Goal: Task Accomplishment & Management: Manage account settings

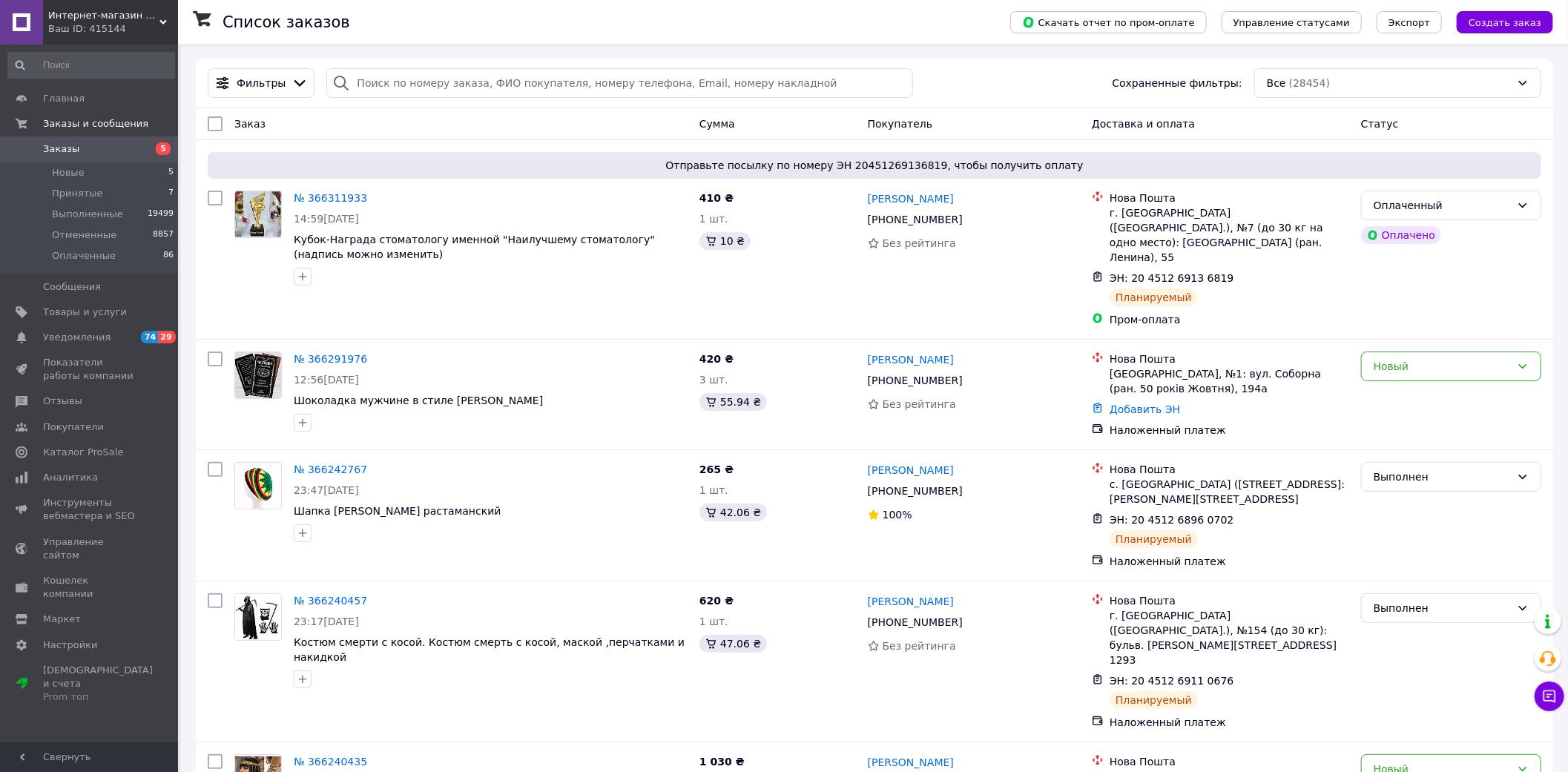
click at [62, 144] on span "Заказы" at bounding box center [61, 149] width 36 height 14
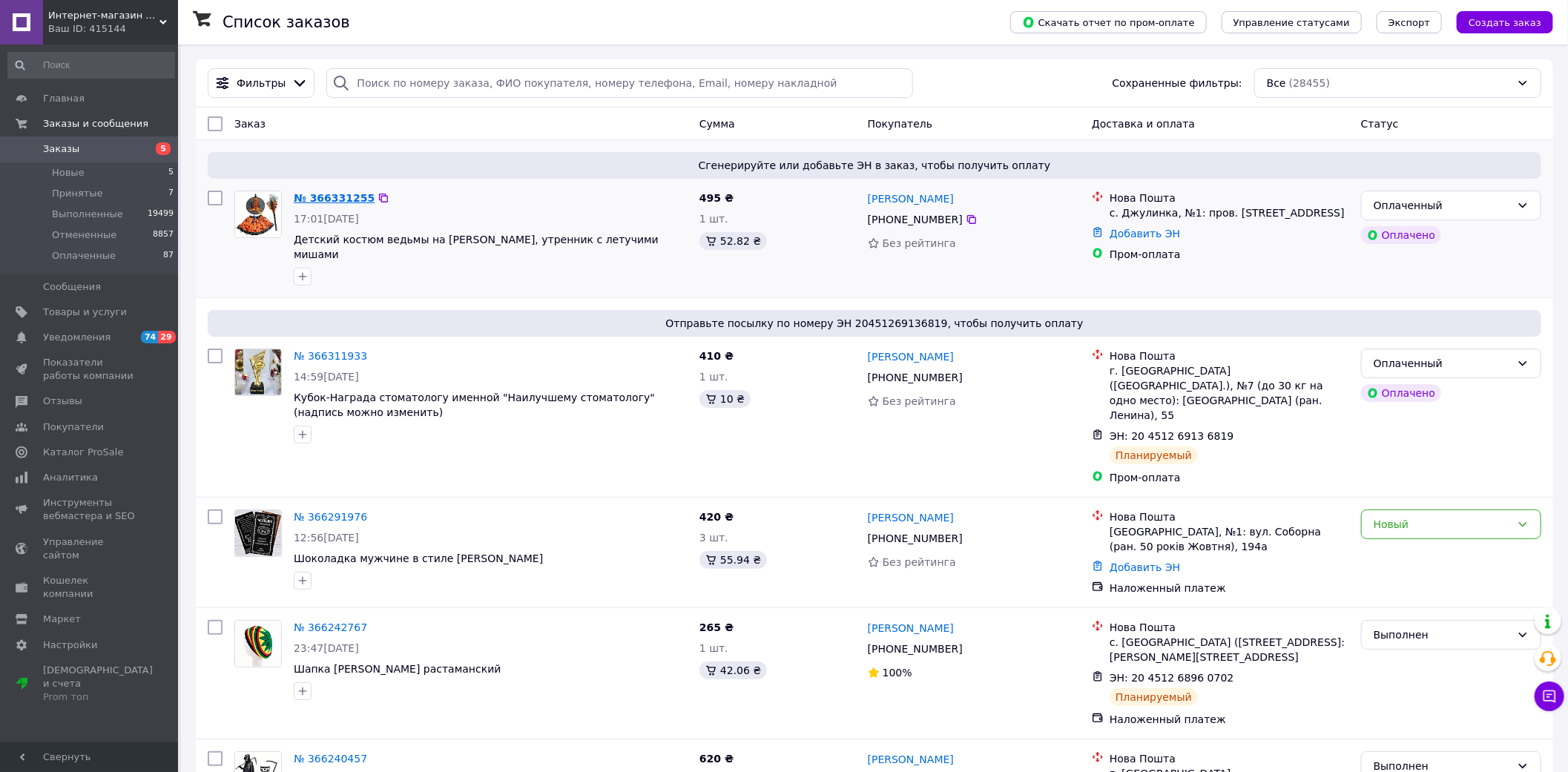
click at [360, 199] on link "№ 366331255" at bounding box center [334, 198] width 81 height 12
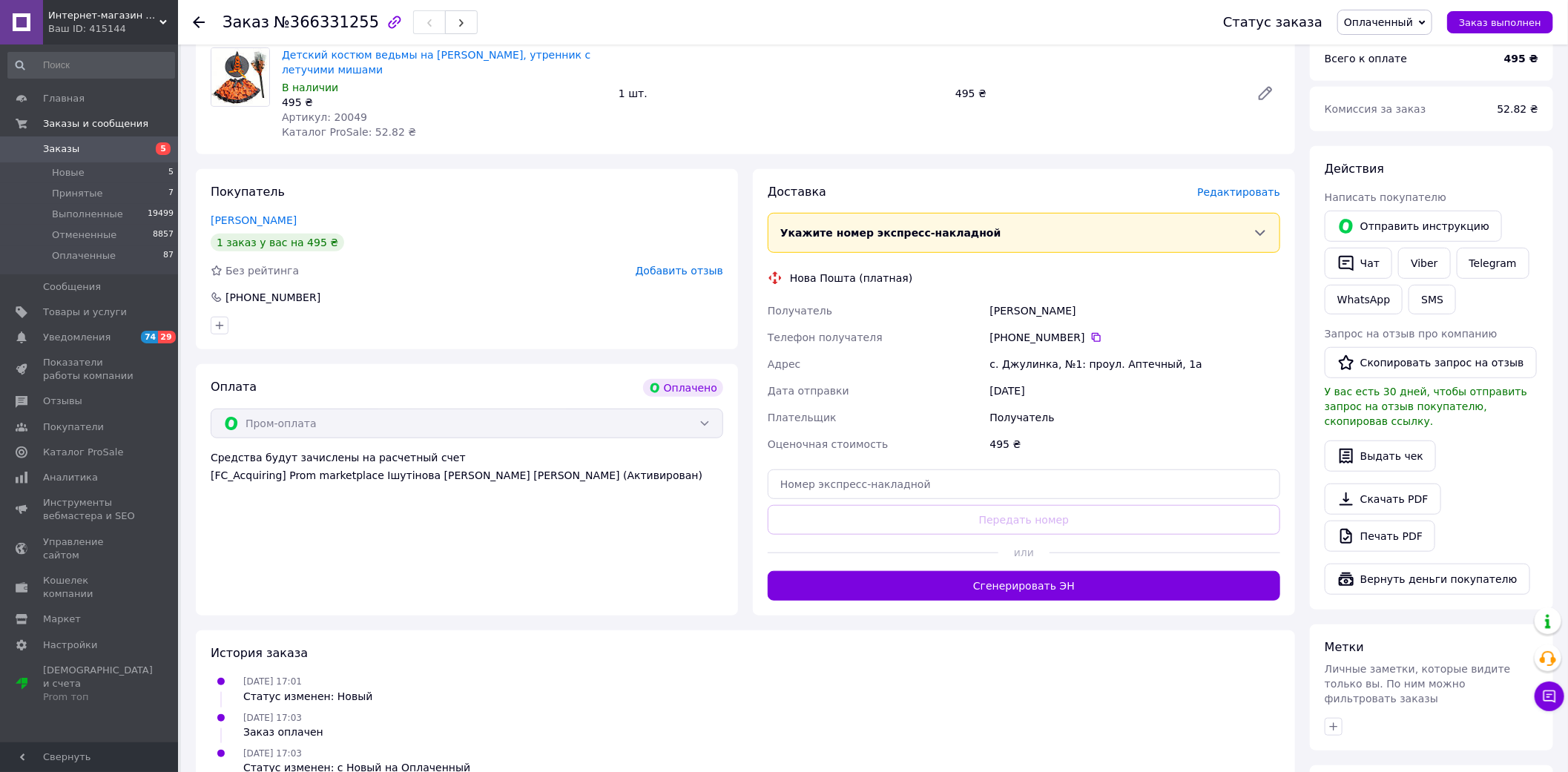
scroll to position [494, 0]
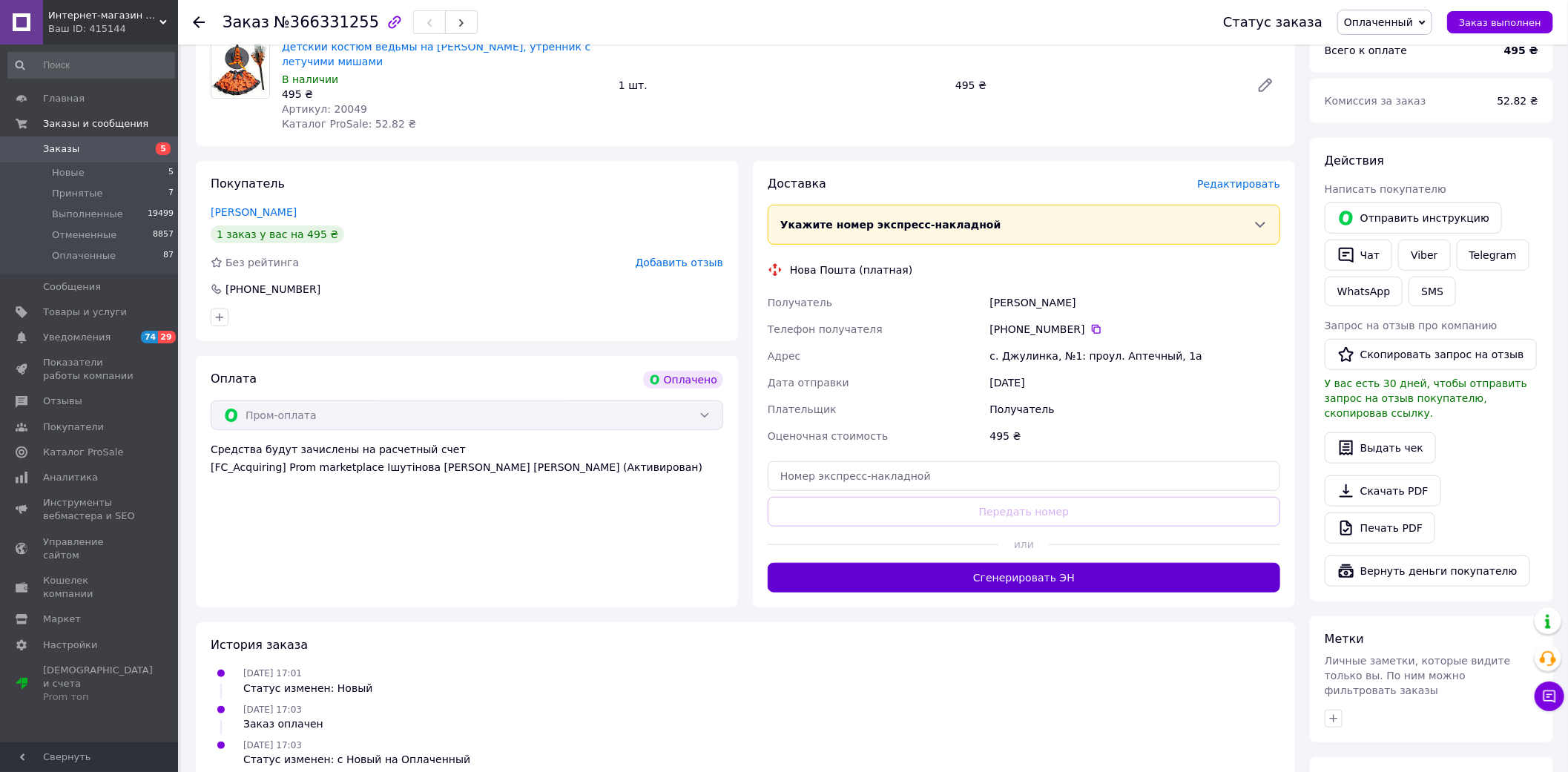
click at [1026, 563] on button "Сгенерировать ЭН" at bounding box center [1024, 577] width 513 height 30
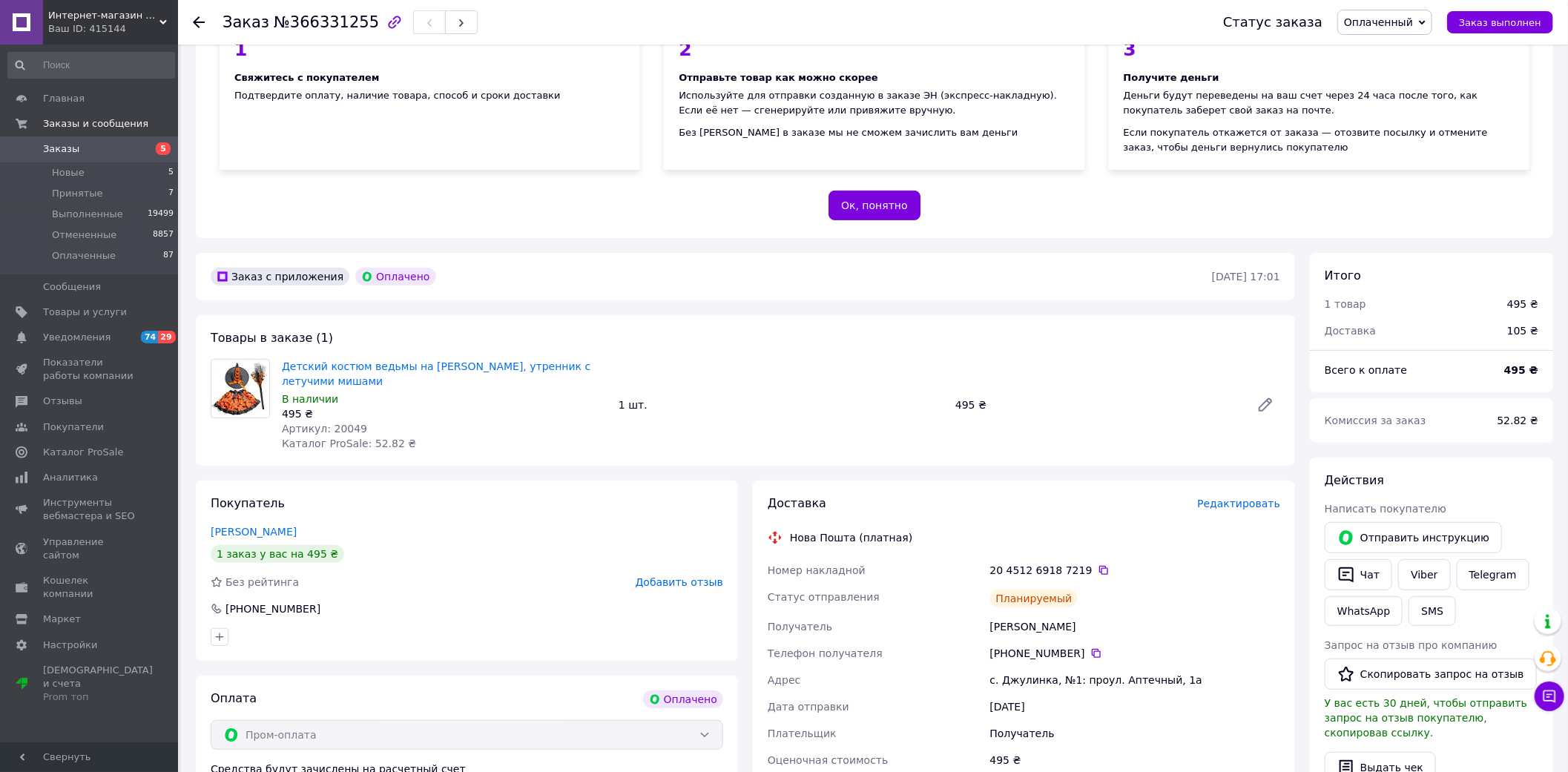
scroll to position [165, 0]
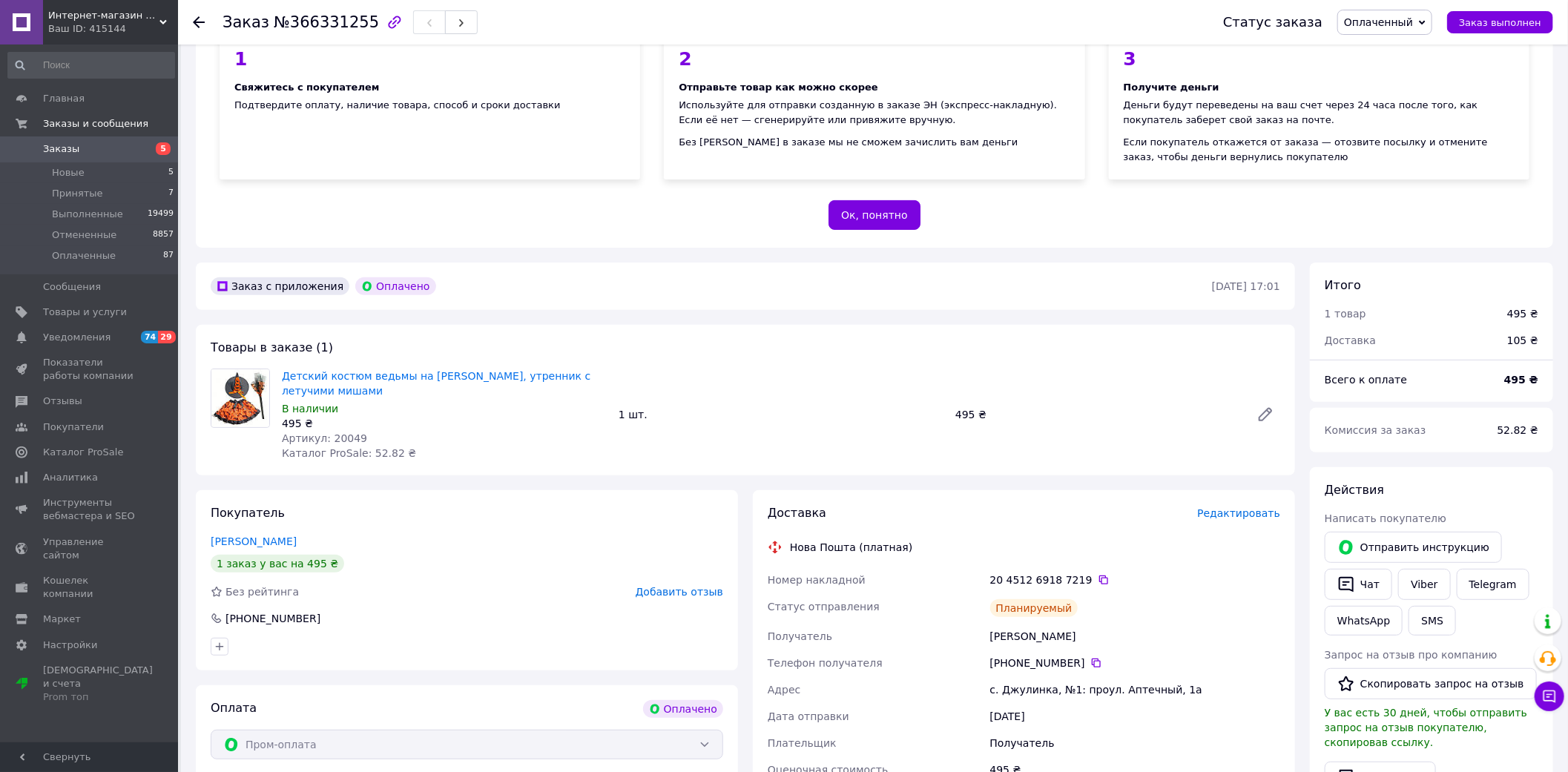
click at [117, 157] on link "Заказы 5" at bounding box center [91, 149] width 183 height 25
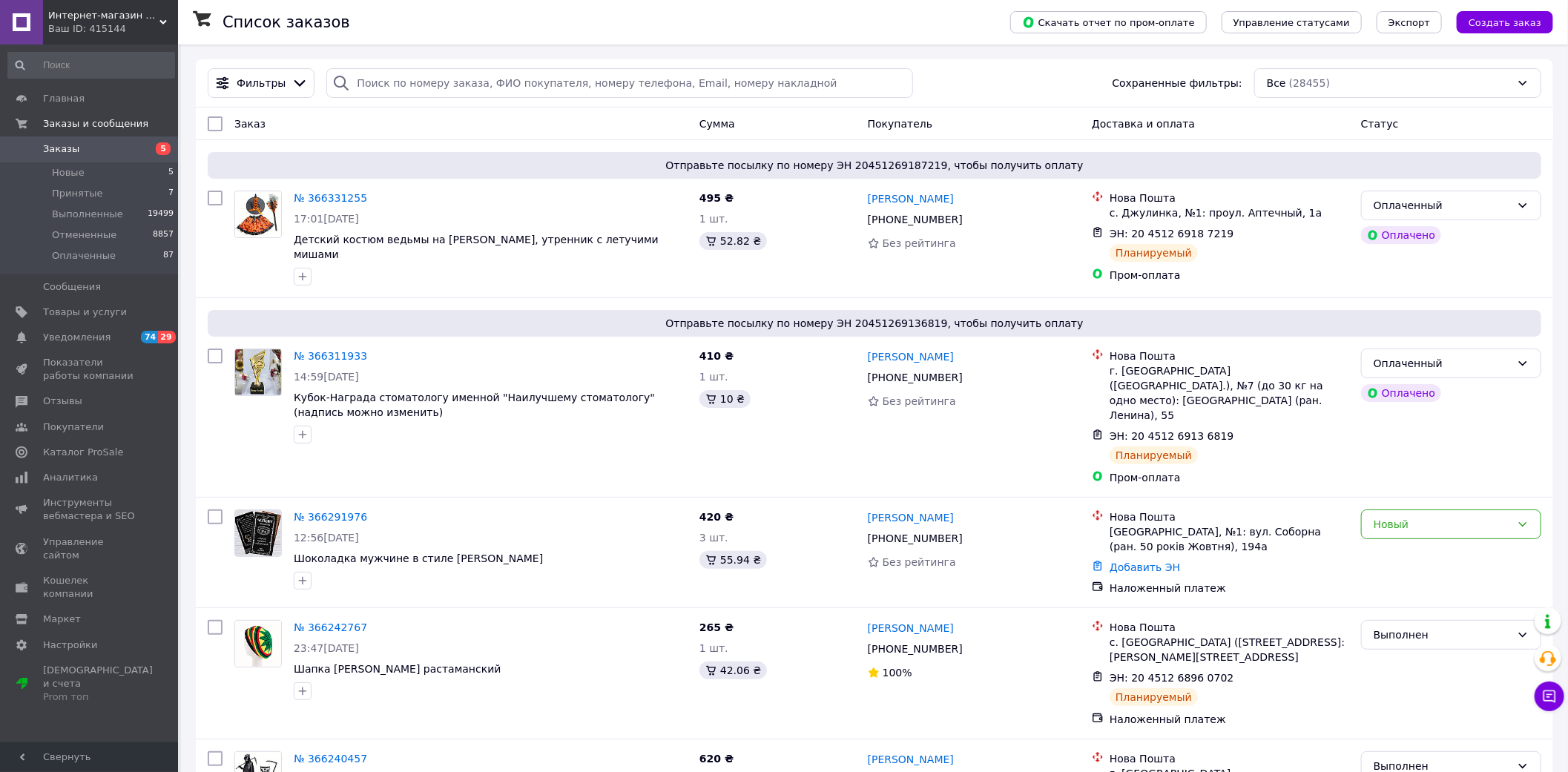
click at [126, 12] on span "Интернет-магазин "ЕXCLUSIVE"" at bounding box center [104, 16] width 112 height 14
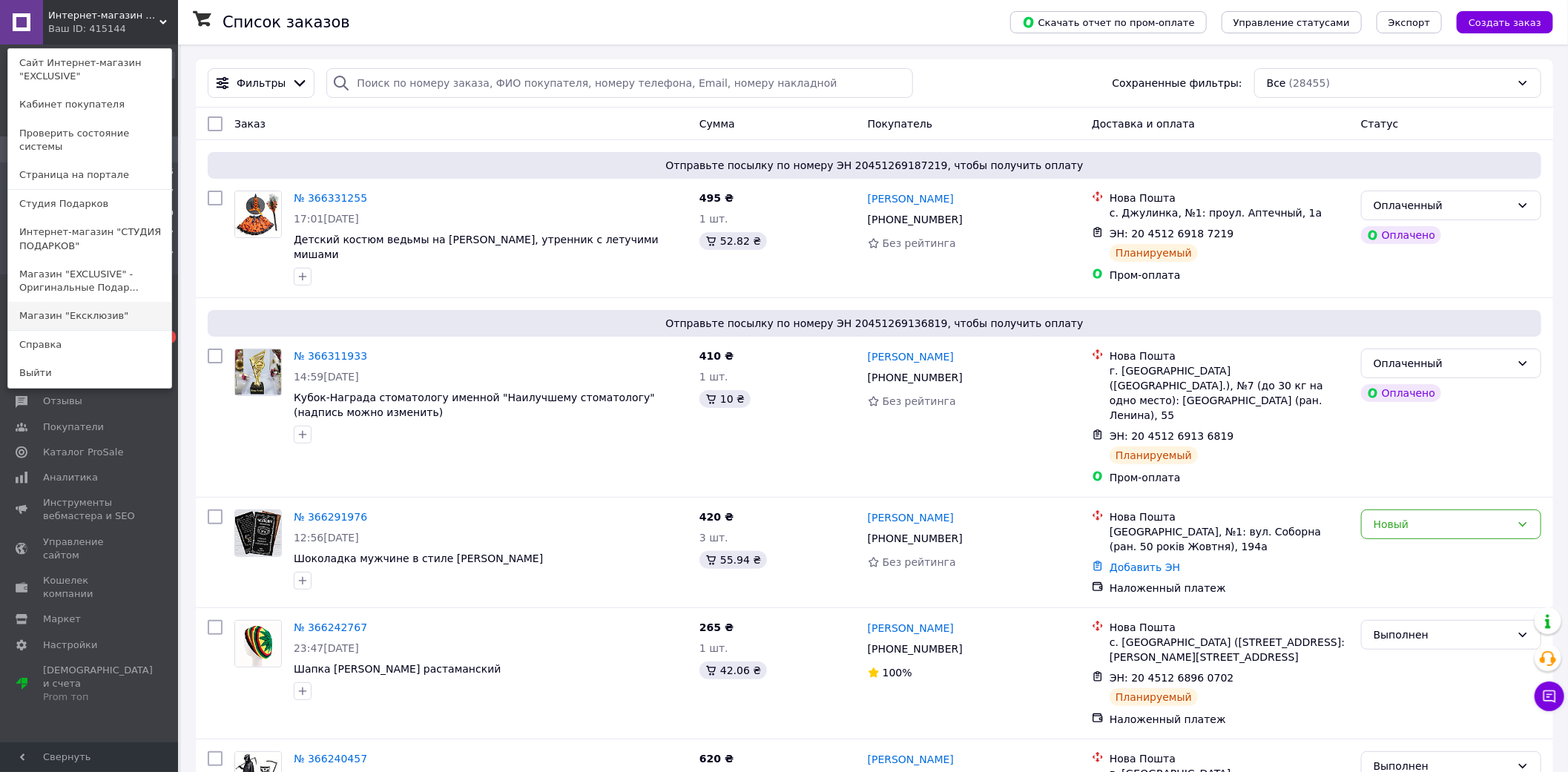
click at [137, 304] on link "Магазин "Ексклюзив"" at bounding box center [90, 315] width 163 height 28
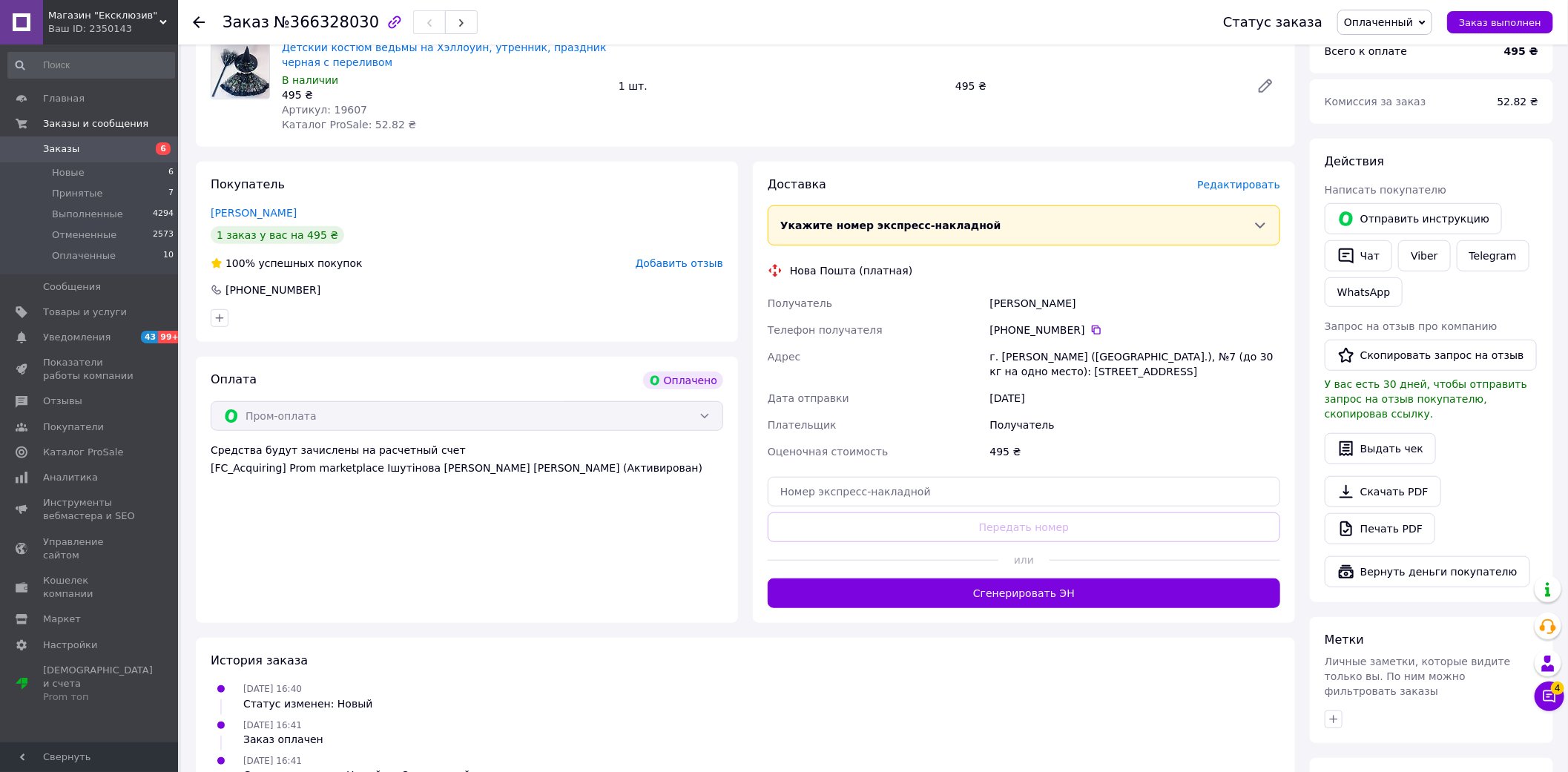
scroll to position [494, 0]
click at [1018, 578] on button "Сгенерировать ЭН" at bounding box center [1024, 592] width 513 height 30
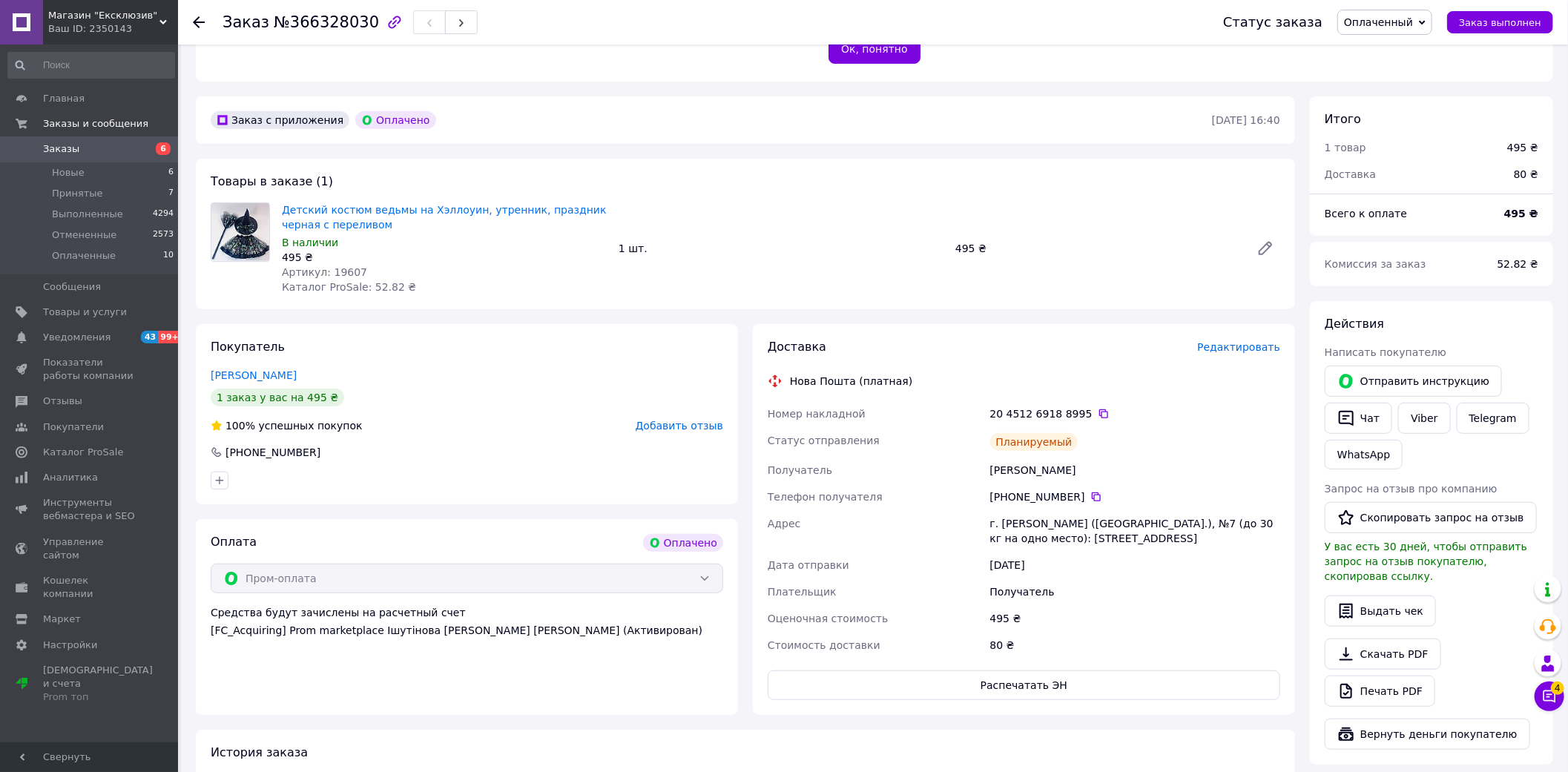
scroll to position [329, 0]
click at [1416, 410] on link "Viber" at bounding box center [1424, 419] width 52 height 31
click at [1055, 746] on div "История заказа" at bounding box center [746, 755] width 1070 height 17
click at [1099, 411] on icon at bounding box center [1104, 416] width 9 height 9
click at [106, 143] on span "Заказы" at bounding box center [90, 149] width 94 height 14
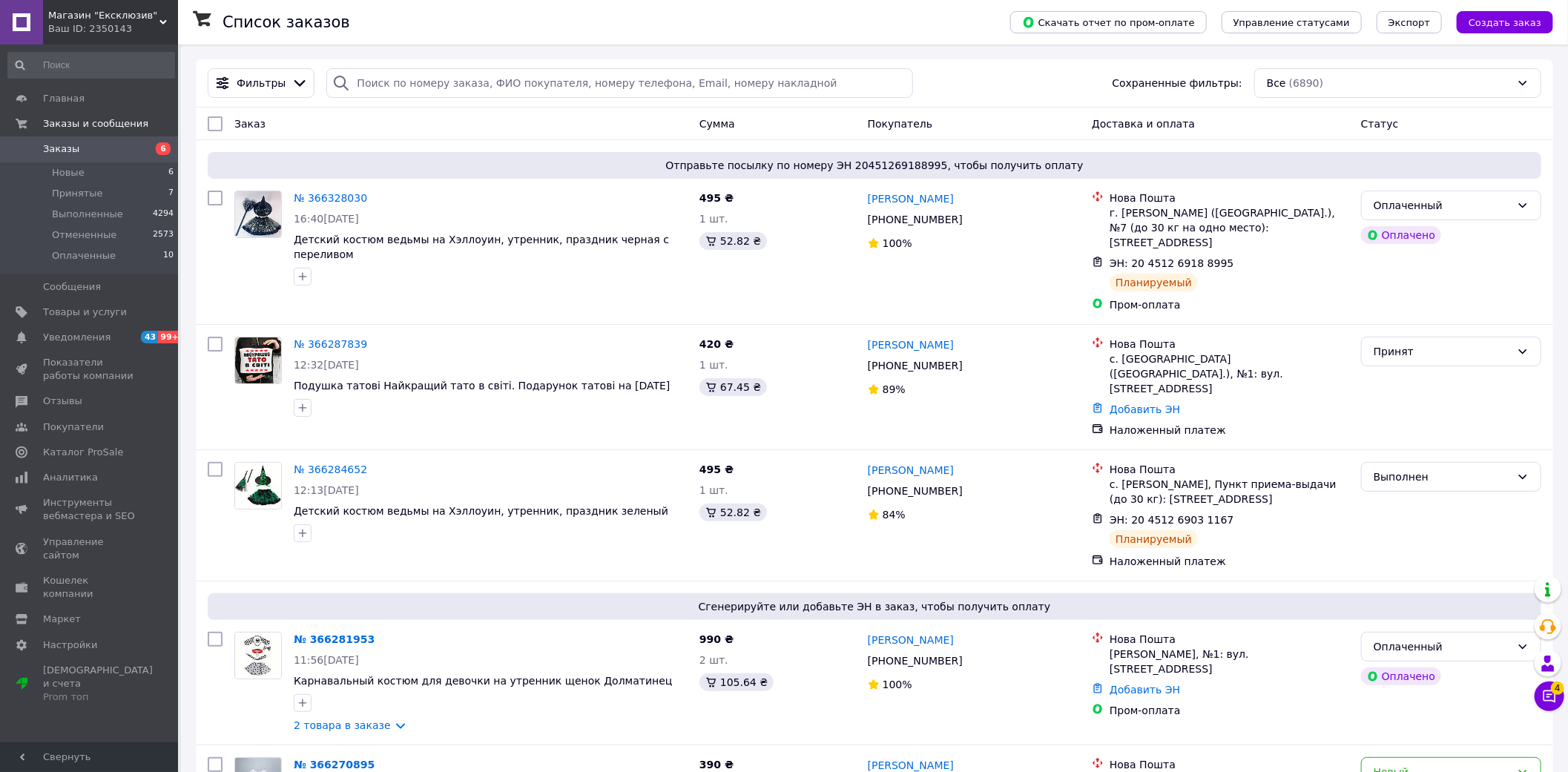
click at [108, 15] on span "Магазин "Ексклюзив"" at bounding box center [104, 16] width 112 height 14
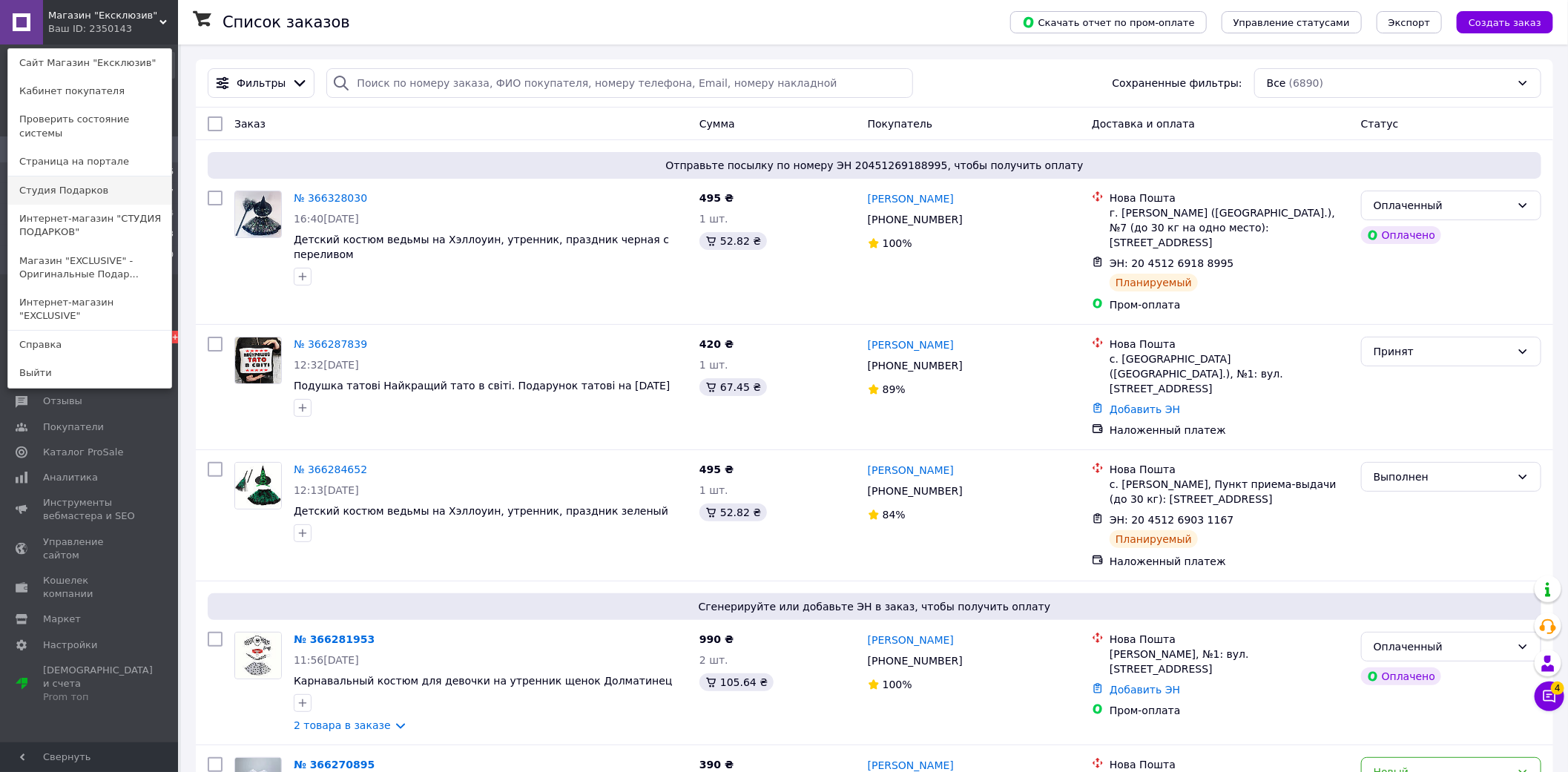
click at [105, 185] on link "Студия Подарков" at bounding box center [90, 190] width 163 height 28
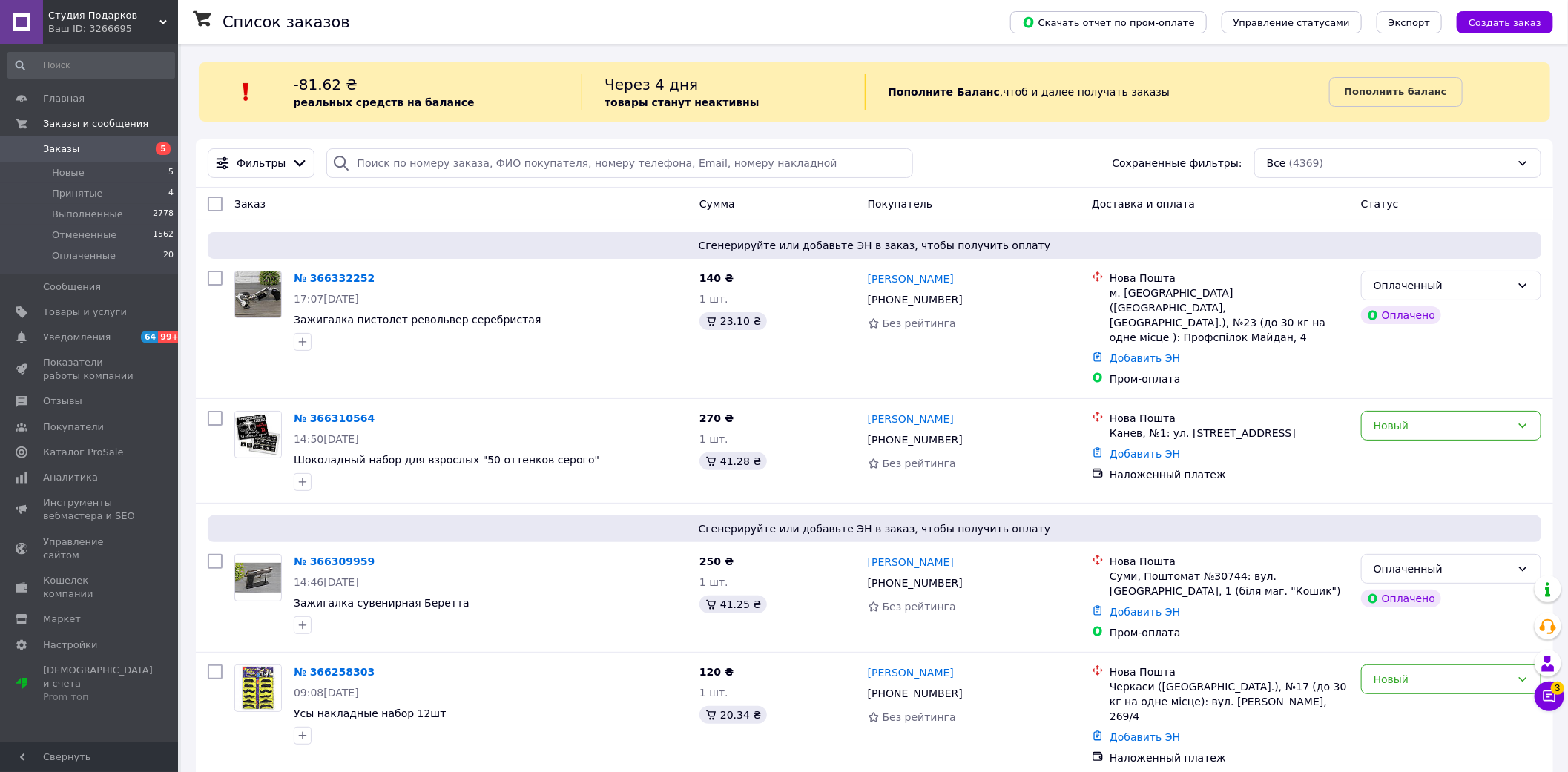
click at [127, 24] on div "Ваш ID: 3266695" at bounding box center [113, 29] width 130 height 14
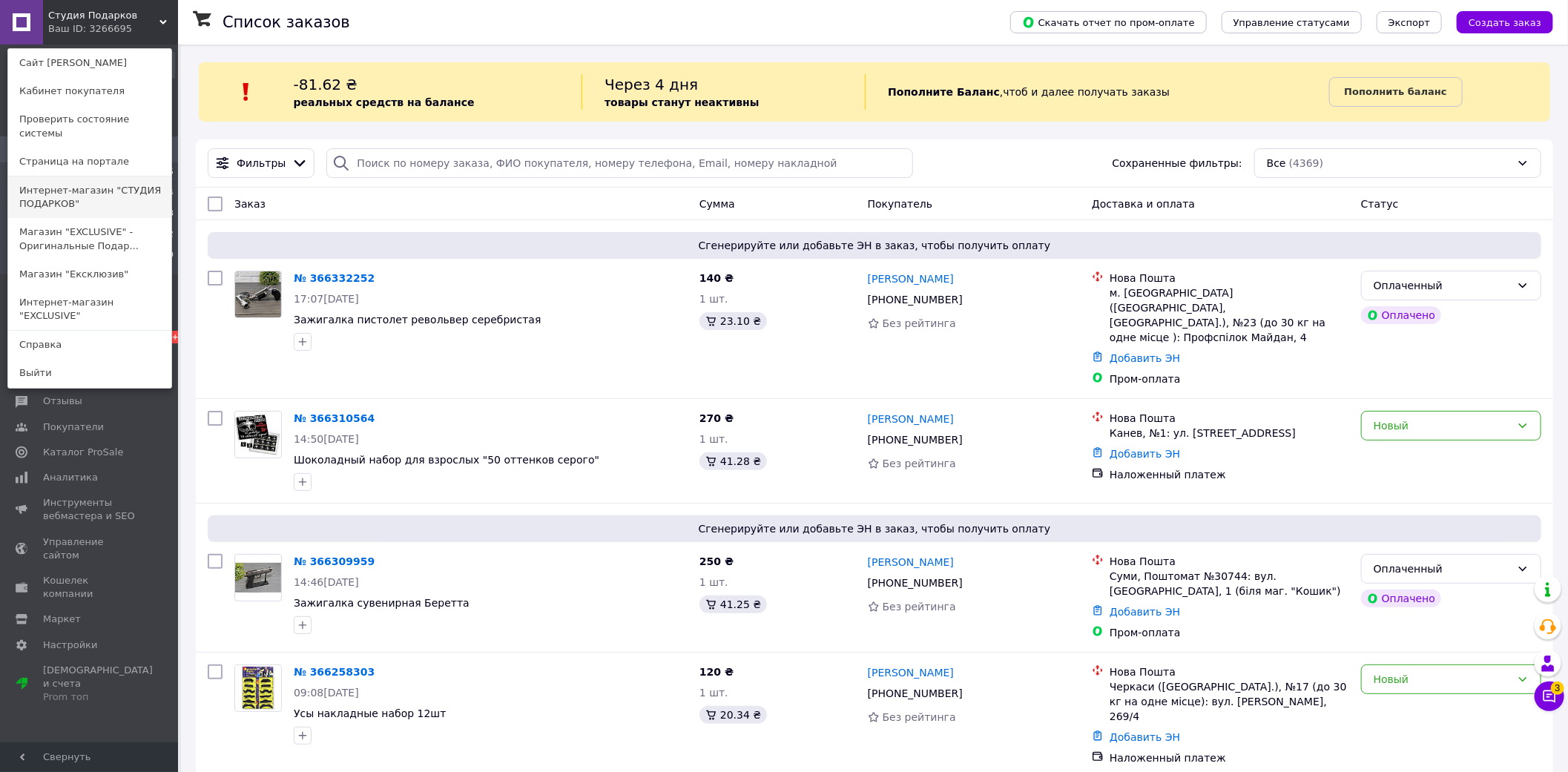
click at [121, 180] on link "Интернет-магазин "СТУДИЯ ПОДАРКОВ"" at bounding box center [90, 197] width 163 height 42
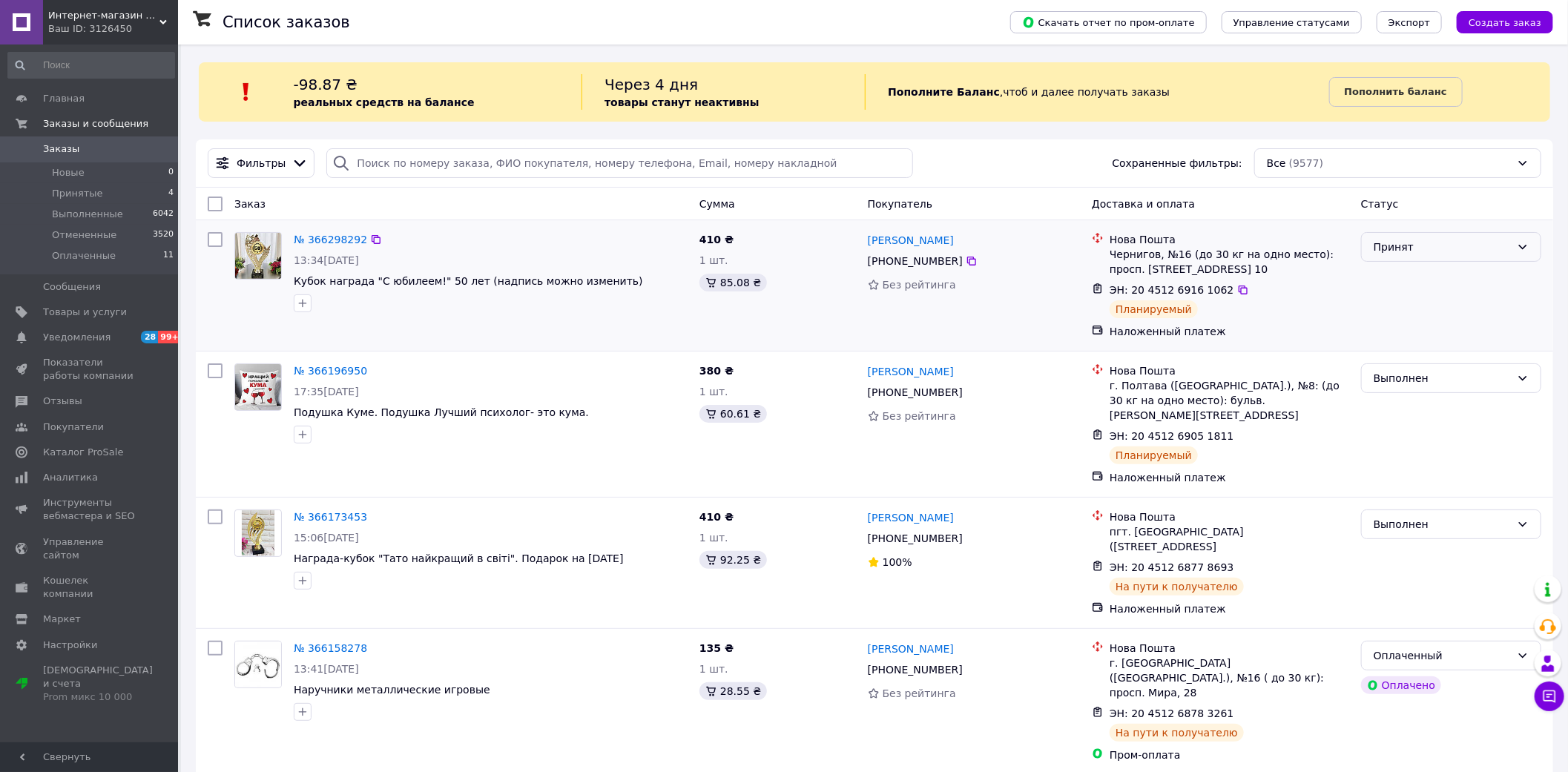
click at [1476, 240] on div "Принят" at bounding box center [1442, 247] width 137 height 17
click at [1421, 284] on li "Выполнен" at bounding box center [1451, 279] width 179 height 27
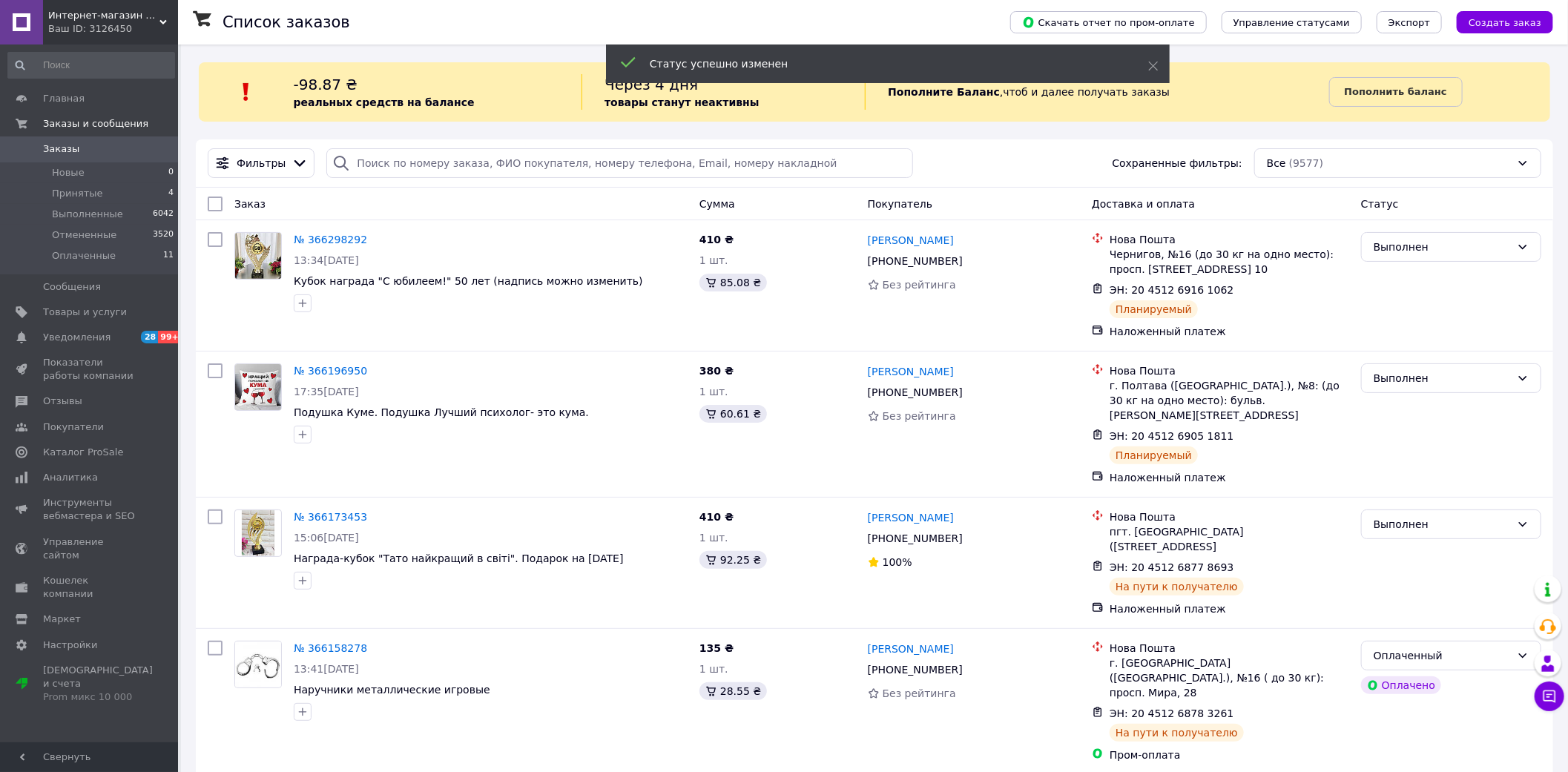
click at [143, 37] on div "Интернет-магазин "СТУДИЯ ПОДАРКОВ" Ваш ID: 3126450" at bounding box center [111, 22] width 135 height 45
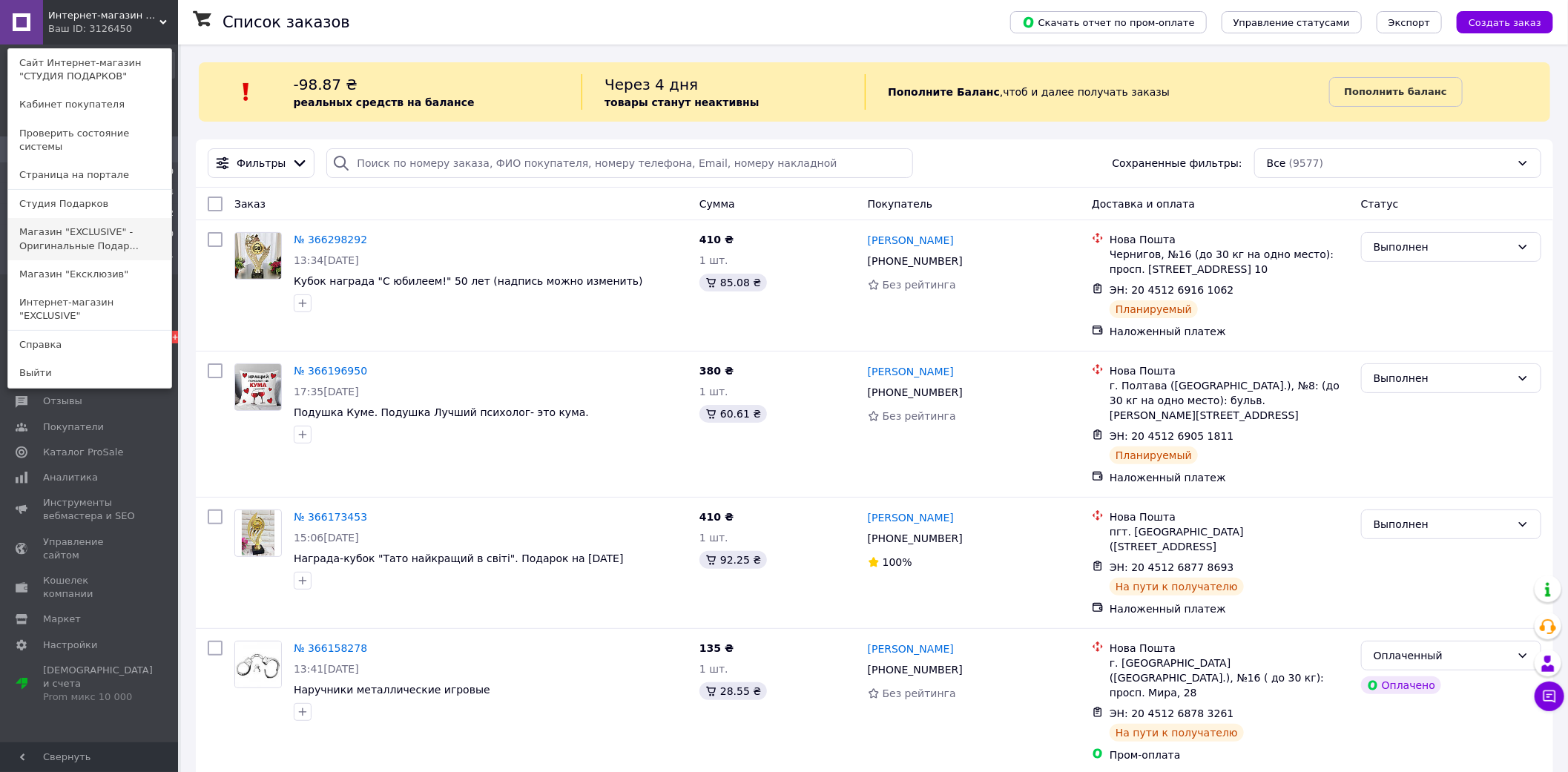
click at [118, 218] on link "Магазин "EXCLUSIVE" - Оригинальные Подар..." at bounding box center [90, 238] width 163 height 42
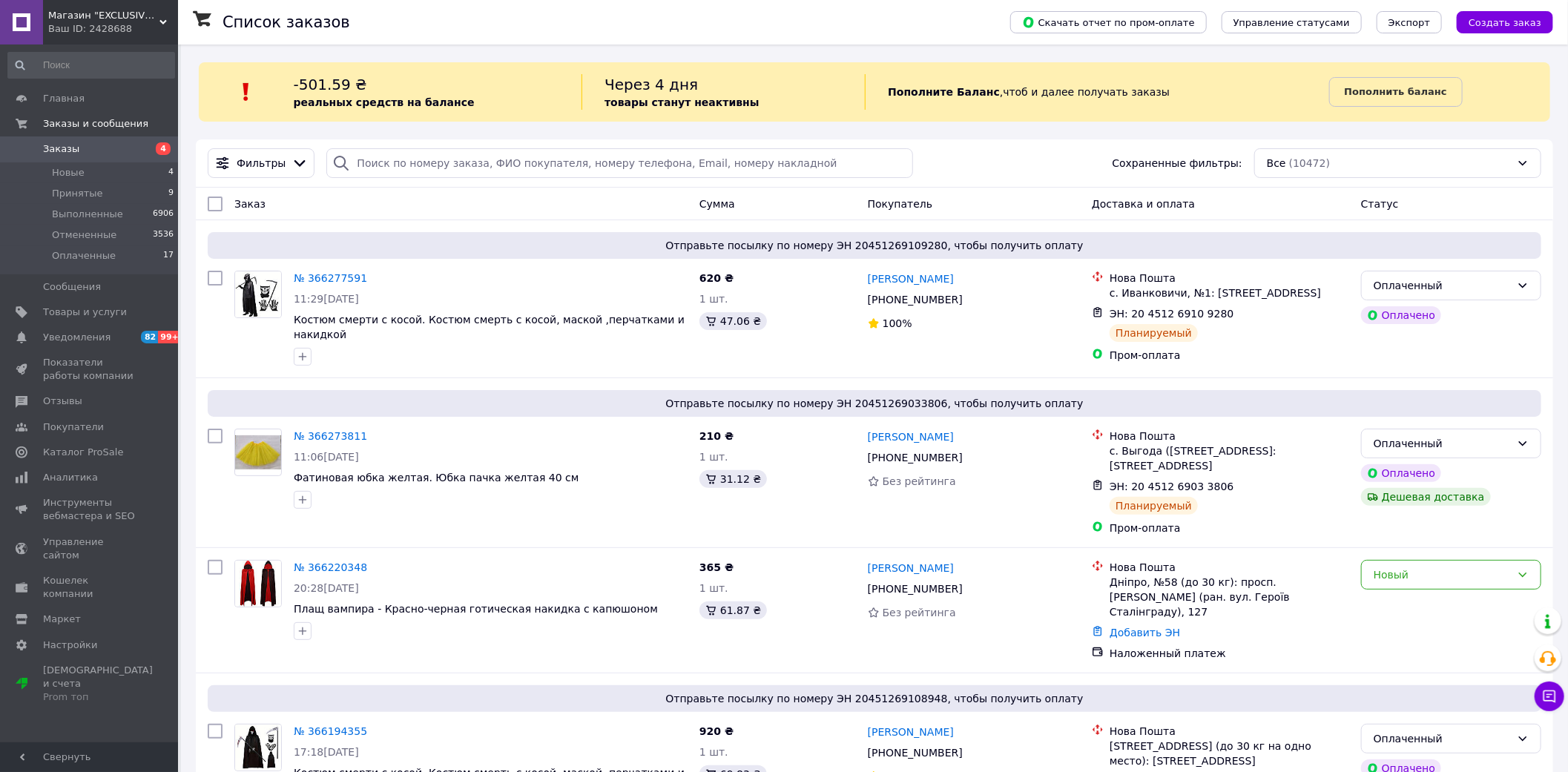
click at [99, 33] on div "Ваш ID: 2428688" at bounding box center [113, 29] width 130 height 14
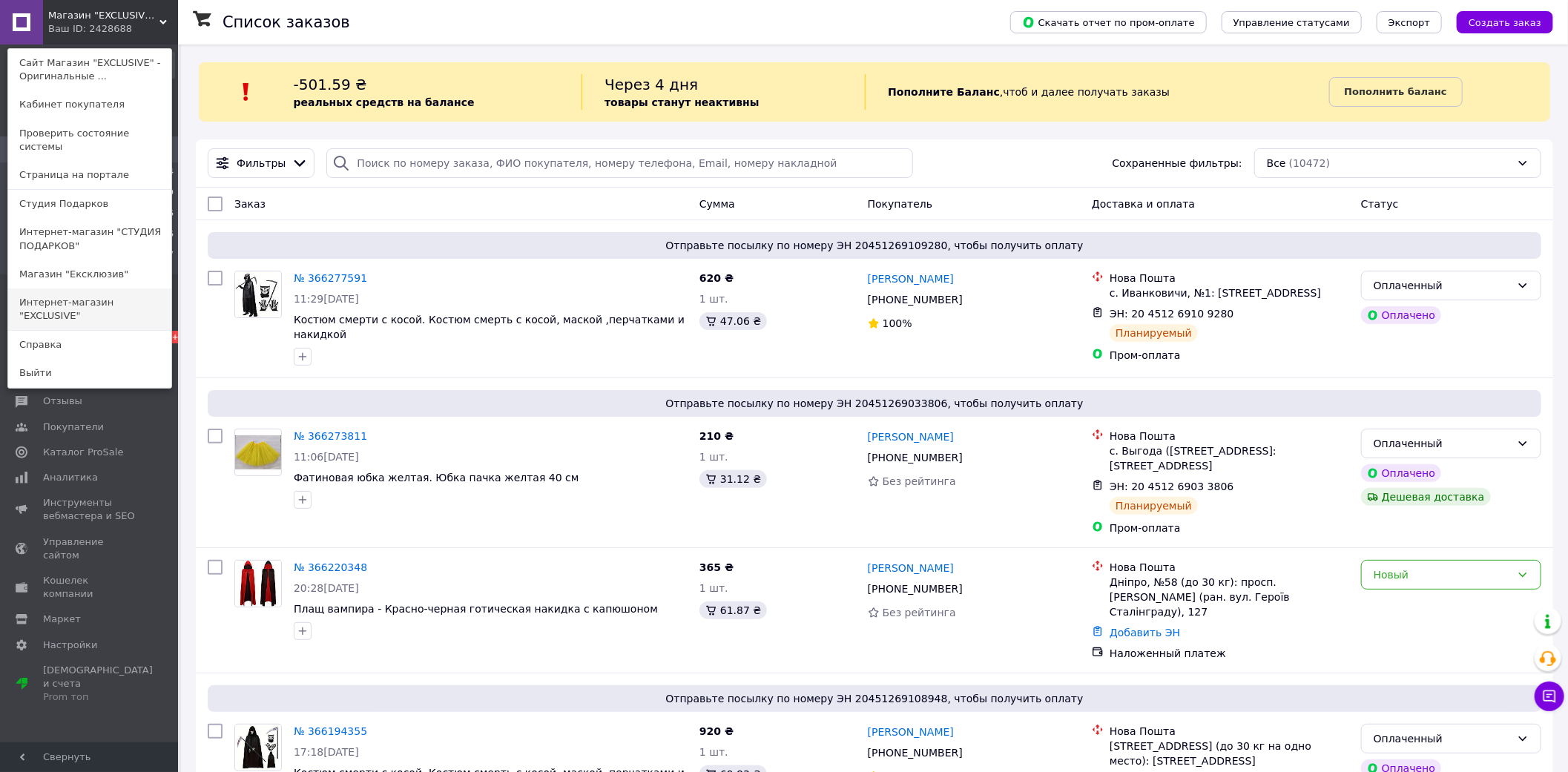
click at [123, 293] on link "Интернет-магазин "ЕXCLUSIVE"" at bounding box center [90, 309] width 163 height 42
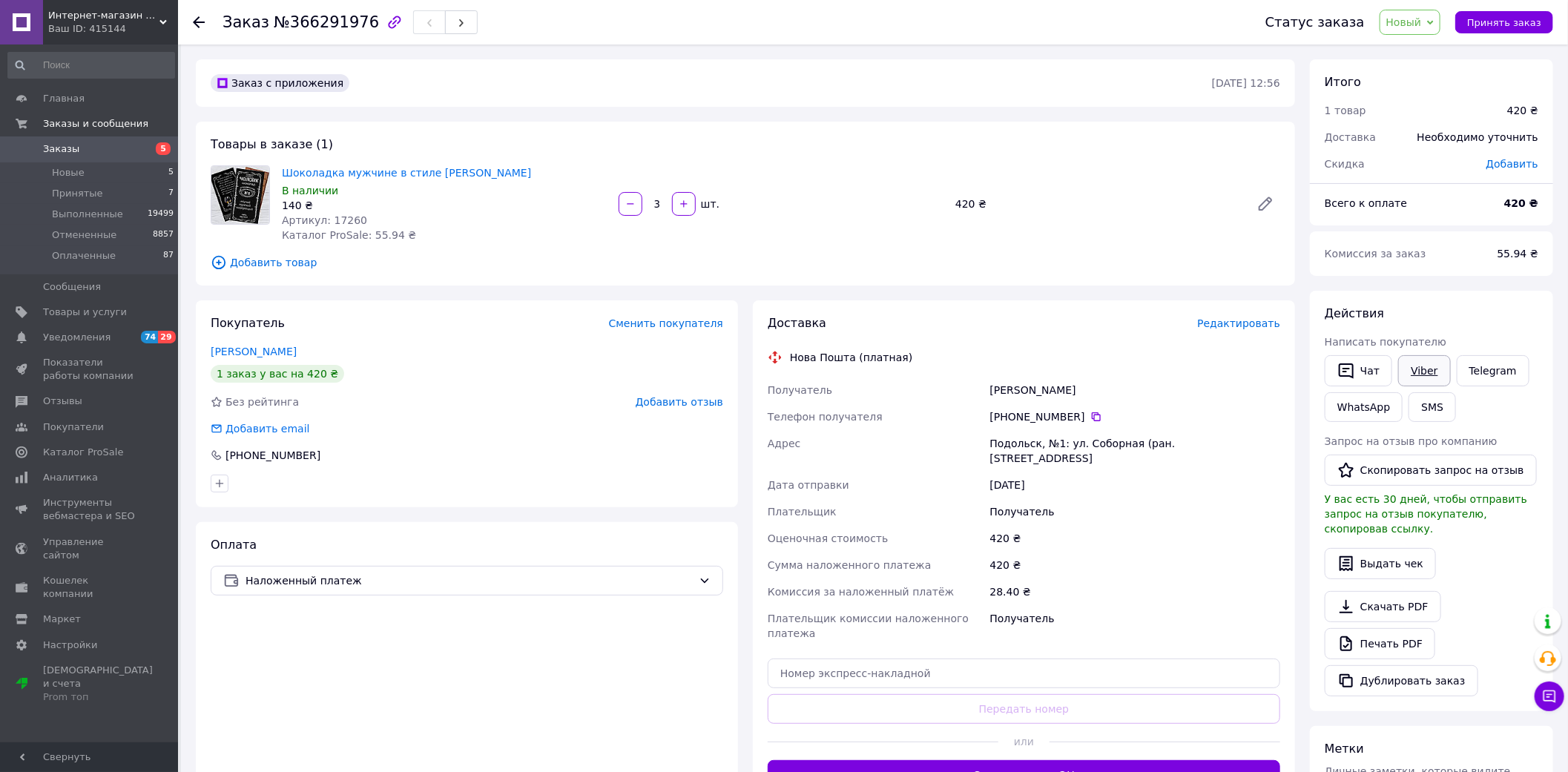
click at [1428, 375] on link "Viber" at bounding box center [1424, 370] width 52 height 31
click at [1531, 25] on span "Принять заказ" at bounding box center [1504, 22] width 74 height 11
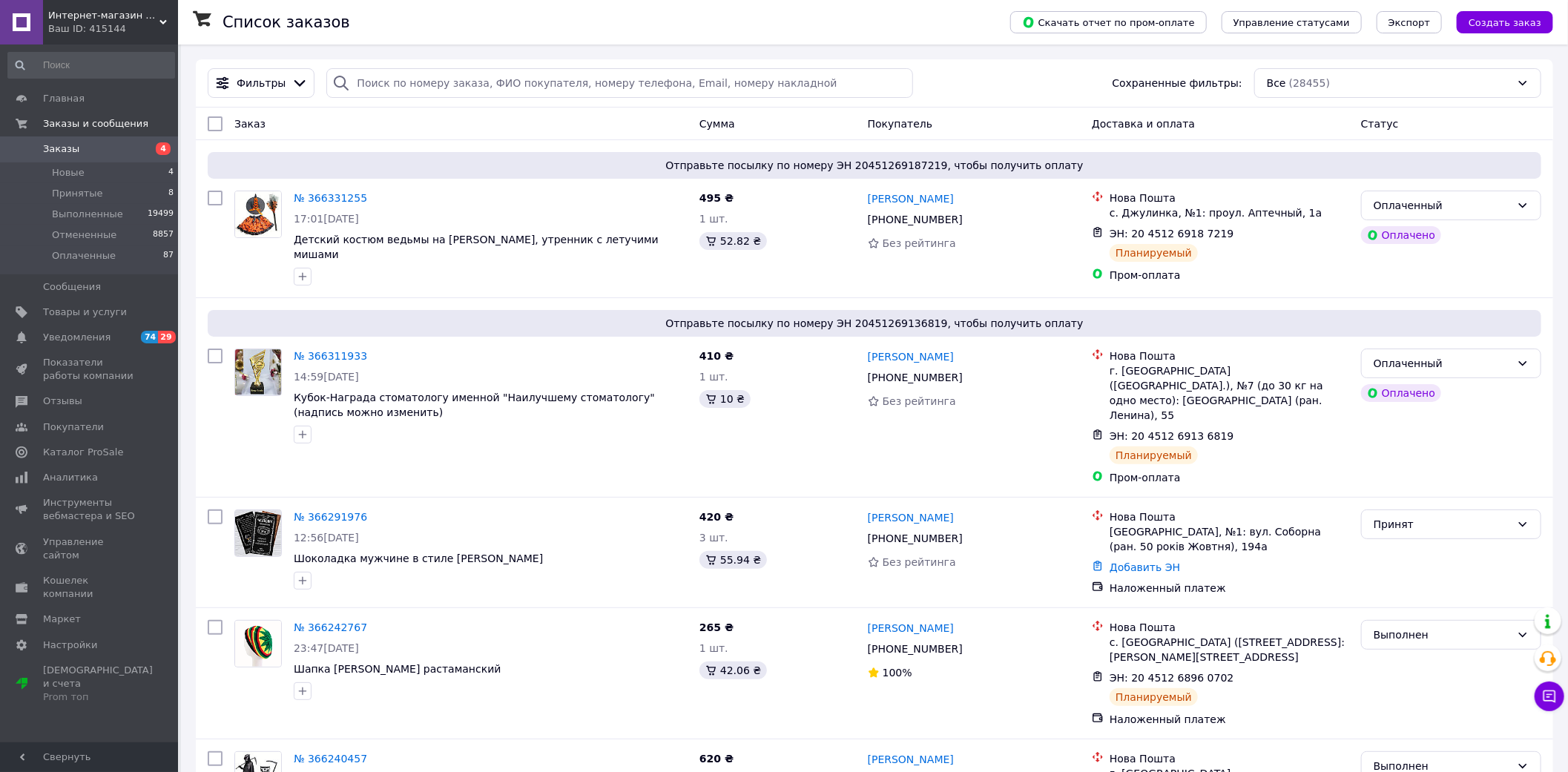
click at [82, 145] on span "Заказы" at bounding box center [90, 149] width 94 height 14
click at [198, 441] on div "Отправьте посылку по номеру ЭН 20451269136819, чтобы получить оплату № 36631193…" at bounding box center [874, 397] width 1357 height 199
click at [449, 89] on input "search" at bounding box center [619, 83] width 586 height 30
paste input "+380975532652"
type input "+380975532652"
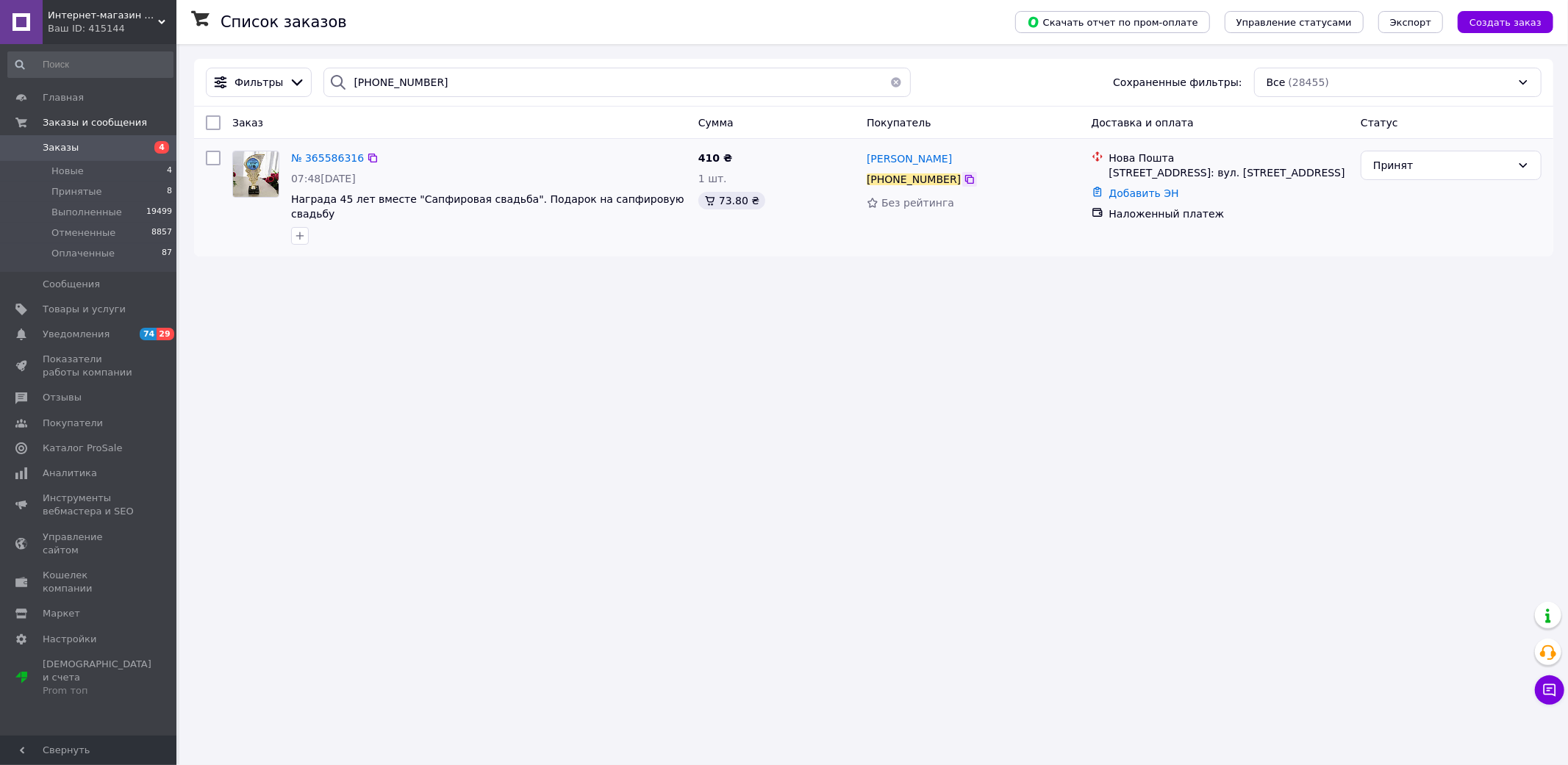
click at [964, 181] on icon at bounding box center [970, 180] width 12 height 12
click at [335, 157] on span "№ 365586316" at bounding box center [327, 158] width 73 height 12
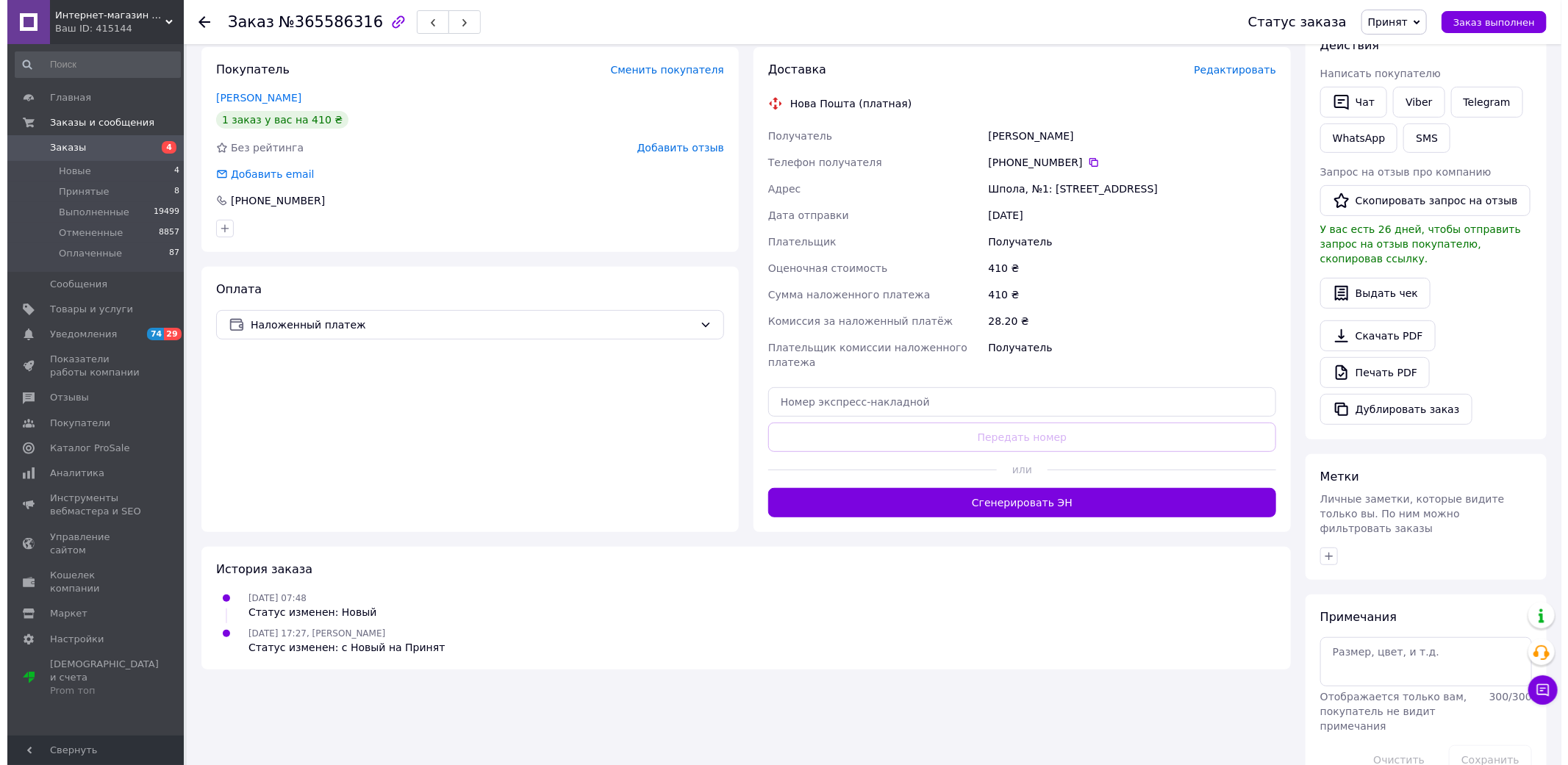
scroll to position [275, 0]
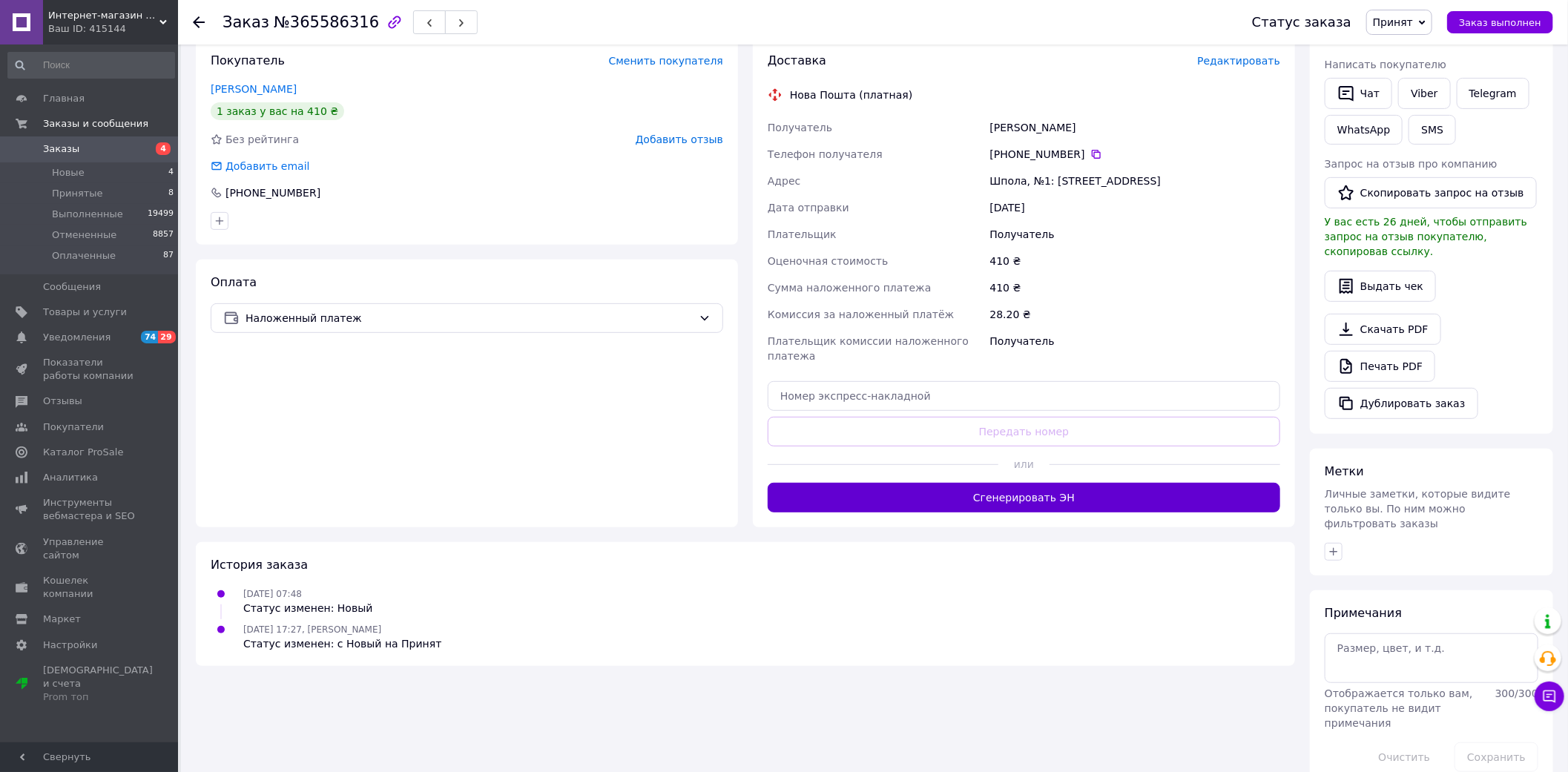
click at [896, 494] on button "Сгенерировать ЭН" at bounding box center [1024, 497] width 513 height 30
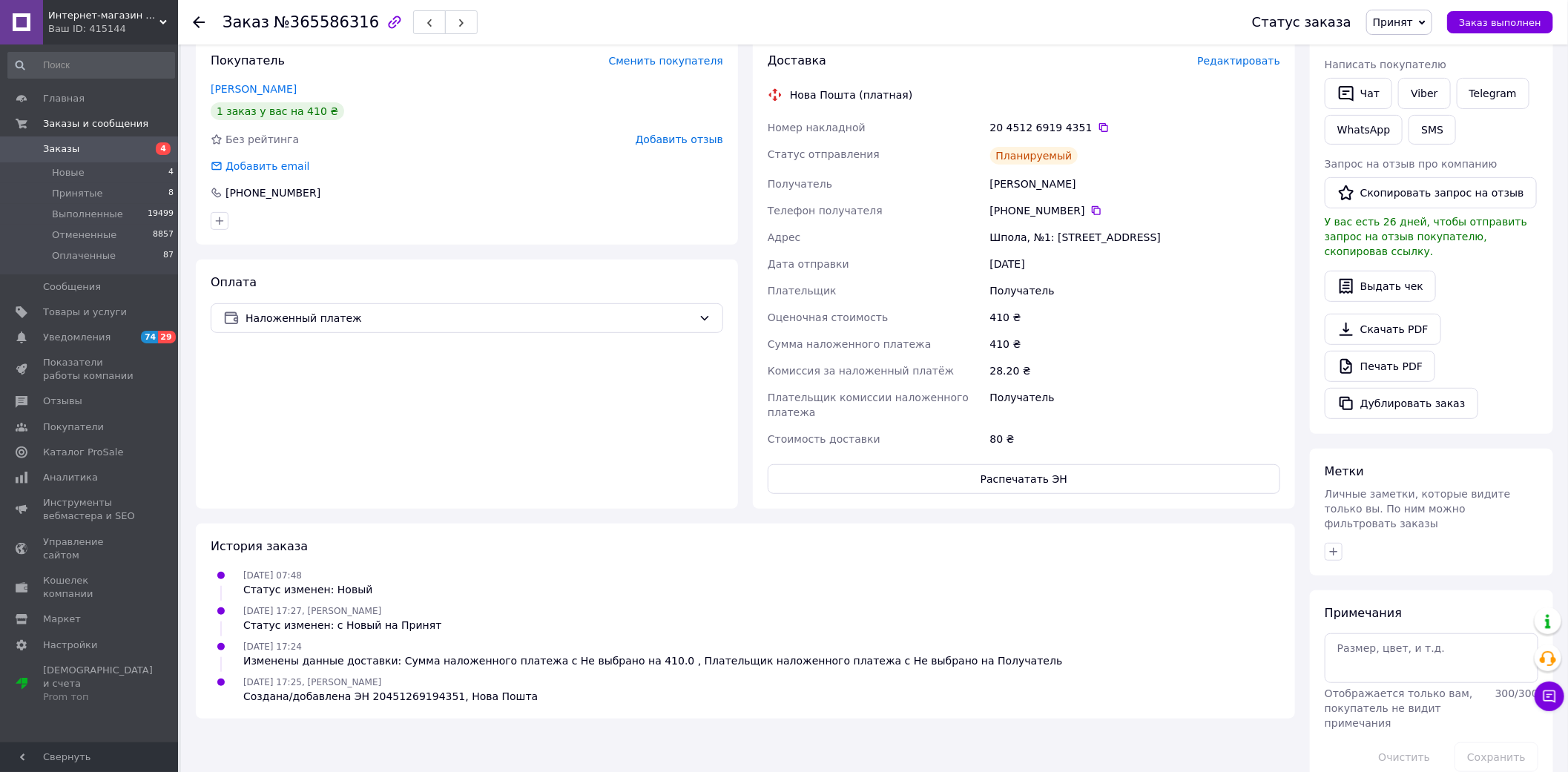
click at [1235, 57] on span "Редактировать" at bounding box center [1239, 61] width 83 height 12
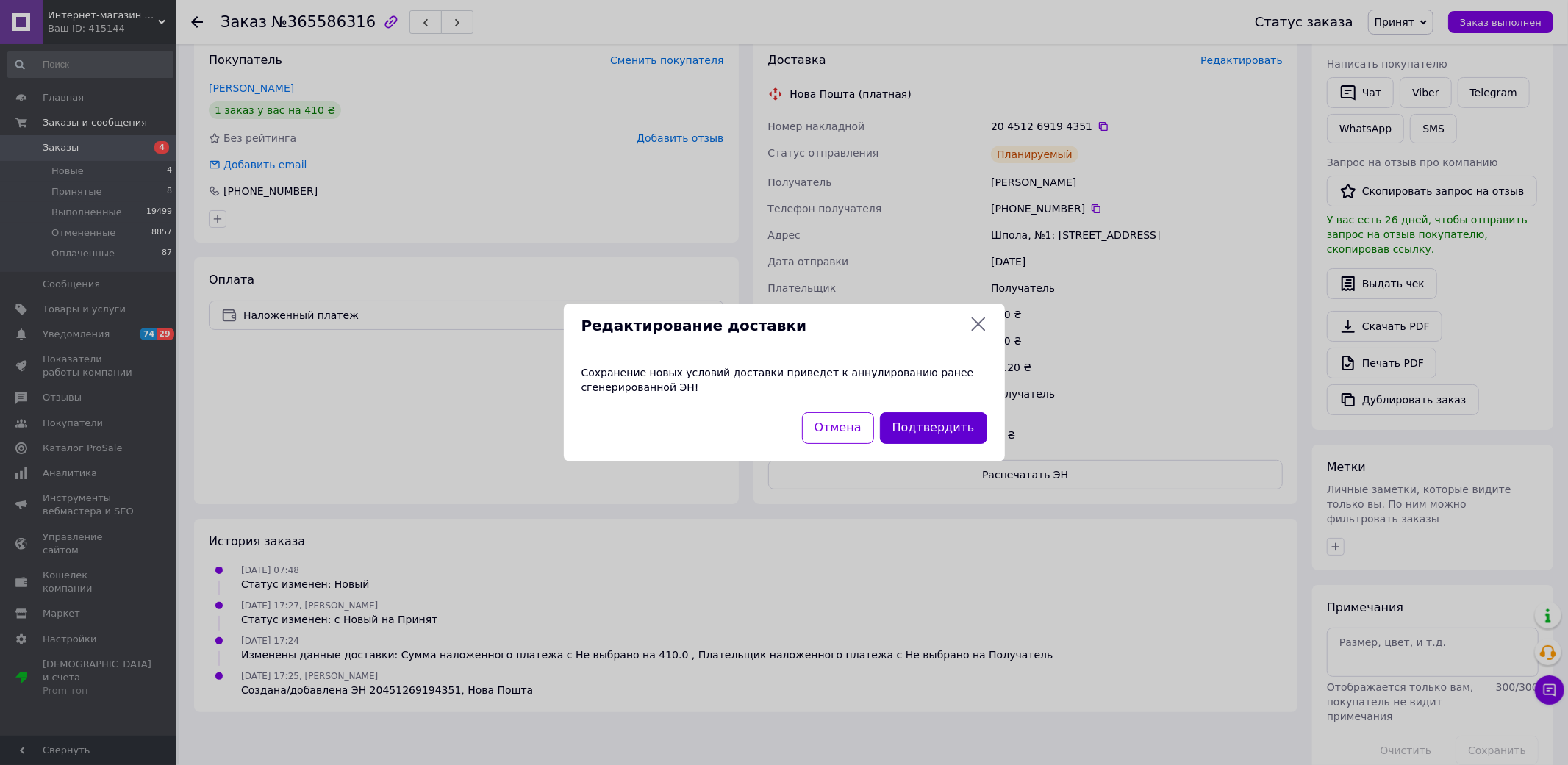
click at [943, 422] on button "Подтвердить" at bounding box center [933, 428] width 107 height 32
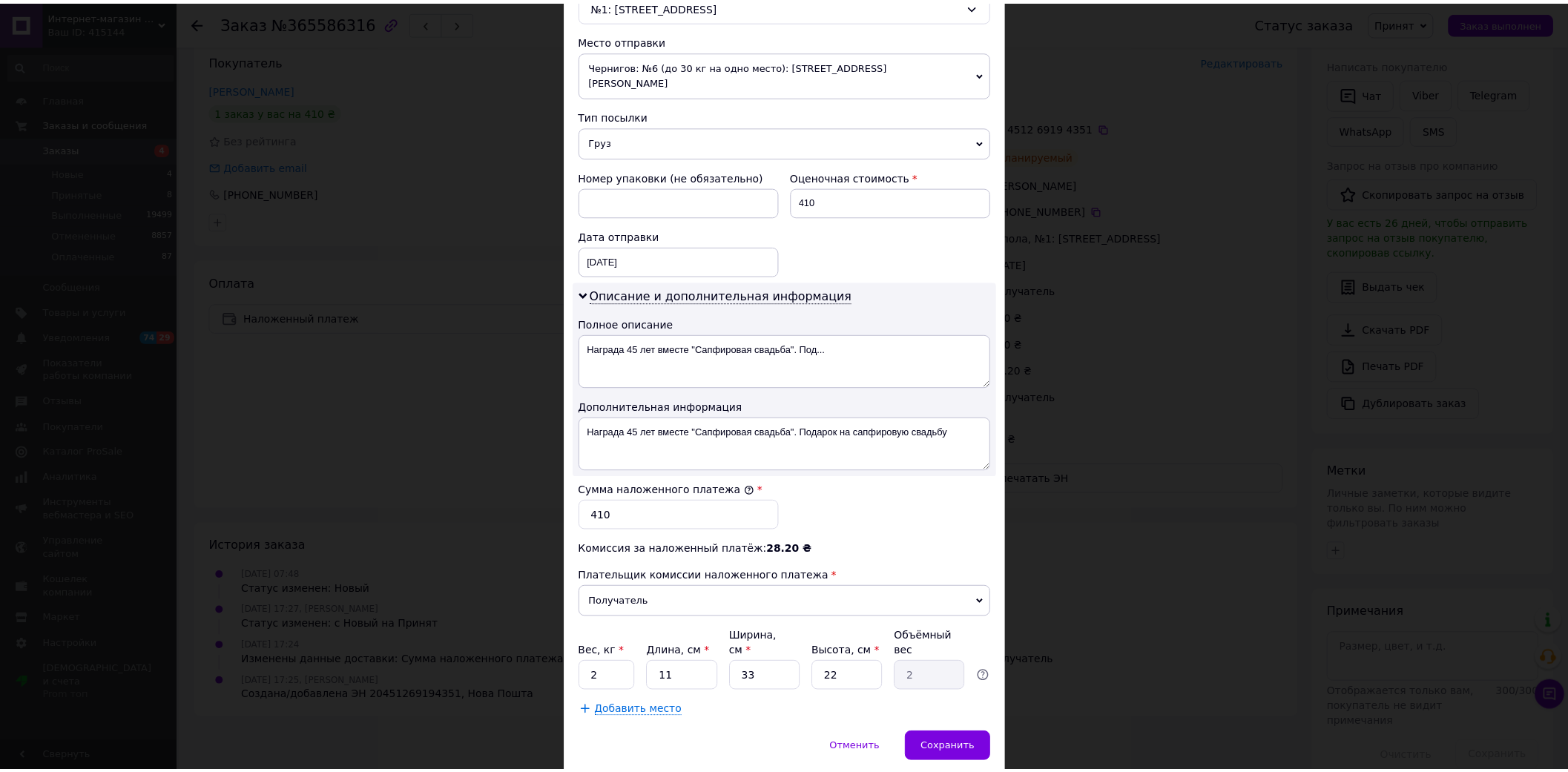
scroll to position [528, 0]
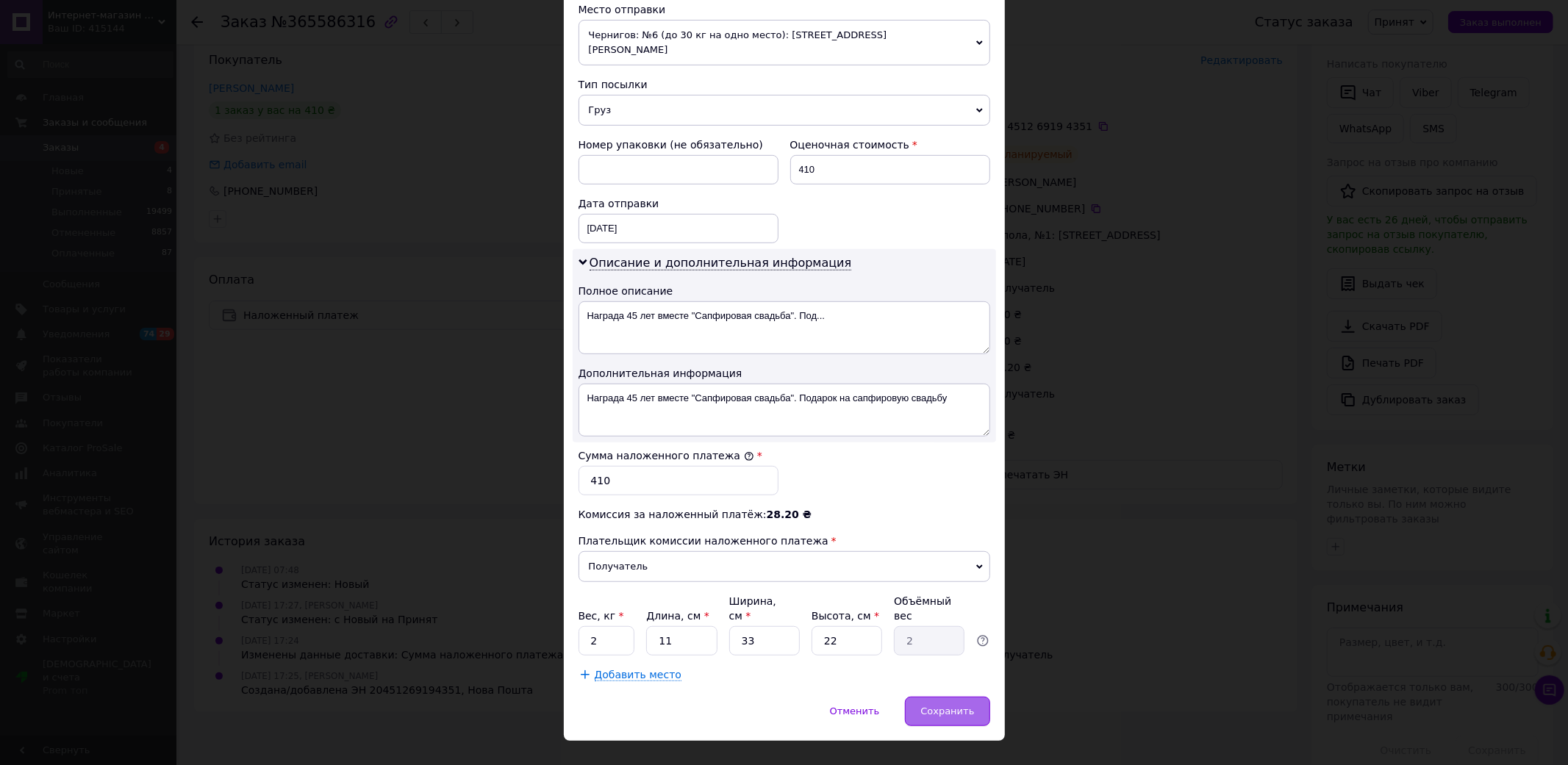
click at [943, 706] on span "Сохранить" at bounding box center [946, 711] width 53 height 11
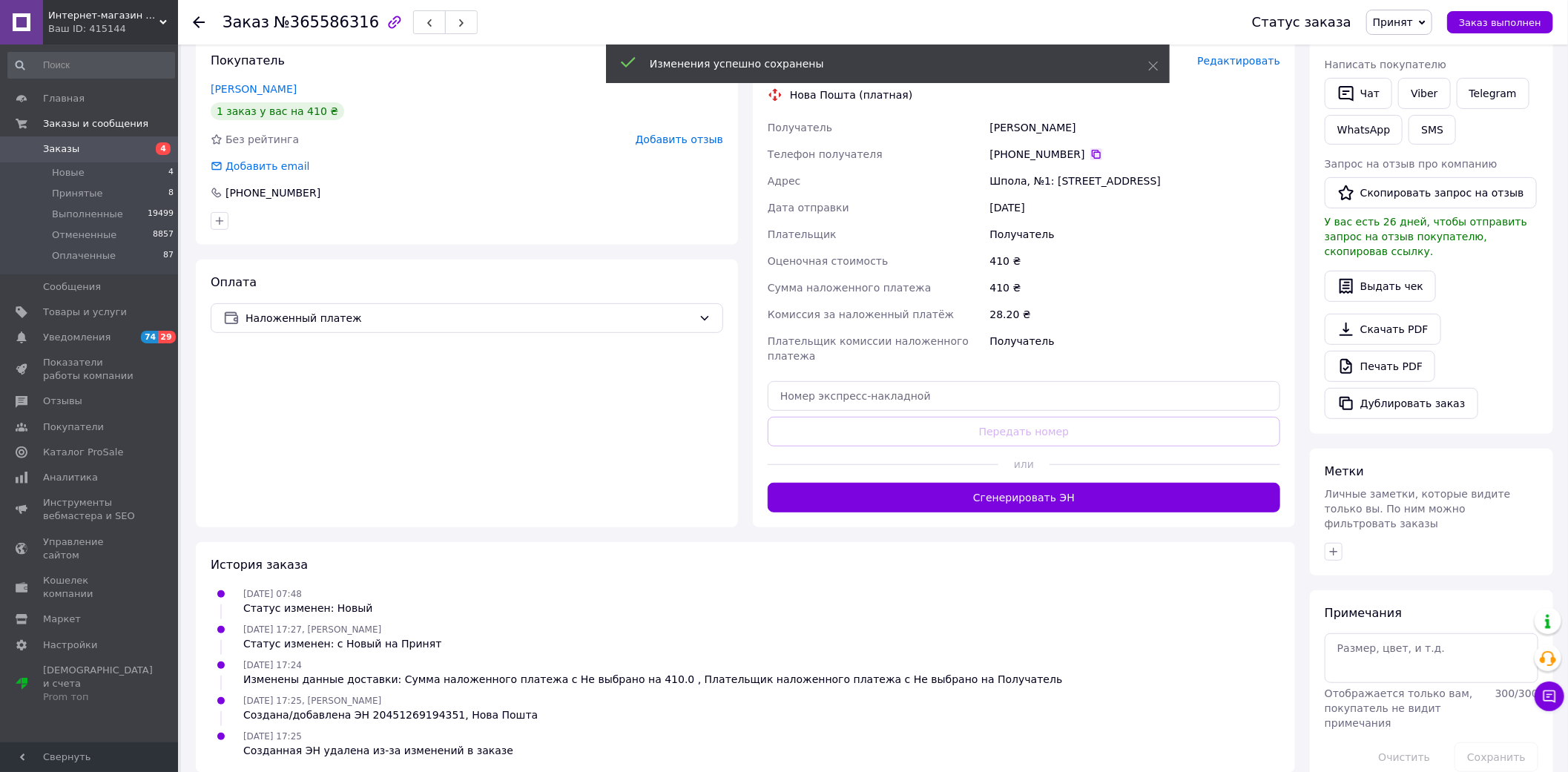
click at [1092, 150] on icon at bounding box center [1096, 155] width 9 height 9
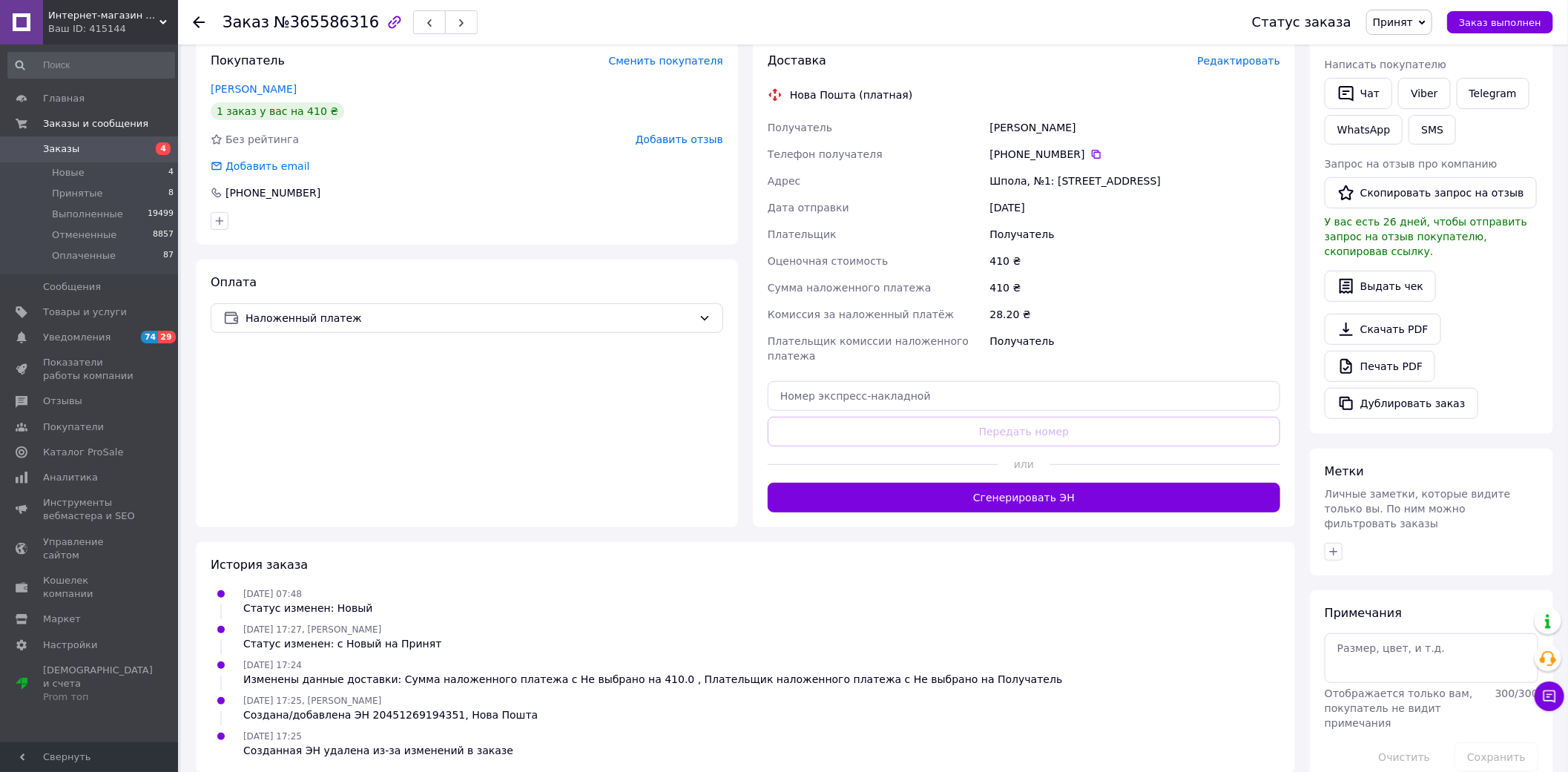
click at [998, 127] on div "Вовченко Анастасія" at bounding box center [1135, 127] width 296 height 27
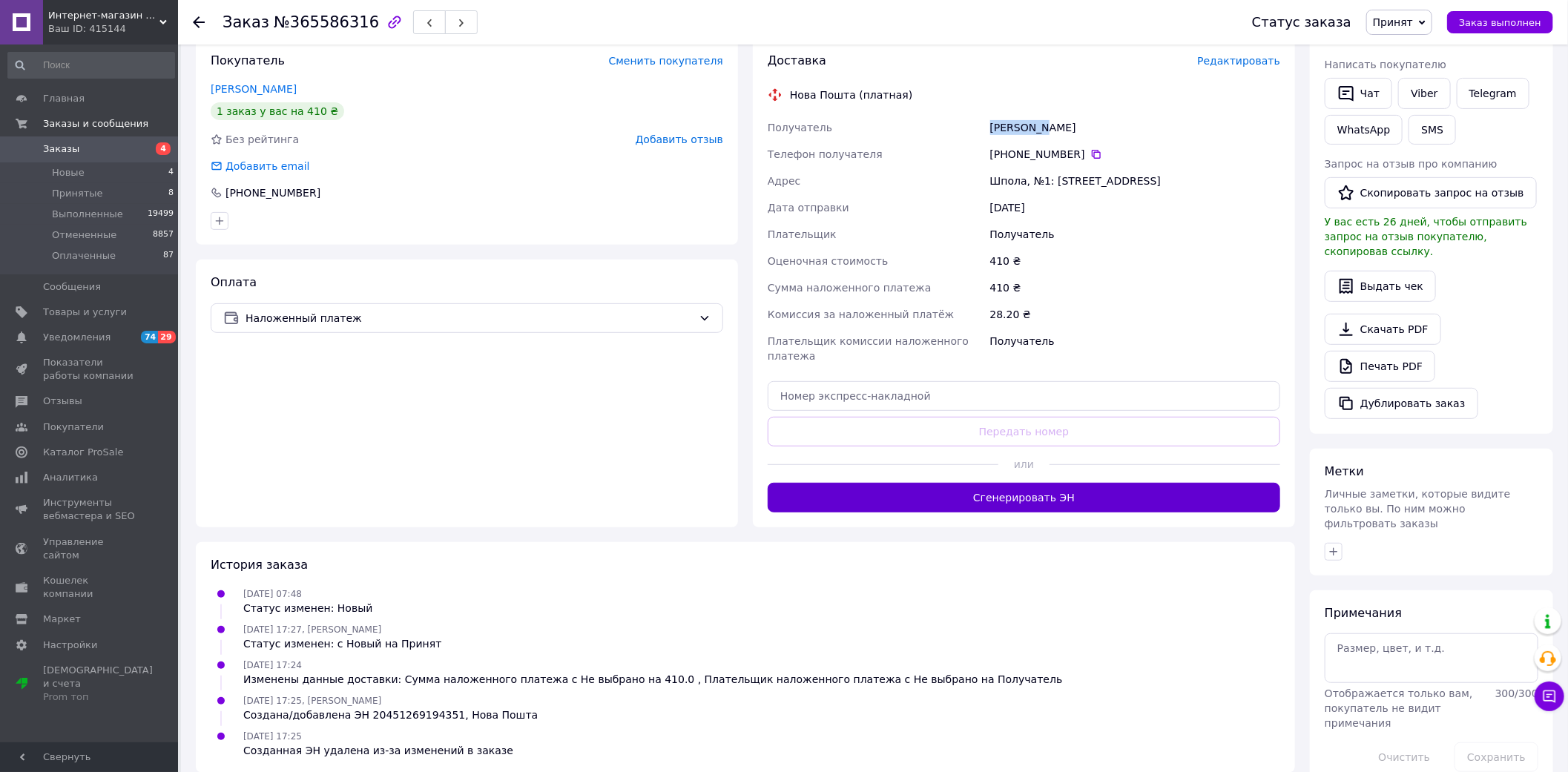
click at [1090, 483] on button "Сгенерировать ЭН" at bounding box center [1024, 497] width 513 height 30
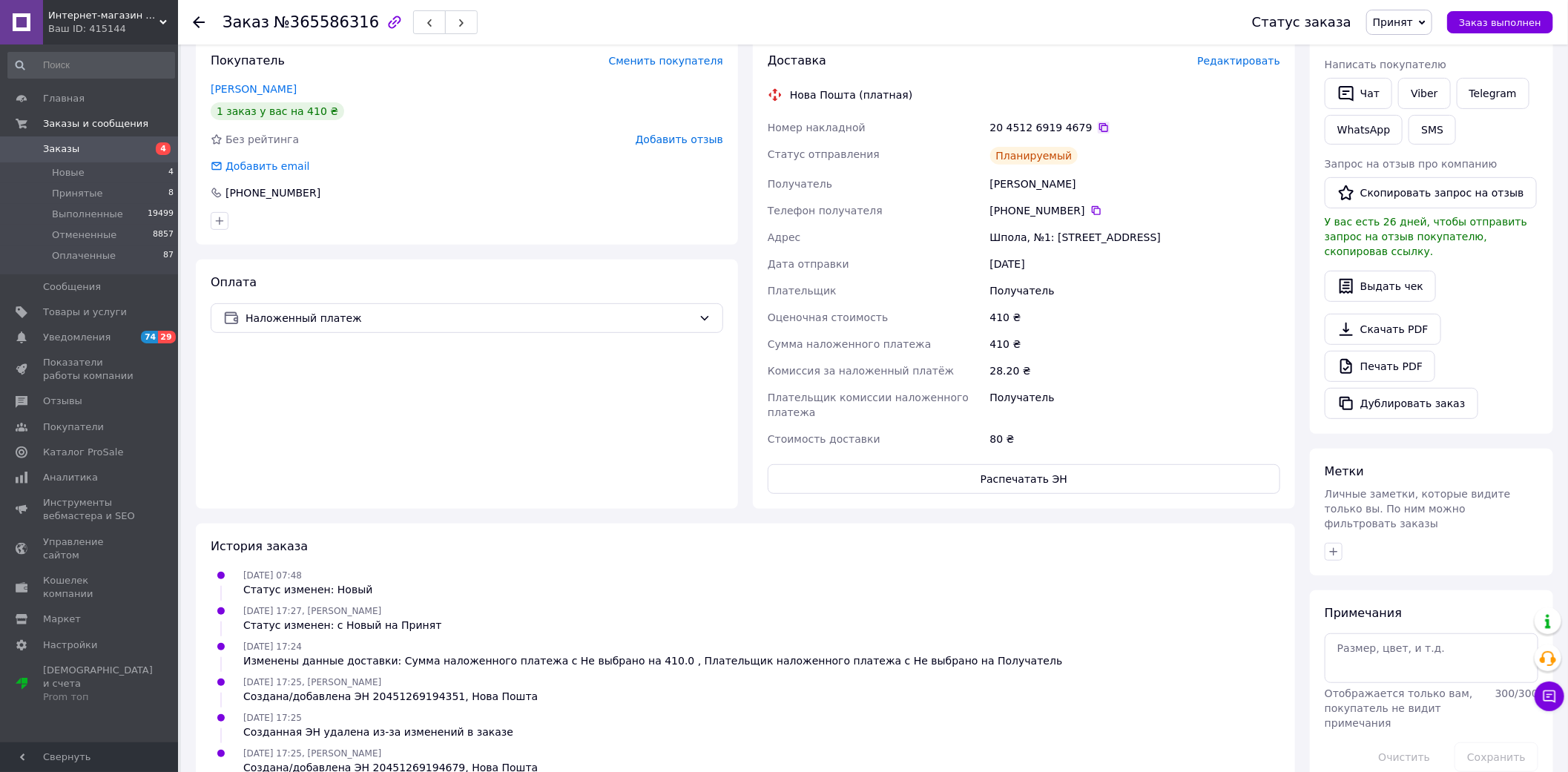
click at [1098, 124] on icon at bounding box center [1104, 127] width 12 height 12
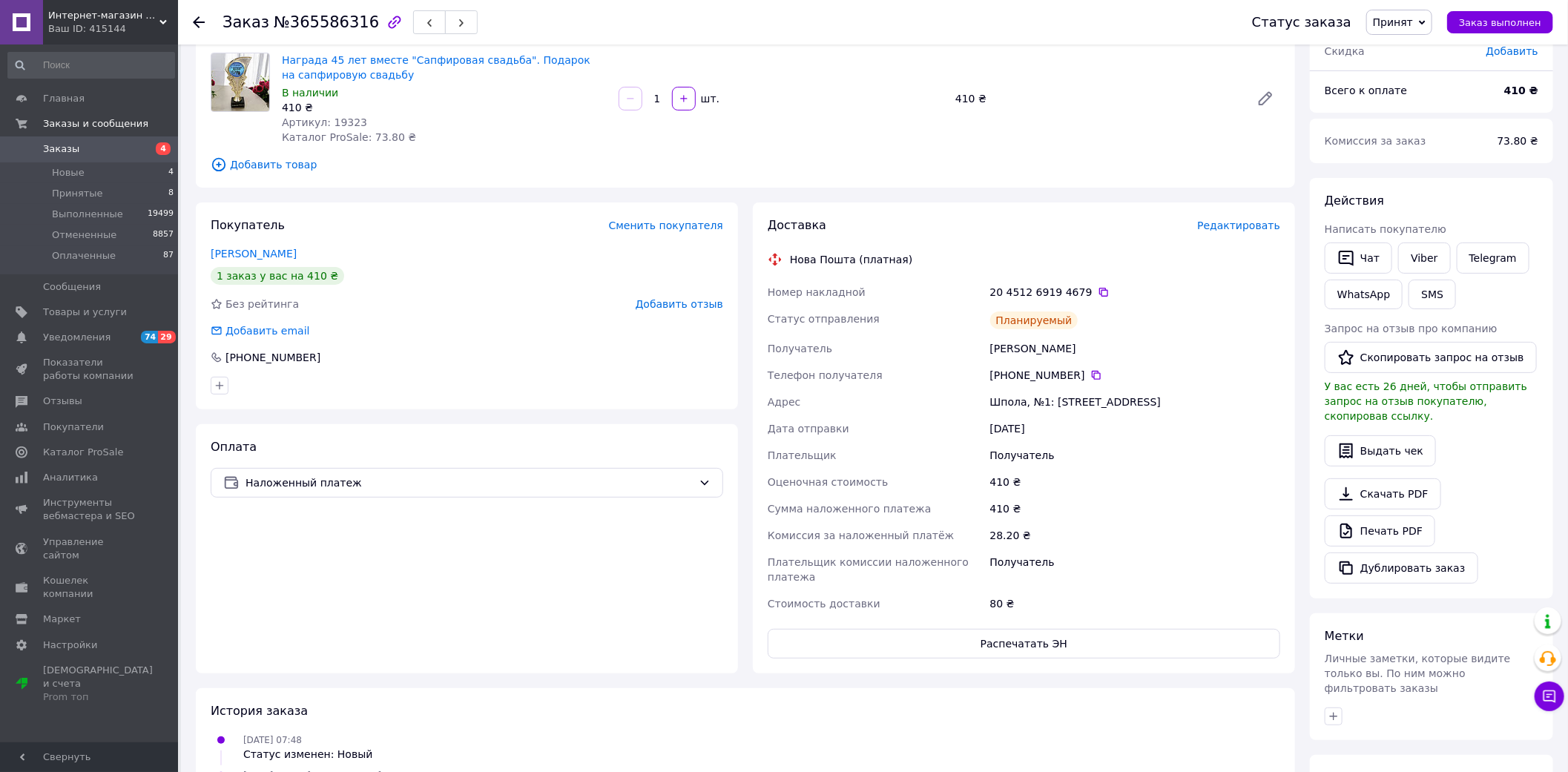
click at [1019, 351] on div "Вовченко Анастасія" at bounding box center [1135, 348] width 296 height 27
copy div "Вовченко"
click at [1058, 344] on div "Вовченко Анастасія" at bounding box center [1135, 348] width 296 height 27
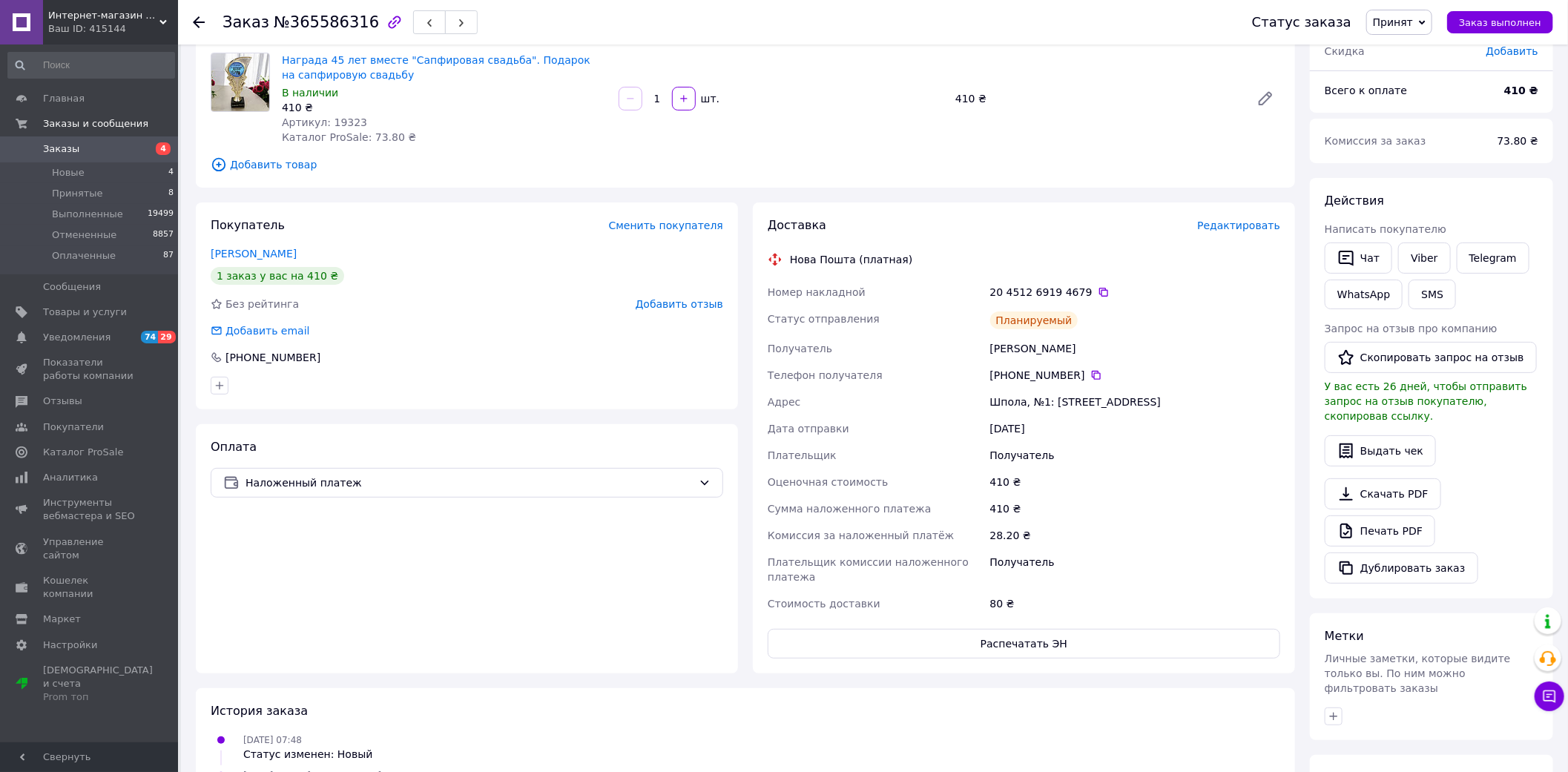
copy div "Анастасія"
click at [1010, 400] on div "Шпола, №1: ул.Соборная, 33" at bounding box center [1135, 401] width 296 height 27
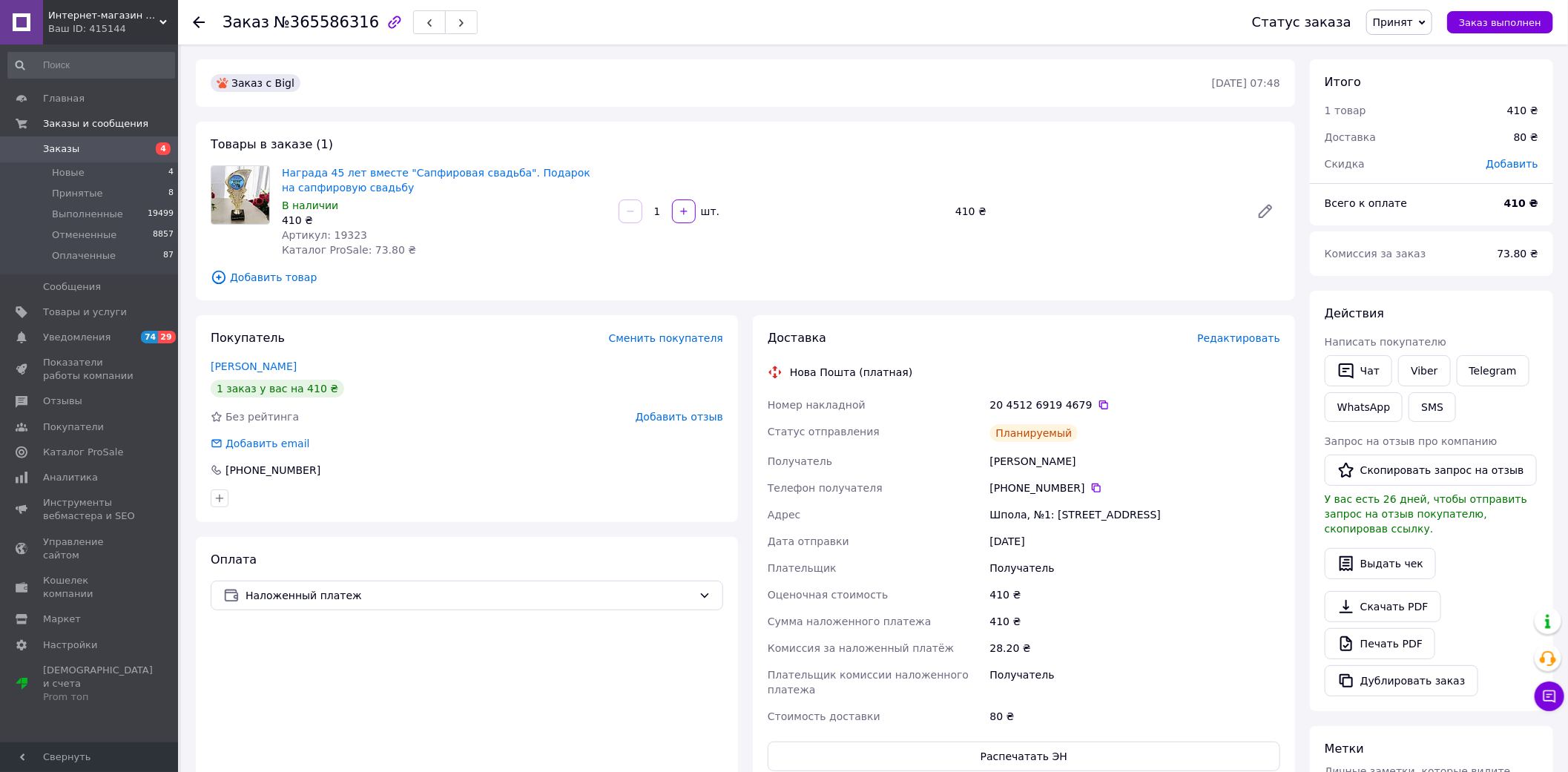
click at [1249, 335] on span "Редактировать" at bounding box center [1239, 338] width 83 height 12
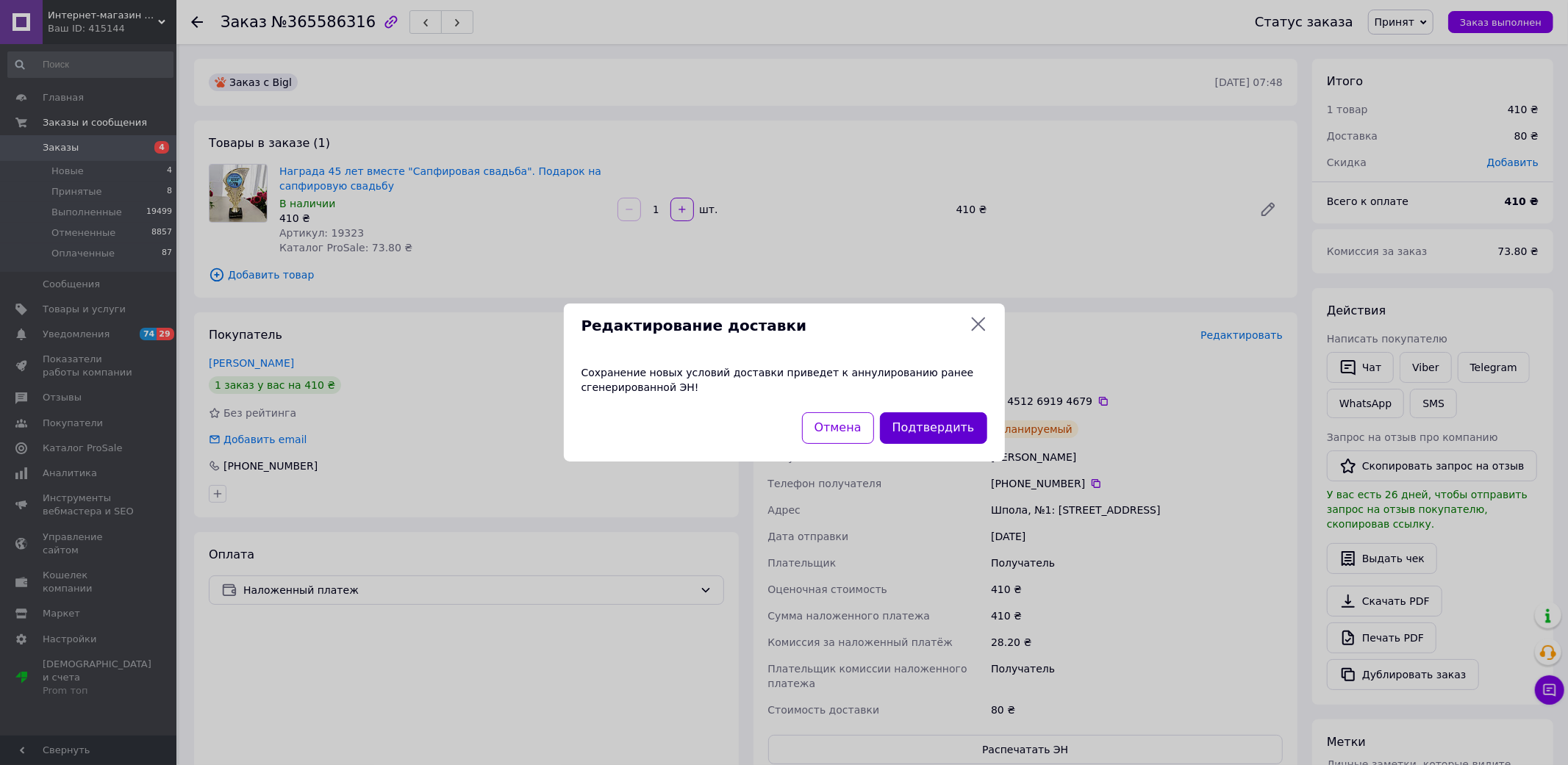
click at [944, 429] on button "Подтвердить" at bounding box center [933, 428] width 107 height 32
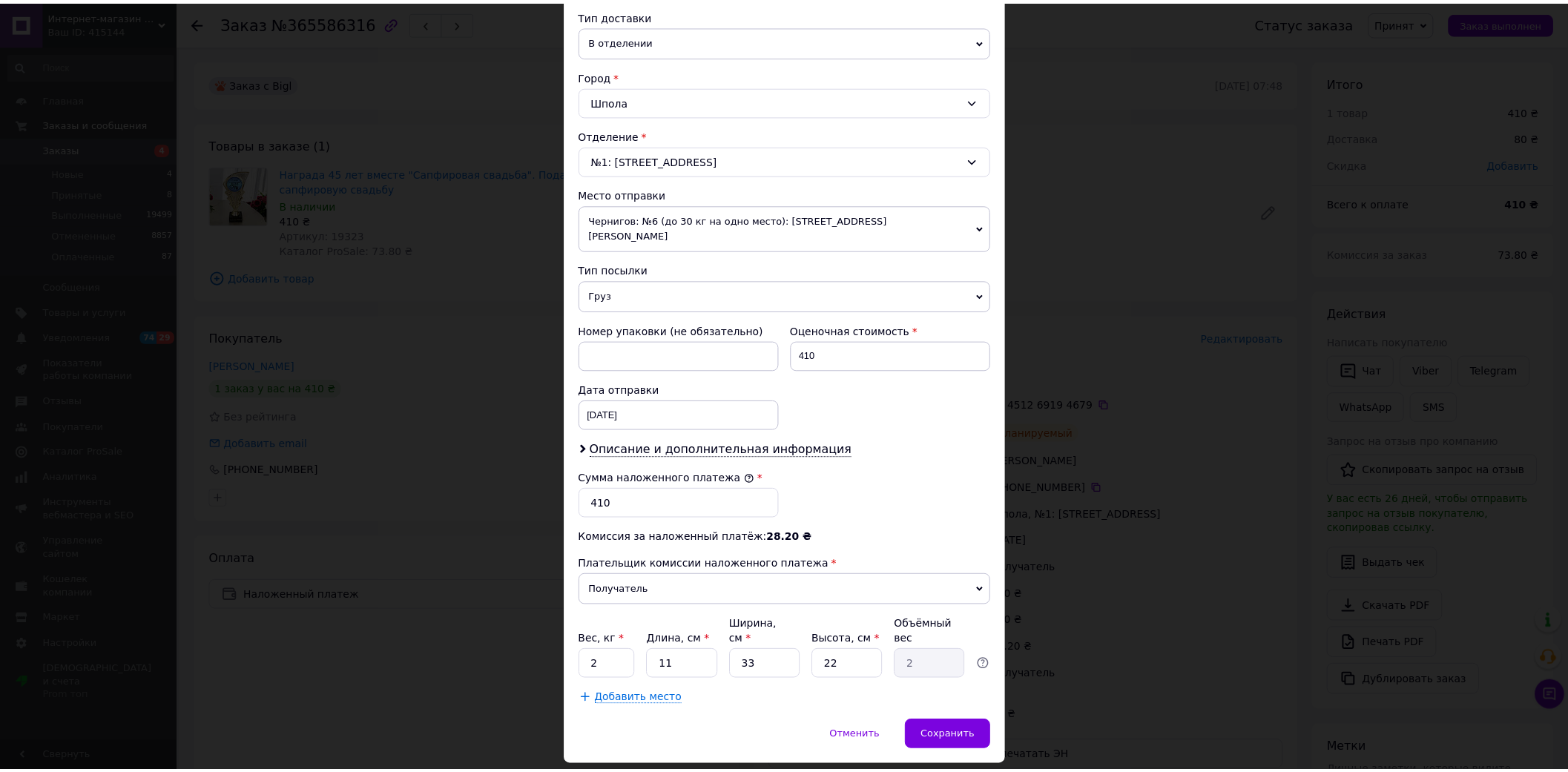
scroll to position [361, 0]
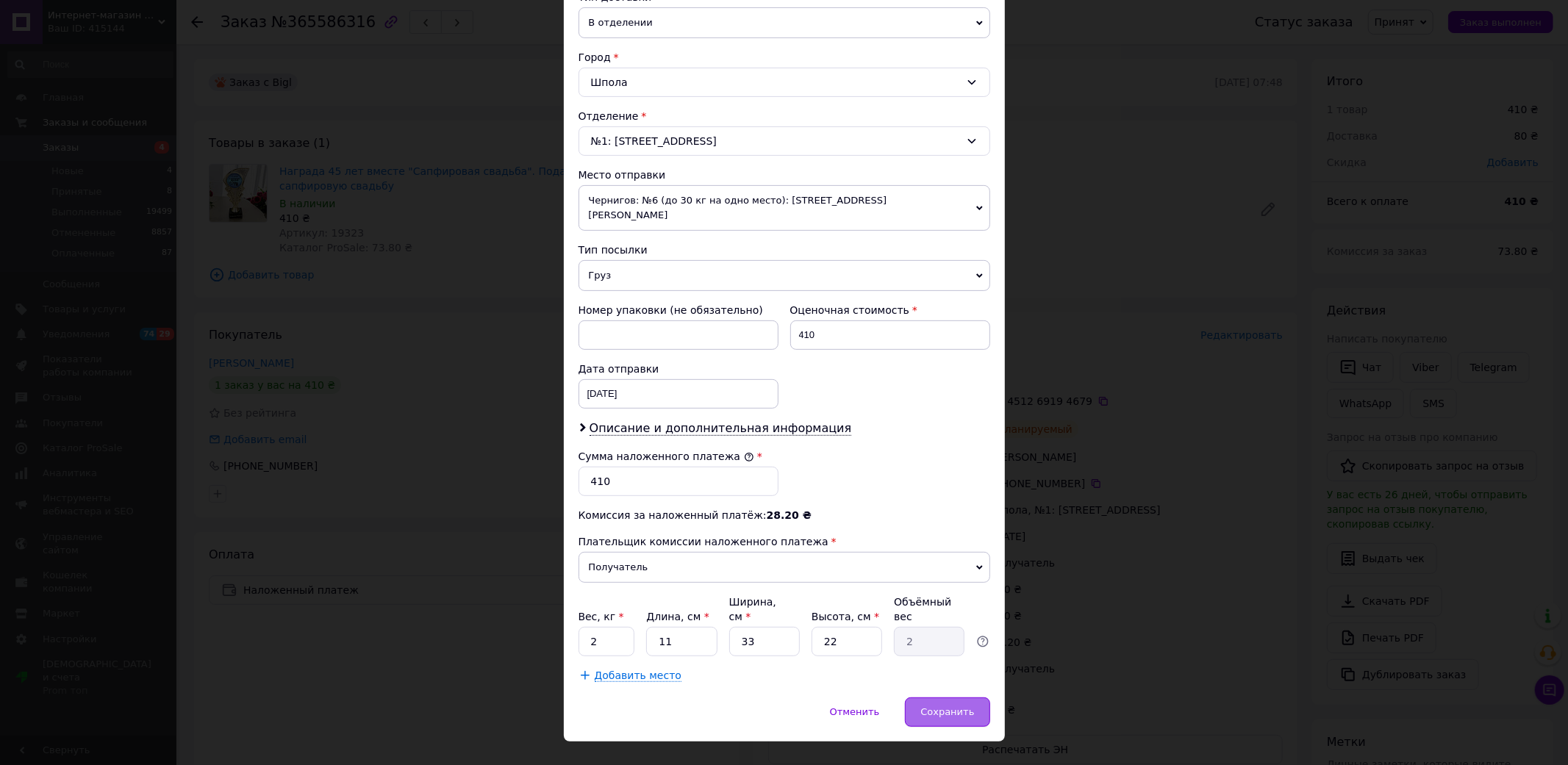
click at [966, 706] on span "Сохранить" at bounding box center [946, 712] width 53 height 11
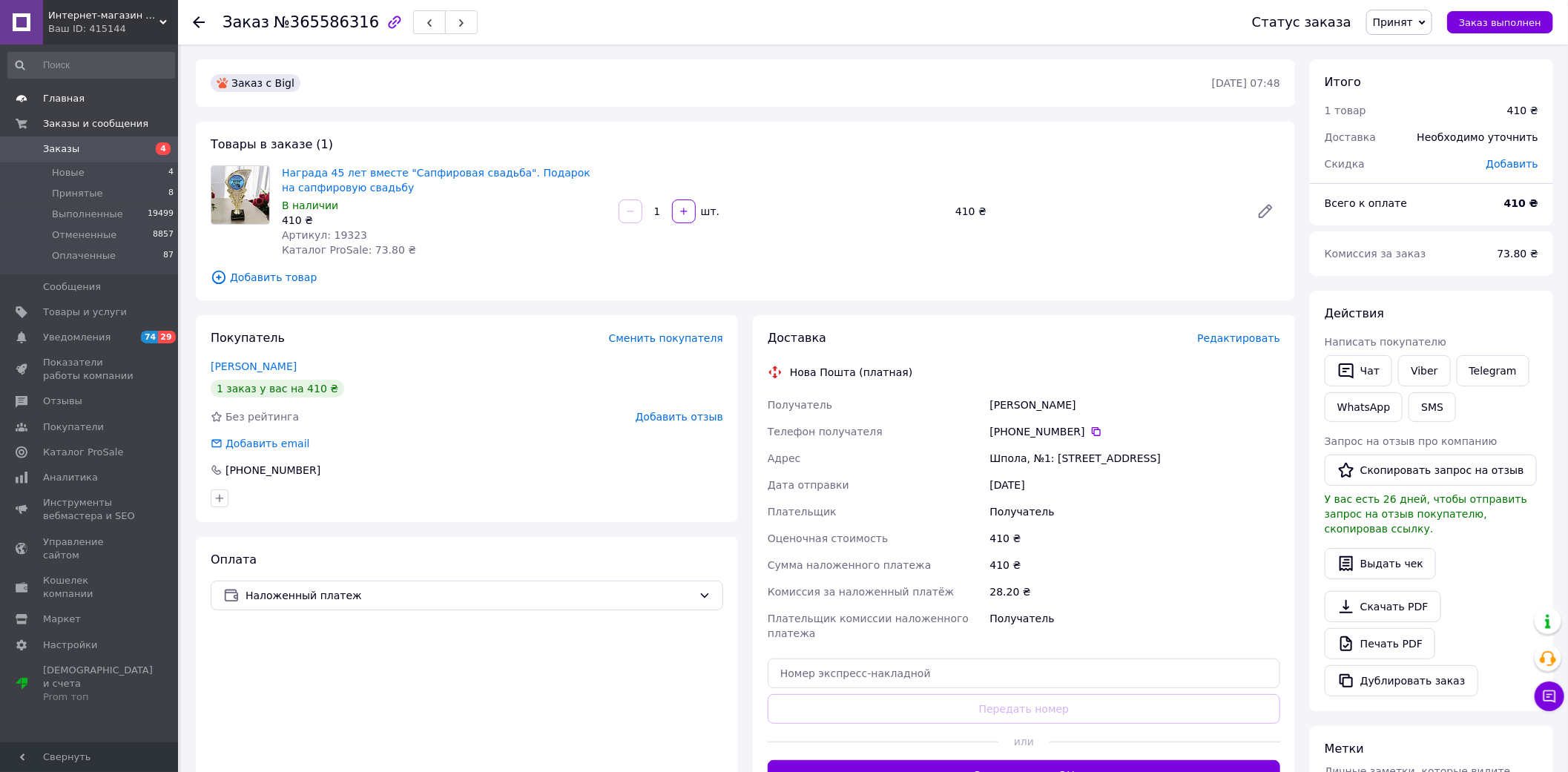
click at [64, 99] on span "Главная" at bounding box center [64, 99] width 42 height 14
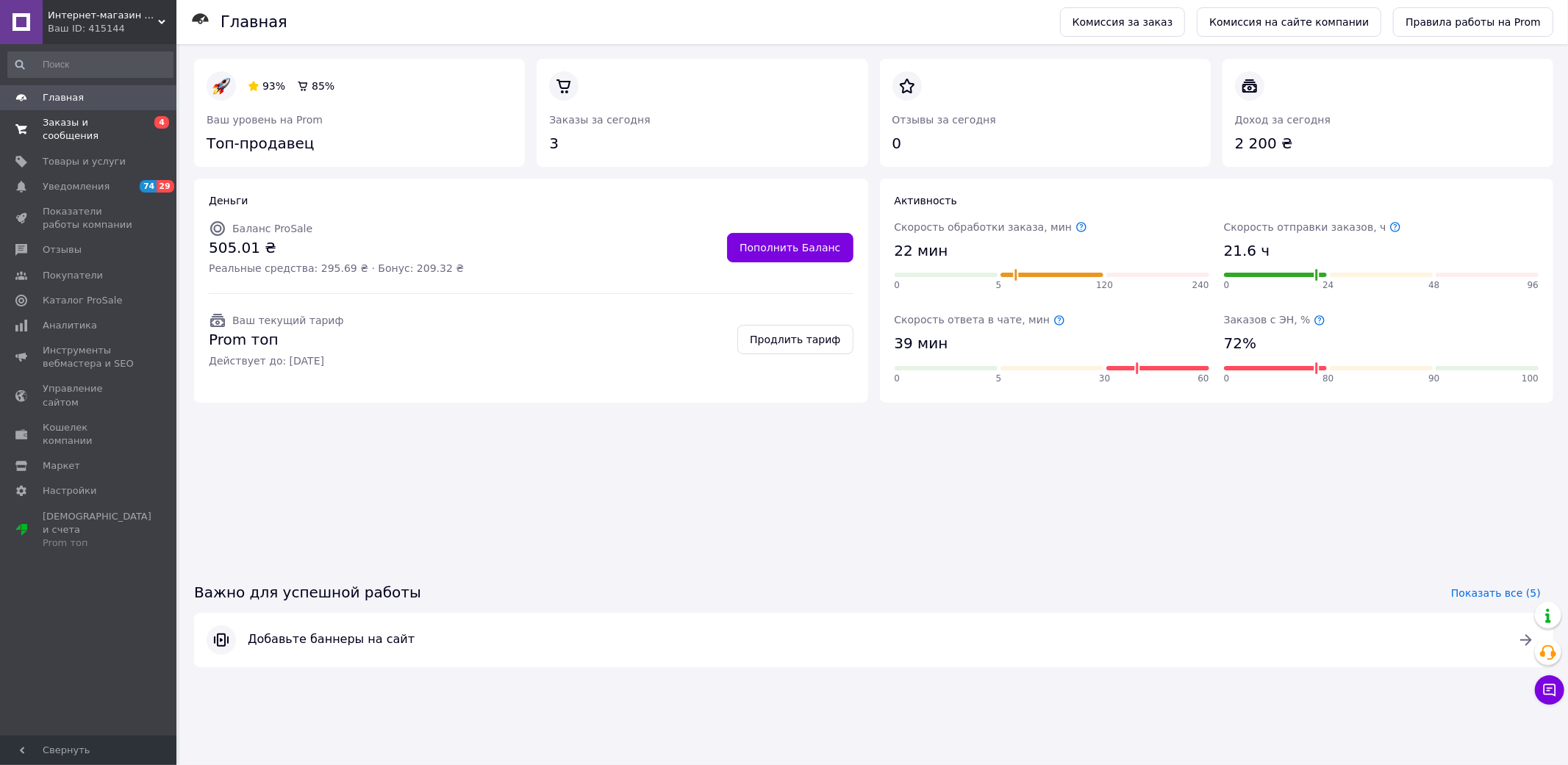
click at [63, 115] on link "Заказы и сообщения 0 4" at bounding box center [90, 129] width 181 height 38
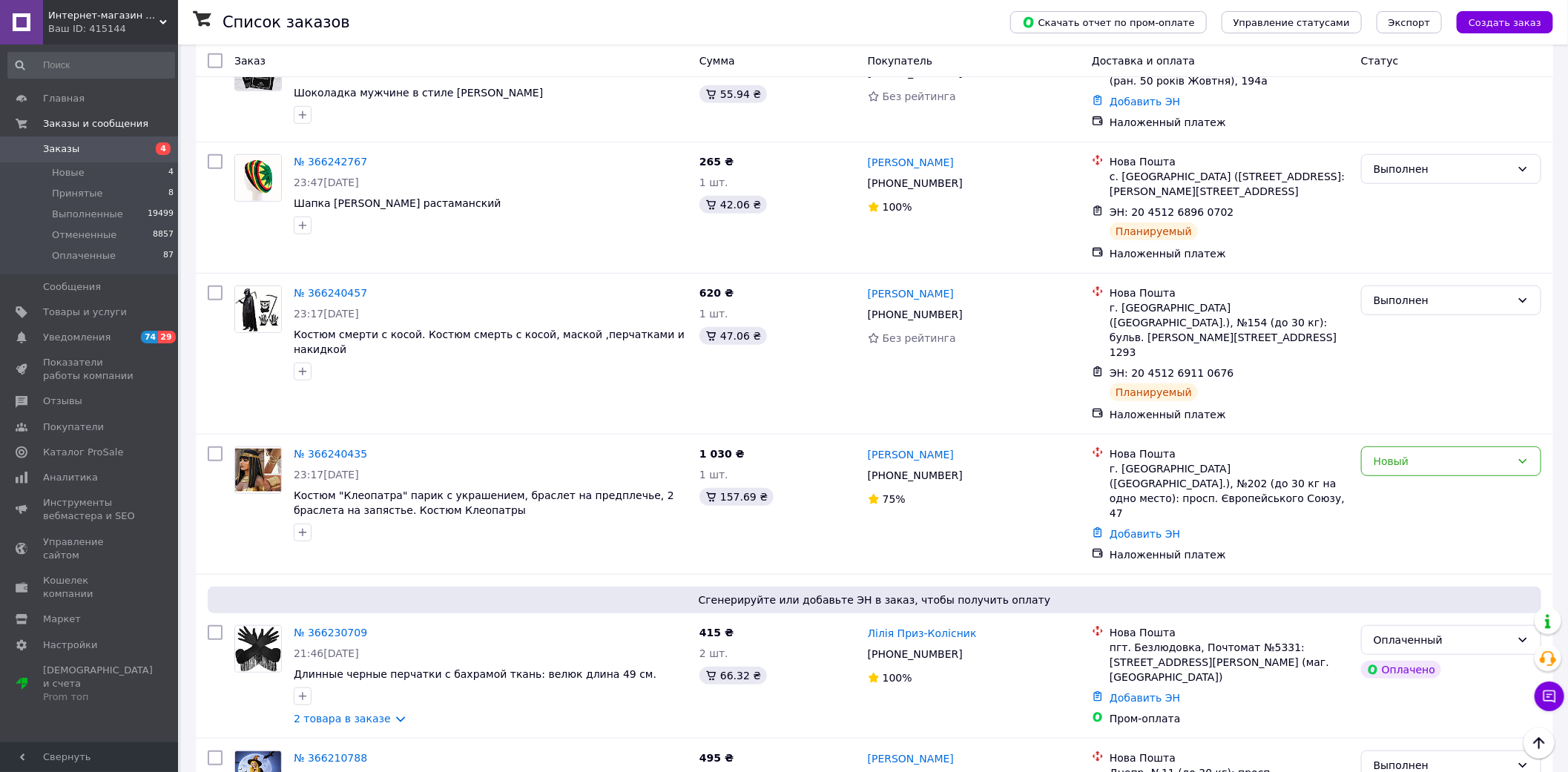
scroll to position [494, 0]
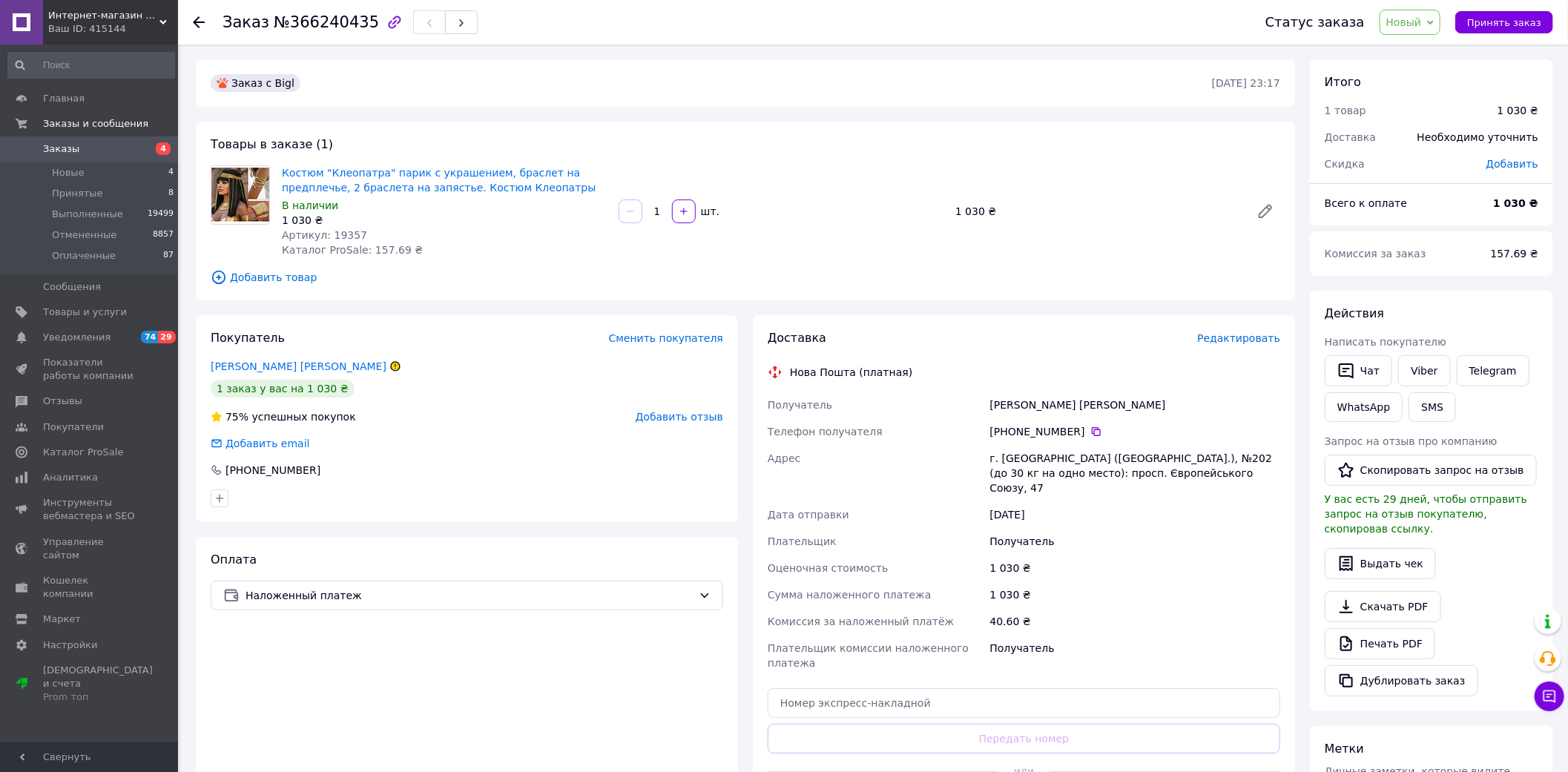
click at [82, 149] on span "Заказы" at bounding box center [90, 149] width 94 height 14
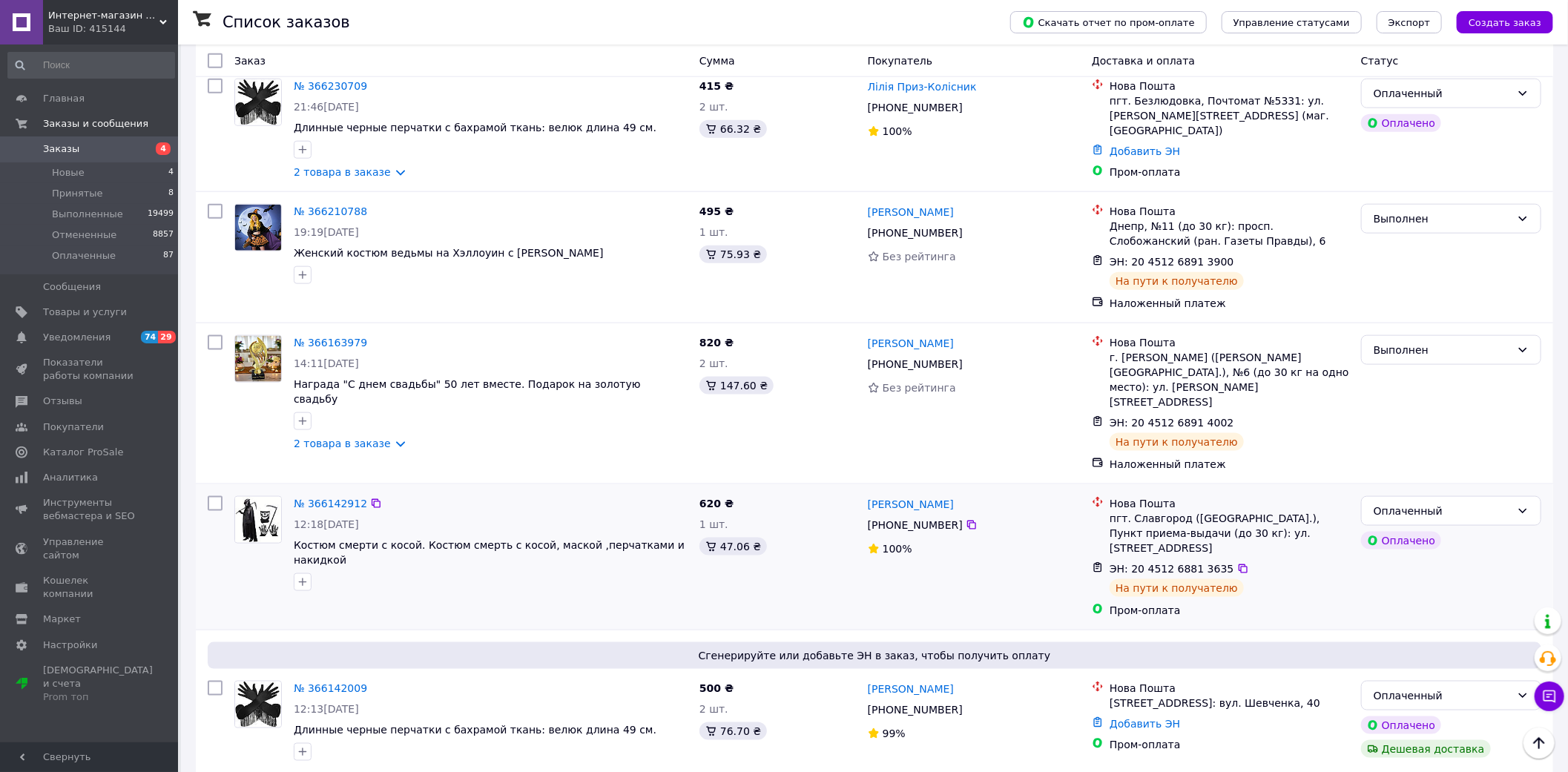
scroll to position [1235, 0]
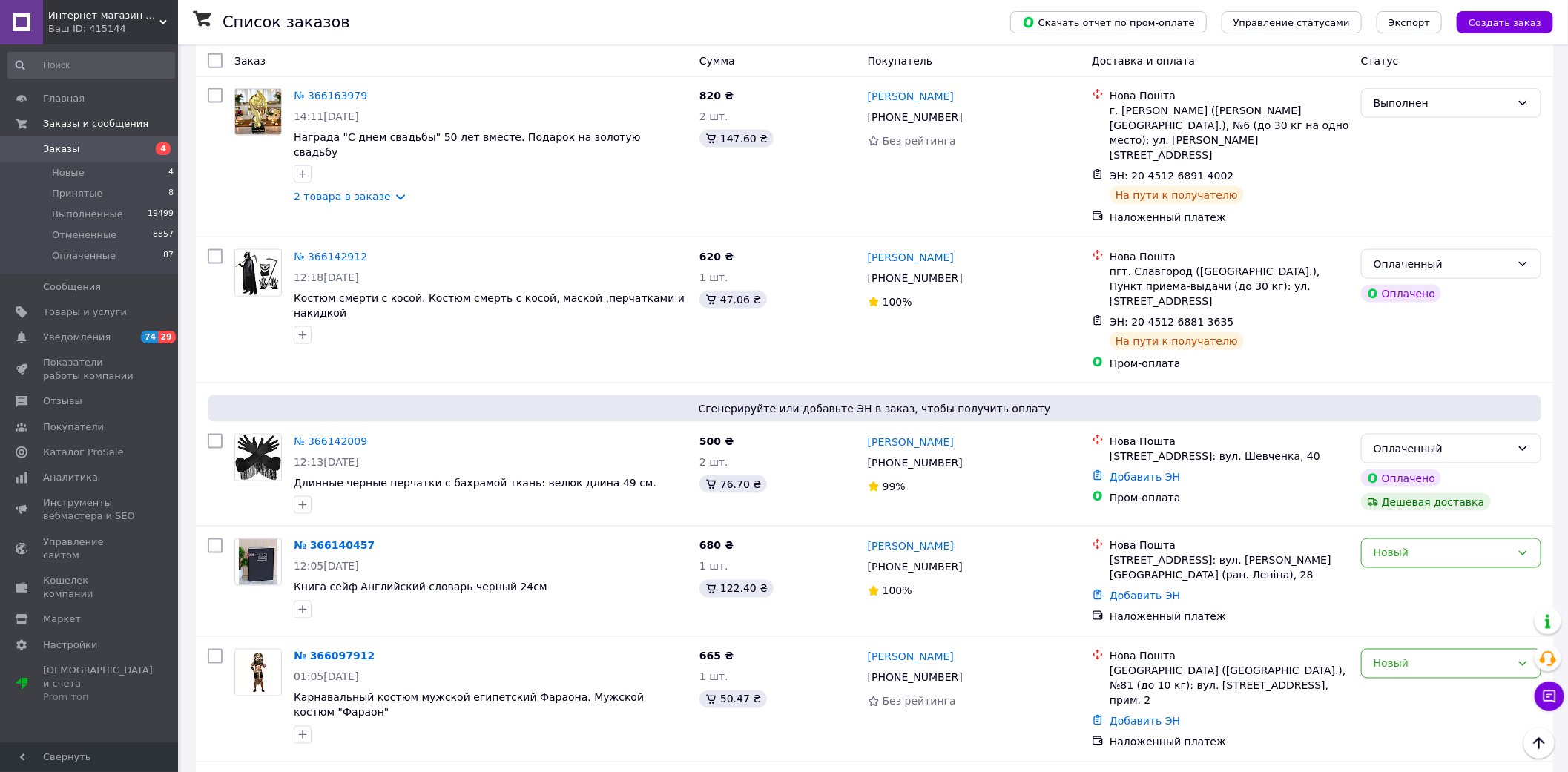
click at [79, 146] on span "Заказы" at bounding box center [90, 149] width 94 height 14
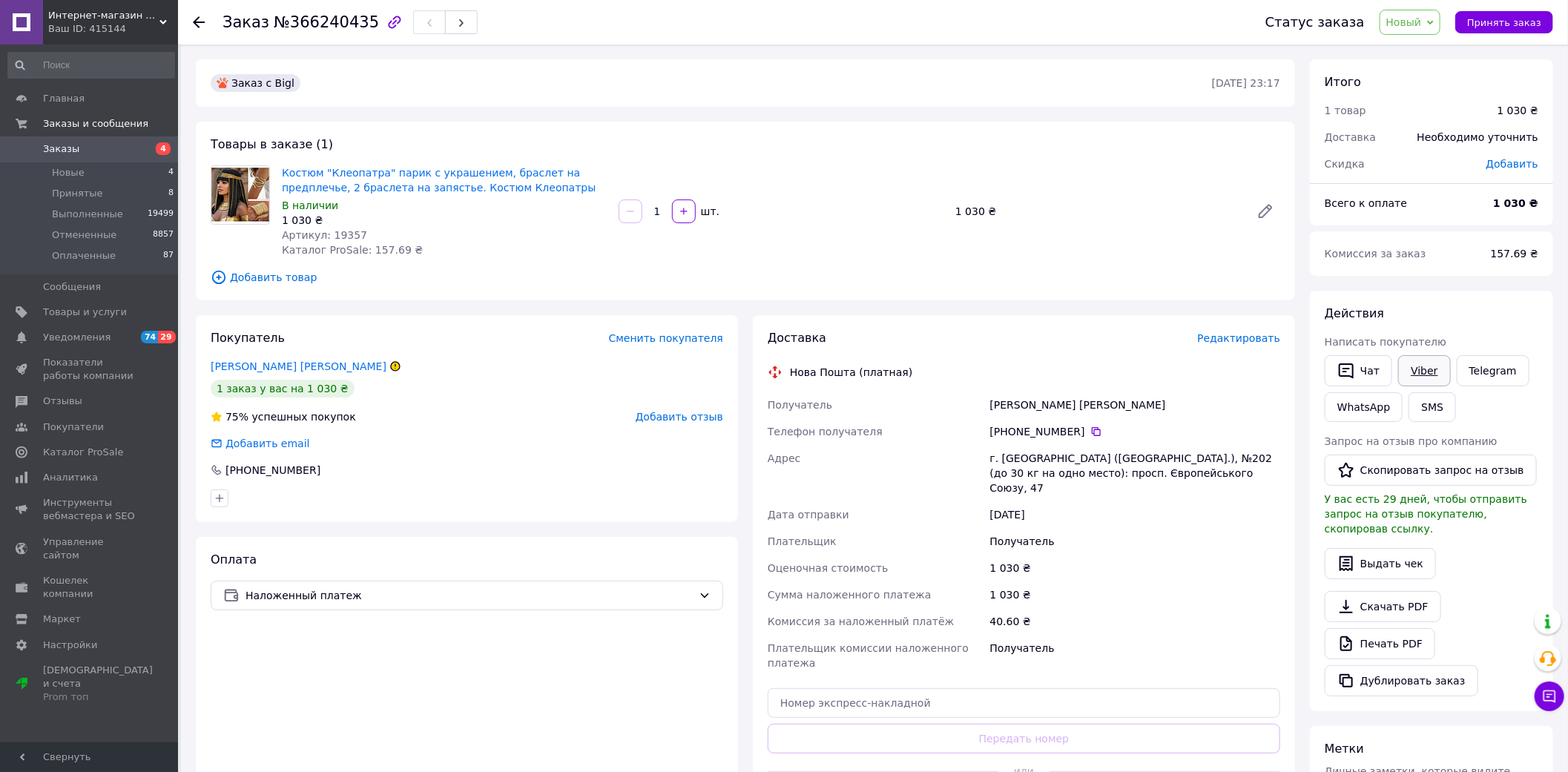
click at [1422, 371] on link "Viber" at bounding box center [1424, 370] width 52 height 31
click at [1422, 19] on span "Новый" at bounding box center [1404, 23] width 36 height 12
click at [1422, 56] on li "Принят" at bounding box center [1420, 52] width 79 height 22
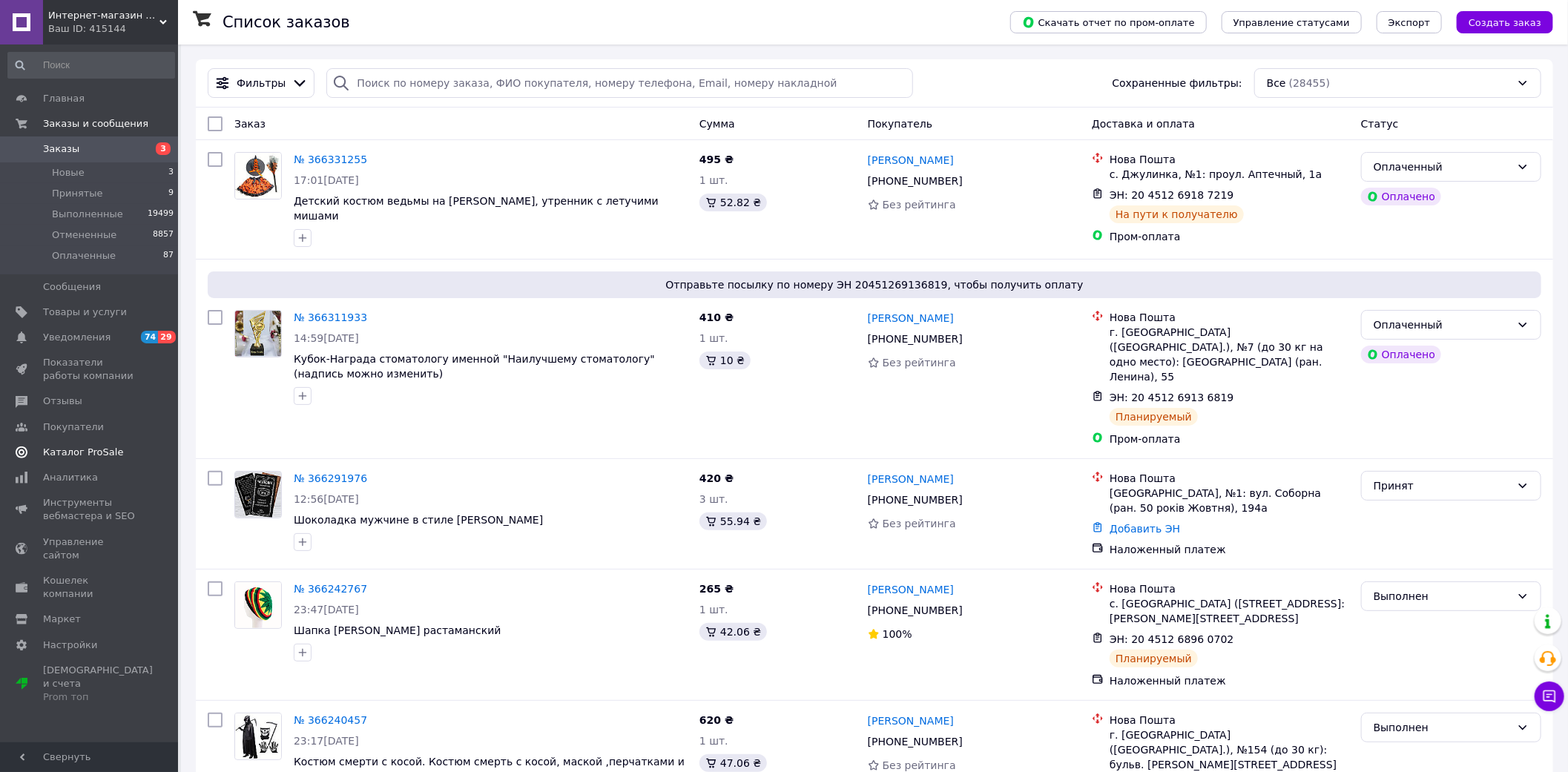
click at [104, 450] on span "Каталог ProSale" at bounding box center [83, 453] width 80 height 14
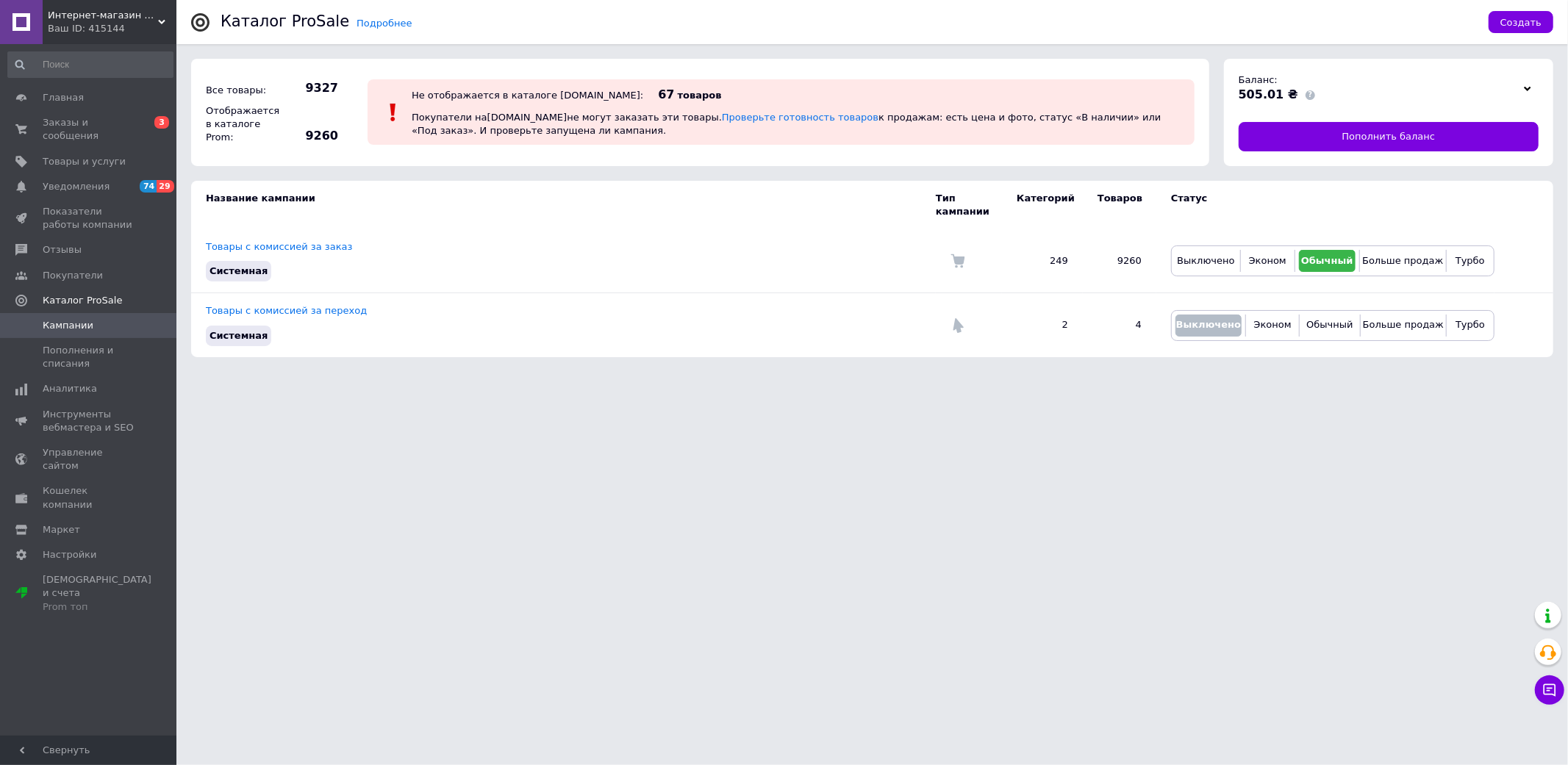
click at [99, 30] on div "Ваш ID: 415144" at bounding box center [112, 29] width 129 height 14
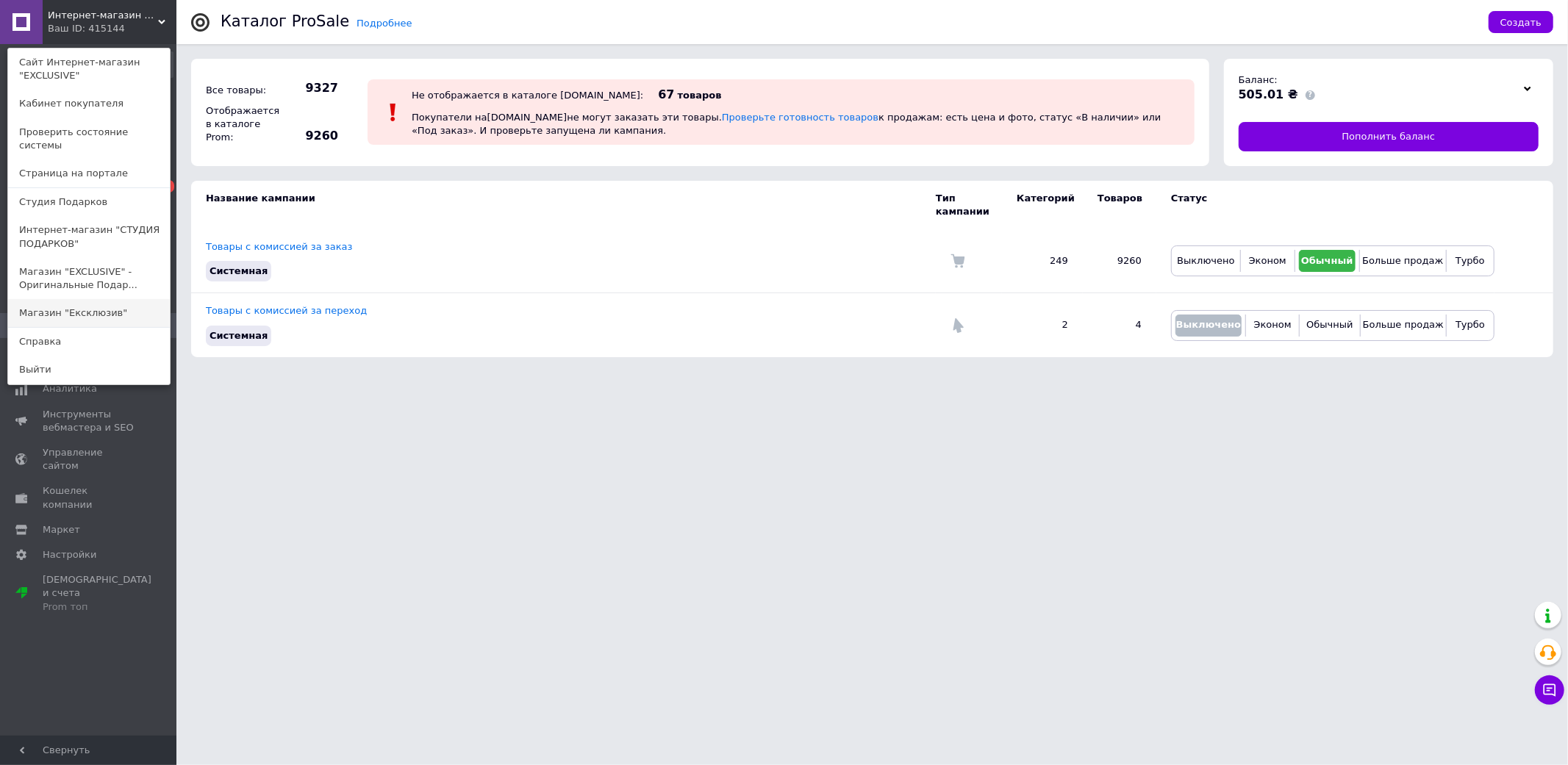
click at [89, 304] on link "Магазин "Ексклюзив"" at bounding box center [89, 313] width 162 height 28
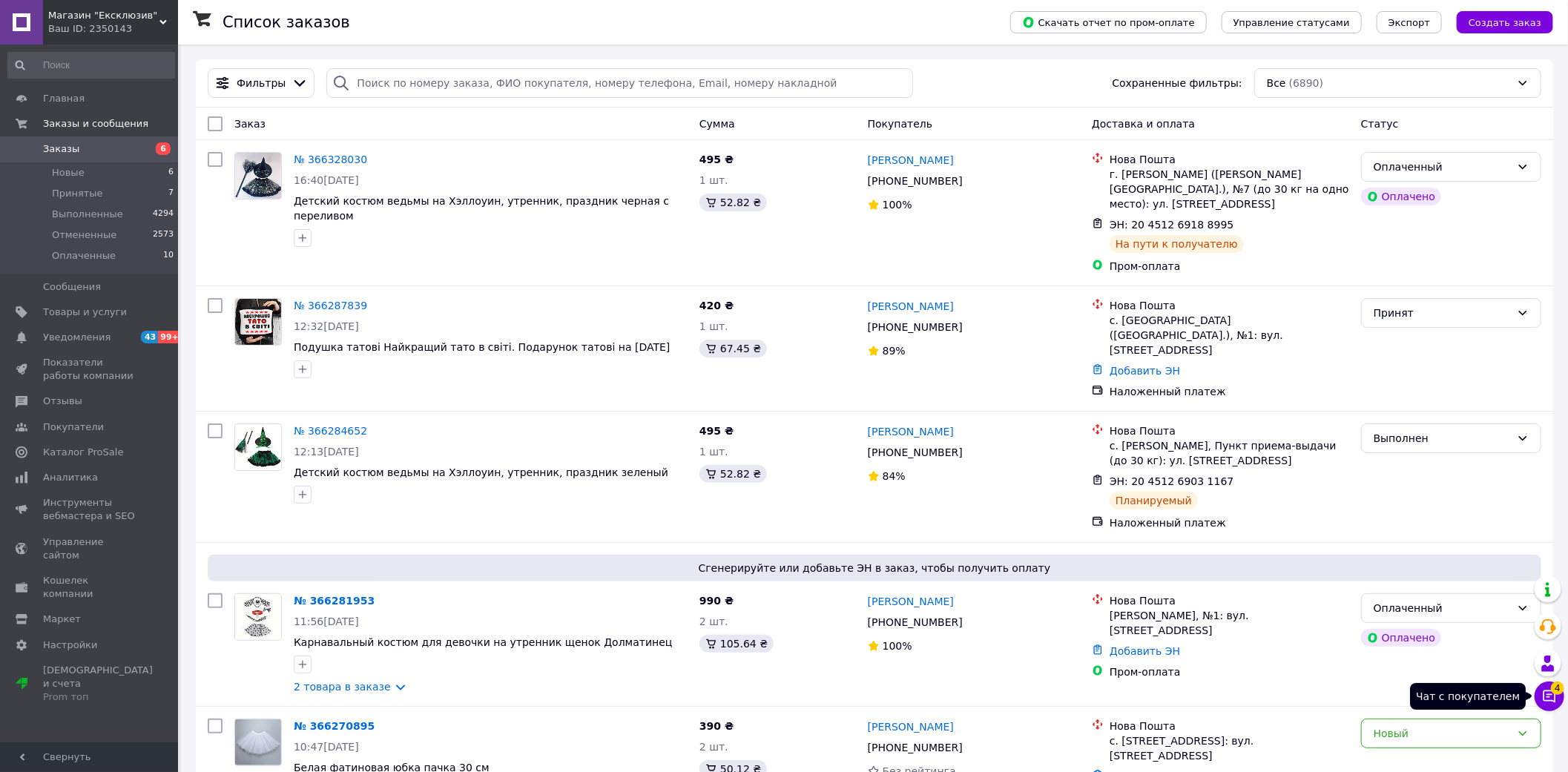
click at [1551, 687] on span "4" at bounding box center [1558, 689] width 14 height 14
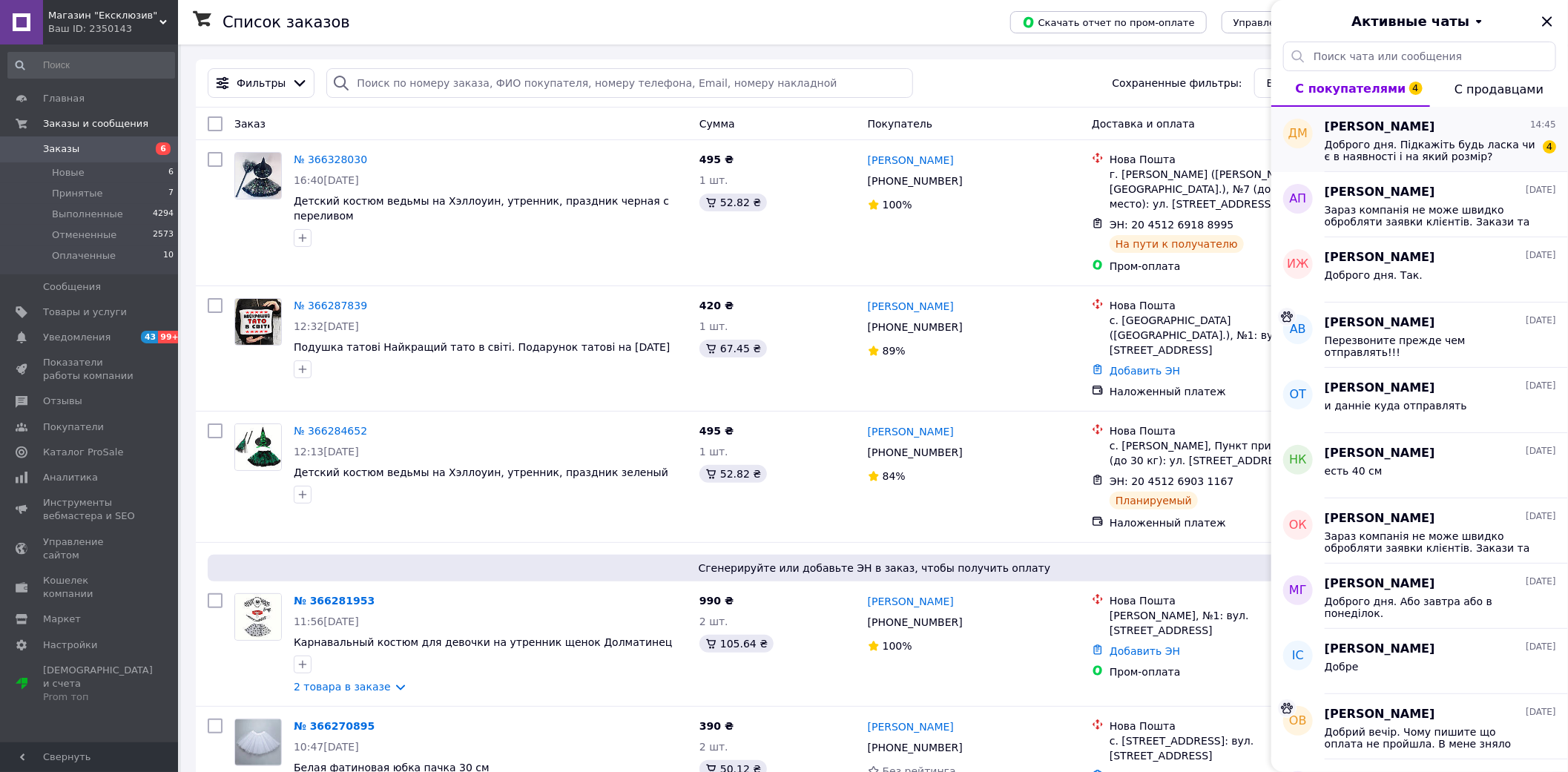
click at [1463, 132] on div "Дарʼя Миколайчук 14:45" at bounding box center [1440, 127] width 231 height 17
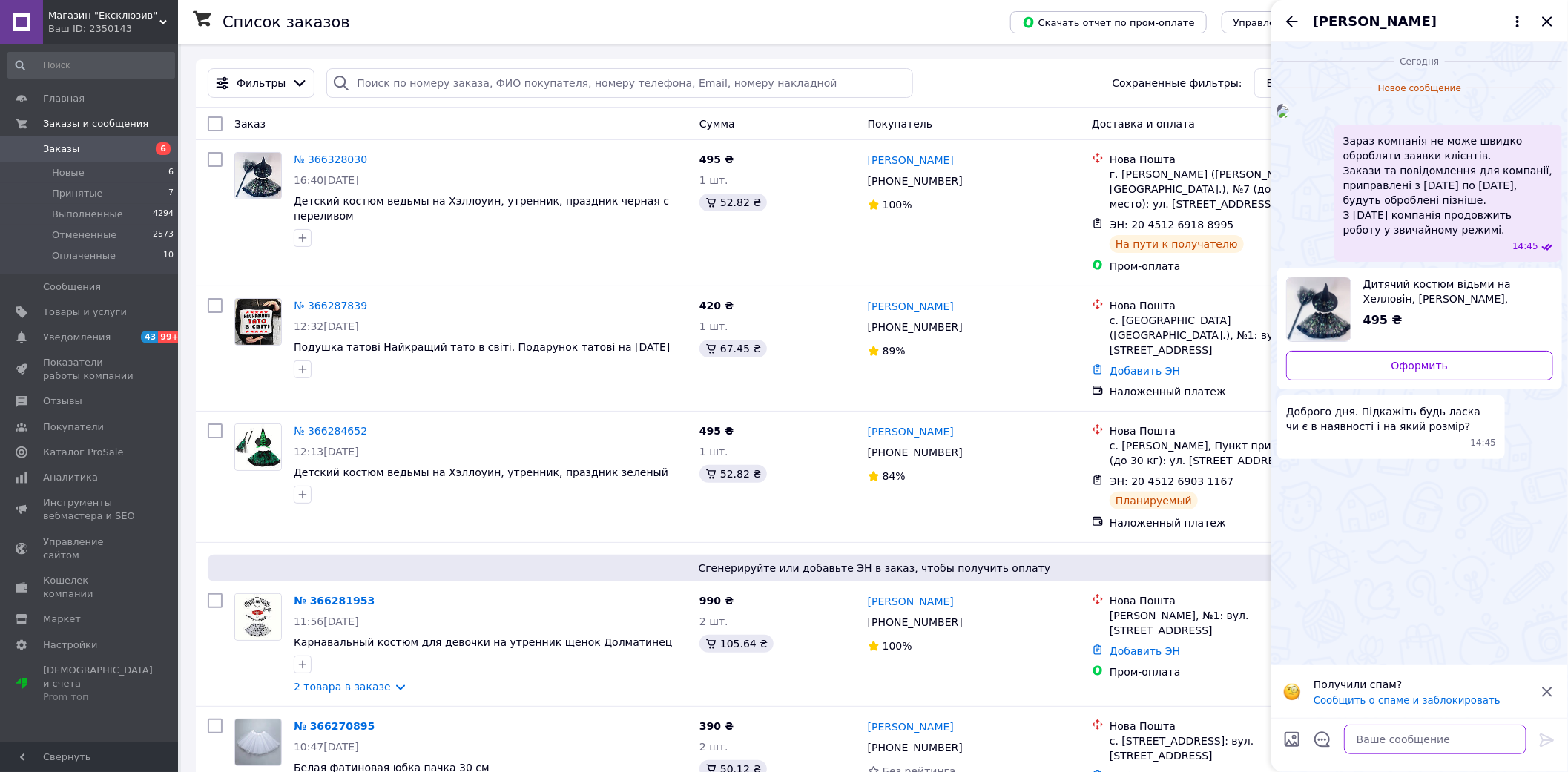
click at [1403, 724] on textarea at bounding box center [1435, 739] width 183 height 30
type textarea "Доброго дня. так. від 3 років"
click at [1547, 739] on icon at bounding box center [1547, 739] width 17 height 17
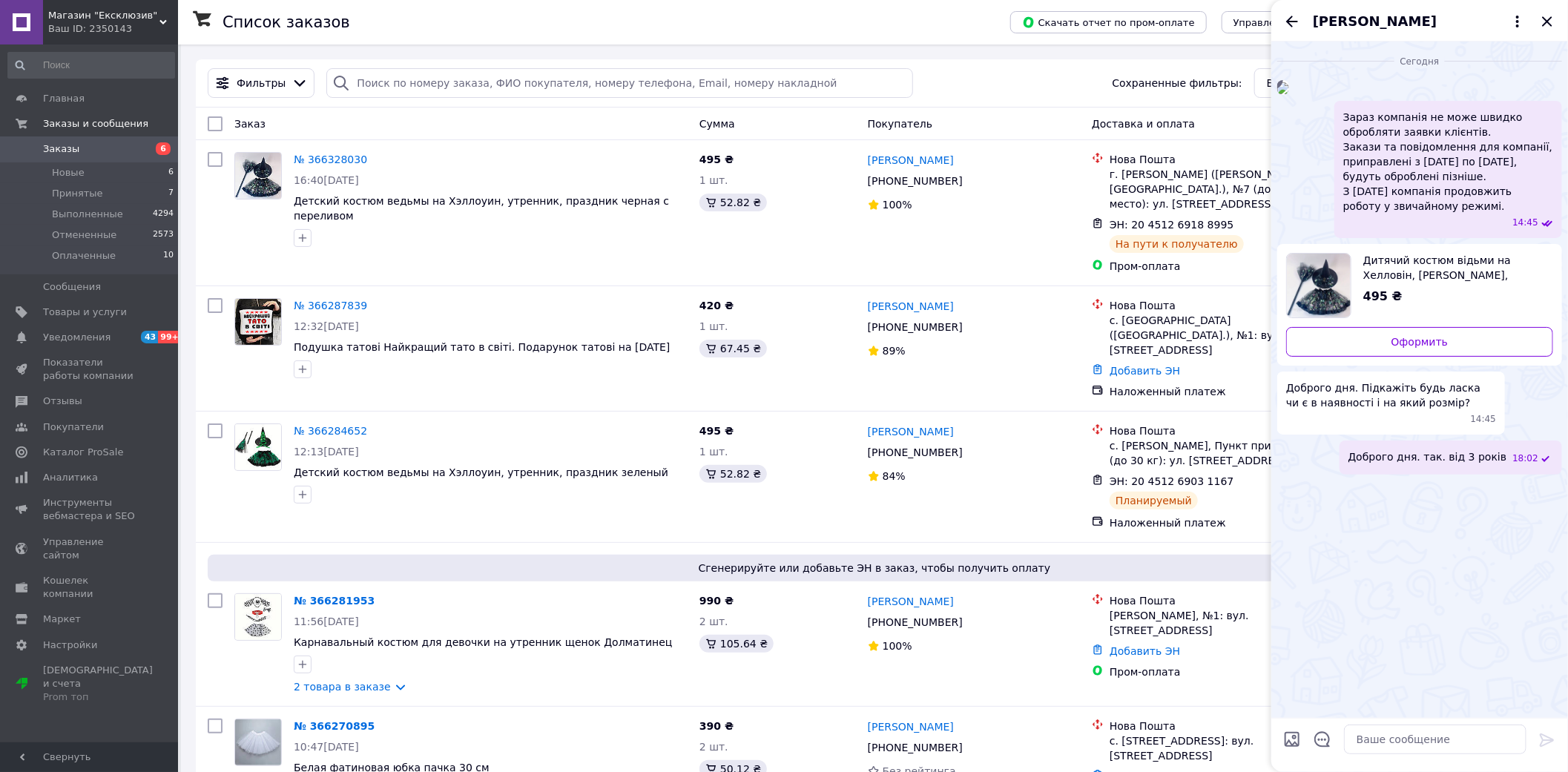
click at [119, 27] on div "Ваш ID: 2350143" at bounding box center [113, 29] width 130 height 14
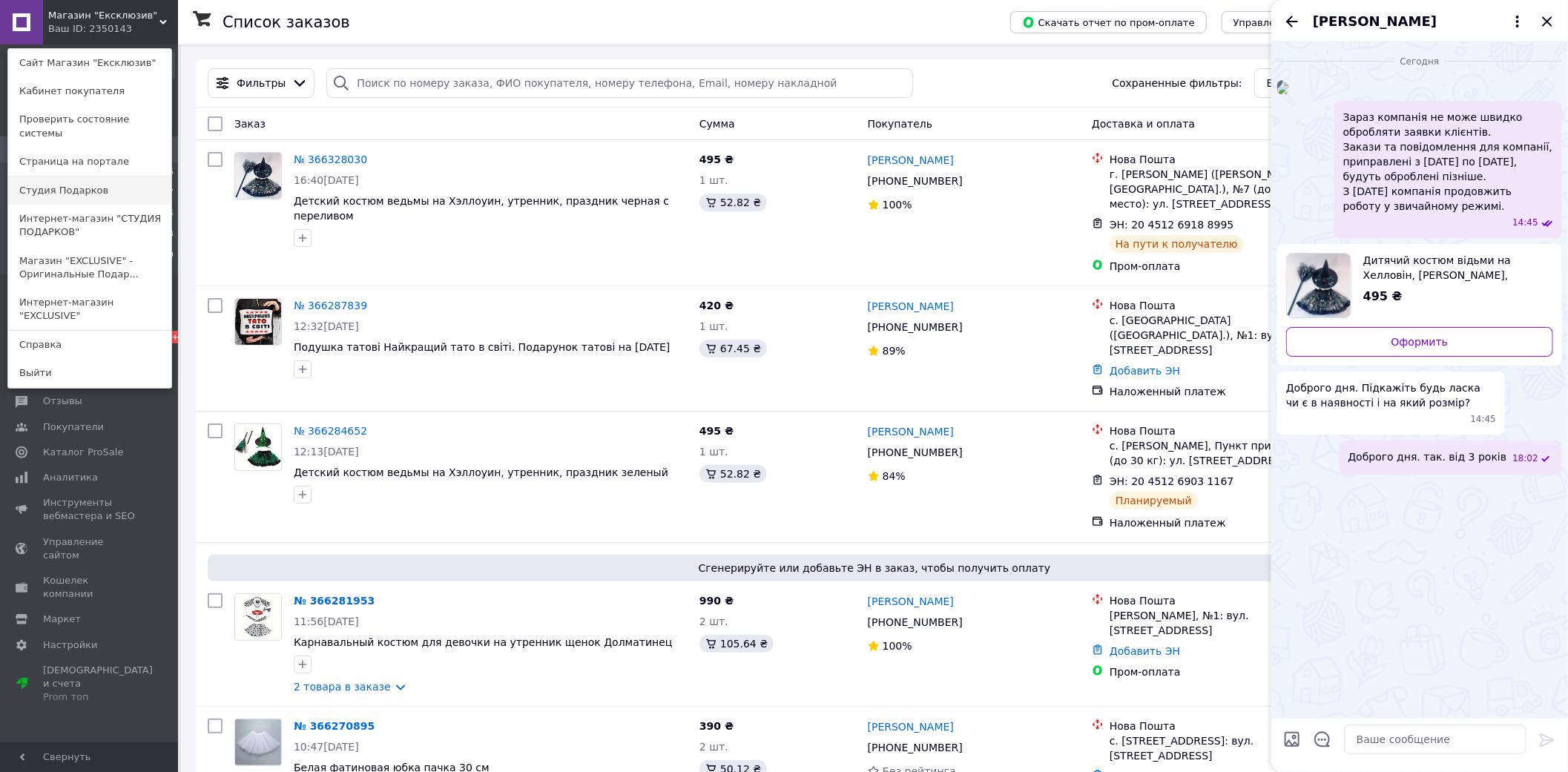
click at [136, 180] on link "Студия Подарков" at bounding box center [90, 190] width 163 height 28
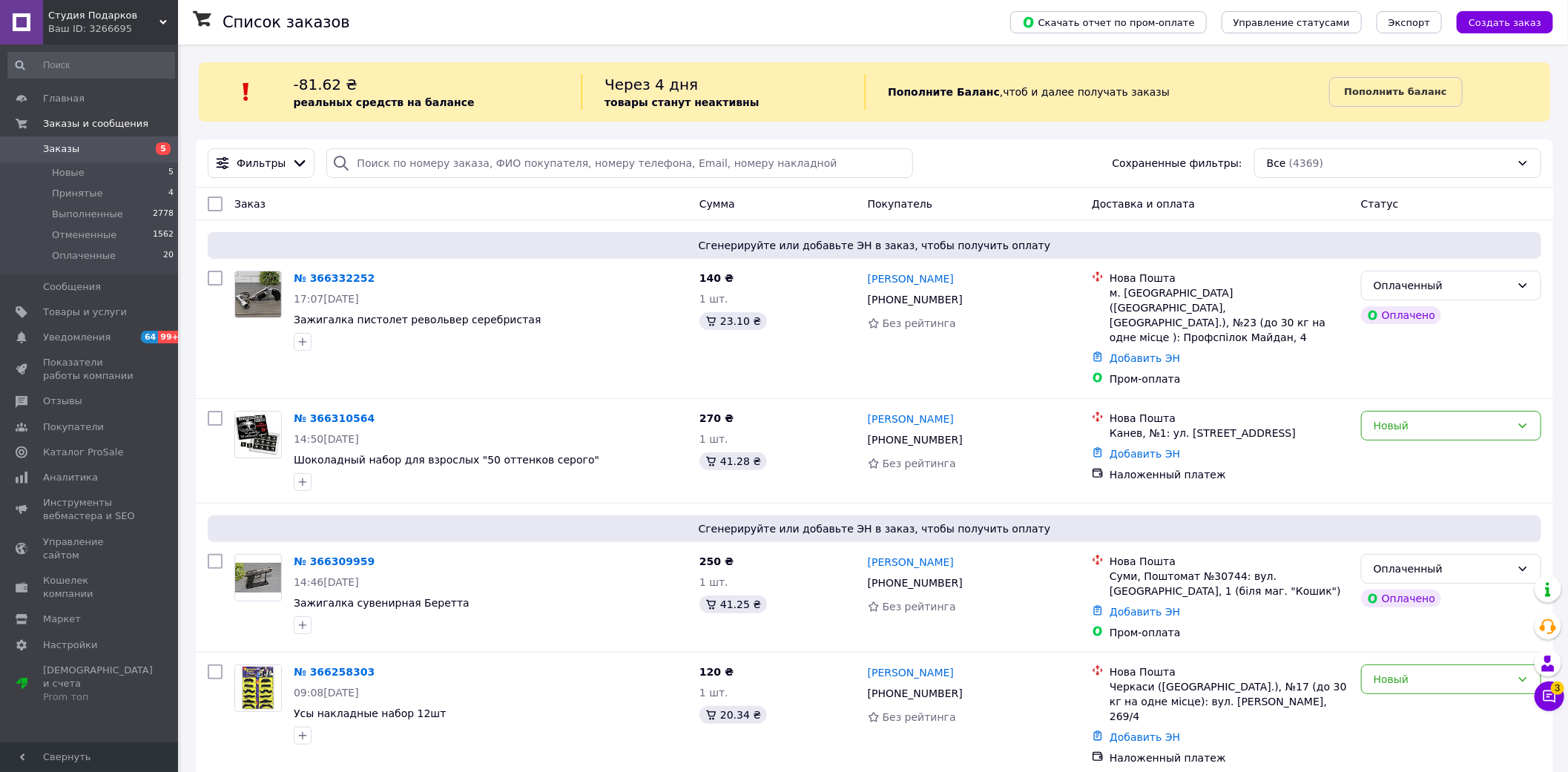
click at [115, 18] on span "Студия Подарков" at bounding box center [104, 16] width 112 height 14
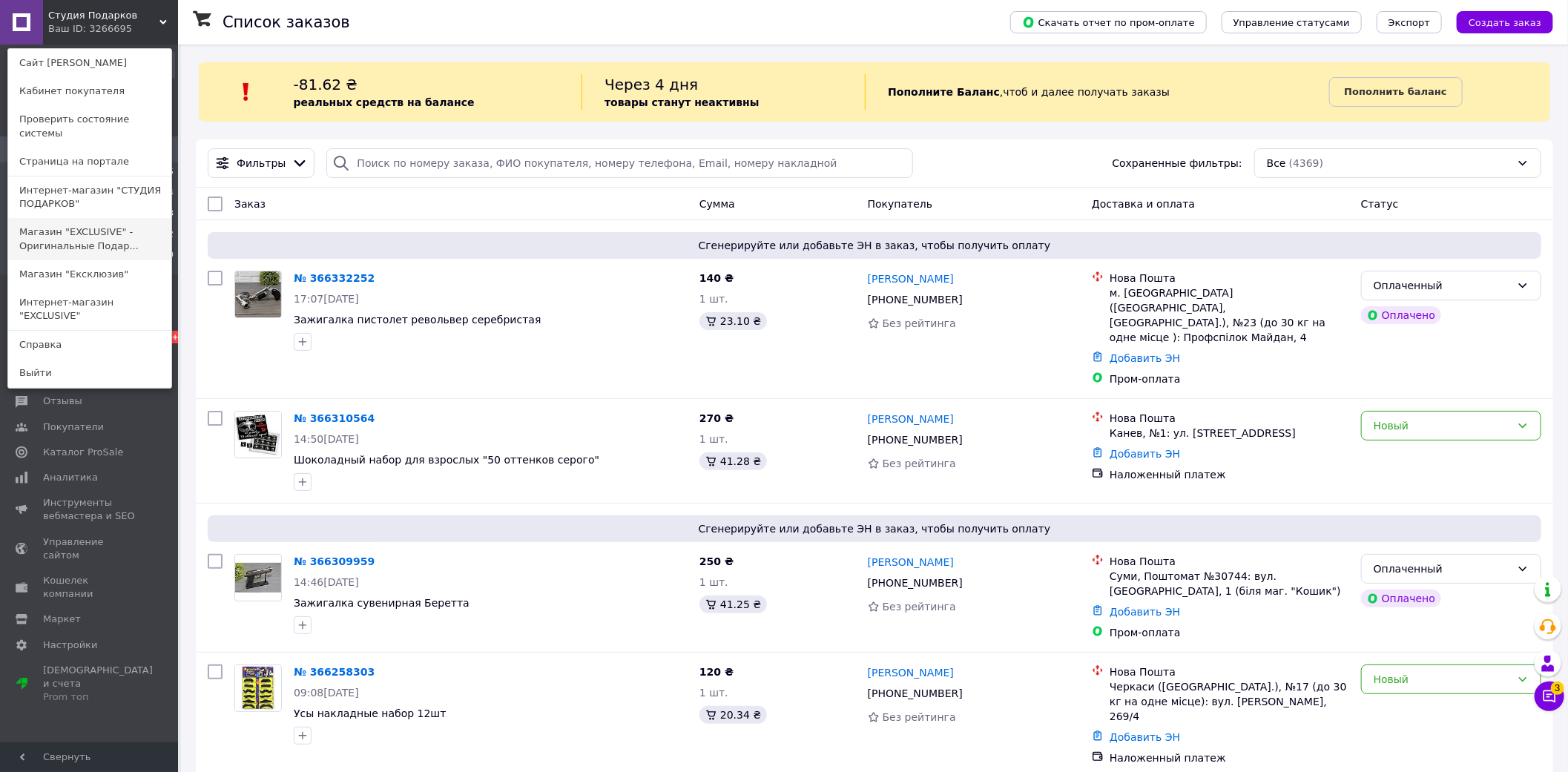
click at [115, 225] on link "Магазин "EXCLUSIVE" - Оригинальные Подар..." at bounding box center [90, 238] width 163 height 42
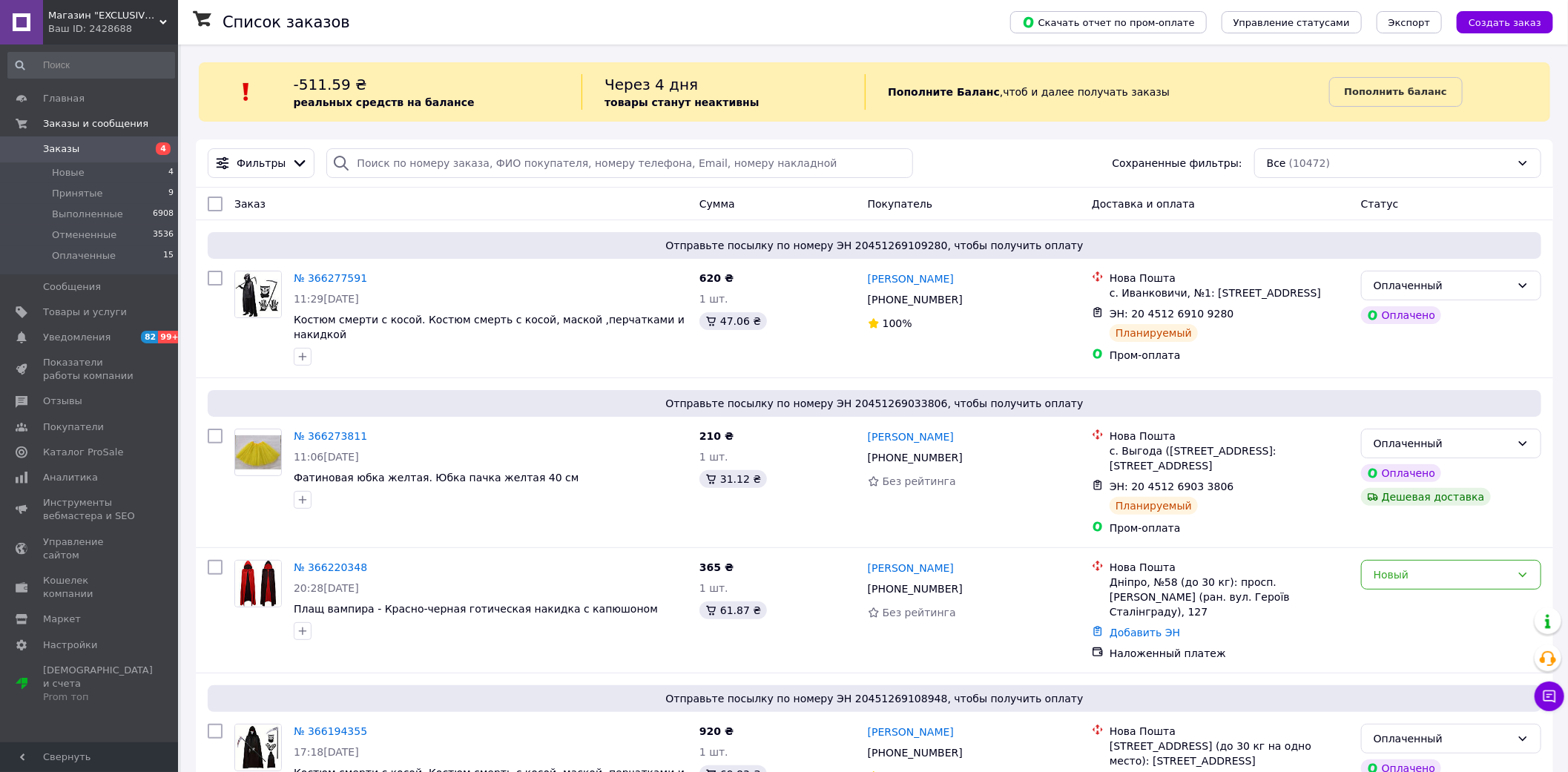
click at [93, 30] on div "Ваш ID: 2428688" at bounding box center [113, 29] width 130 height 14
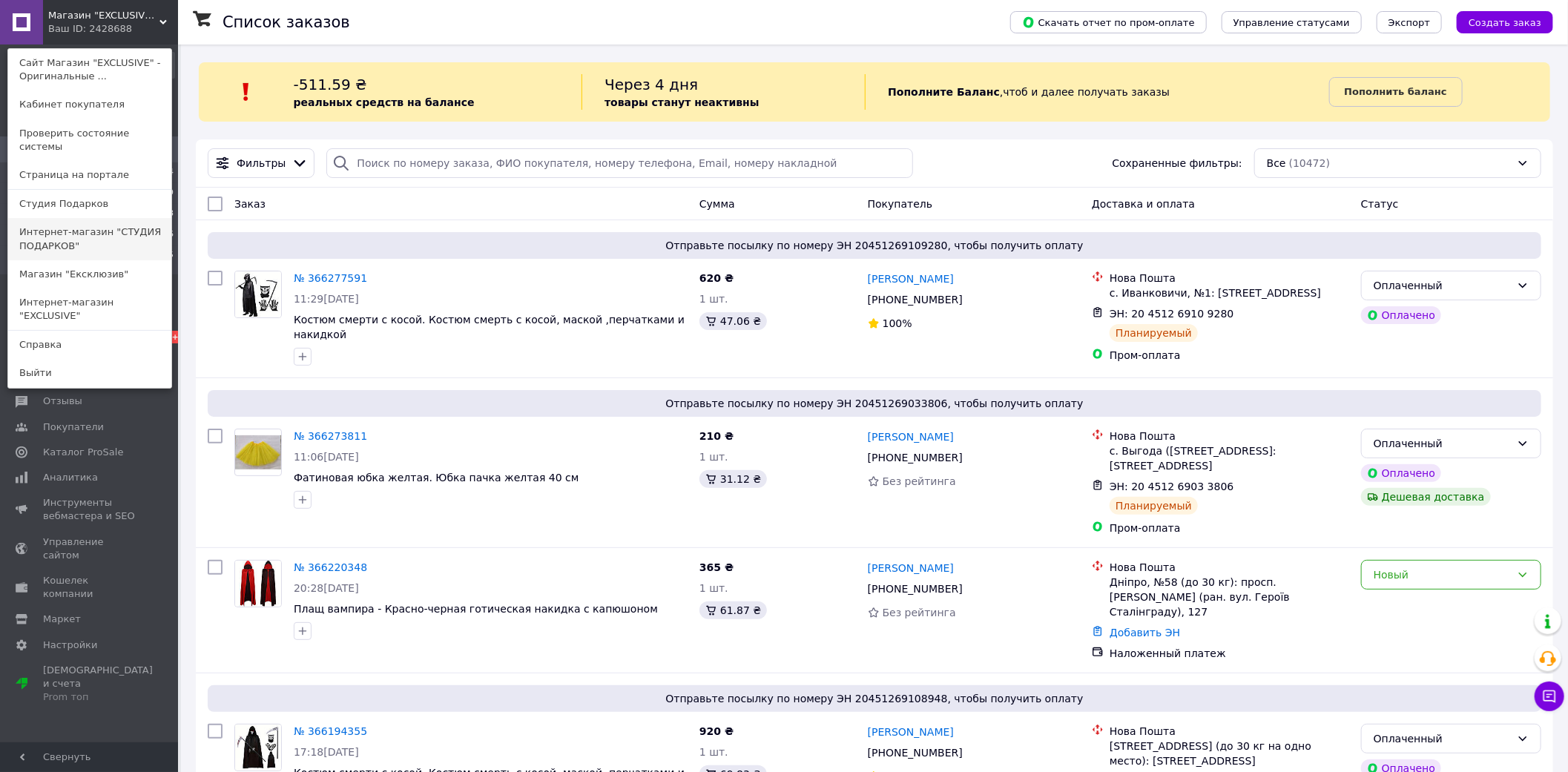
click at [122, 218] on link "Интернет-магазин "СТУДИЯ ПОДАРКОВ"" at bounding box center [90, 238] width 163 height 42
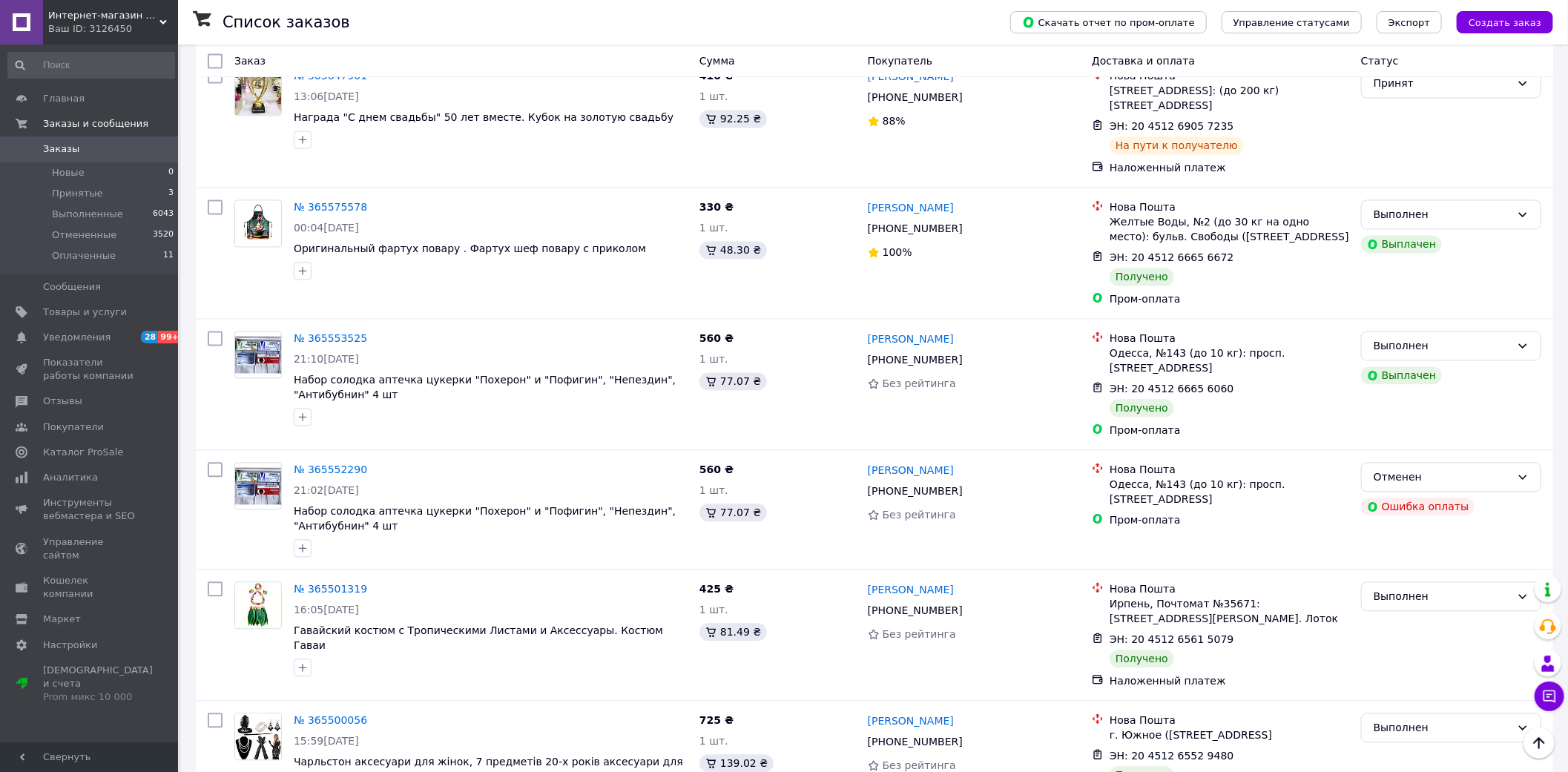
scroll to position [2026, 0]
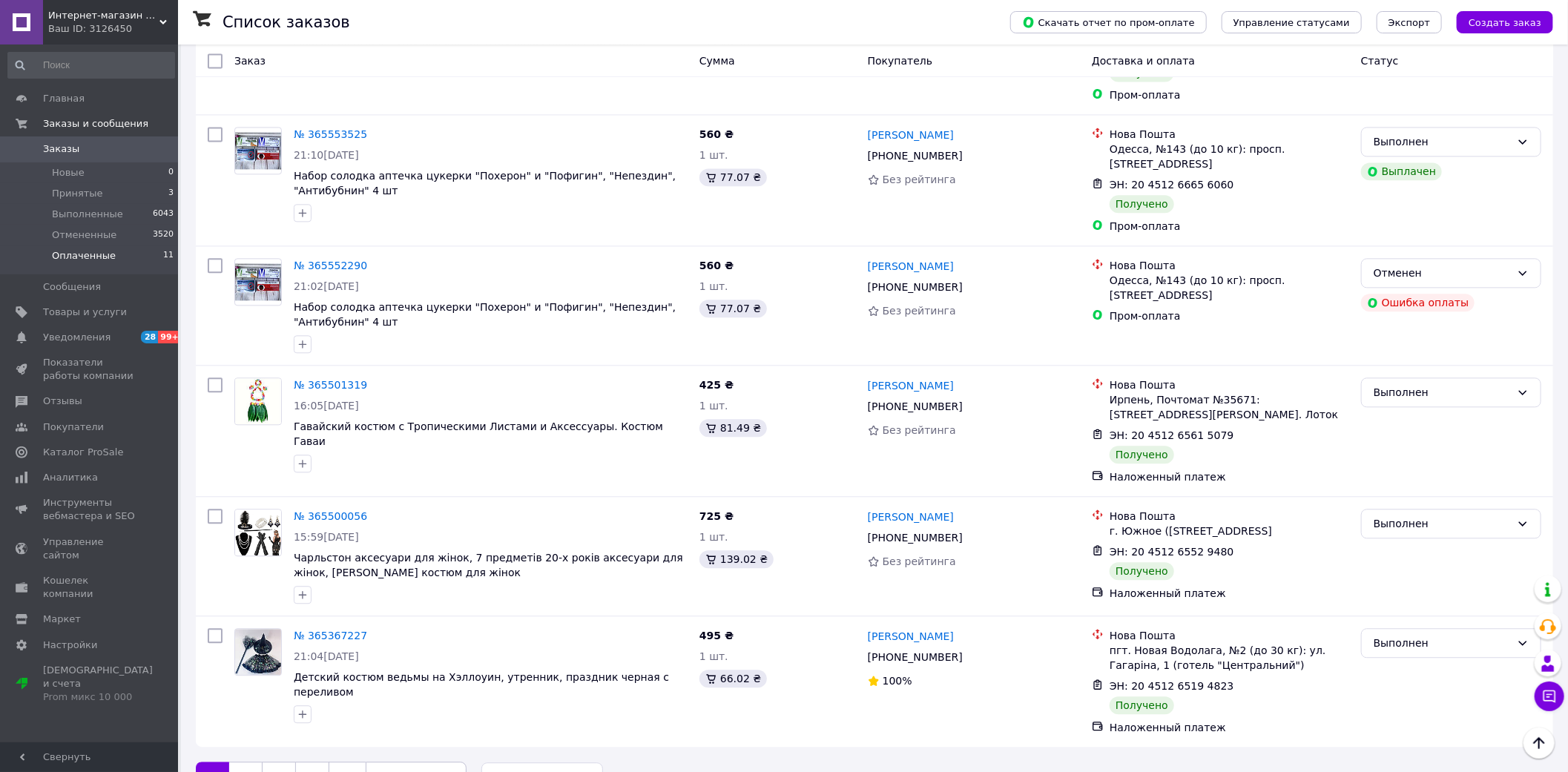
click at [104, 257] on span "Оплаченные" at bounding box center [83, 256] width 64 height 14
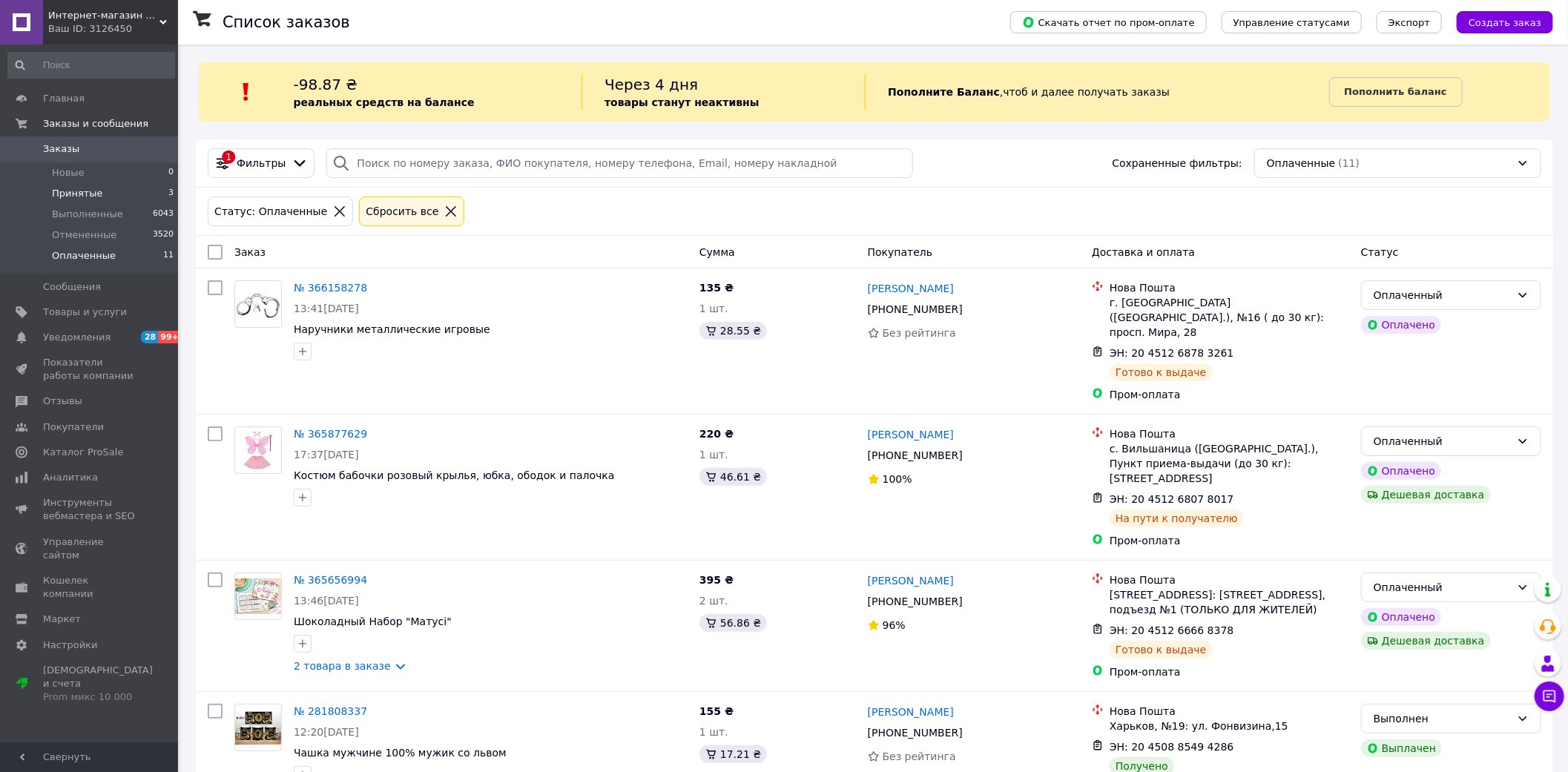
click at [75, 191] on span "Принятые" at bounding box center [77, 193] width 51 height 14
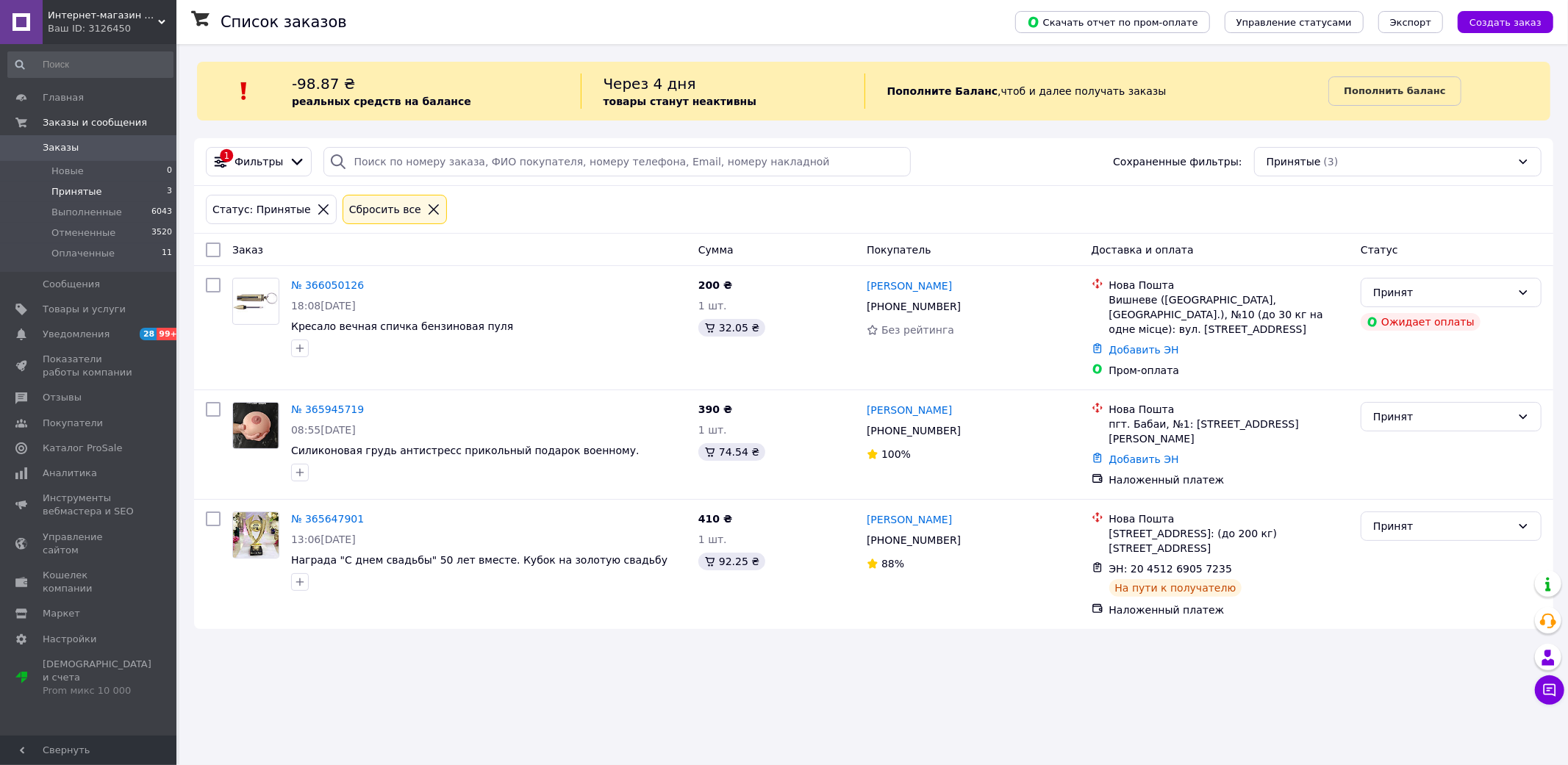
click at [277, 714] on div "Список заказов Скачать отчет по пром-оплате Управление статусами Экспорт Создат…" at bounding box center [873, 382] width 1388 height 765
click at [103, 30] on div "Ваш ID: 3126450" at bounding box center [112, 29] width 129 height 14
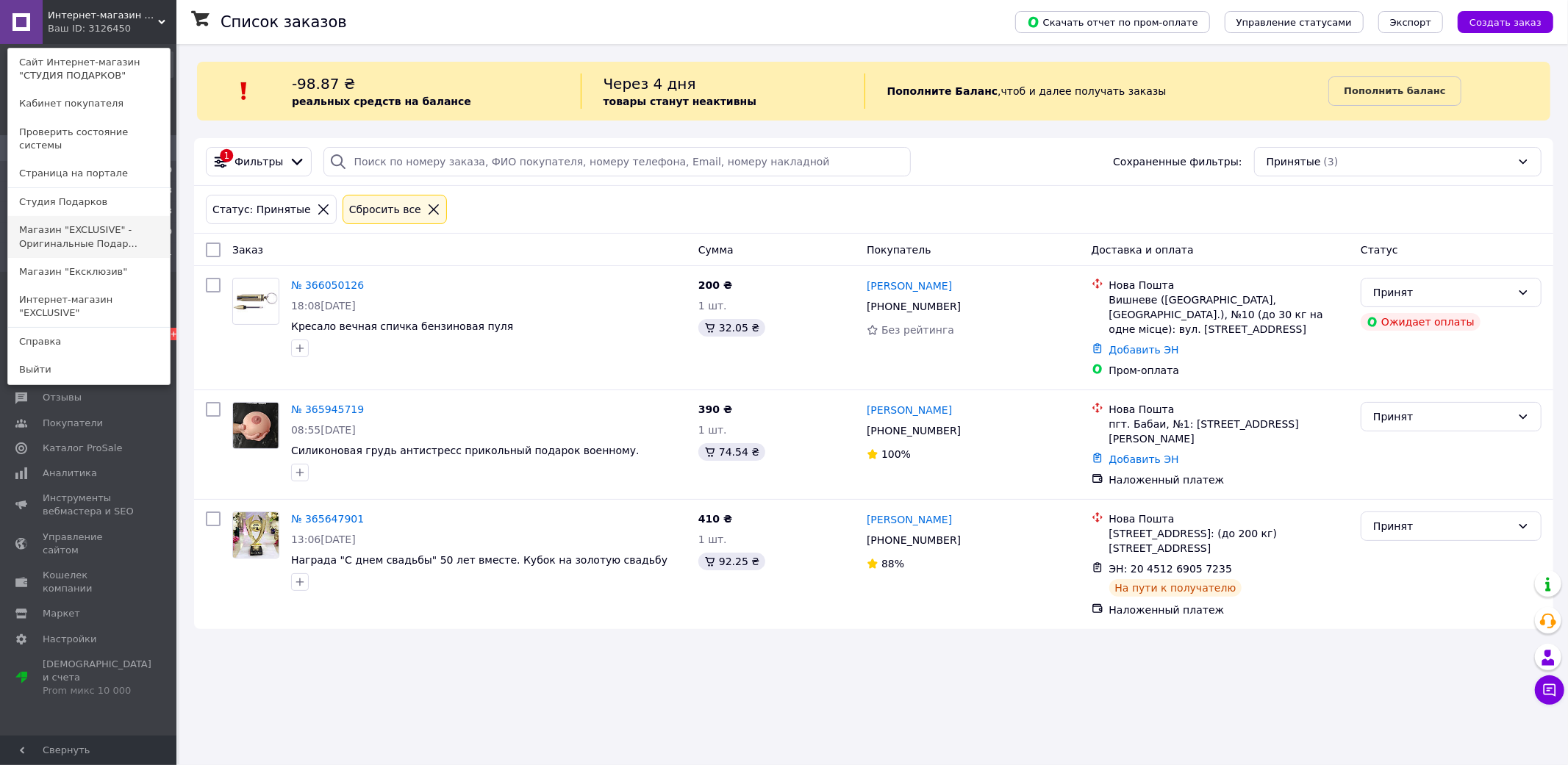
click at [123, 223] on link "Магазин "EXCLUSIVE" - Оригинальные Подар..." at bounding box center [89, 236] width 162 height 41
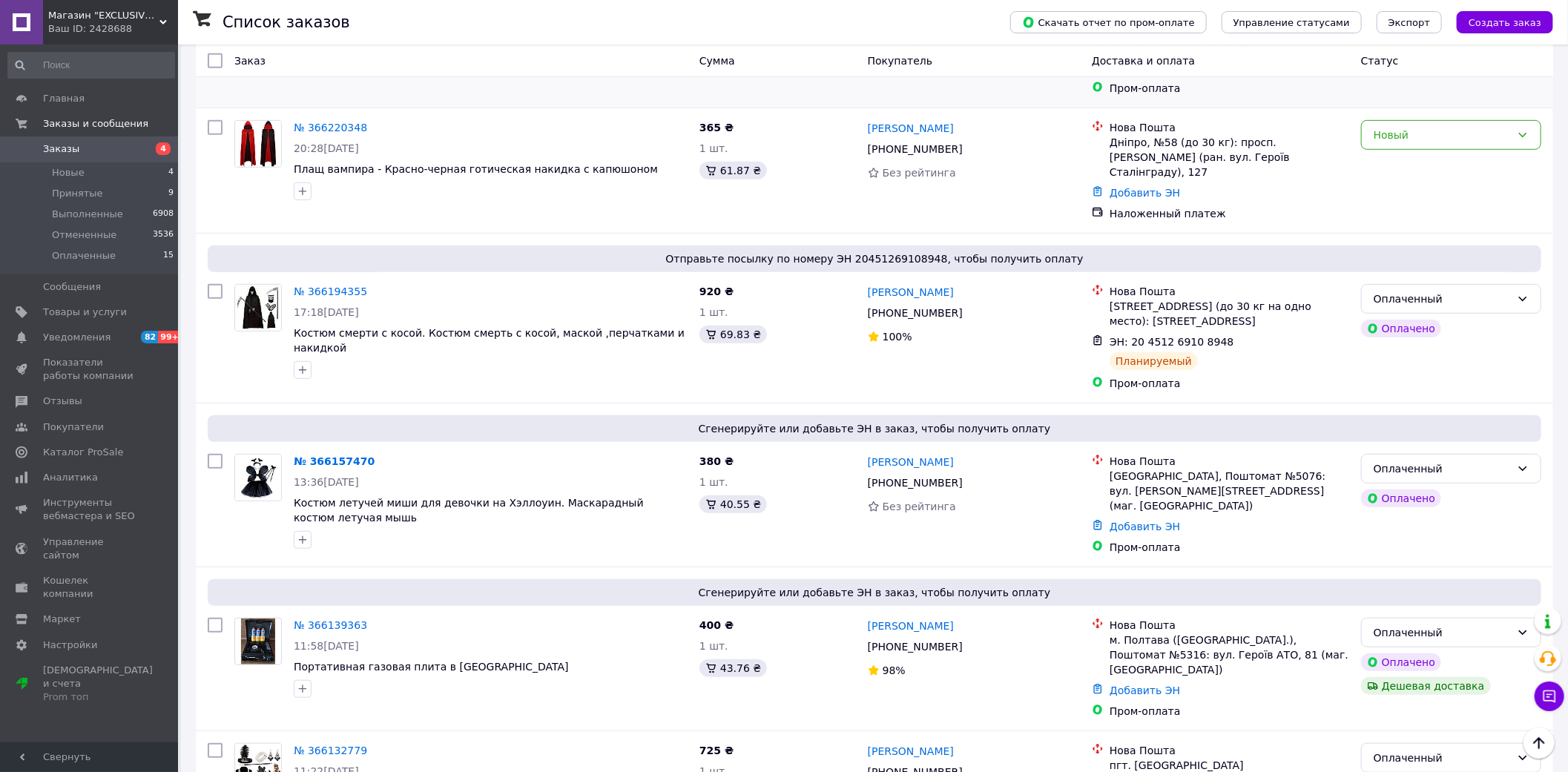
scroll to position [576, 0]
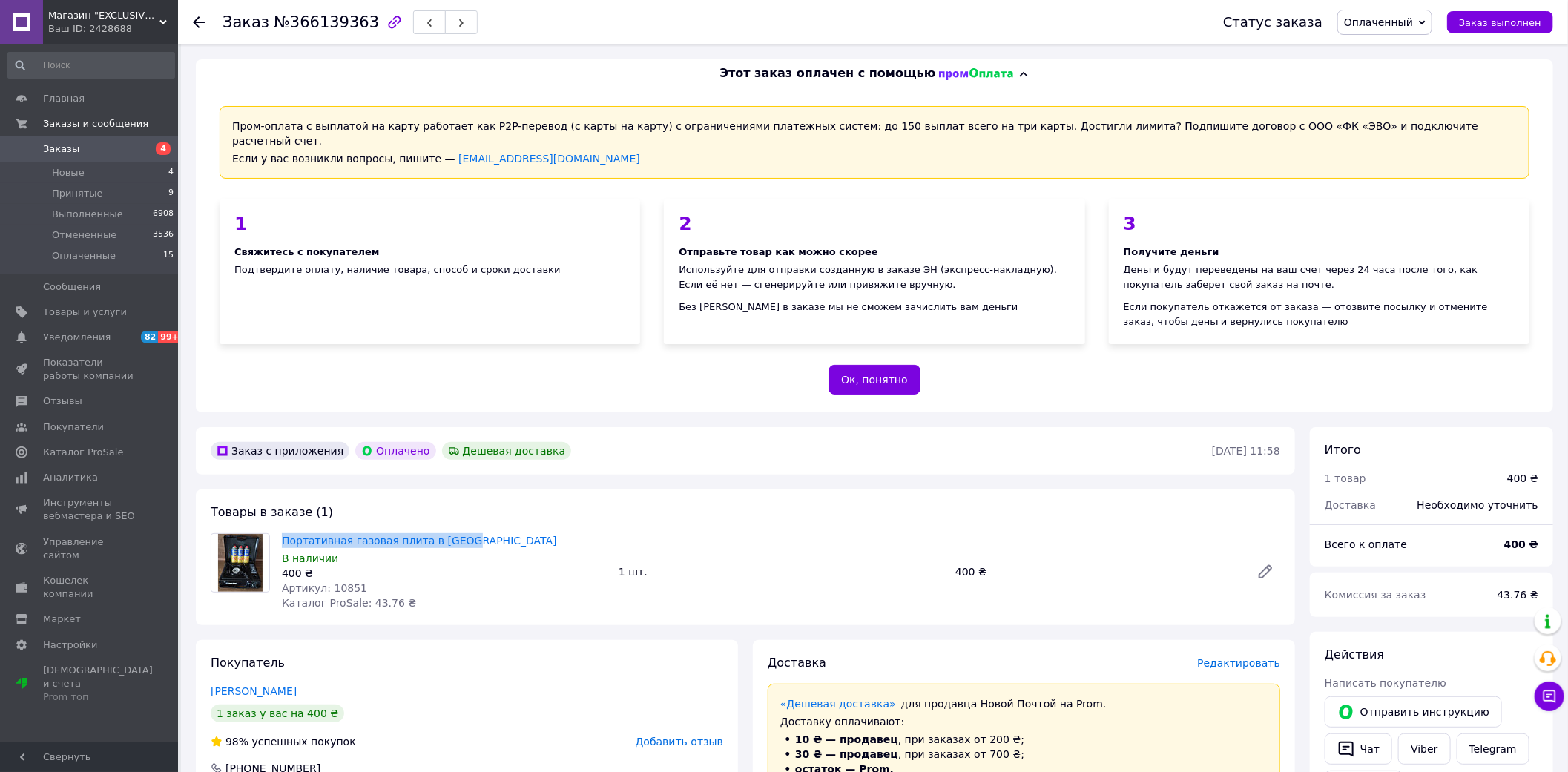
drag, startPoint x: 480, startPoint y: 517, endPoint x: 280, endPoint y: 527, distance: 200.2
click at [280, 530] on div "Портативная газовая плита в кейсе В наличии 400 ₴ Артикул: 10851 Каталог ProSal…" at bounding box center [445, 572] width 337 height 83
copy link "Портативная газовая плита в [GEOGRAPHIC_DATA]"
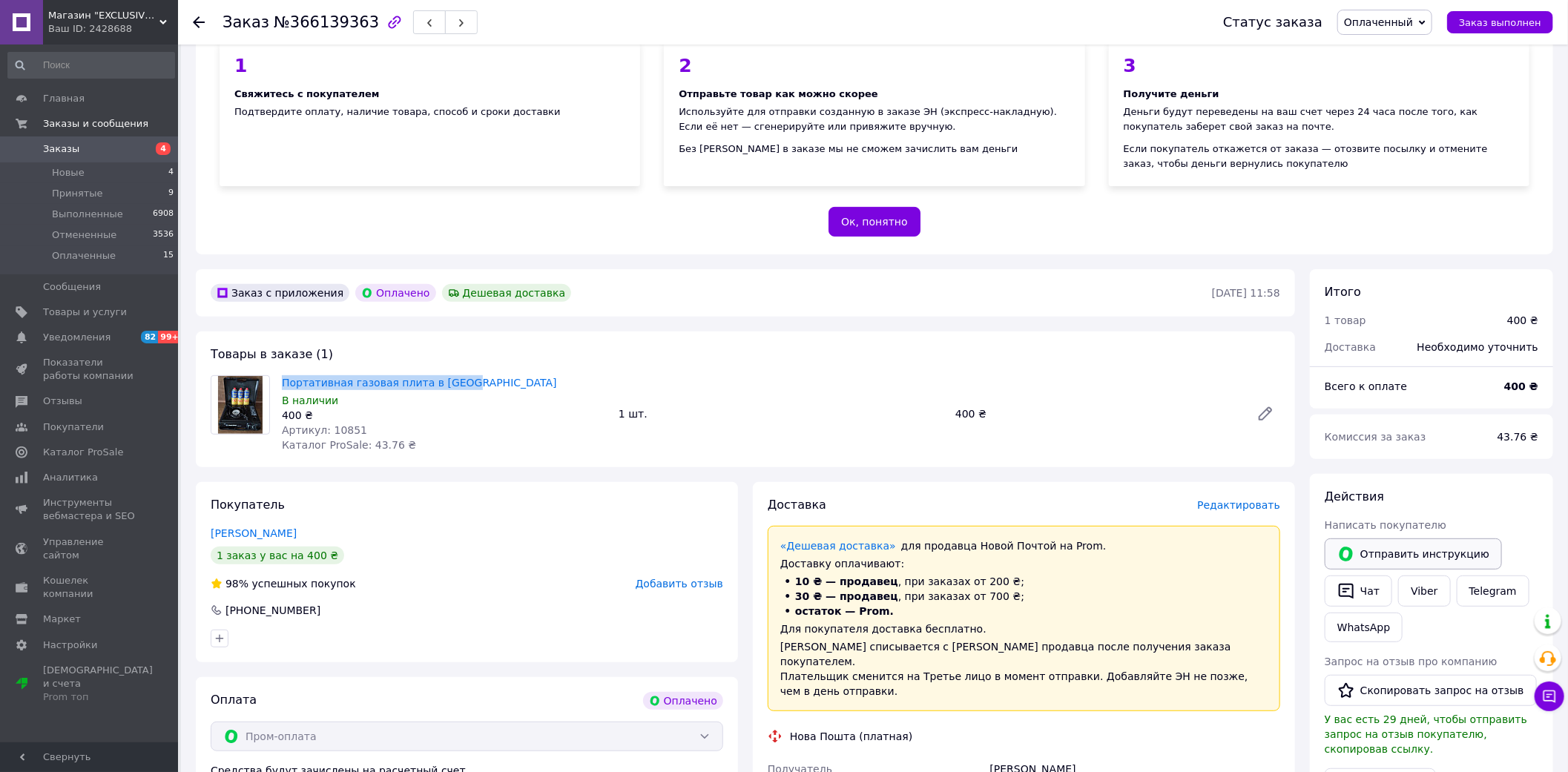
scroll to position [165, 0]
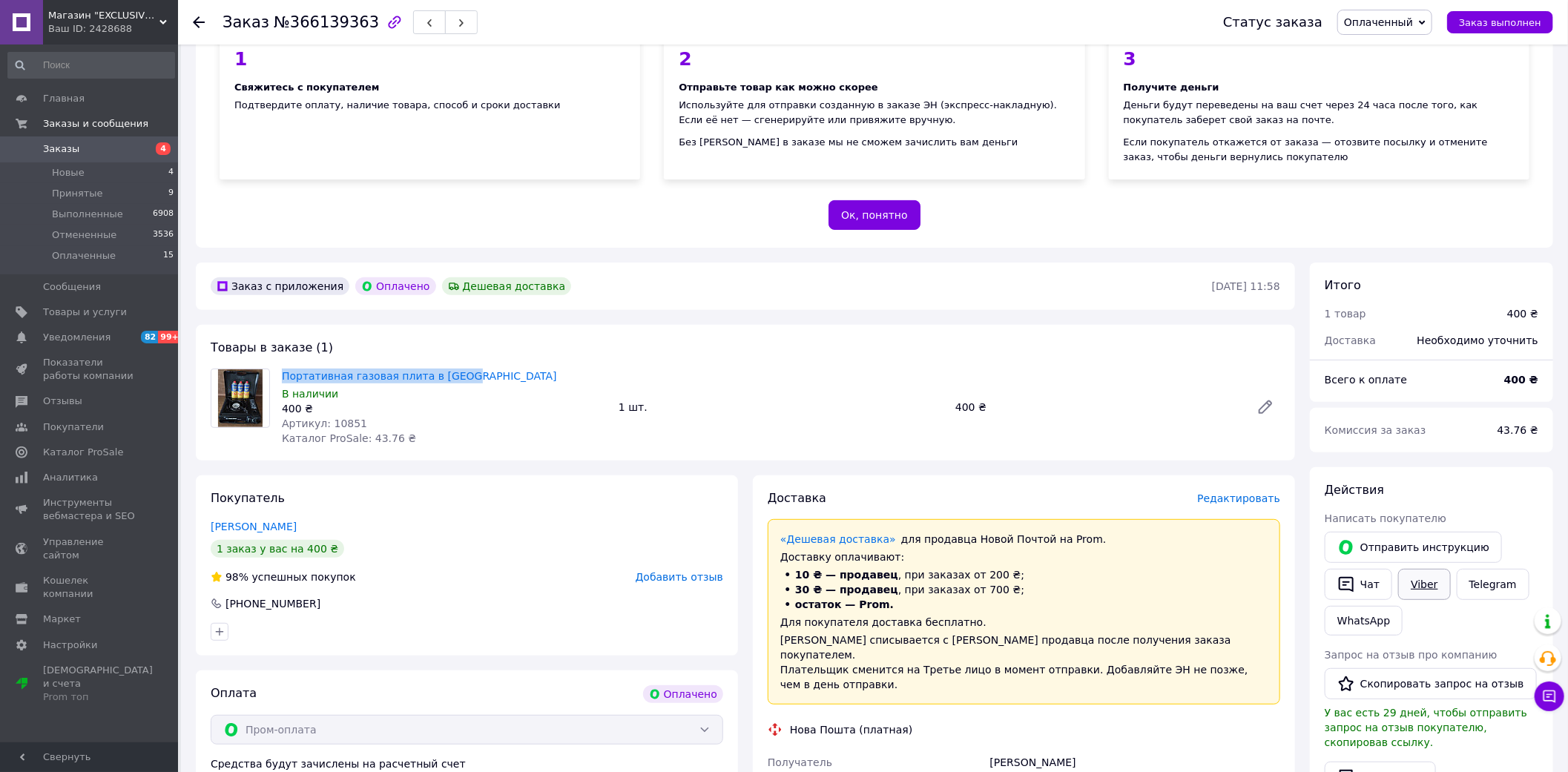
click at [1417, 569] on link "Viber" at bounding box center [1424, 584] width 52 height 31
drag, startPoint x: 1278, startPoint y: 435, endPoint x: 1301, endPoint y: 441, distance: 23.8
click at [1278, 435] on div "Товары в заказе (1) Портативная газовая плита в кейсе В наличии 400 ₴ Артикул: …" at bounding box center [745, 392] width 1099 height 136
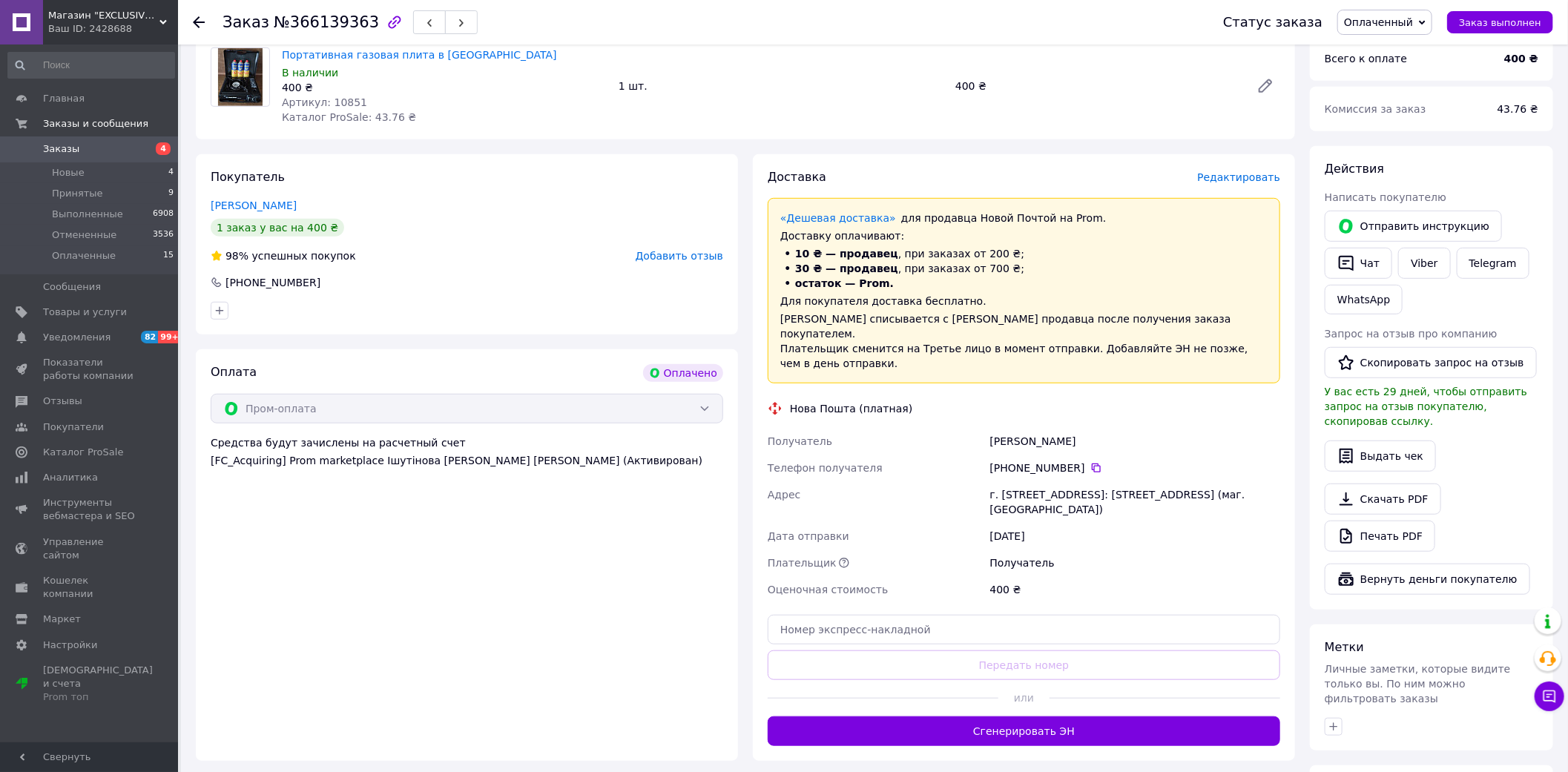
scroll to position [494, 0]
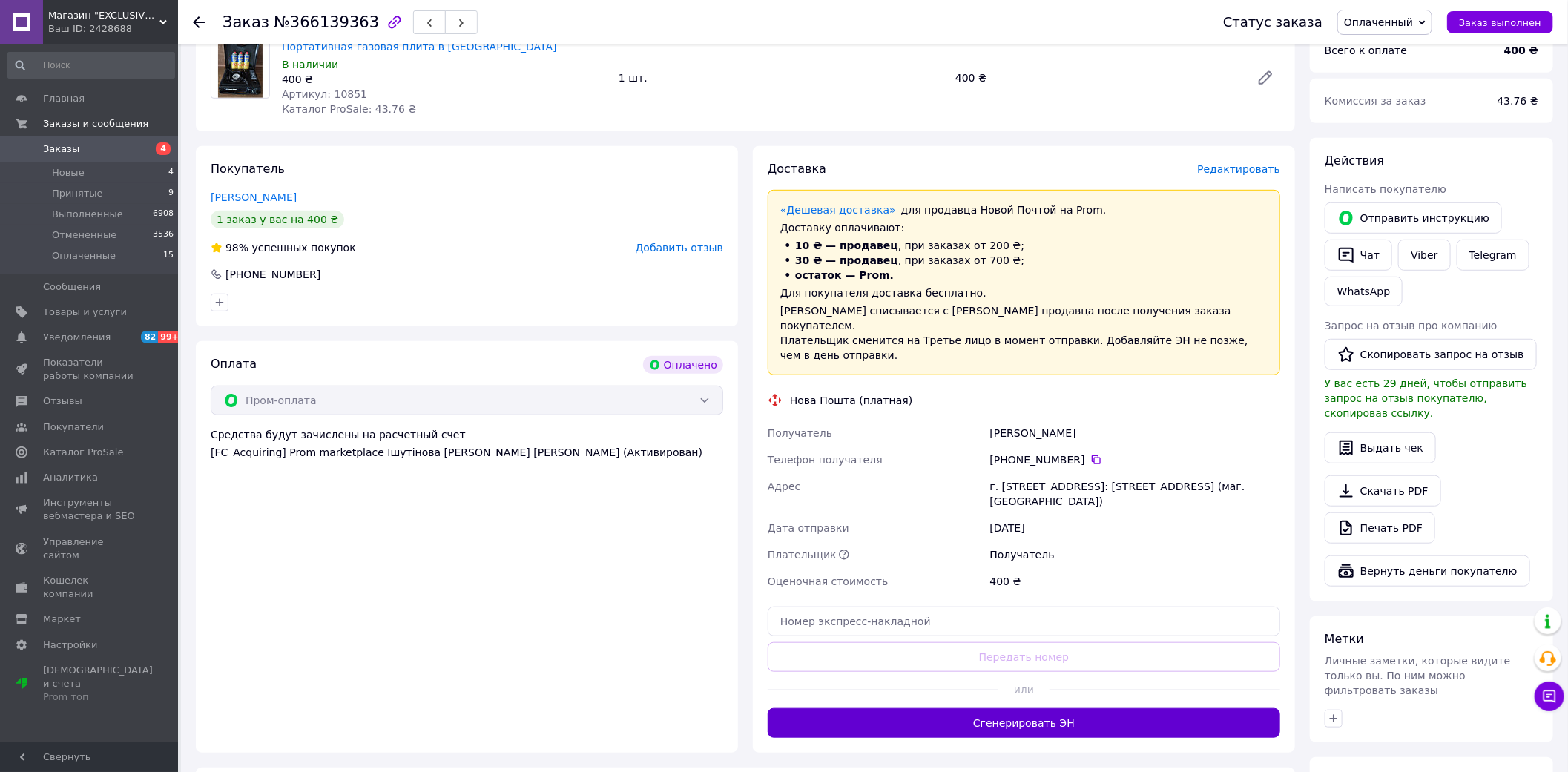
click at [1040, 708] on button "Сгенерировать ЭН" at bounding box center [1024, 723] width 513 height 30
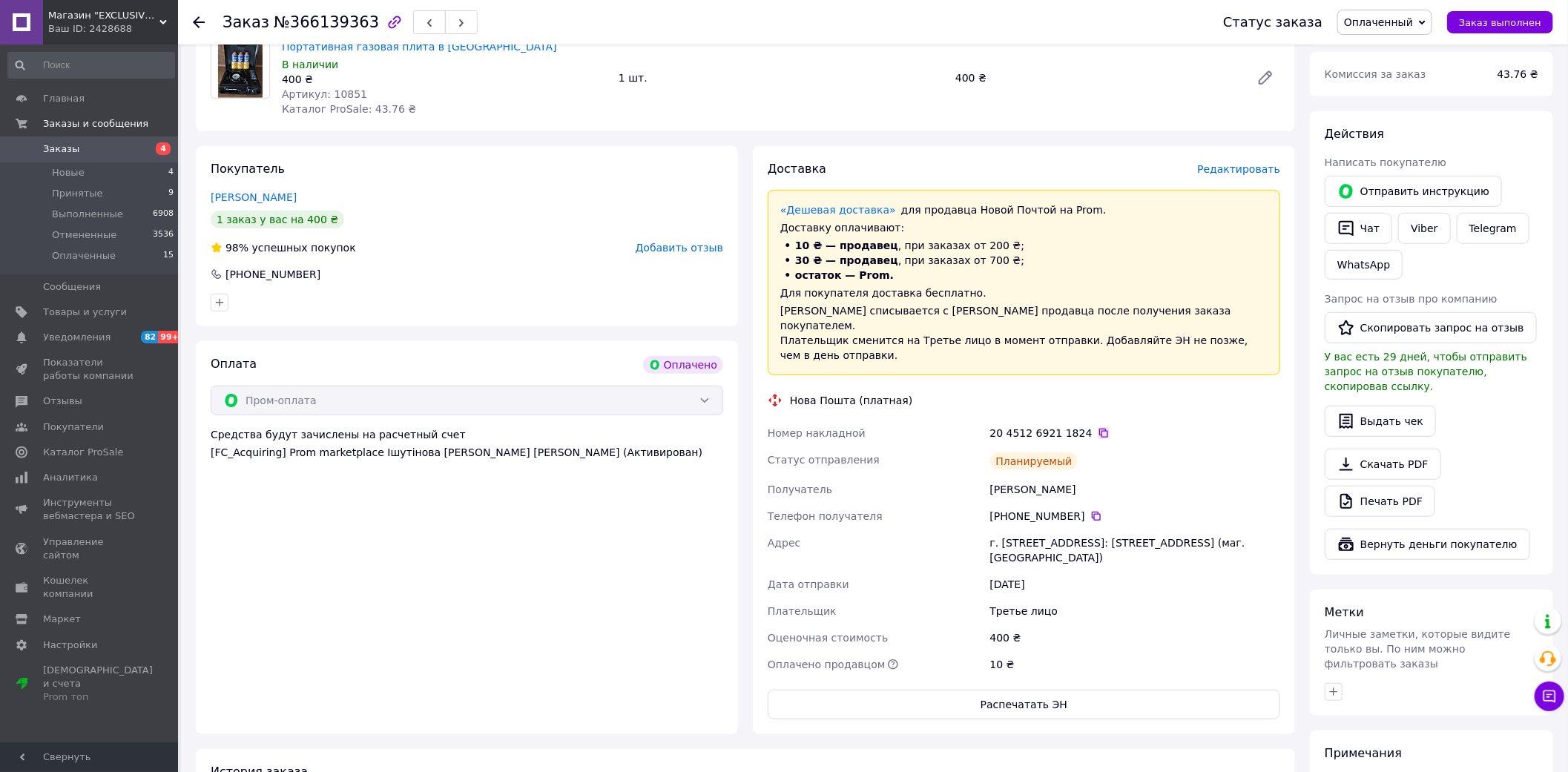
click at [1098, 427] on icon at bounding box center [1104, 433] width 12 height 12
click at [209, 603] on div "Оплата Оплачено Пром-оплата Средства будут зачислены на расчетный счет [FC_Acqu…" at bounding box center [467, 538] width 542 height 393
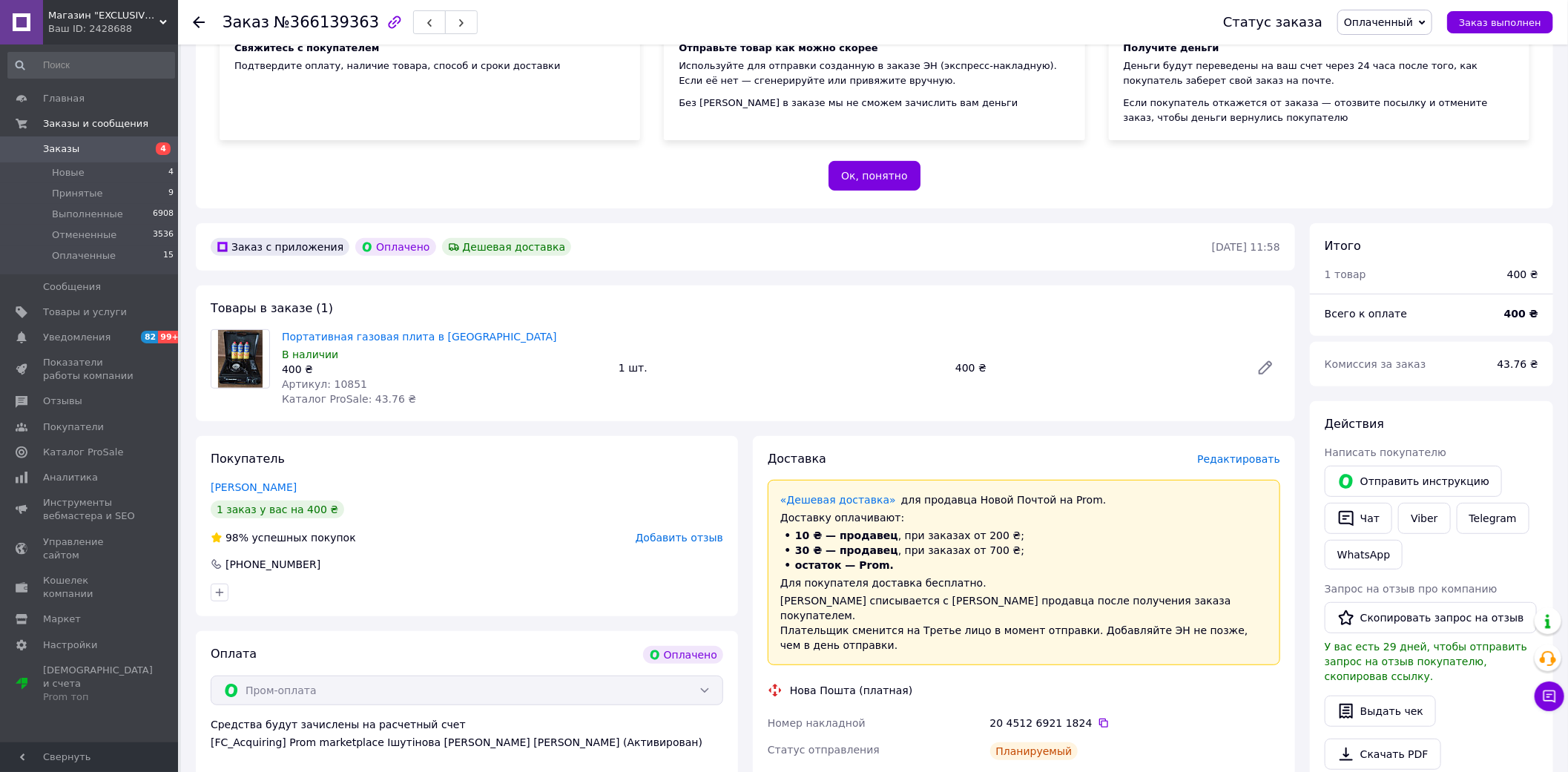
scroll to position [165, 0]
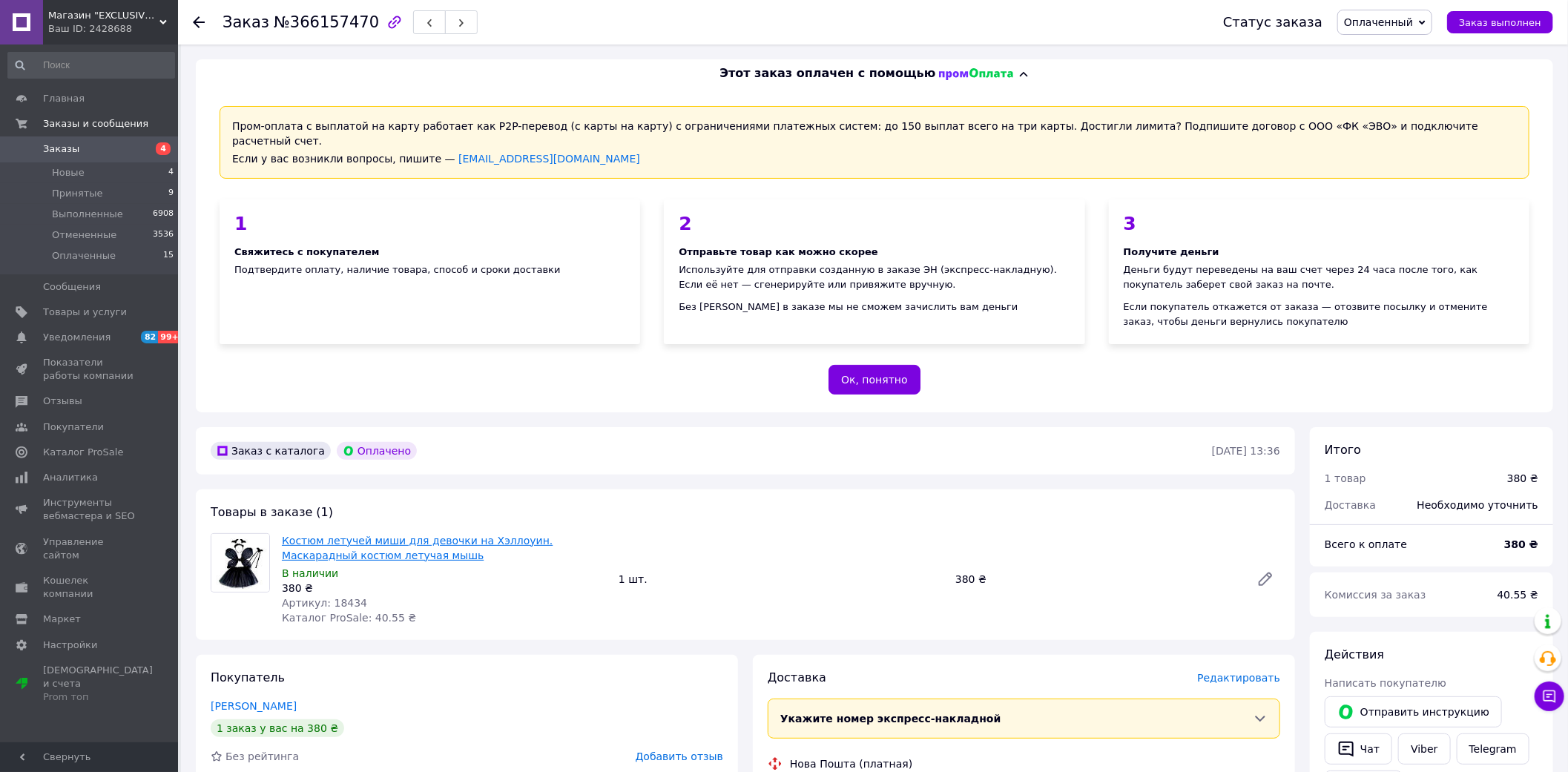
drag, startPoint x: 399, startPoint y: 515, endPoint x: 375, endPoint y: 535, distance: 31.2
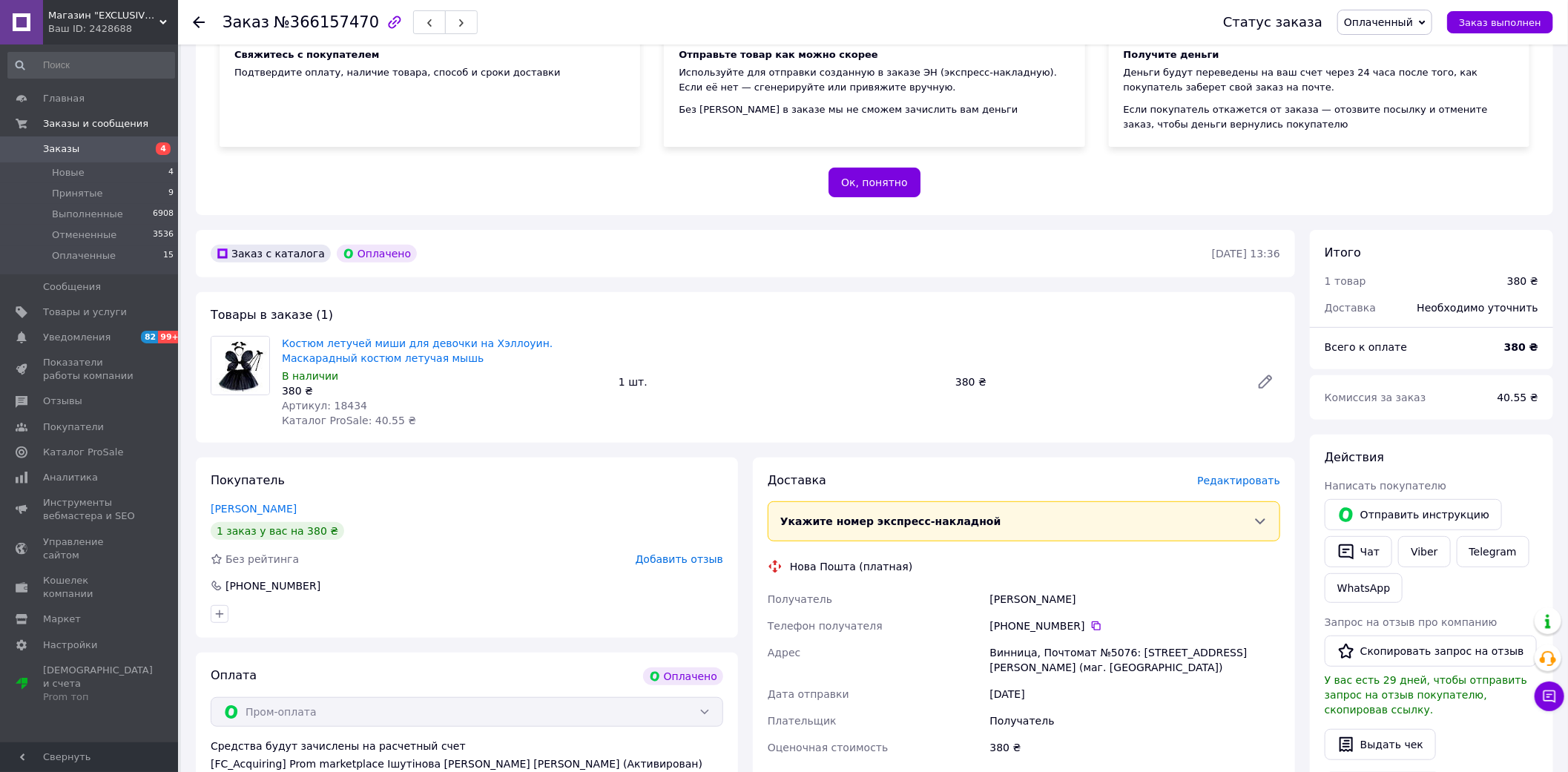
scroll to position [247, 0]
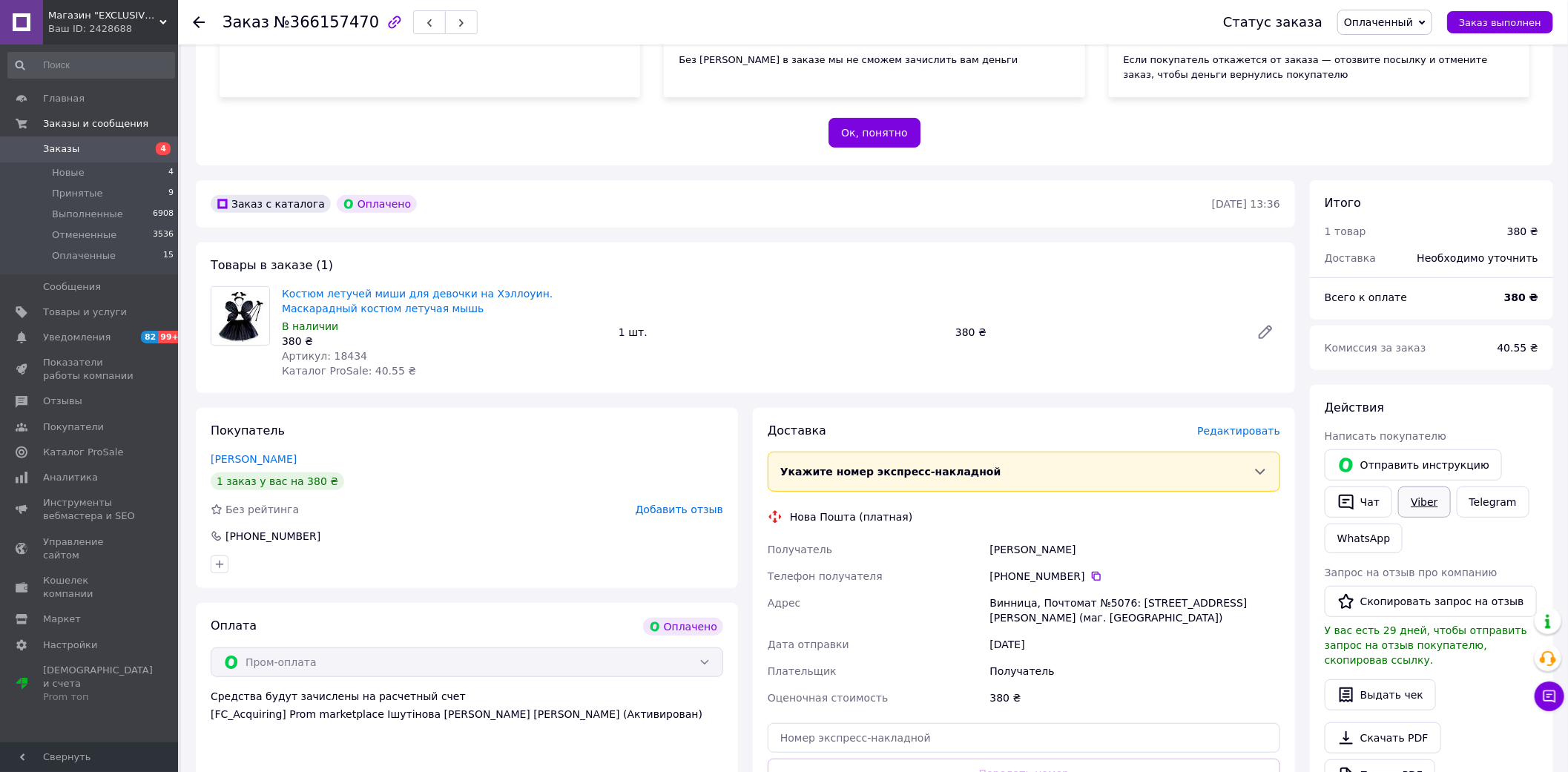
click at [1416, 495] on link "Viber" at bounding box center [1424, 501] width 52 height 31
click at [668, 733] on div "Оплата Оплачено Пром-оплата Средства будут зачислены на расчетный счет [FC_Acqu…" at bounding box center [467, 736] width 542 height 266
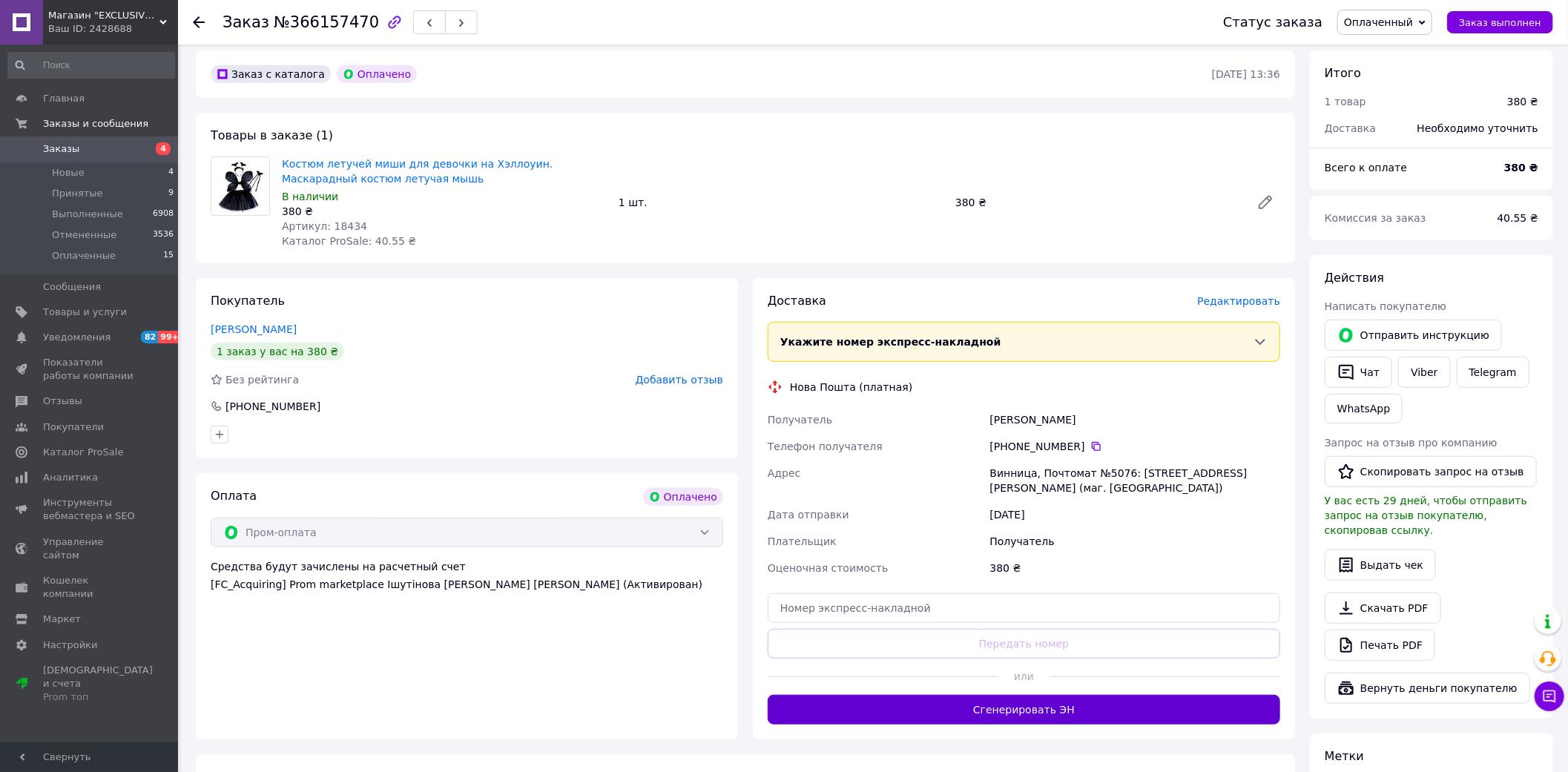
scroll to position [412, 0]
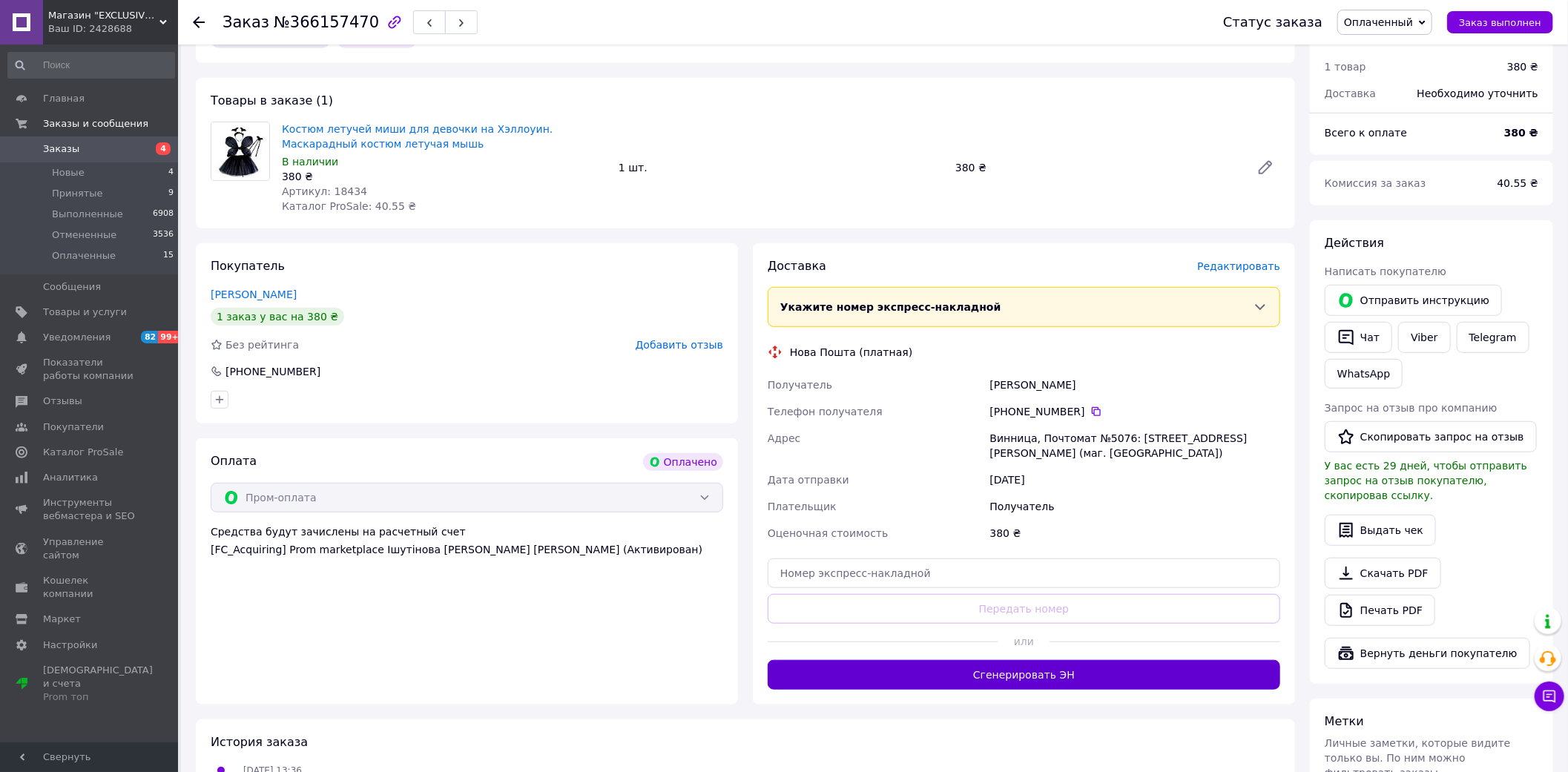
click at [996, 660] on button "Сгенерировать ЭН" at bounding box center [1024, 674] width 513 height 30
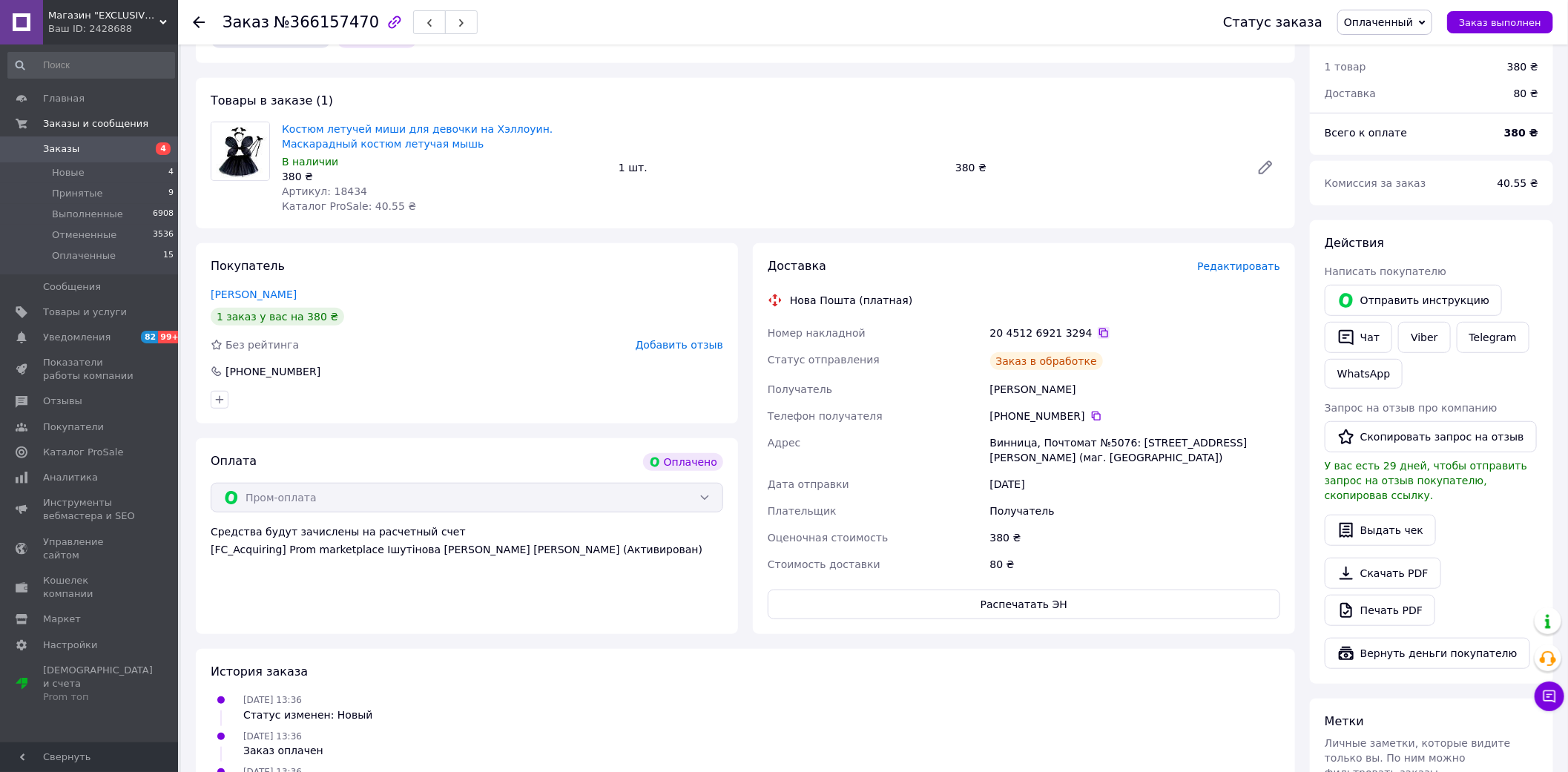
click at [1098, 327] on icon at bounding box center [1104, 333] width 12 height 12
click at [631, 728] on div "11.10.2025 13:36 Заказ оплачен" at bounding box center [746, 742] width 1082 height 30
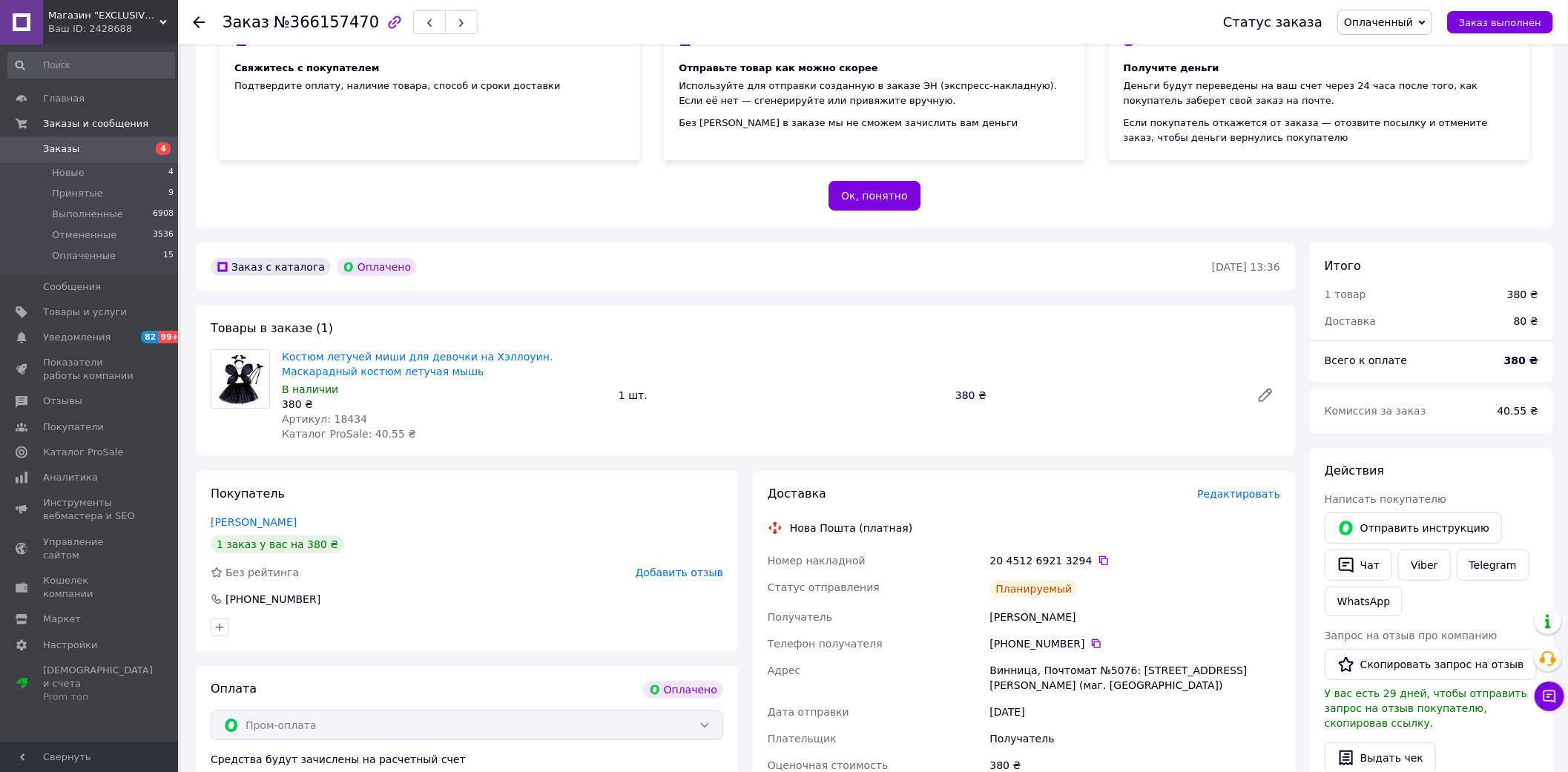
scroll to position [165, 0]
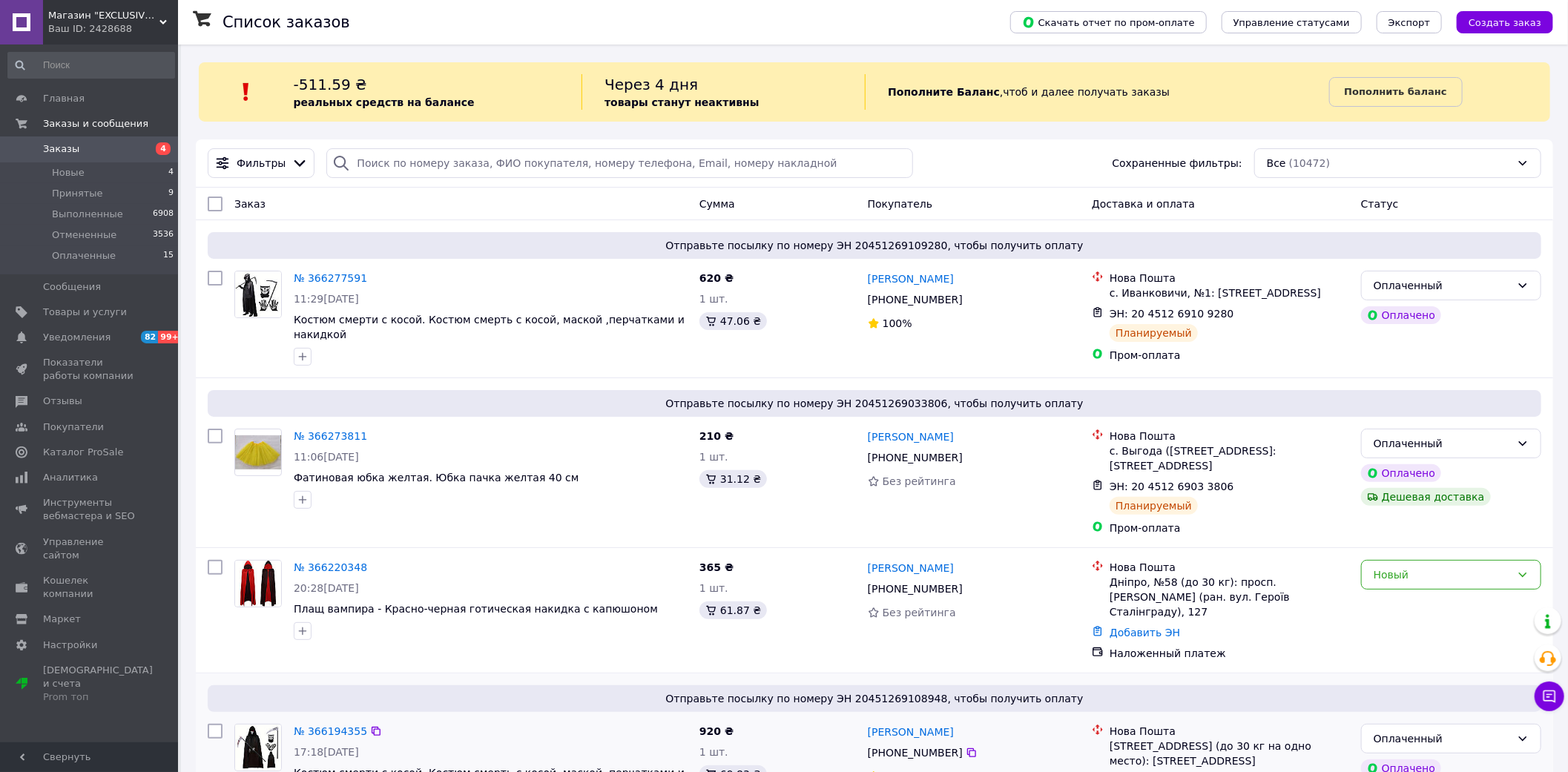
scroll to position [83, 0]
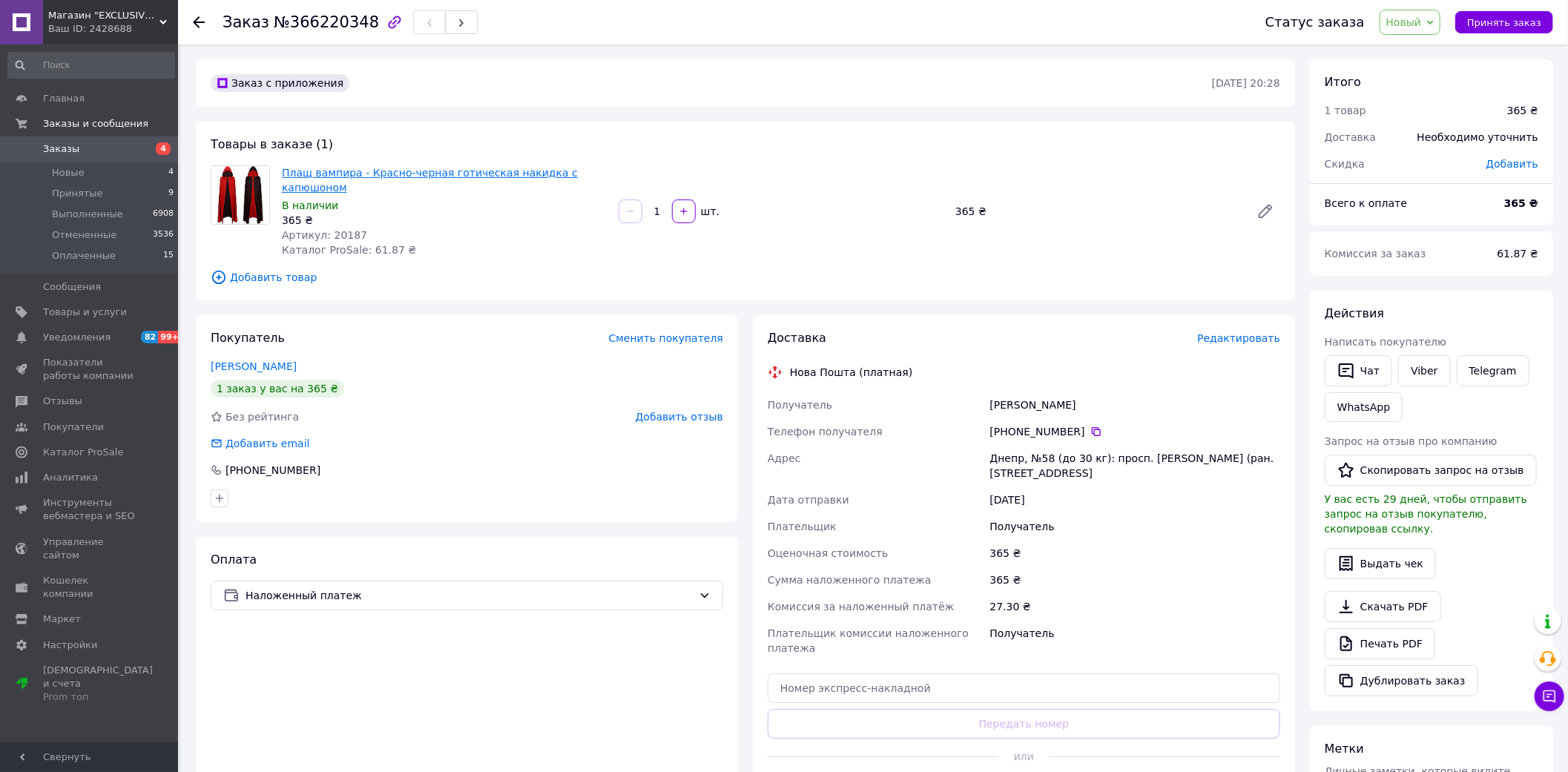
click at [573, 169] on link "Плащ вампира - Красно-черная готическая накидка с капюшоном" at bounding box center [430, 180] width 296 height 27
click at [1420, 368] on link "Viber" at bounding box center [1424, 370] width 52 height 31
click at [1526, 22] on span "Принять заказ" at bounding box center [1504, 22] width 74 height 11
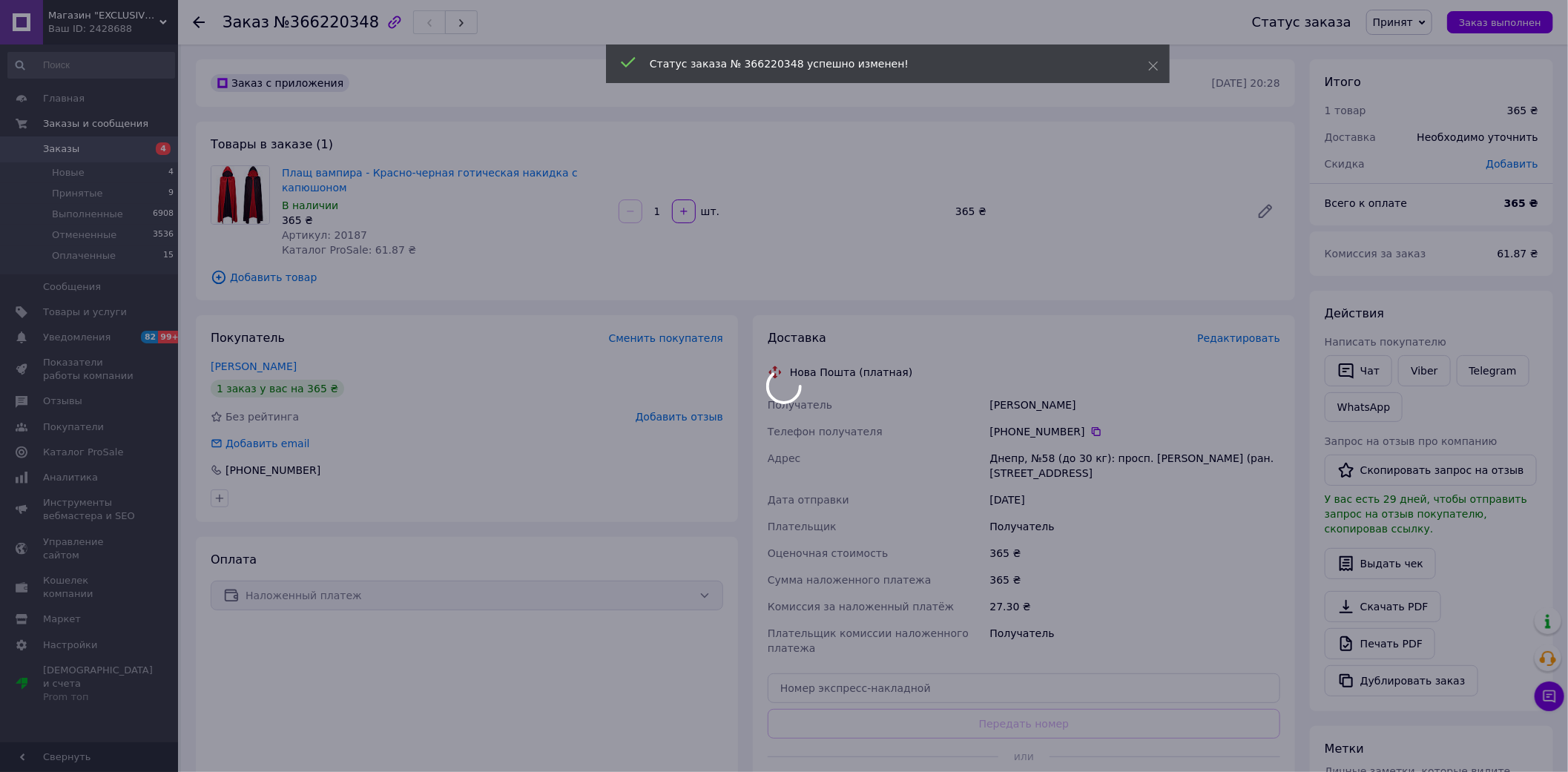
click at [341, 215] on div at bounding box center [784, 386] width 1568 height 772
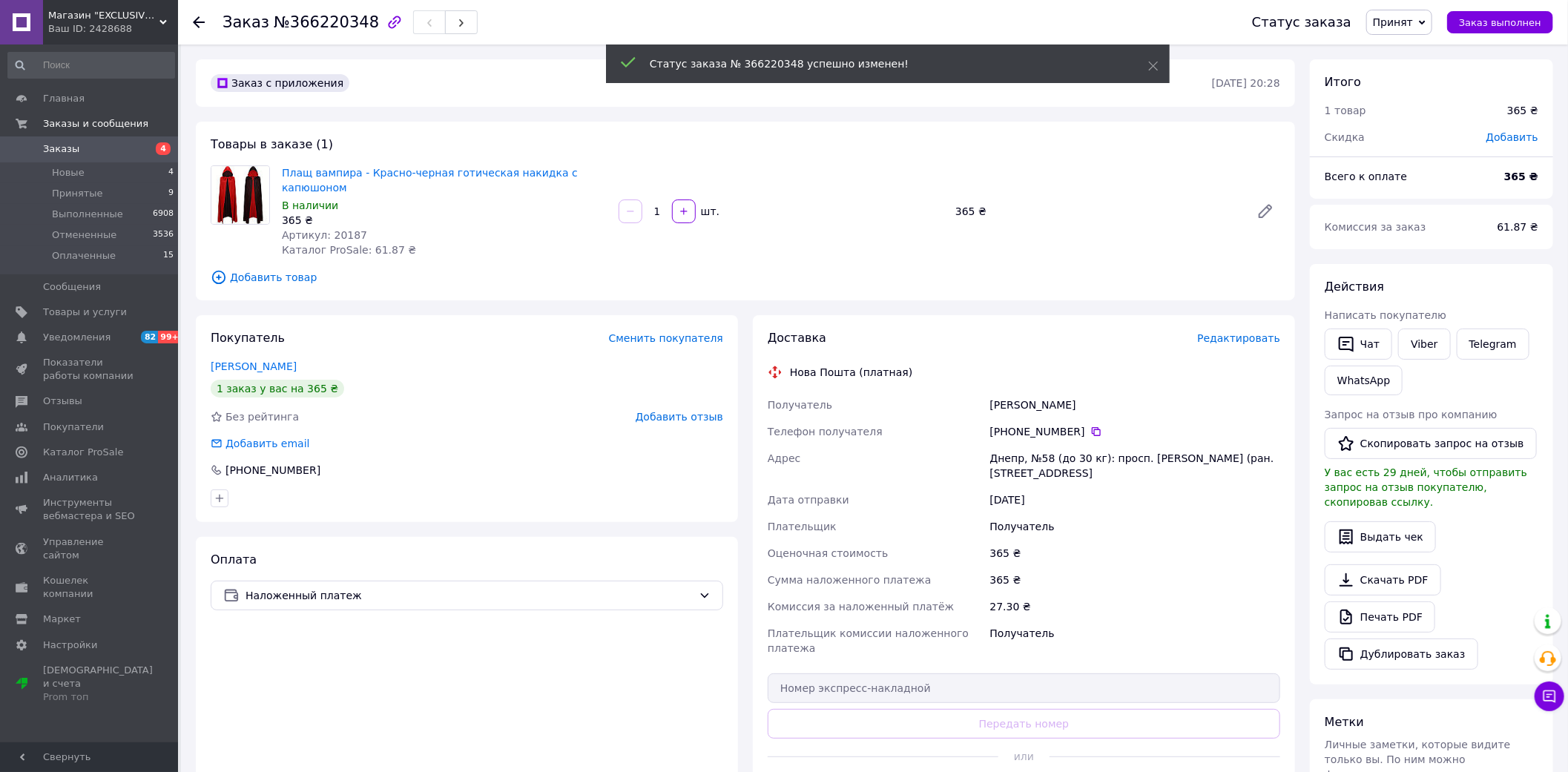
click at [341, 229] on span "Артикул: 20187" at bounding box center [325, 235] width 85 height 12
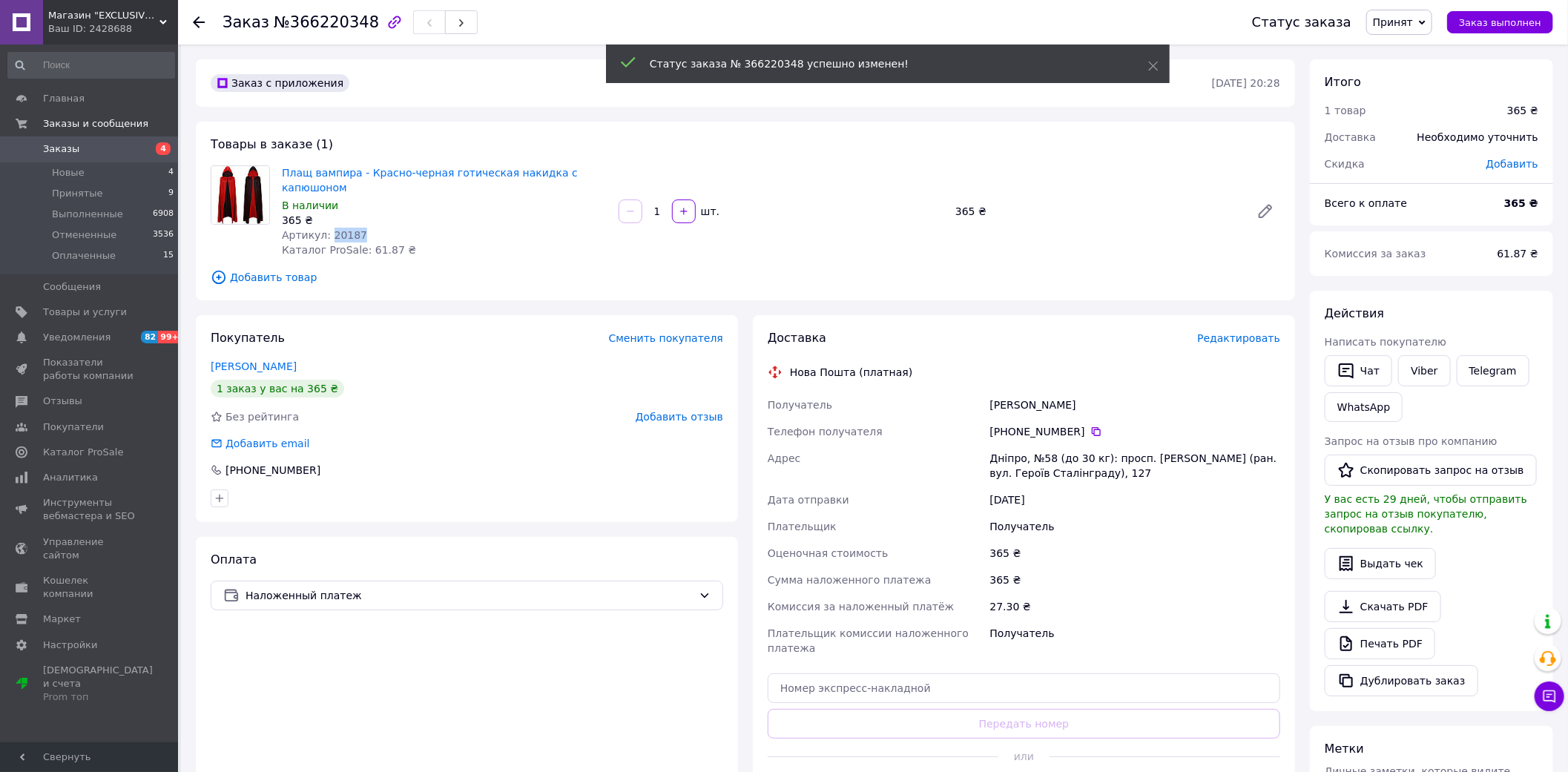
click at [341, 229] on span "Артикул: 20187" at bounding box center [325, 235] width 85 height 12
copy span "20187"
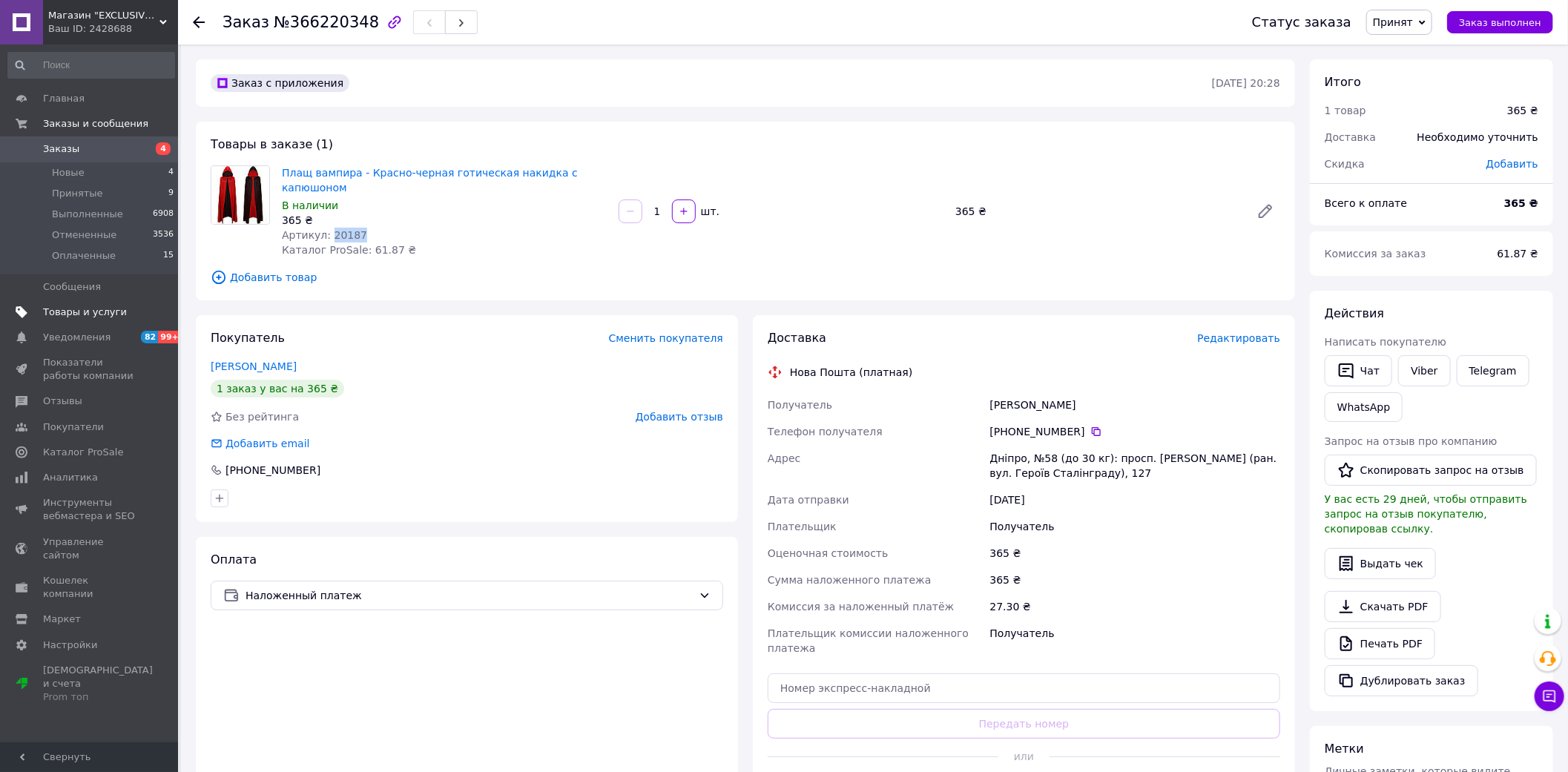
click at [50, 310] on span "Товары и услуги" at bounding box center [85, 312] width 83 height 14
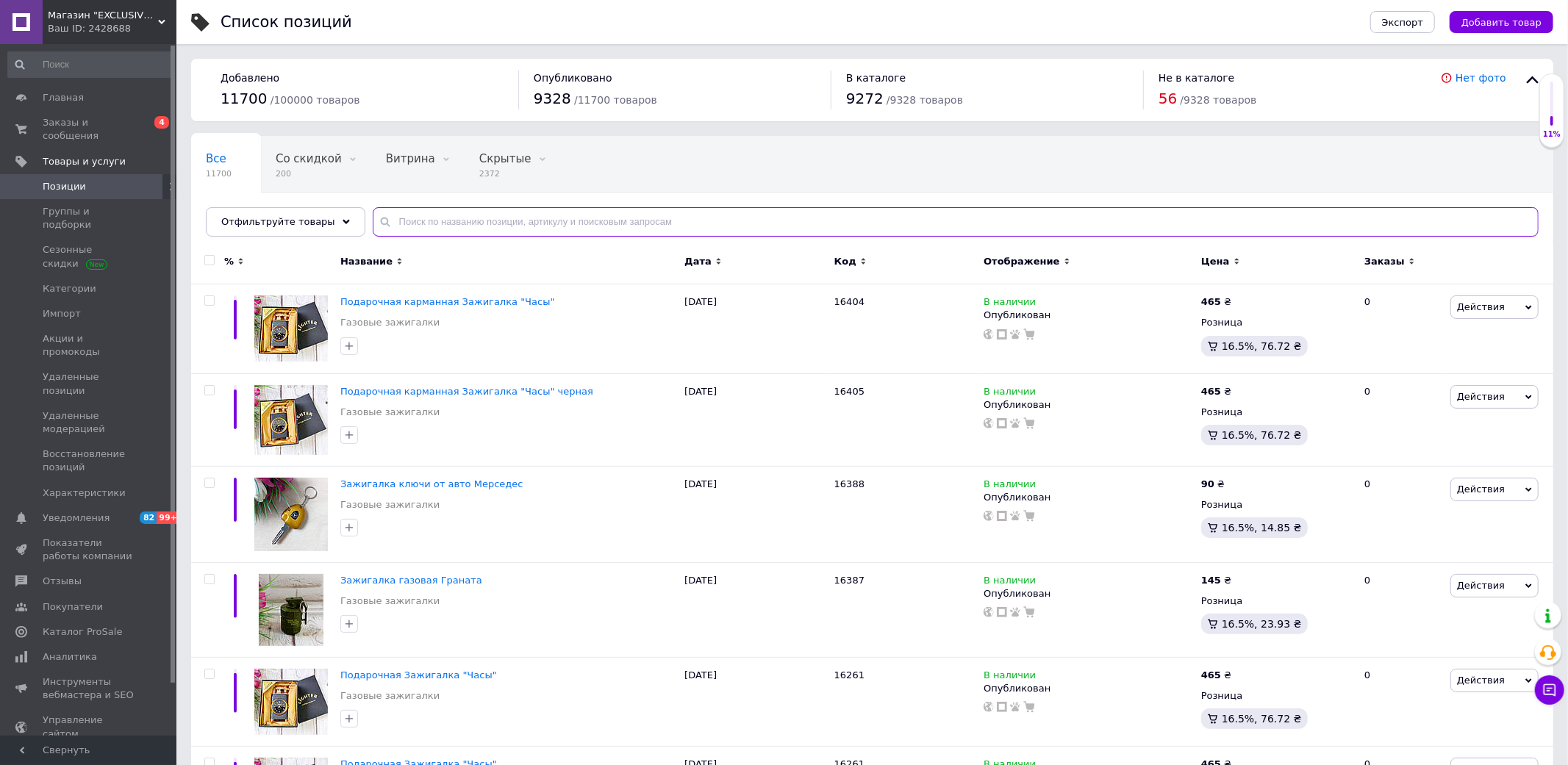
click at [563, 228] on input "text" at bounding box center [955, 222] width 1166 height 29
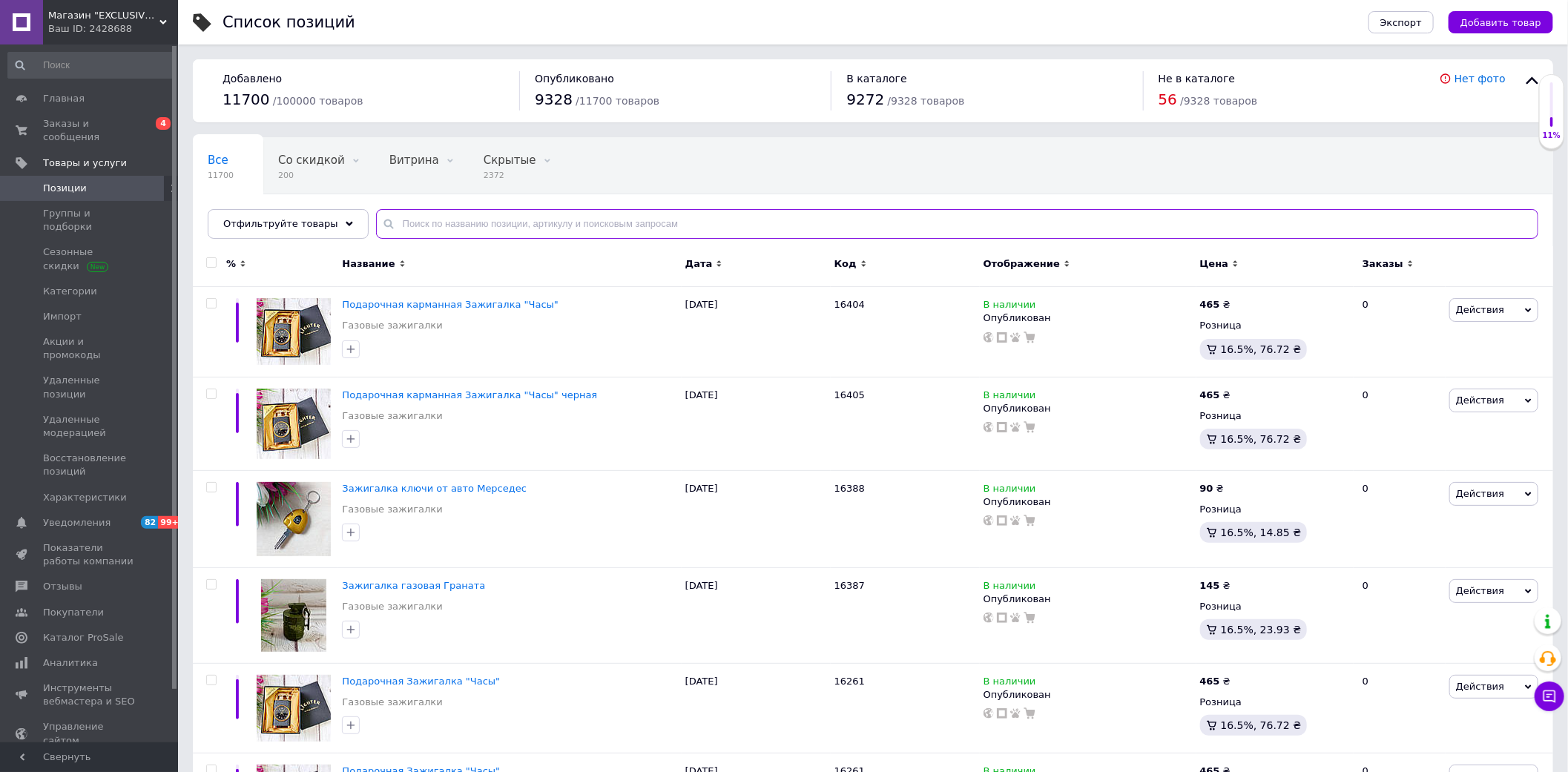
paste input "20187"
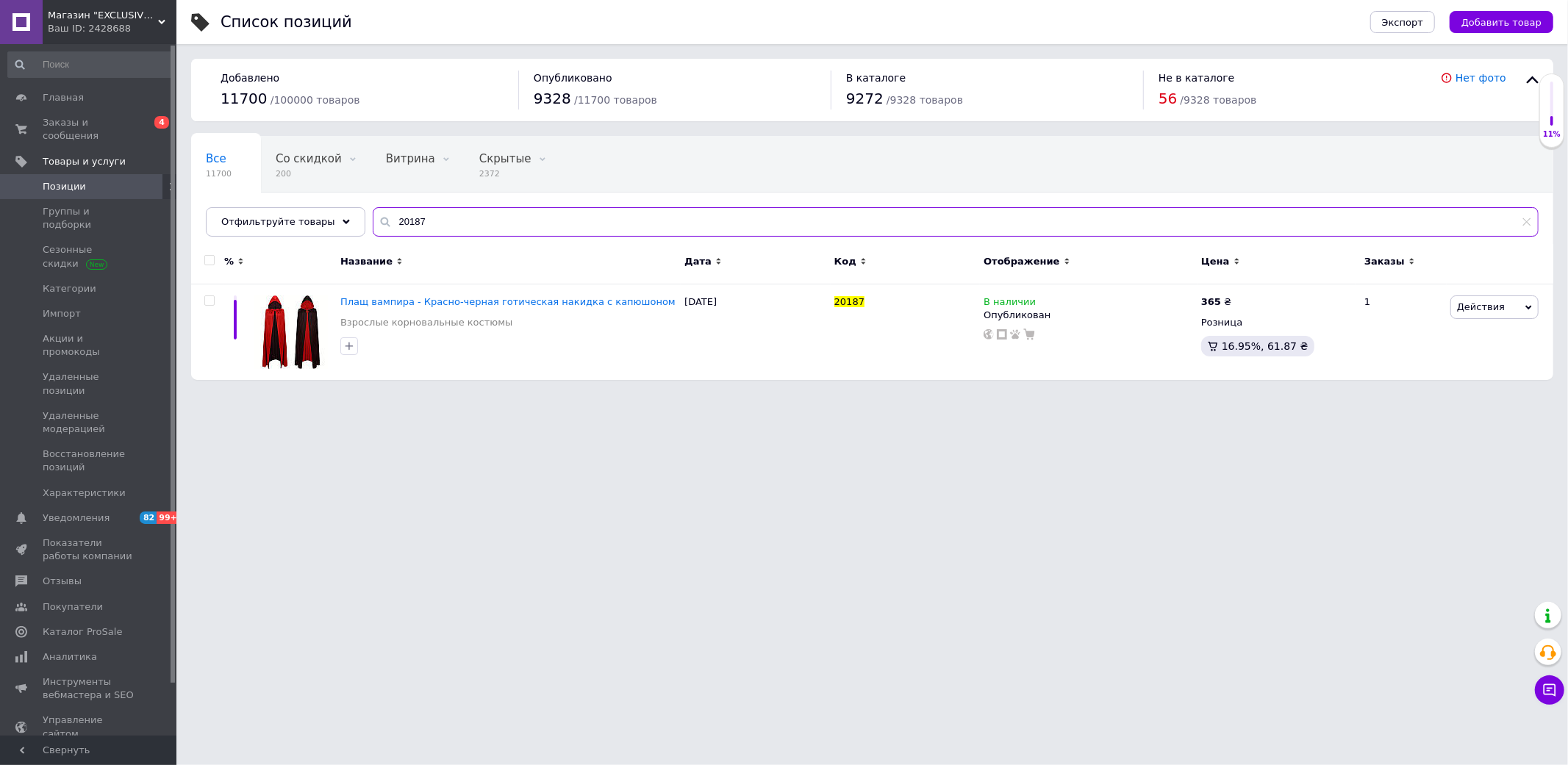
type input "20187"
click at [111, 32] on div "Ваш ID: 2428688" at bounding box center [112, 29] width 129 height 14
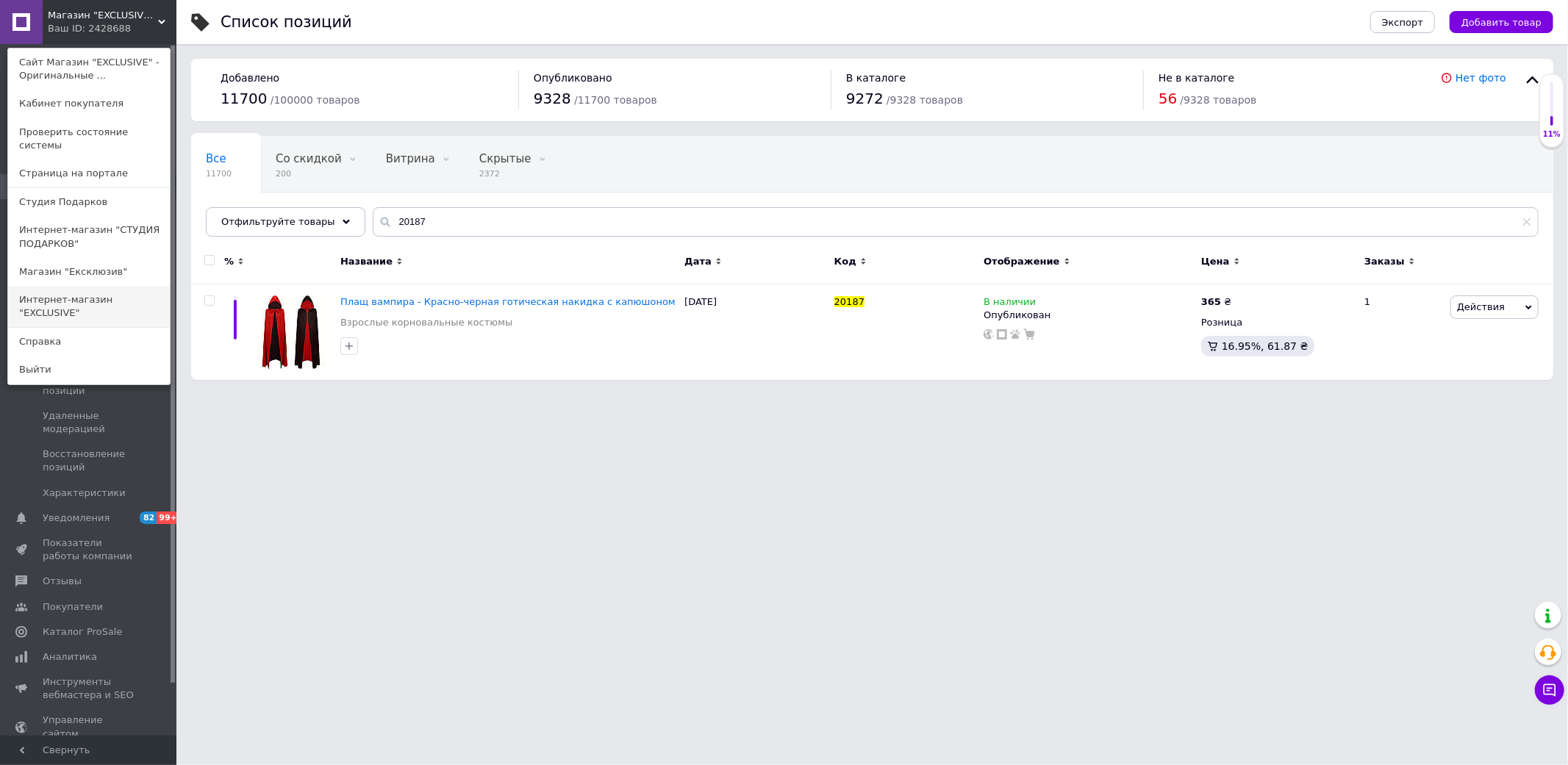
click at [123, 294] on link "Интернет-магазин "ЕXCLUSIVE"" at bounding box center [89, 306] width 162 height 41
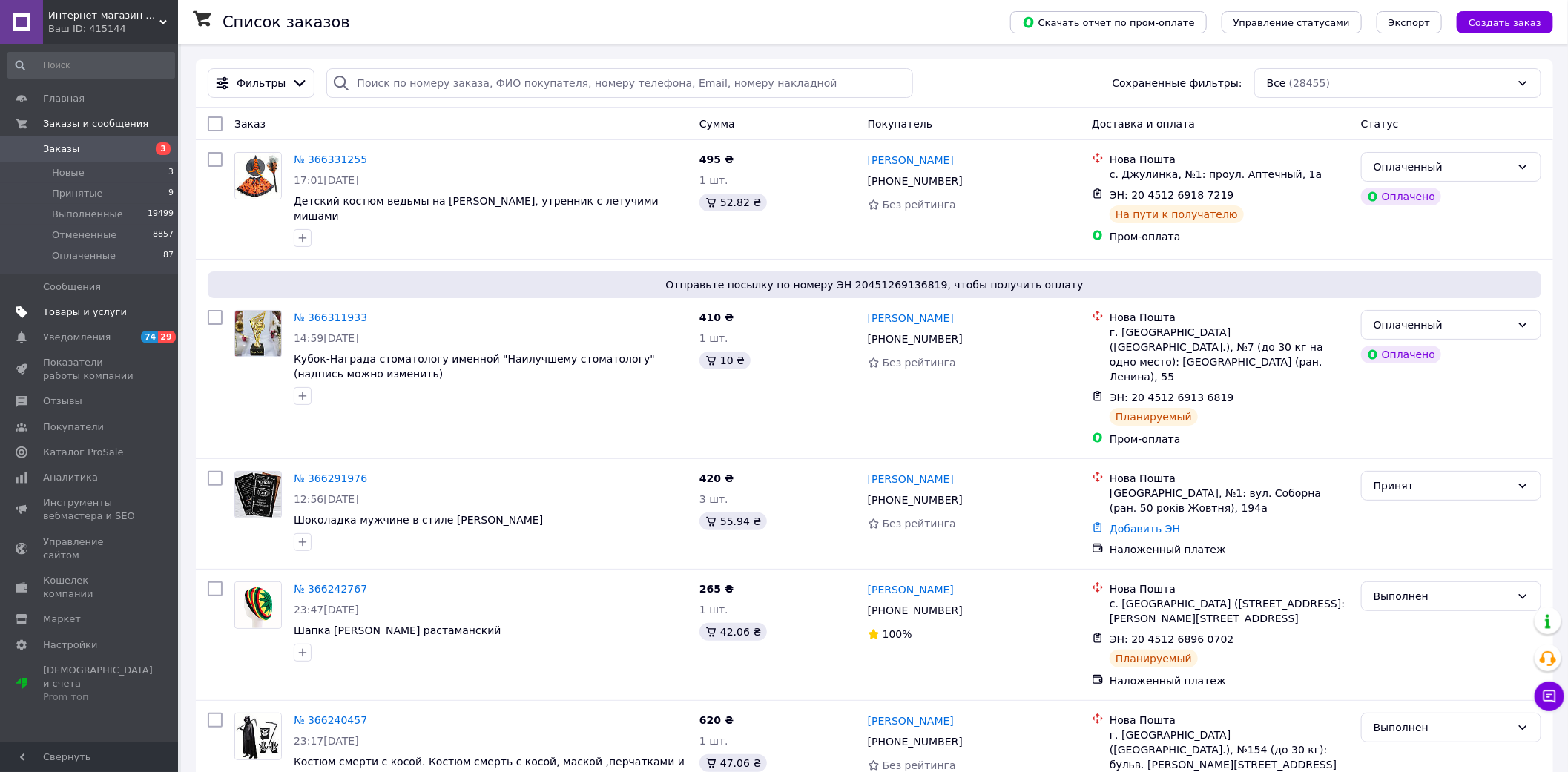
click at [93, 306] on span "Товары и услуги" at bounding box center [85, 312] width 83 height 14
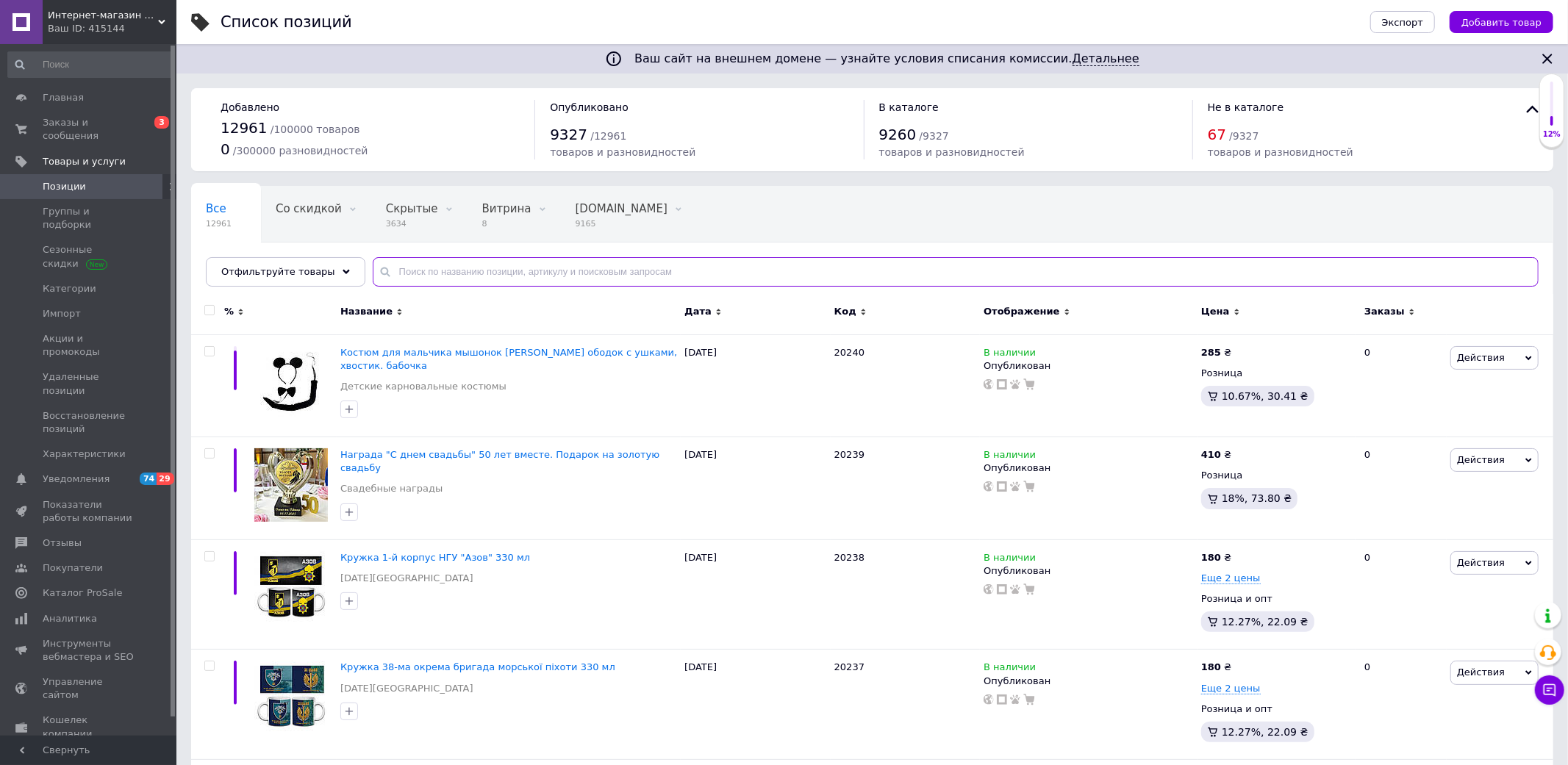
click at [493, 273] on input "text" at bounding box center [955, 271] width 1166 height 29
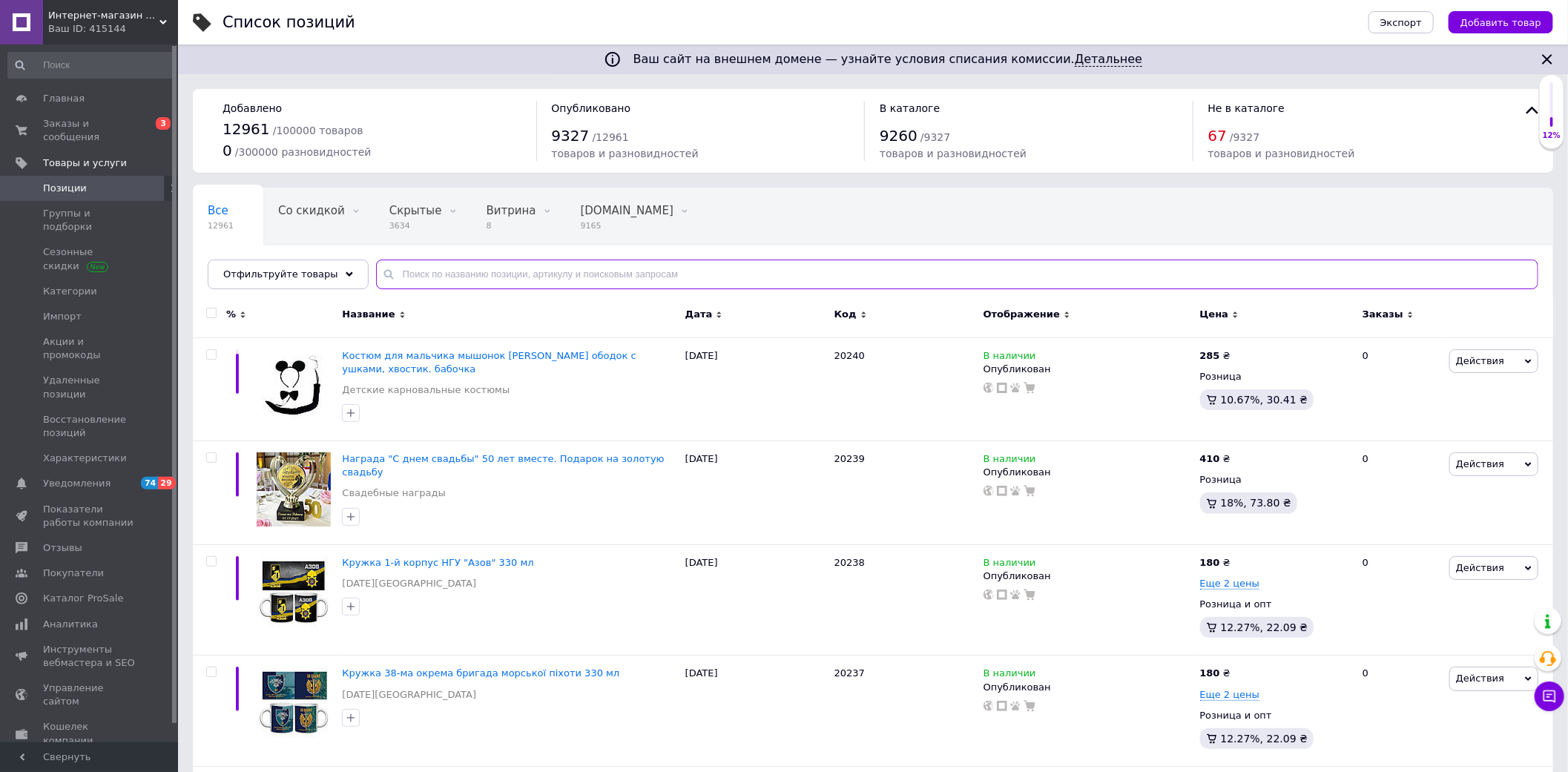
paste input "20187"
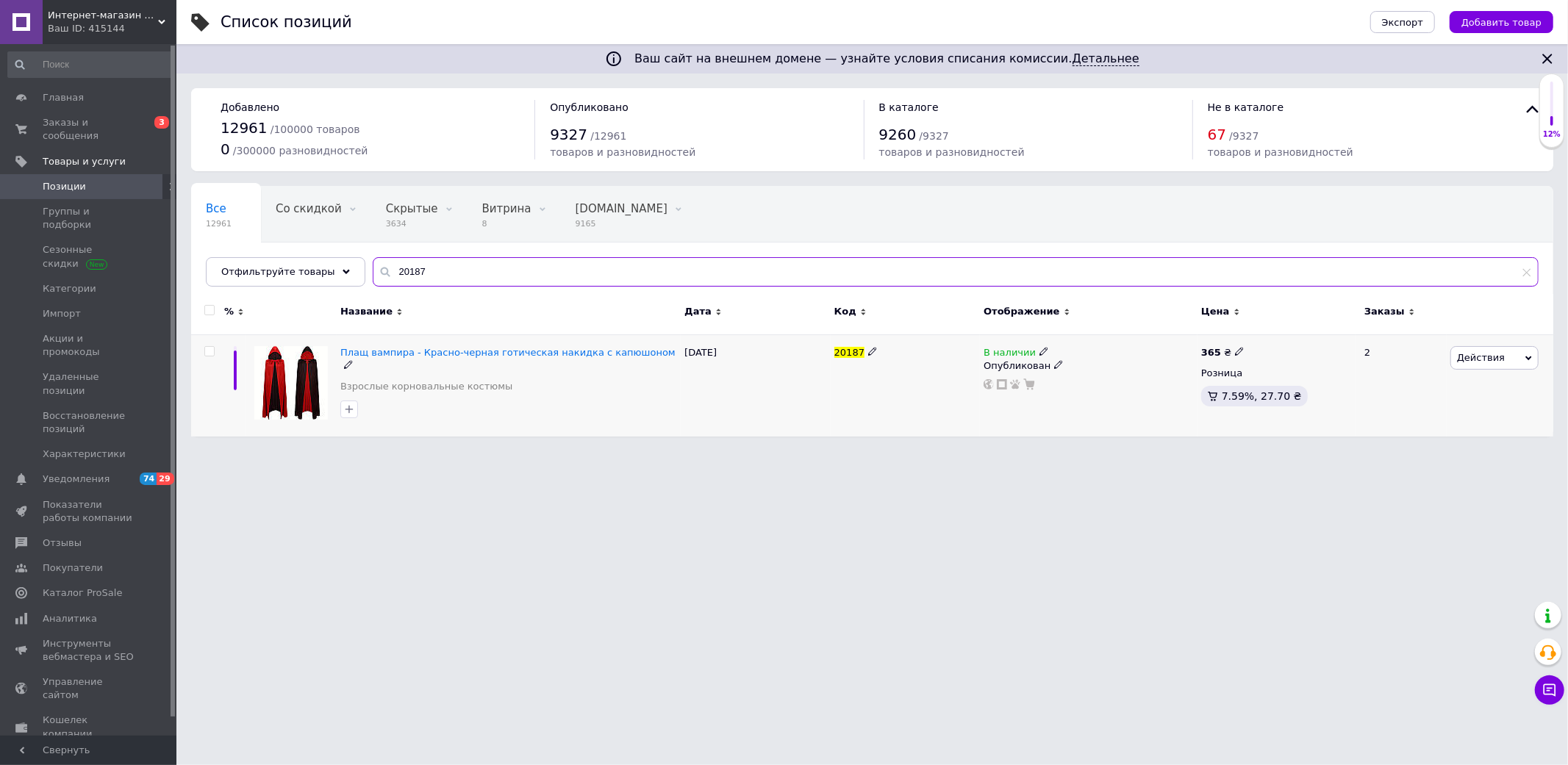
type input "20187"
click at [1235, 349] on icon at bounding box center [1240, 352] width 9 height 9
click at [1272, 336] on input "365" at bounding box center [1307, 334] width 112 height 29
type input "450"
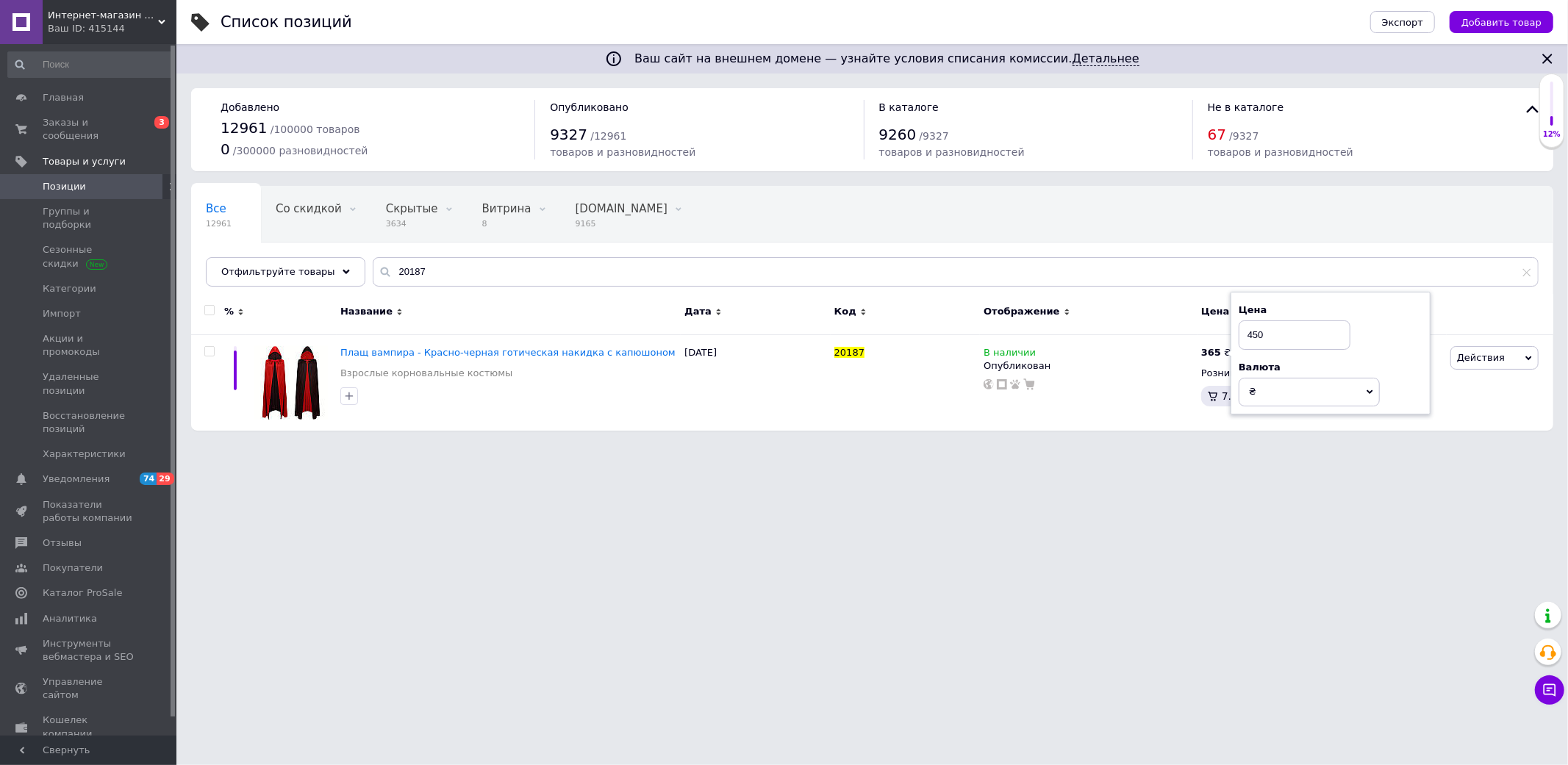
click at [1107, 446] on html "Интернет-магазин "ЕXCLUSIVE" Ваш ID: 415144 Сайт Интернет-магазин "ЕXCLUSIVE" К…" at bounding box center [784, 222] width 1568 height 446
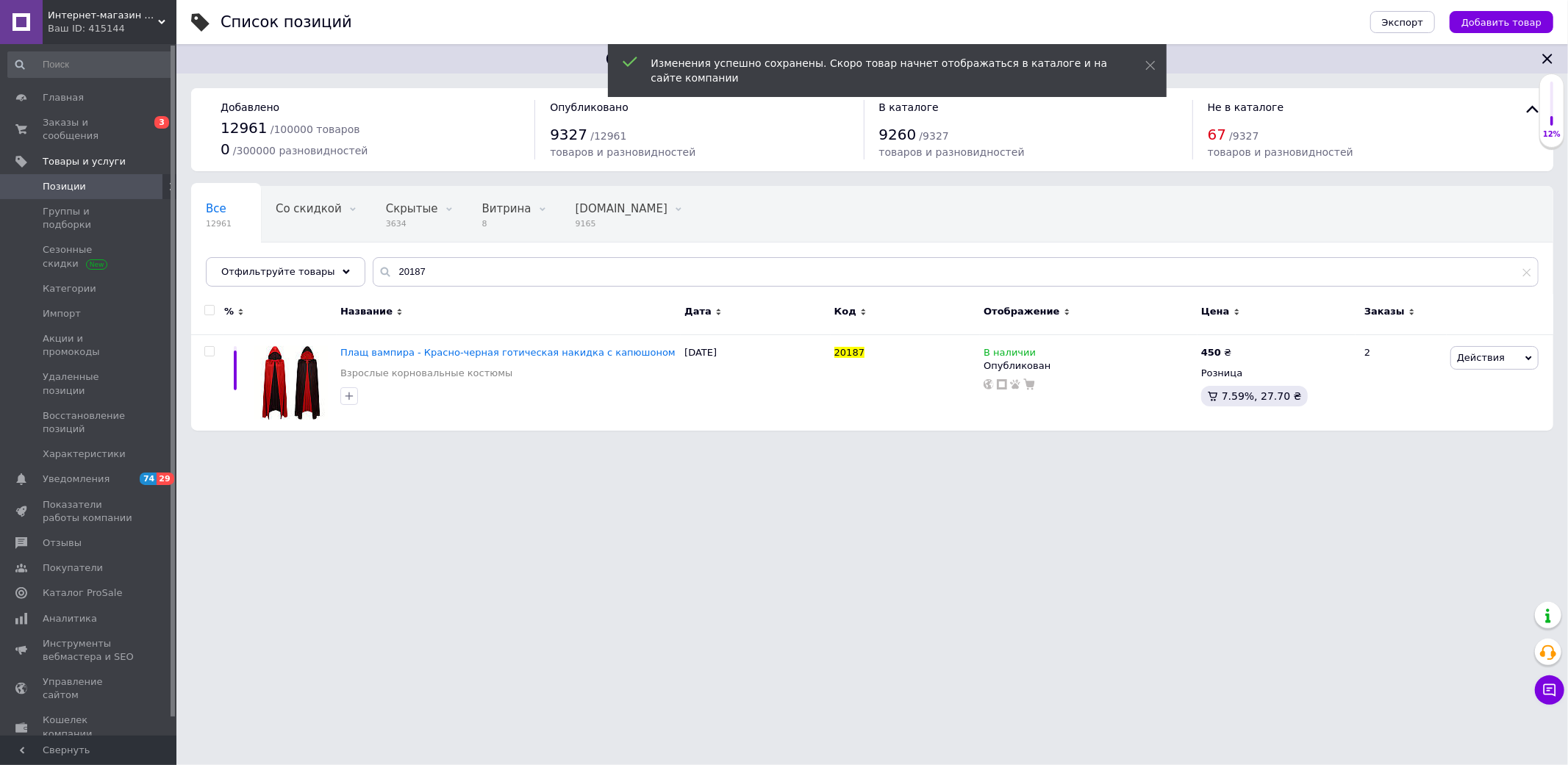
click at [127, 17] on span "Интернет-магазин "ЕXCLUSIVE"" at bounding box center [103, 16] width 110 height 14
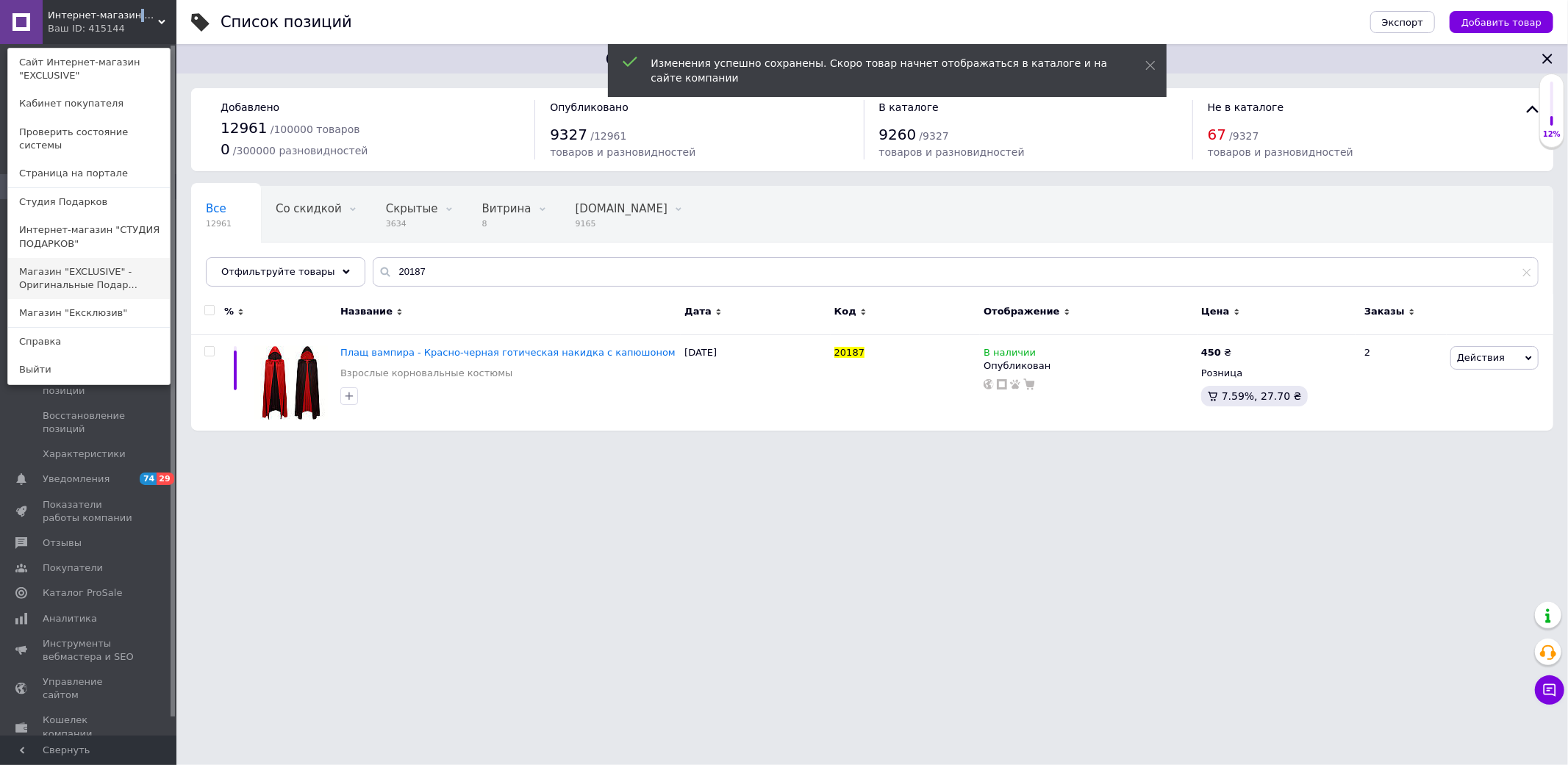
click at [128, 267] on link "Магазин "EXCLUSIVE" - Оригинальные Подар..." at bounding box center [89, 278] width 162 height 41
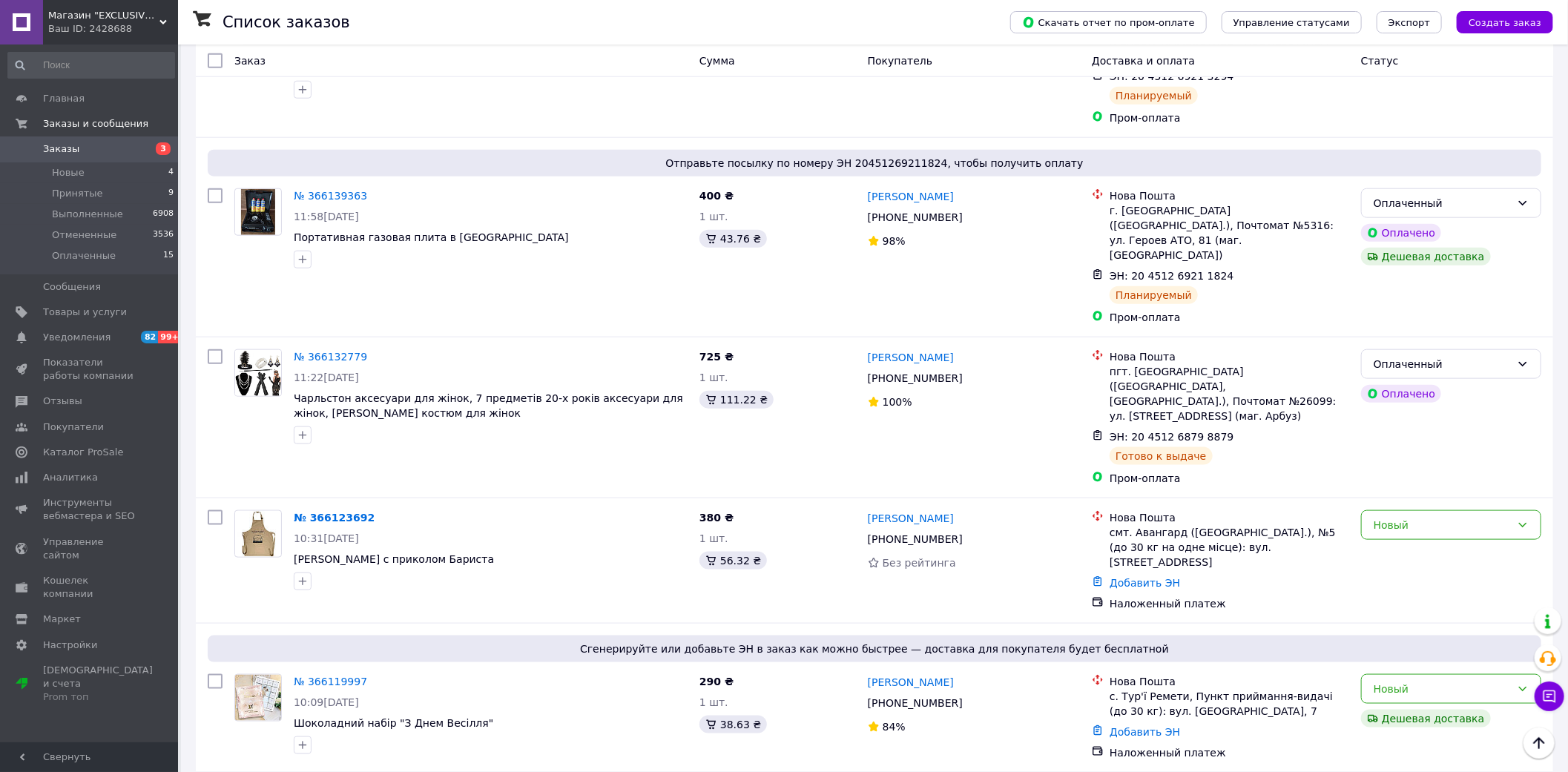
scroll to position [906, 0]
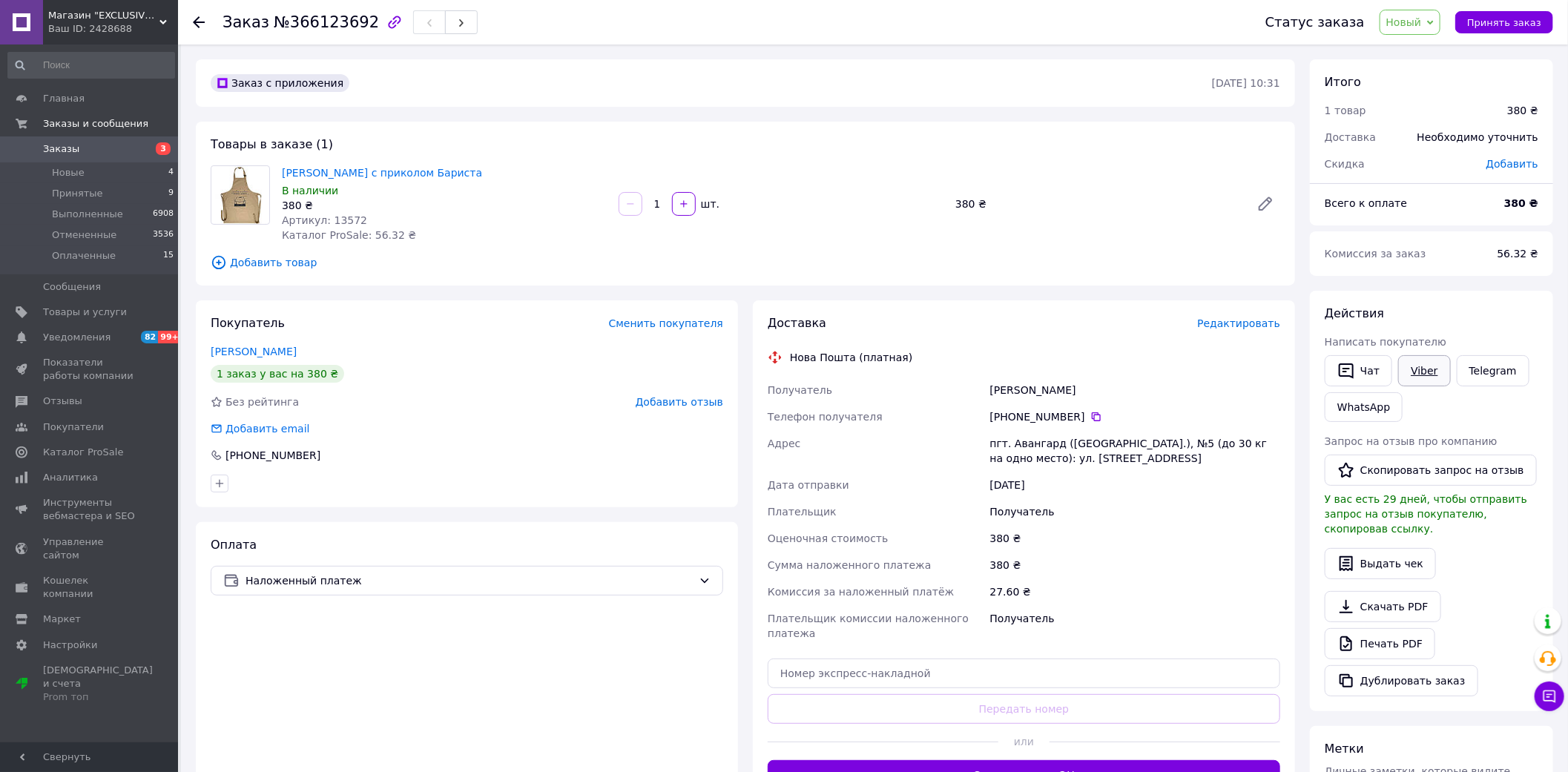
click at [1419, 380] on link "Viber" at bounding box center [1424, 370] width 52 height 31
click at [552, 720] on div "Оплата Наложенный платеж" at bounding box center [467, 663] width 542 height 283
click at [1531, 15] on button "Принять заказ" at bounding box center [1504, 22] width 98 height 22
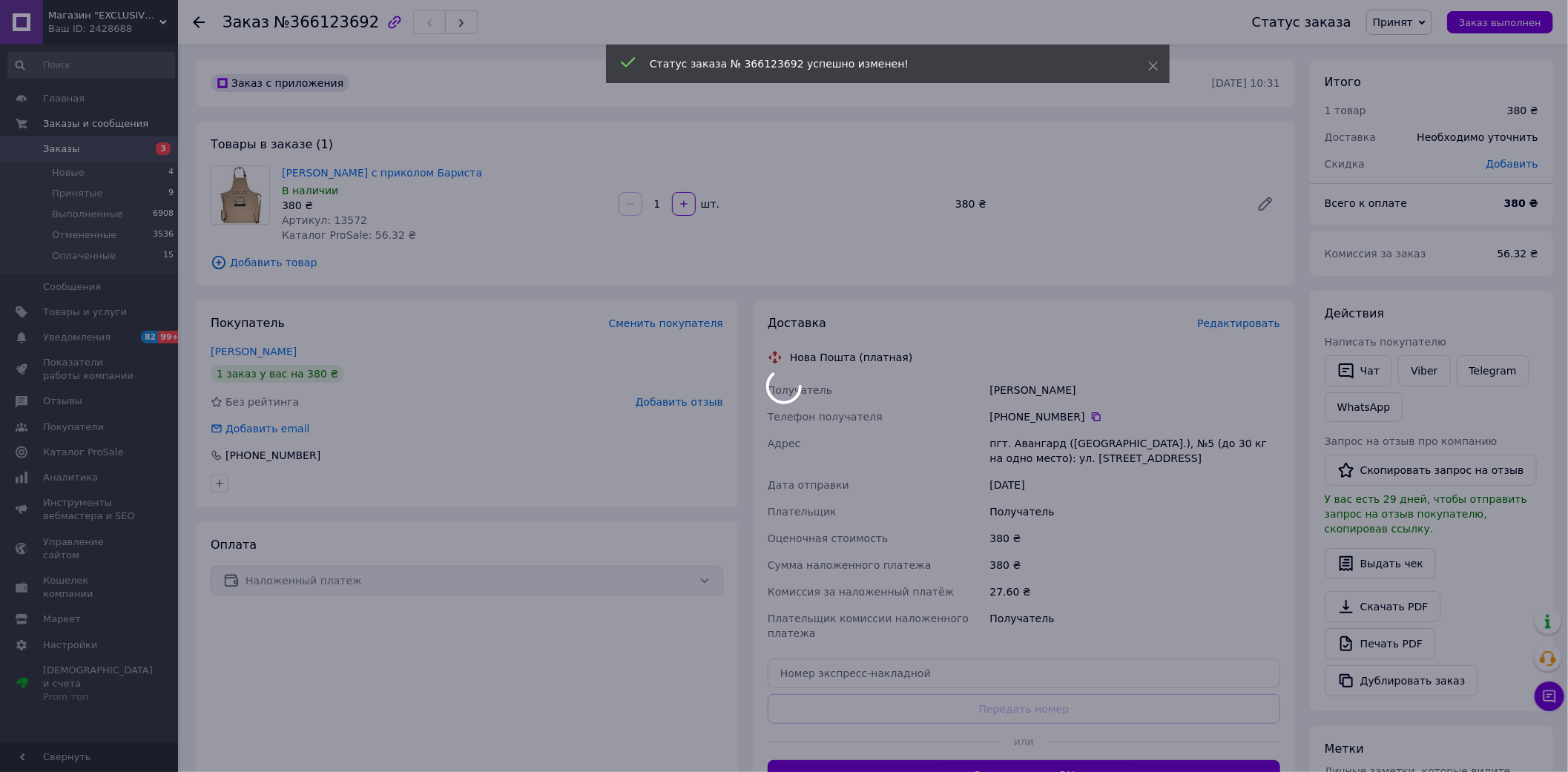
click at [115, 150] on div at bounding box center [784, 386] width 1568 height 772
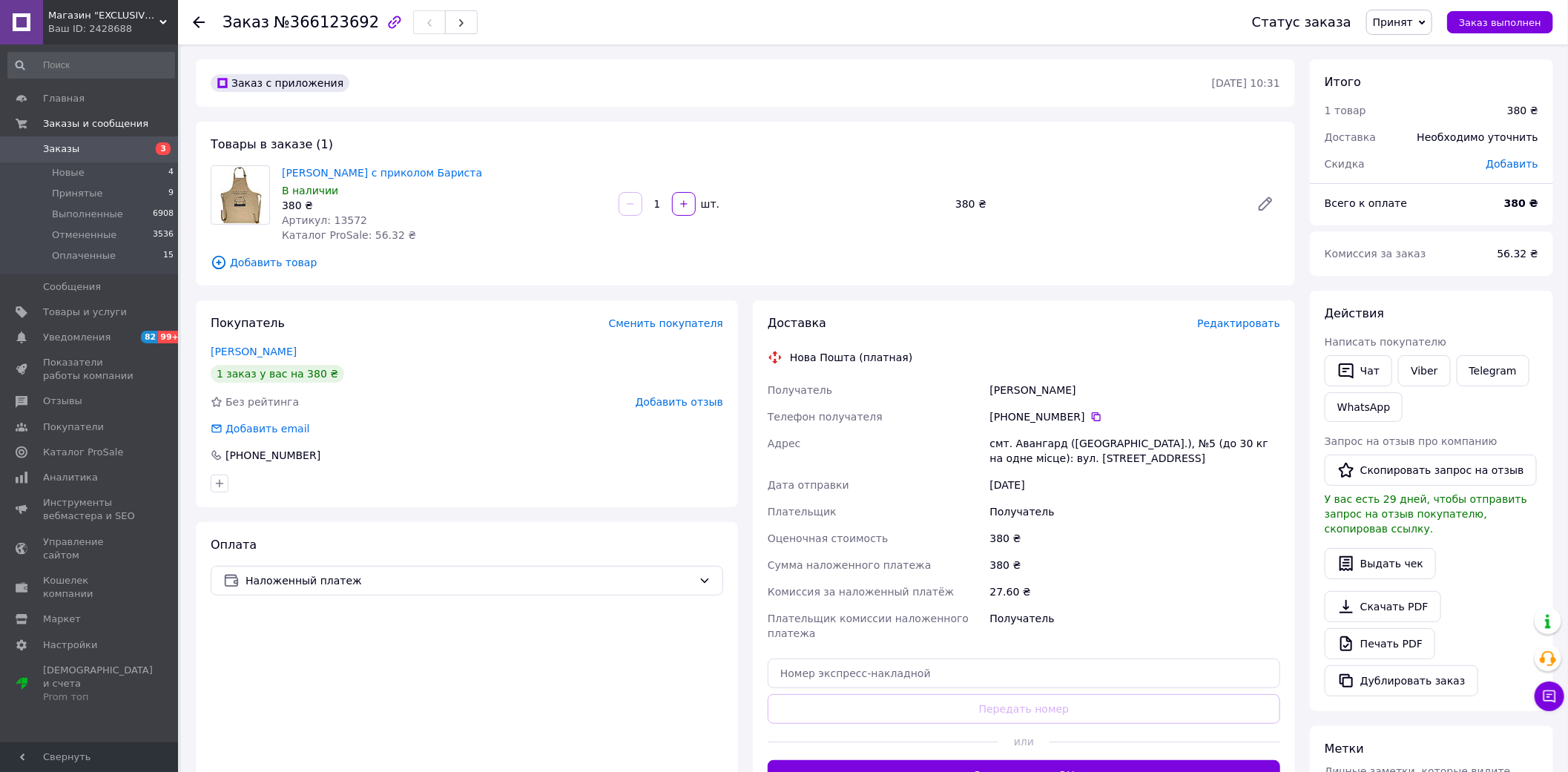
click at [100, 155] on span "Заказы" at bounding box center [90, 149] width 94 height 14
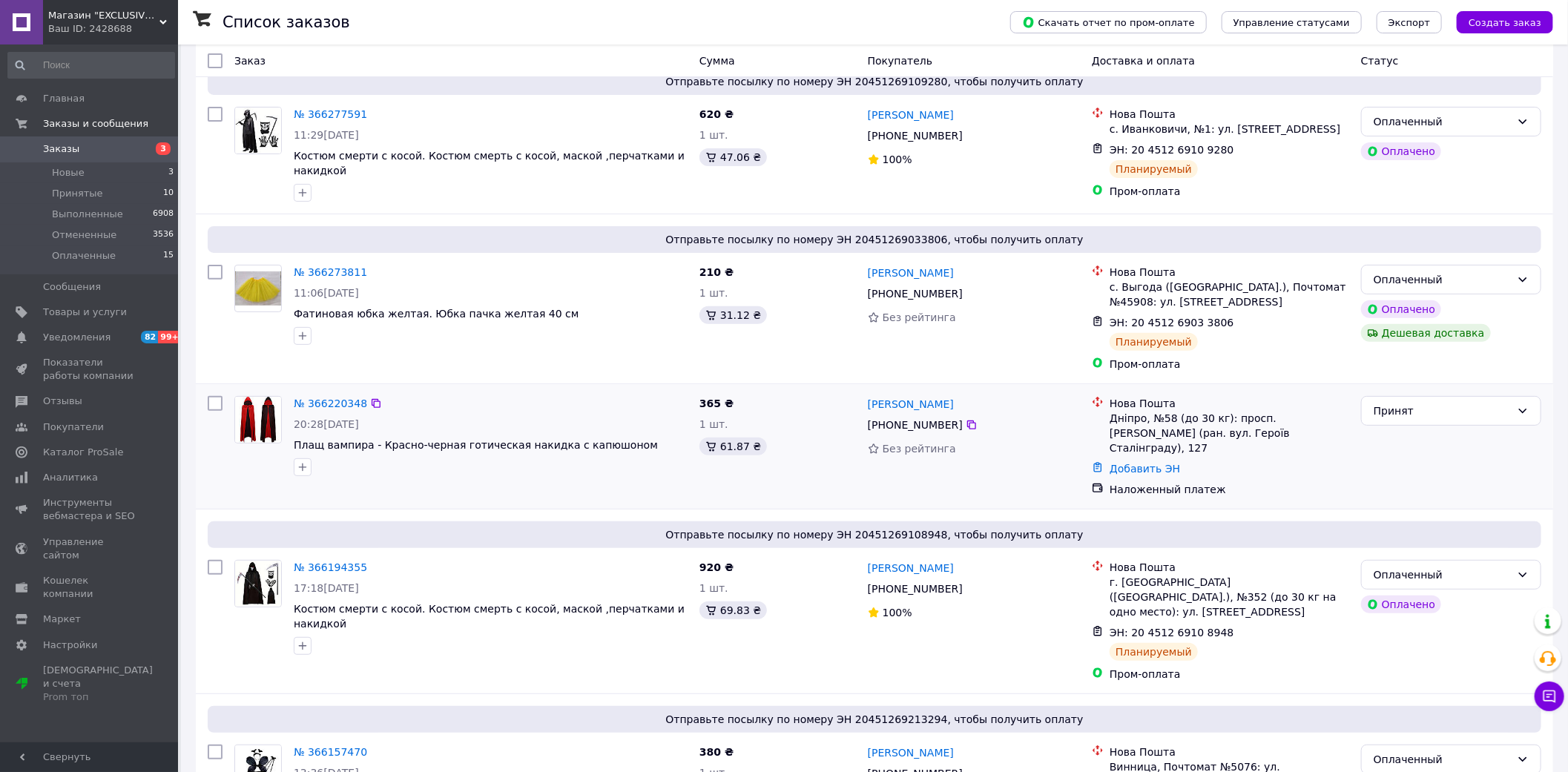
scroll to position [165, 0]
click at [334, 397] on link "№ 366220348" at bounding box center [330, 403] width 74 height 12
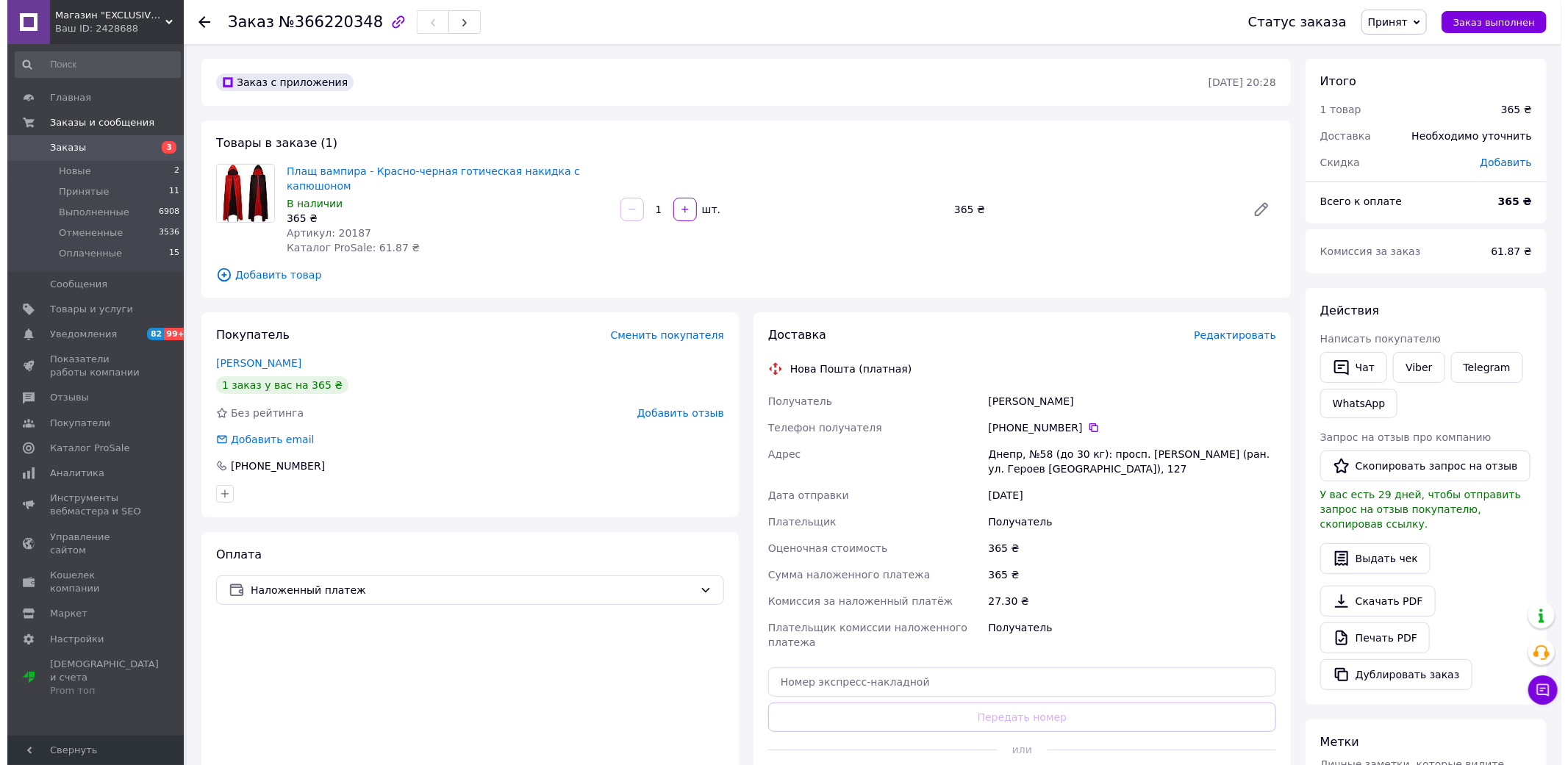
scroll to position [82, 0]
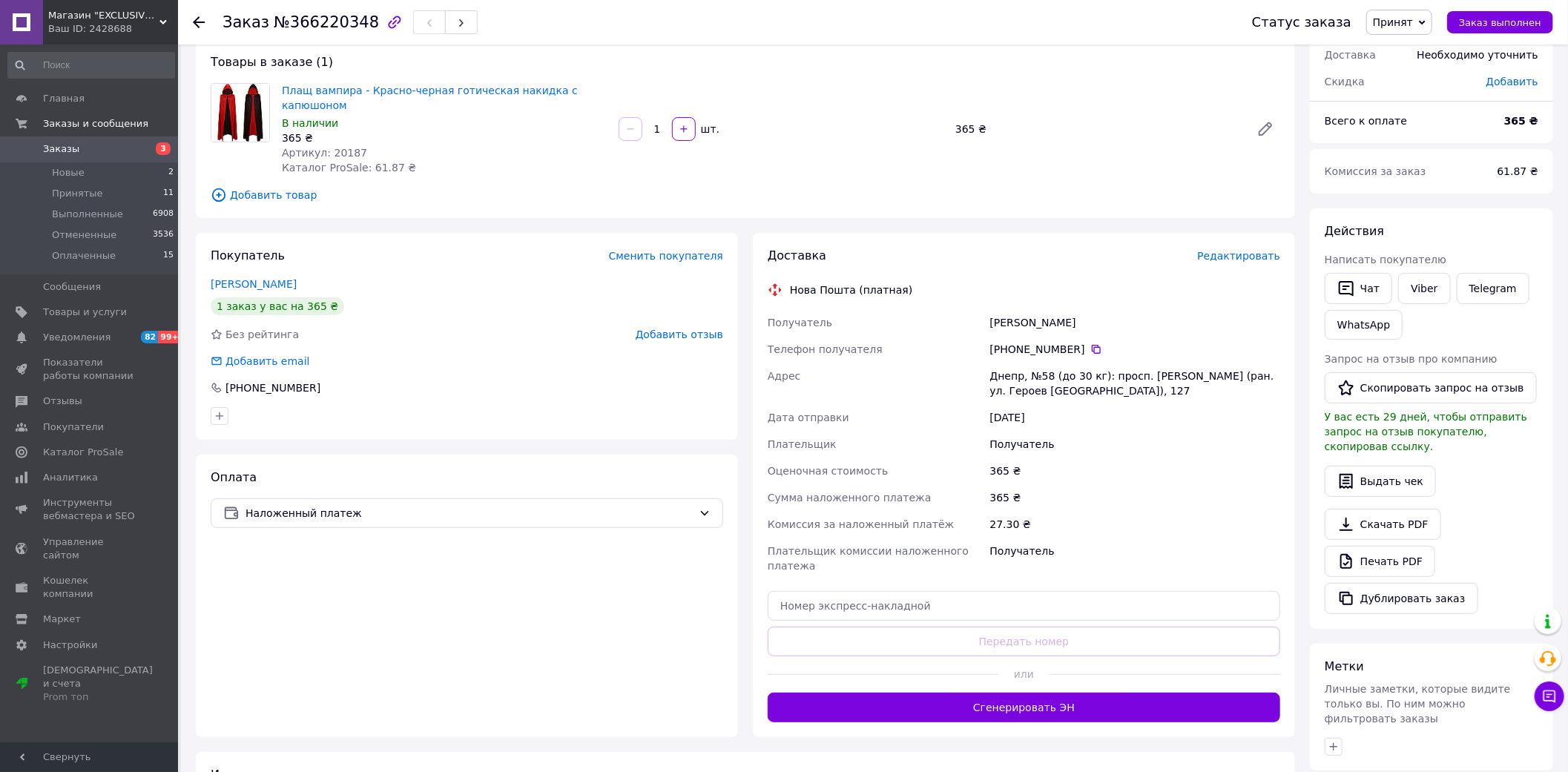
click at [1073, 660] on div at bounding box center [1165, 674] width 231 height 36
click at [1070, 692] on button "Сгенерировать ЭН" at bounding box center [1024, 707] width 513 height 30
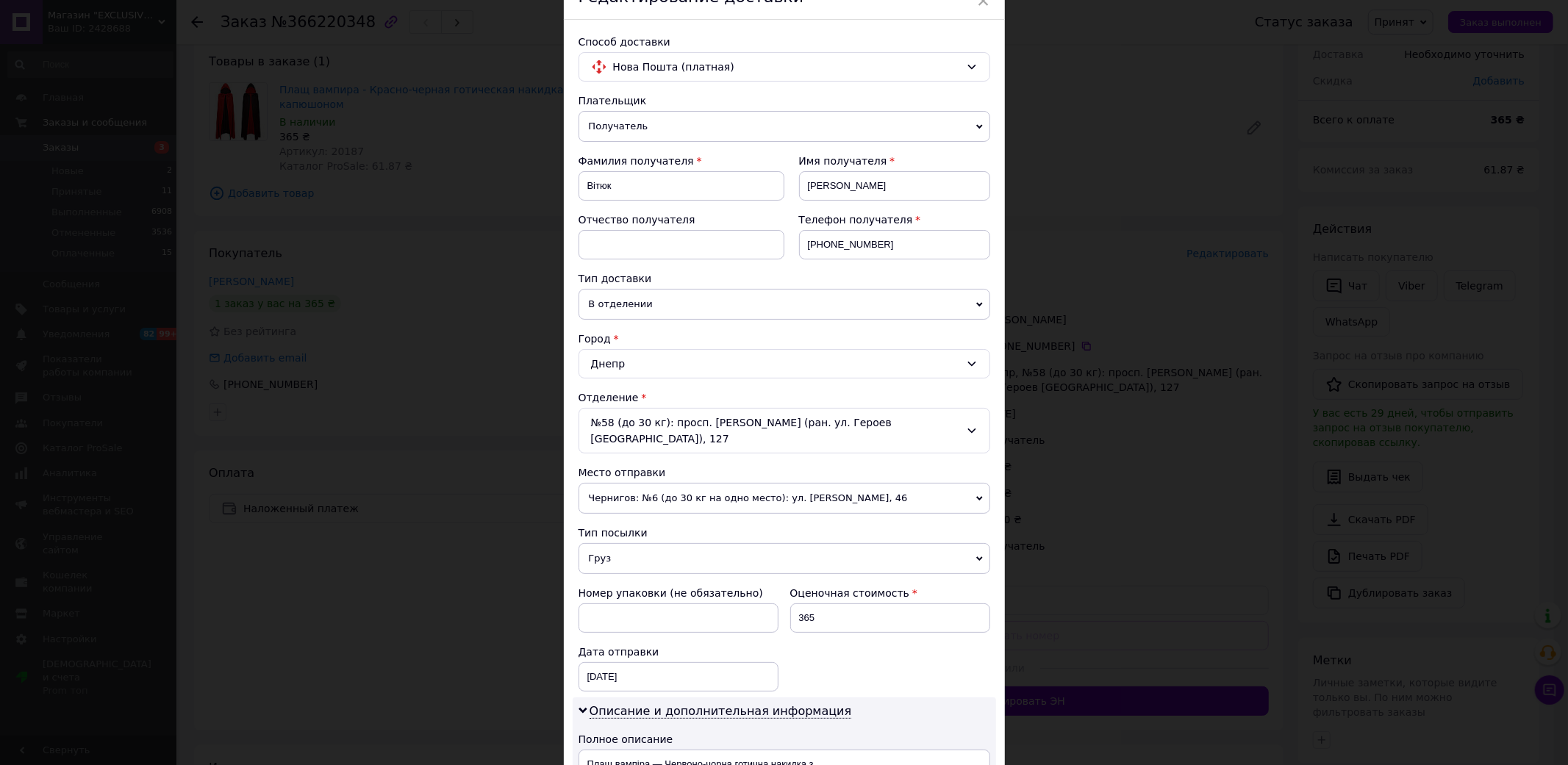
scroll to position [408, 0]
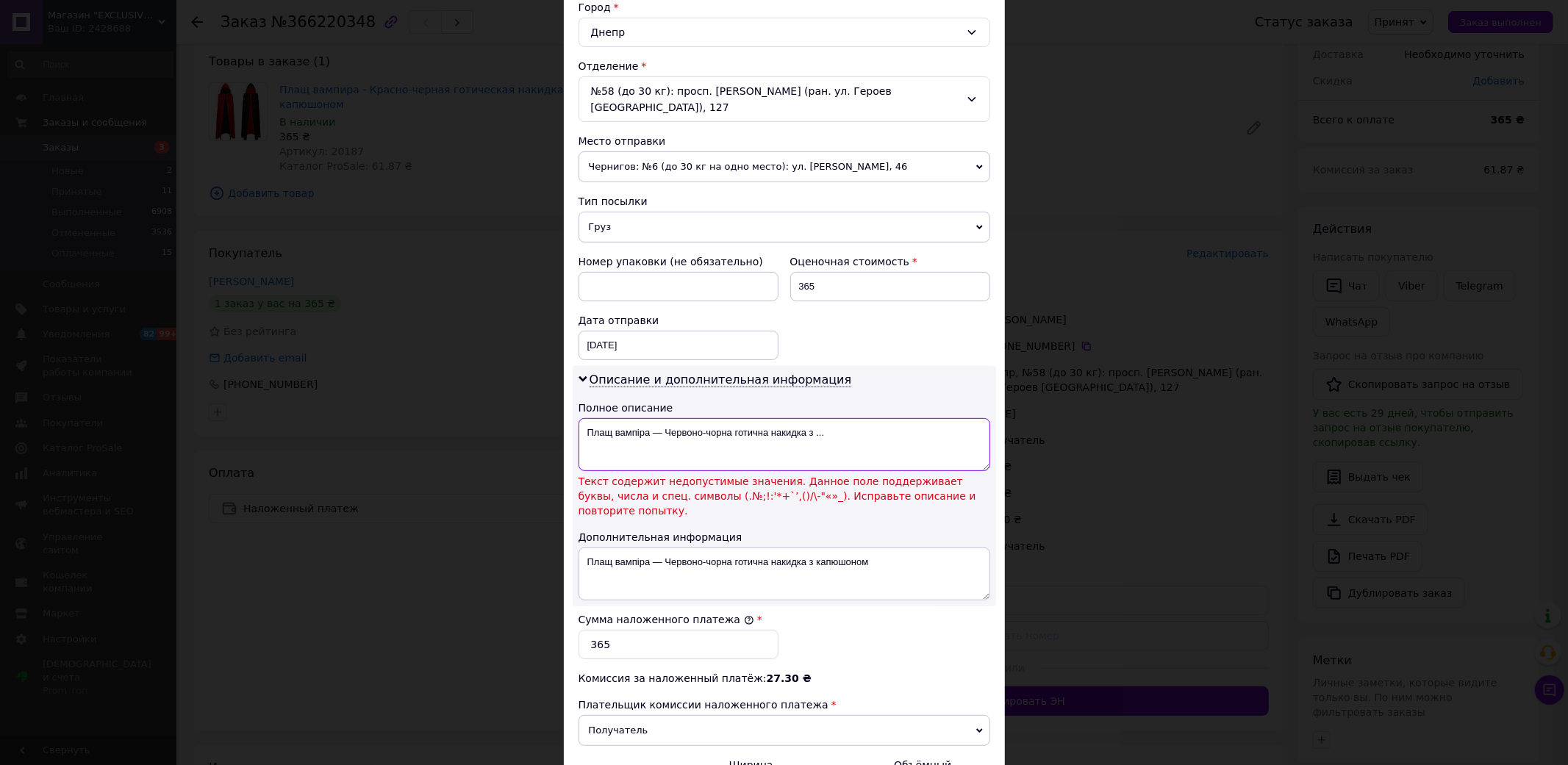
drag, startPoint x: 648, startPoint y: 432, endPoint x: 1000, endPoint y: 432, distance: 352.0
click at [1000, 432] on div "Способ доставки Нова Пошта (платная) Плательщик Получатель Отправитель Фамилия …" at bounding box center [784, 274] width 441 height 1172
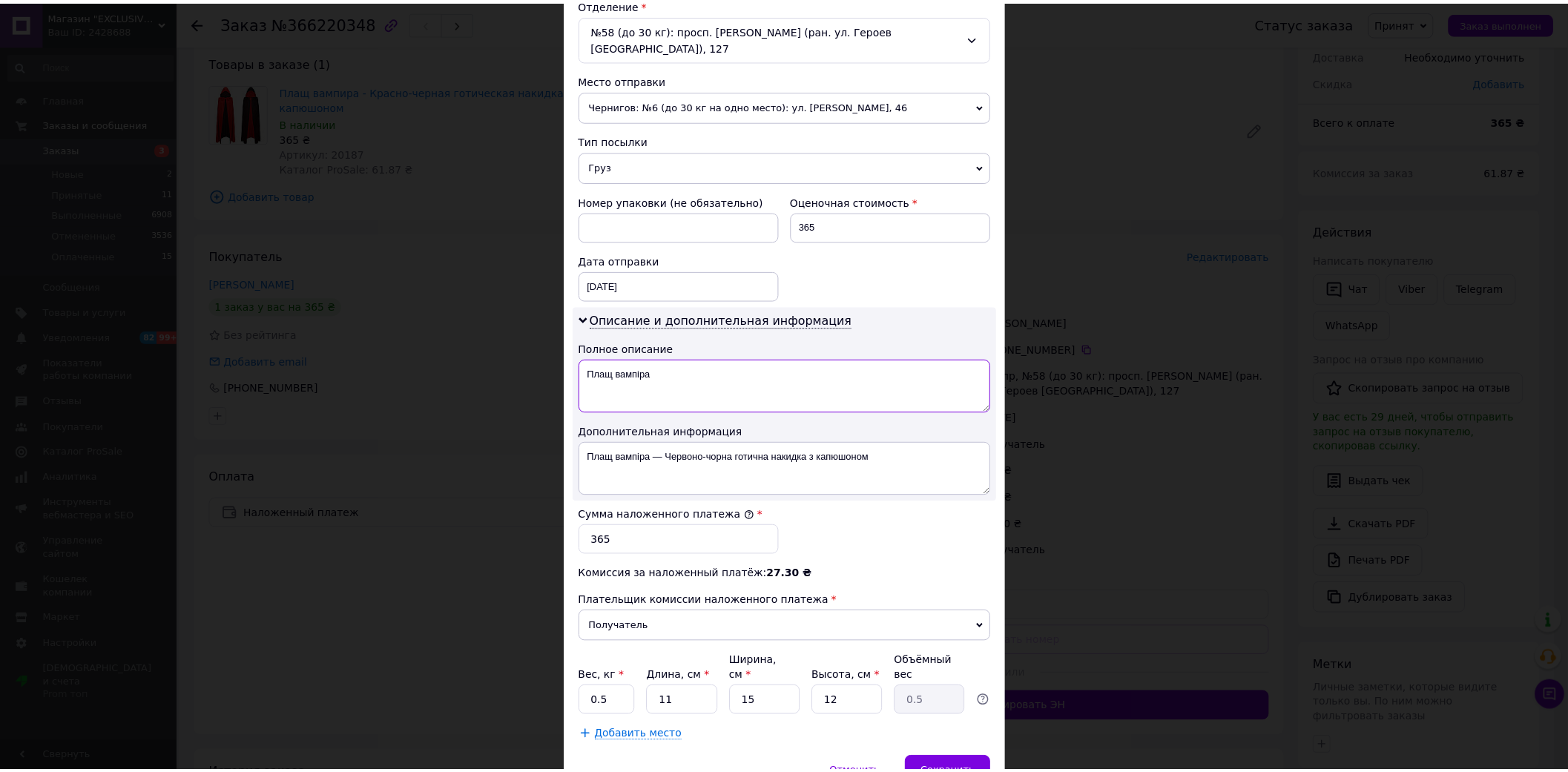
scroll to position [544, 0]
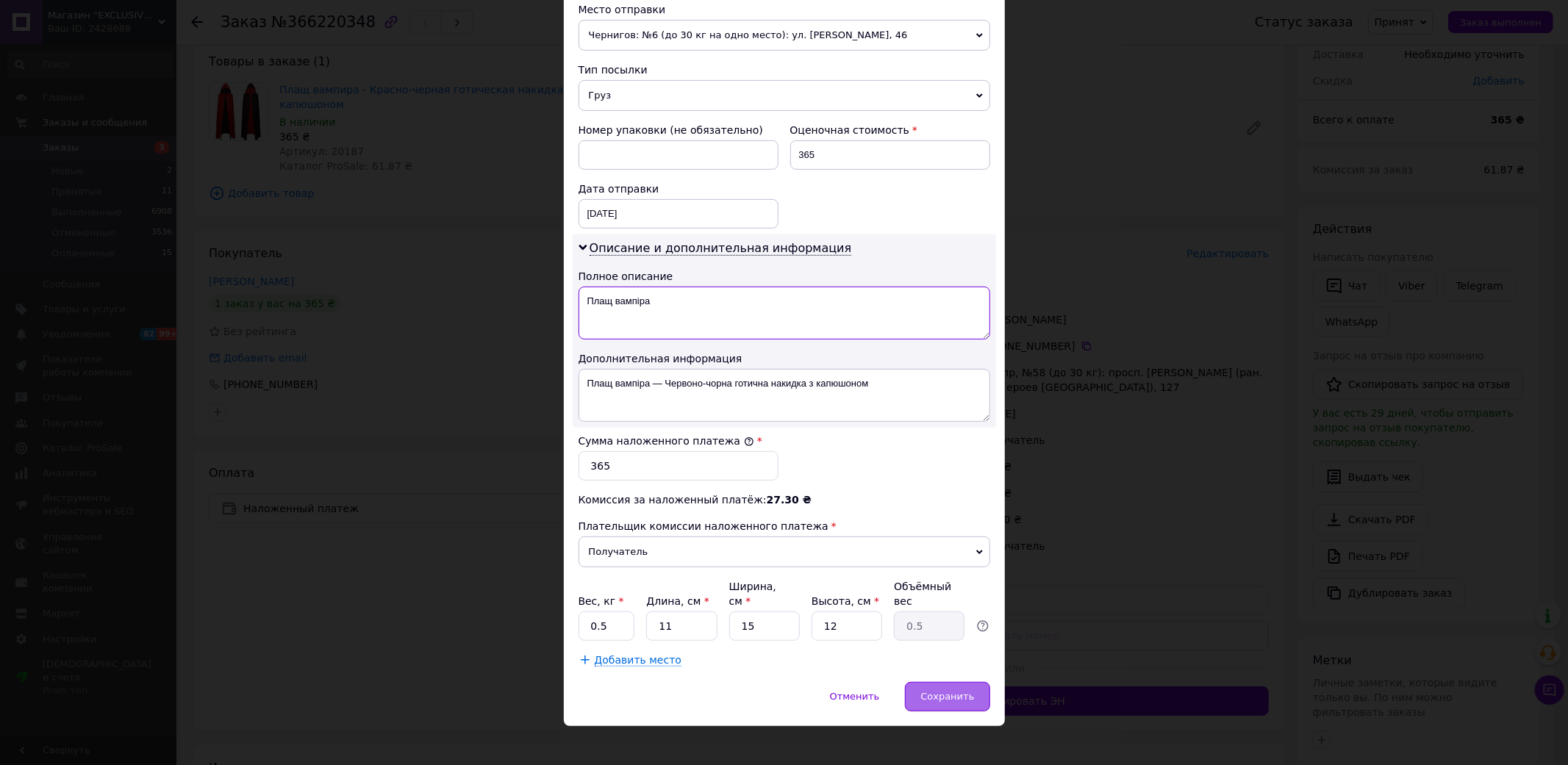
type textarea "Плащ вампіра"
click at [939, 691] on span "Сохранить" at bounding box center [946, 696] width 53 height 11
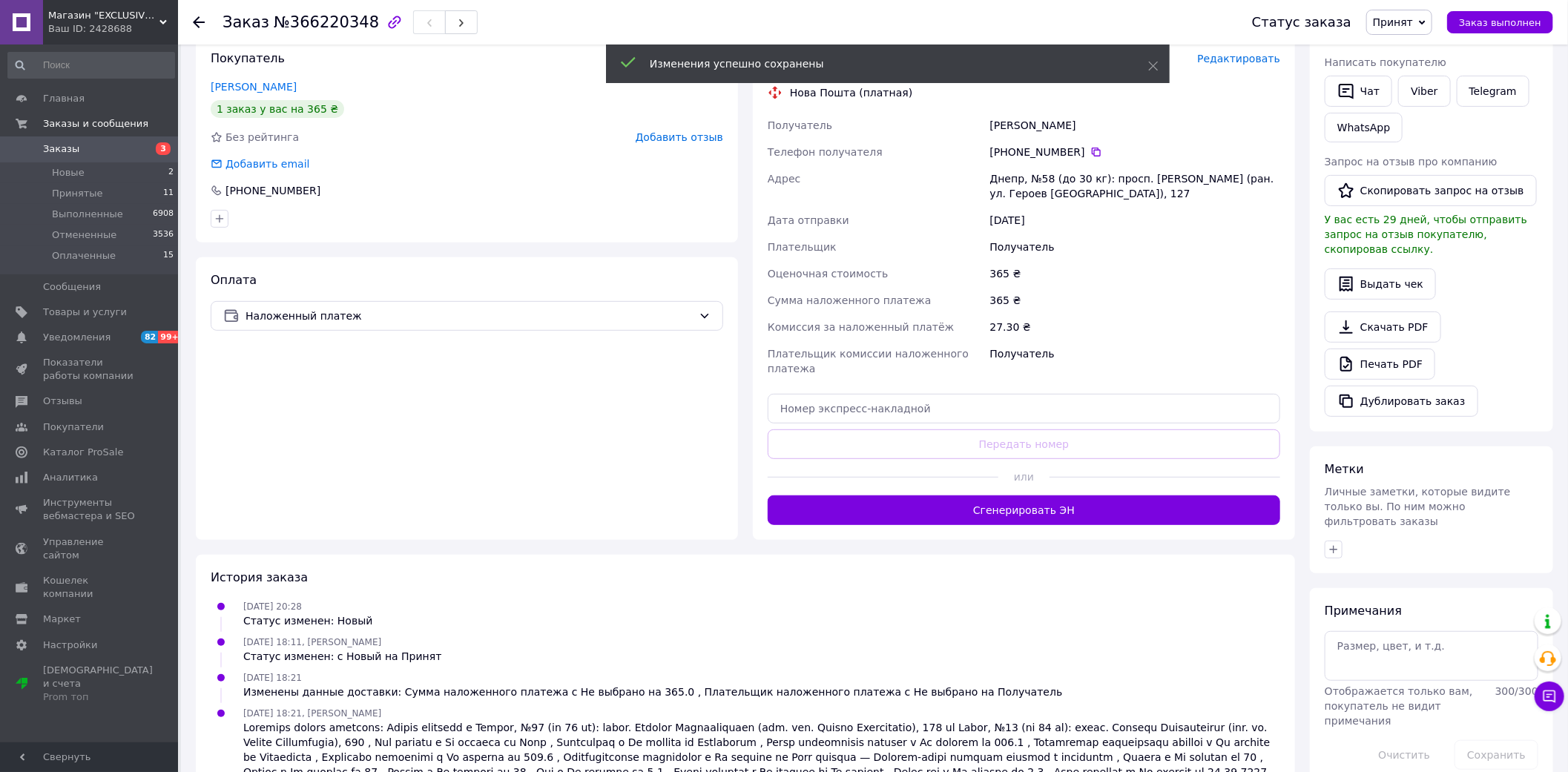
scroll to position [286, 0]
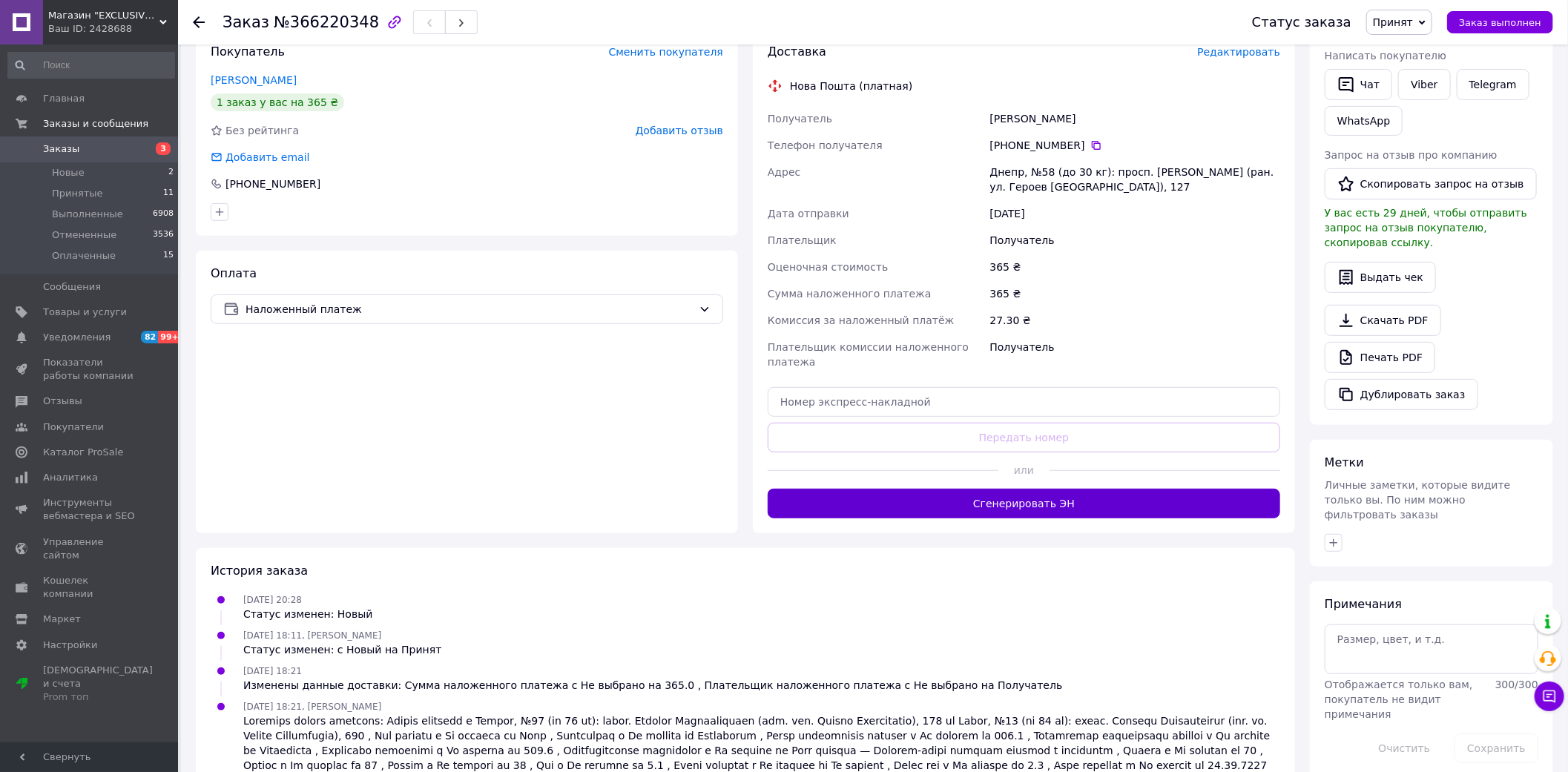
click at [1061, 488] on button "Сгенерировать ЭН" at bounding box center [1024, 503] width 513 height 30
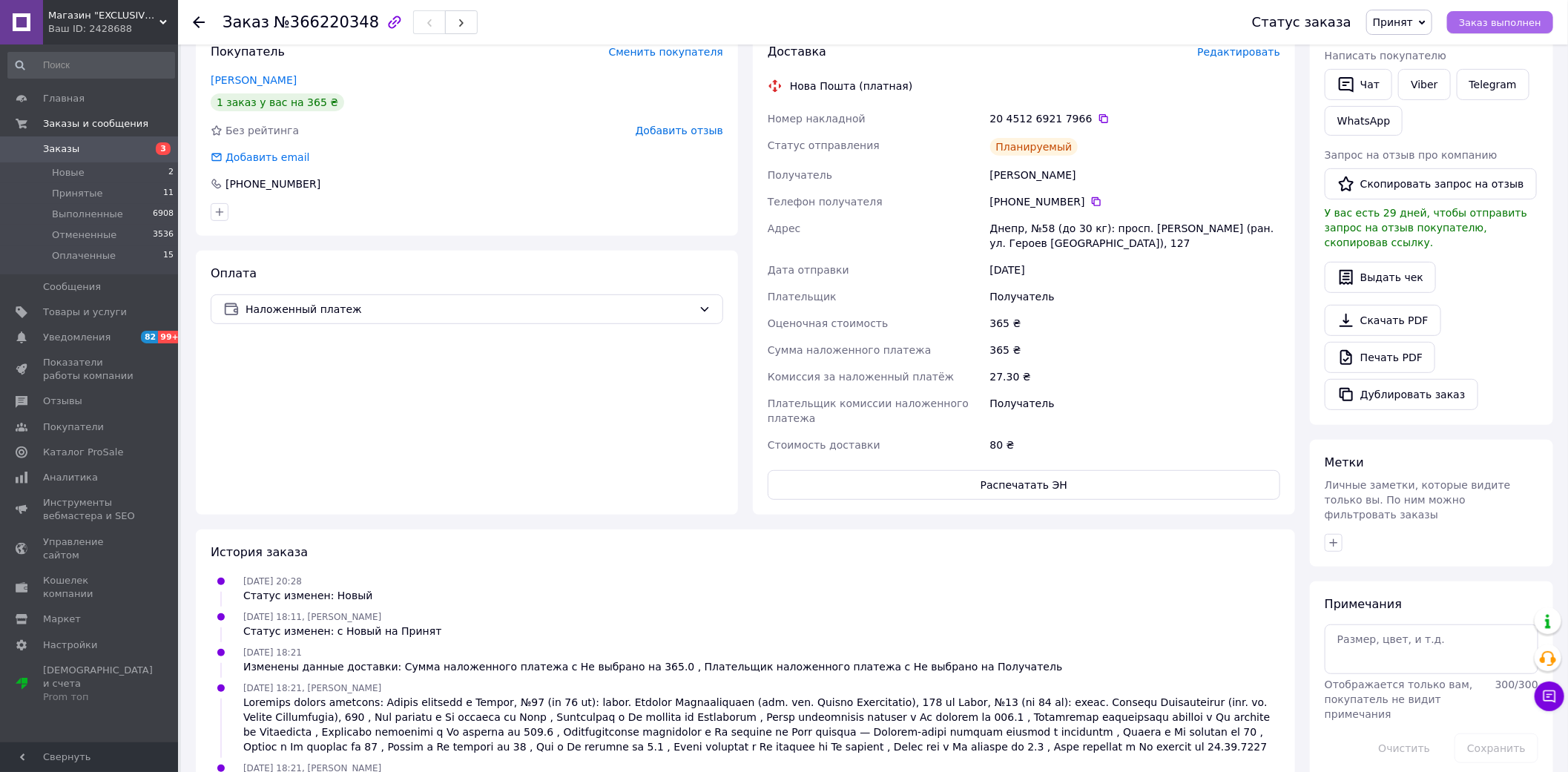
click at [1485, 20] on span "Заказ выполнен" at bounding box center [1500, 22] width 83 height 11
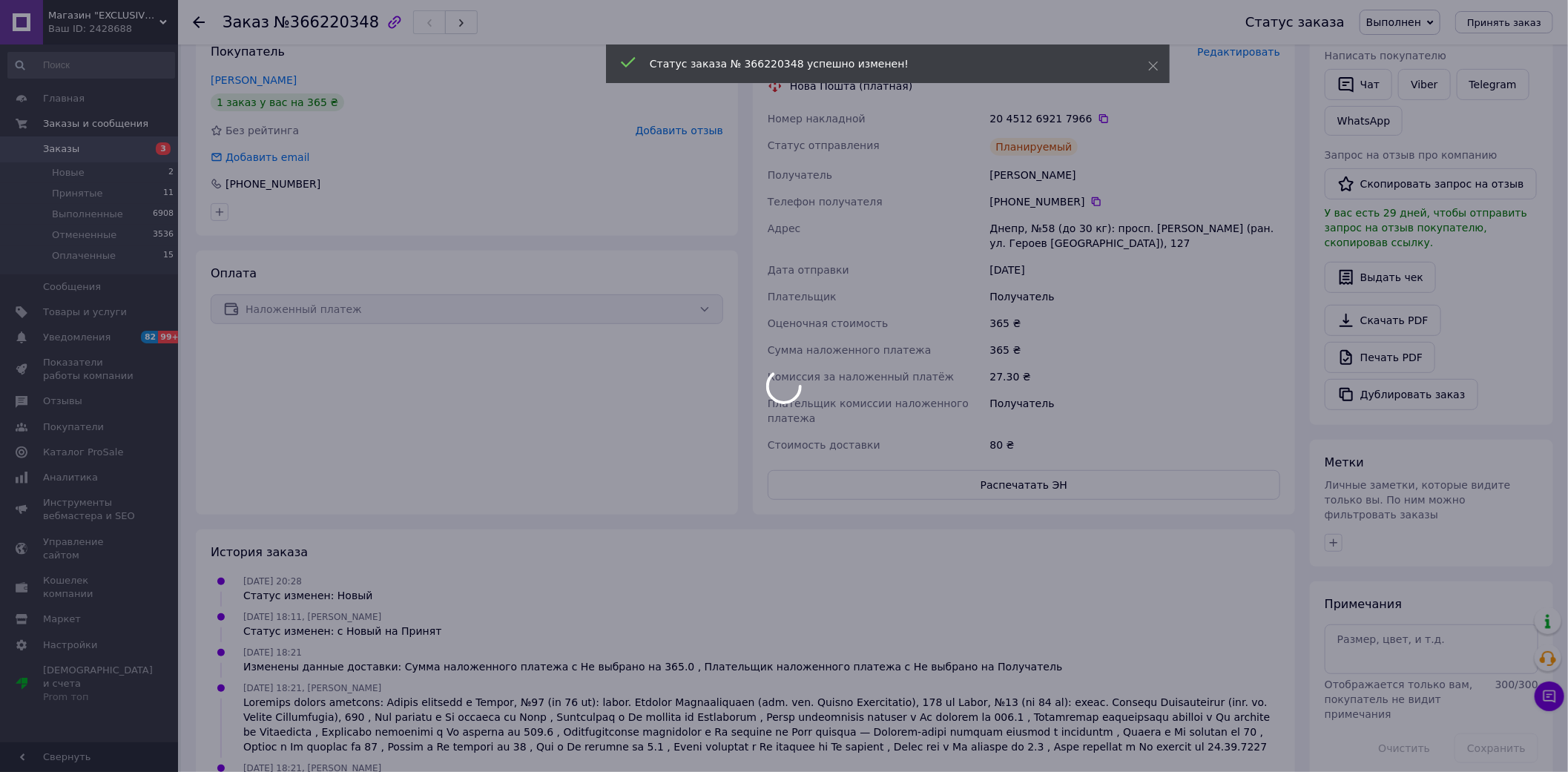
scroll to position [258, 0]
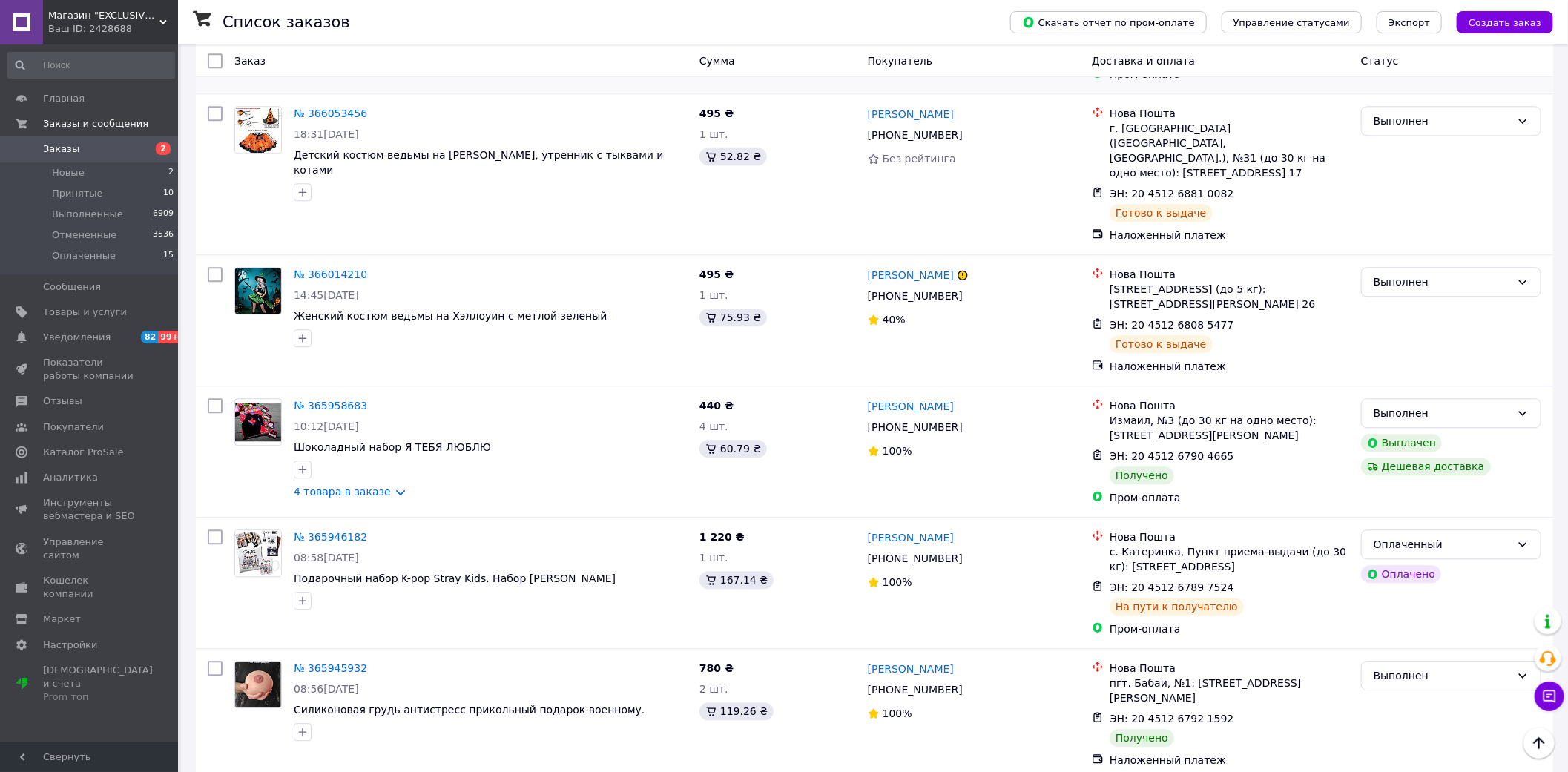
scroll to position [2290, 0]
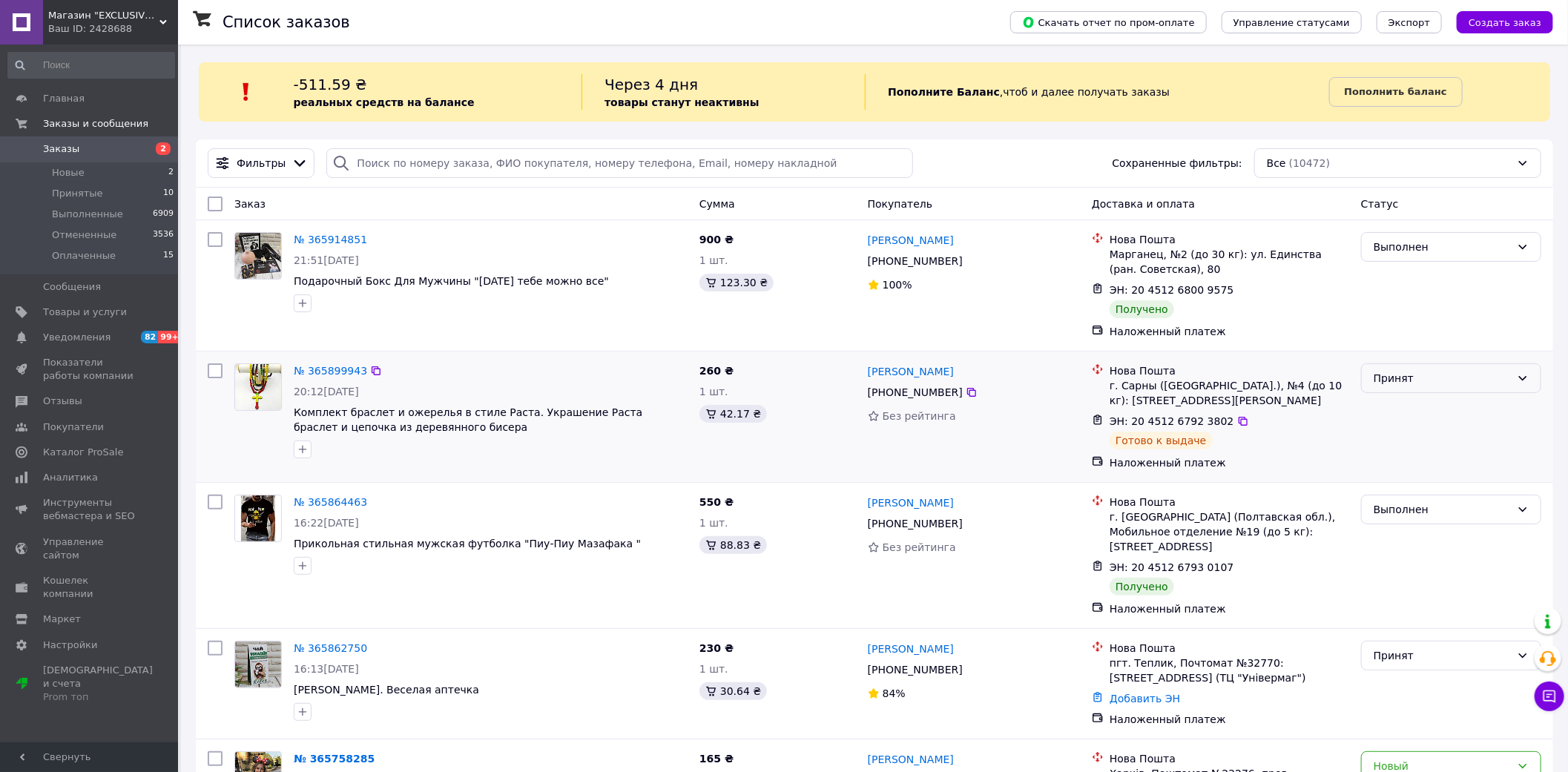
click at [1439, 383] on div "Принят" at bounding box center [1442, 378] width 137 height 17
click at [1410, 411] on li "Выполнен" at bounding box center [1451, 411] width 179 height 27
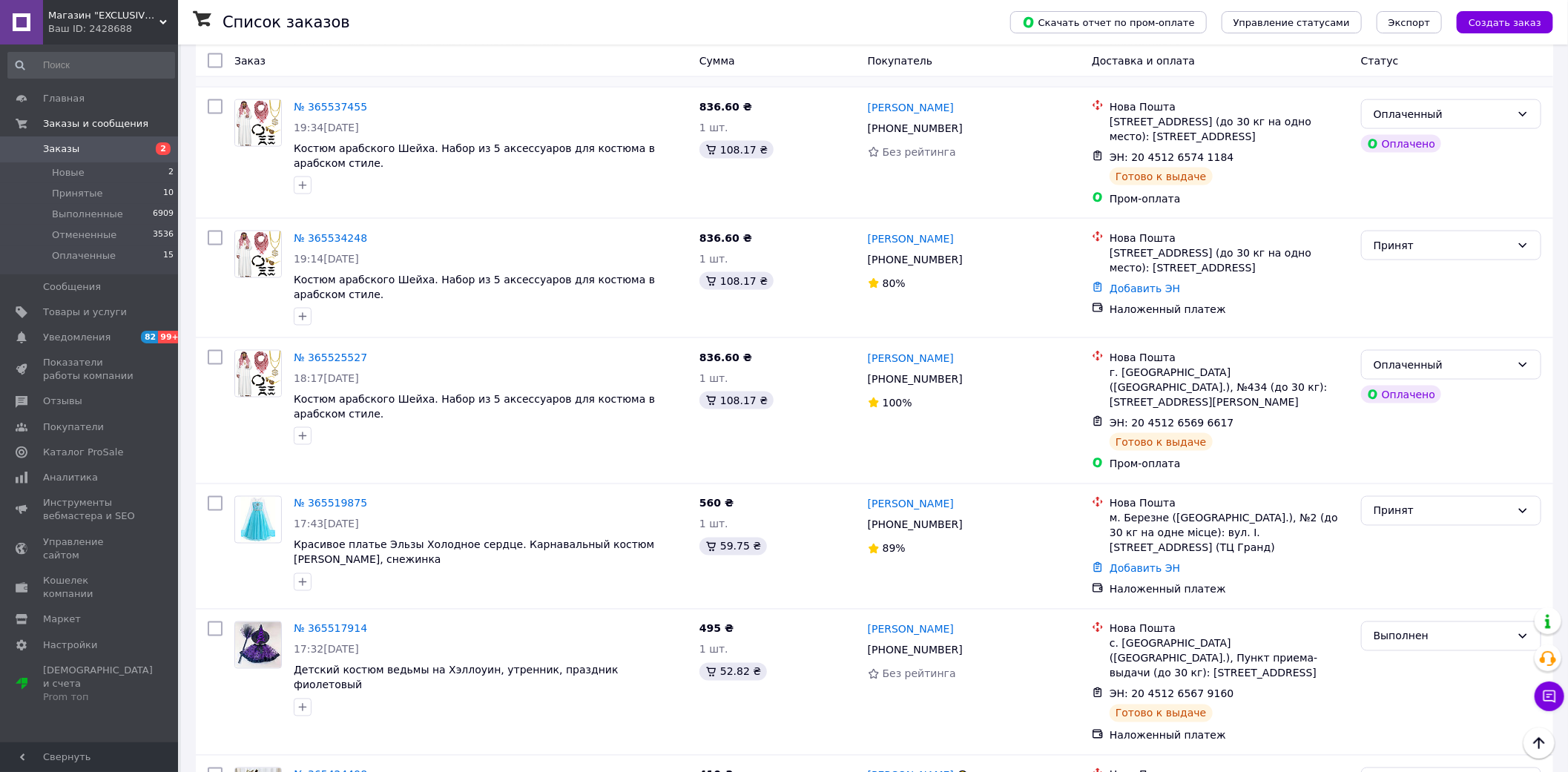
scroll to position [1483, 0]
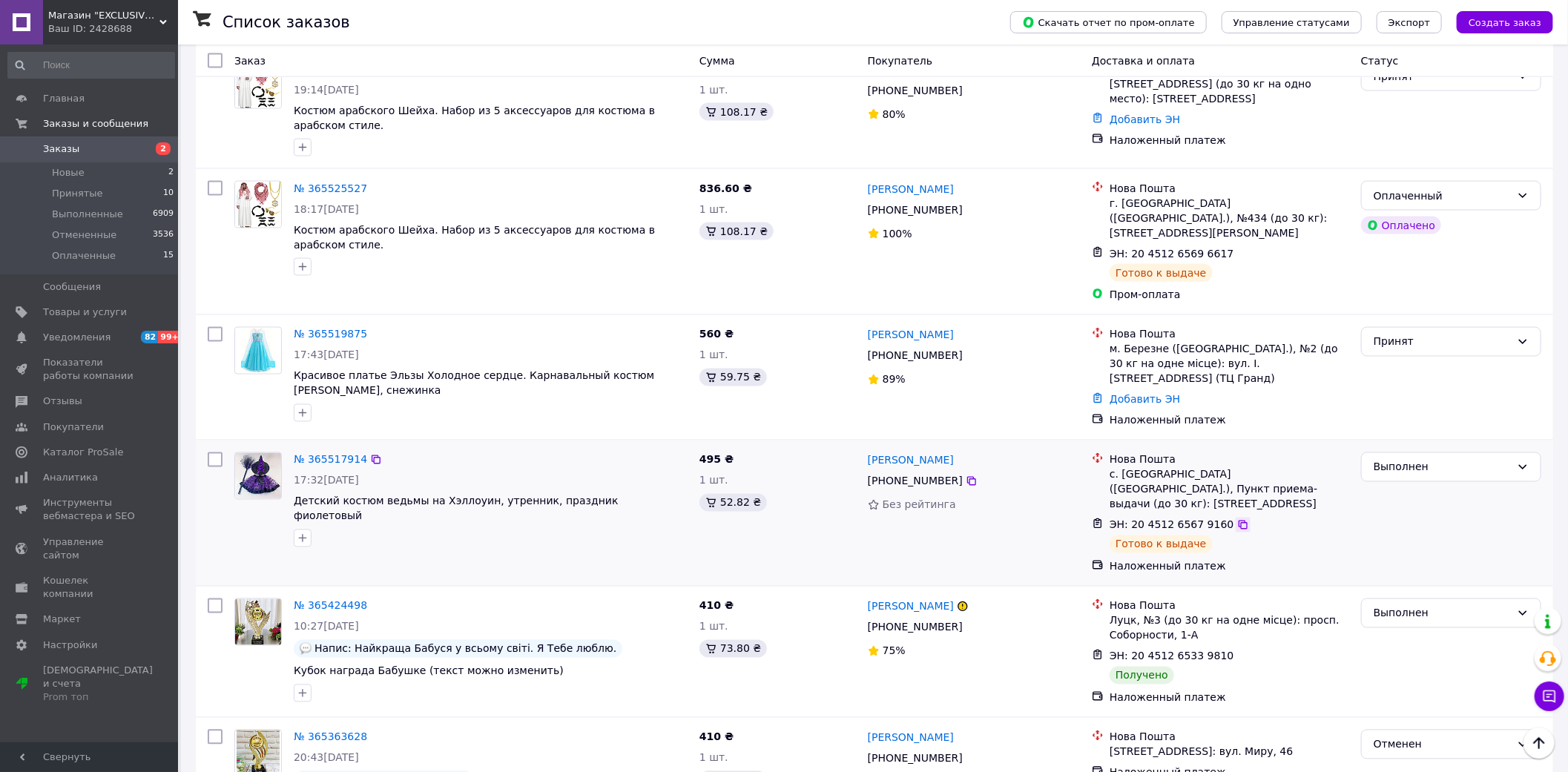
click at [1239, 520] on icon at bounding box center [1243, 525] width 9 height 9
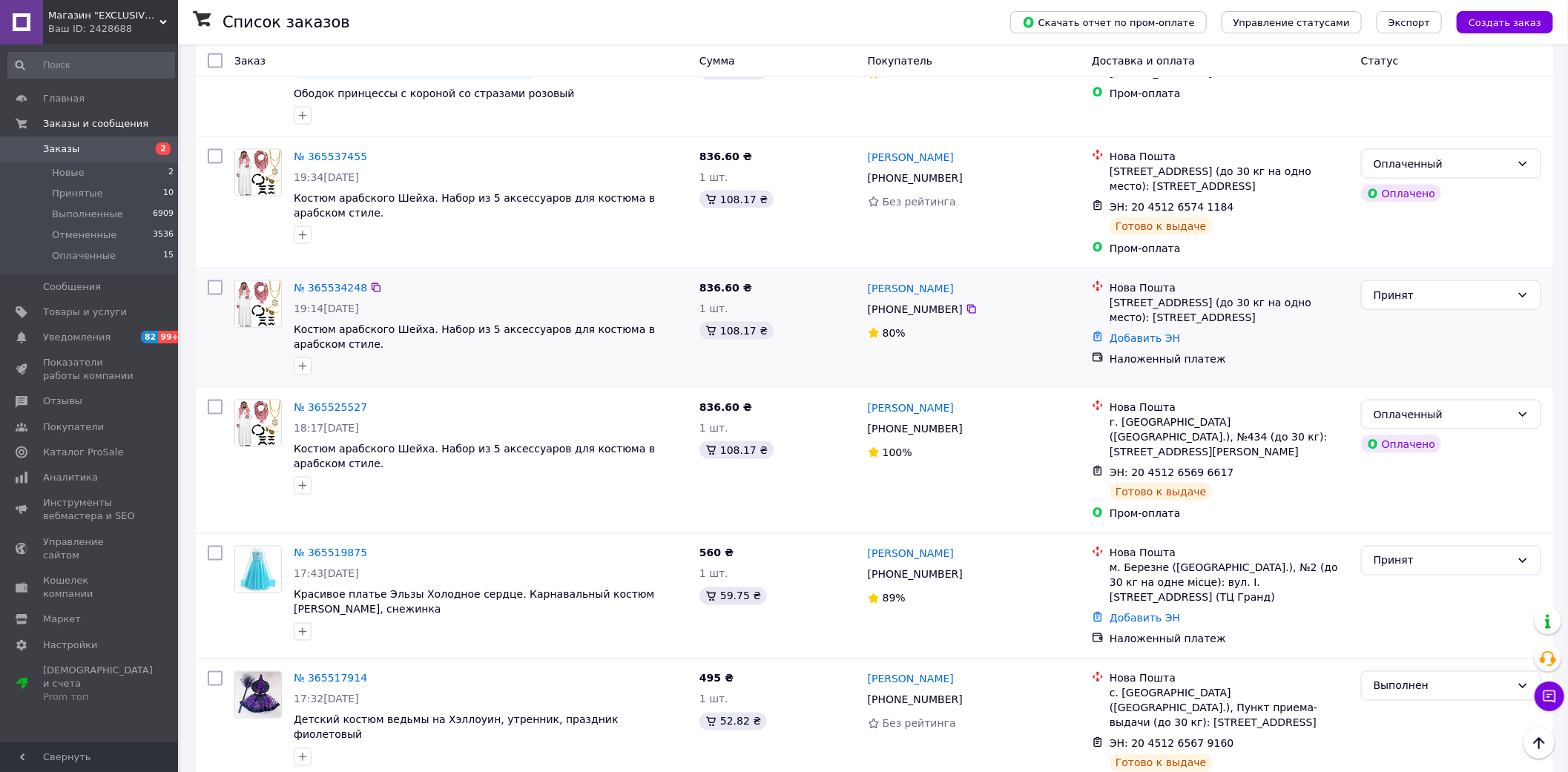
scroll to position [1235, 0]
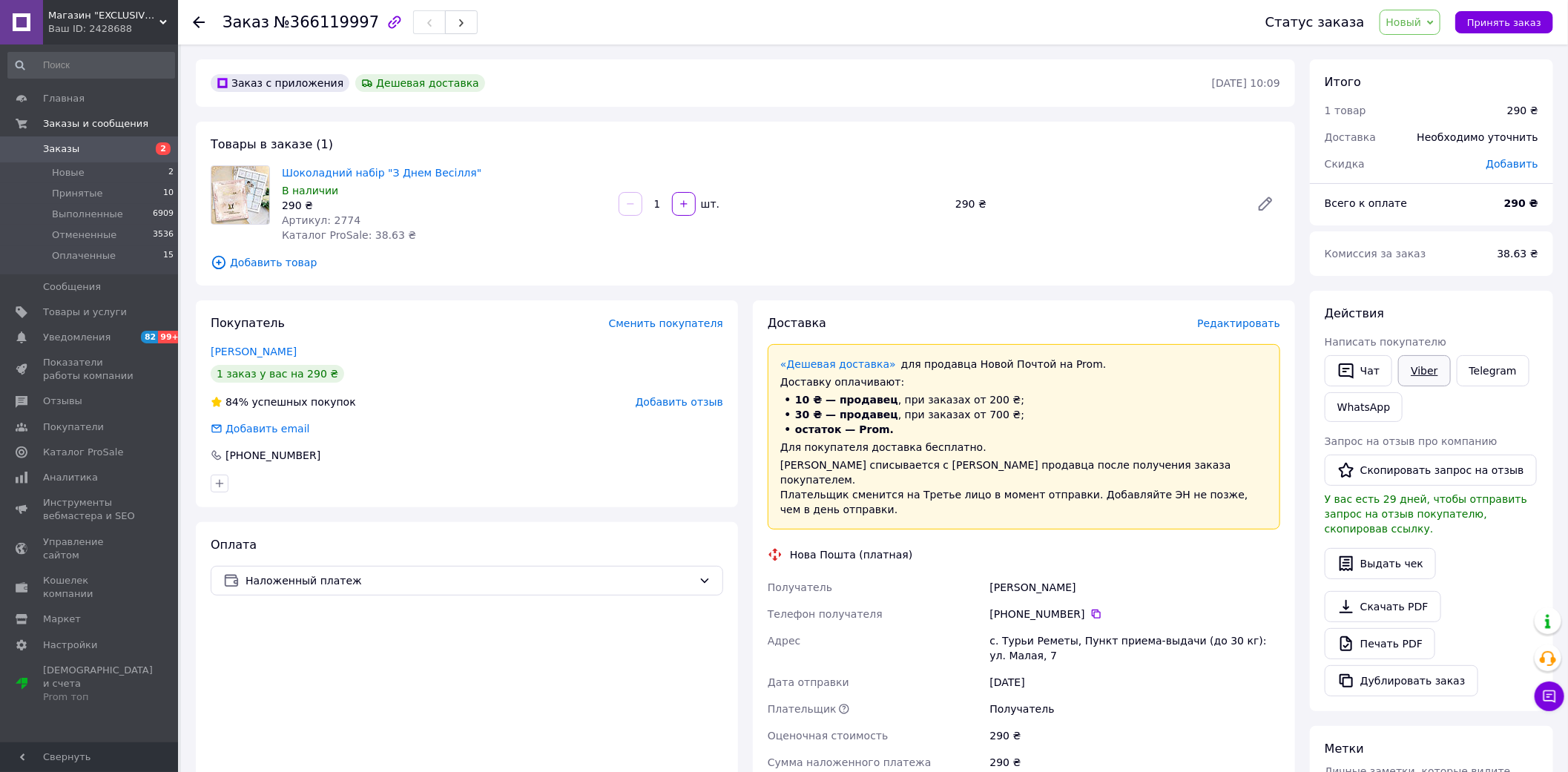
click at [1424, 365] on link "Viber" at bounding box center [1424, 370] width 52 height 31
click at [359, 749] on div "Оплата Наложенный платеж" at bounding box center [467, 761] width 542 height 480
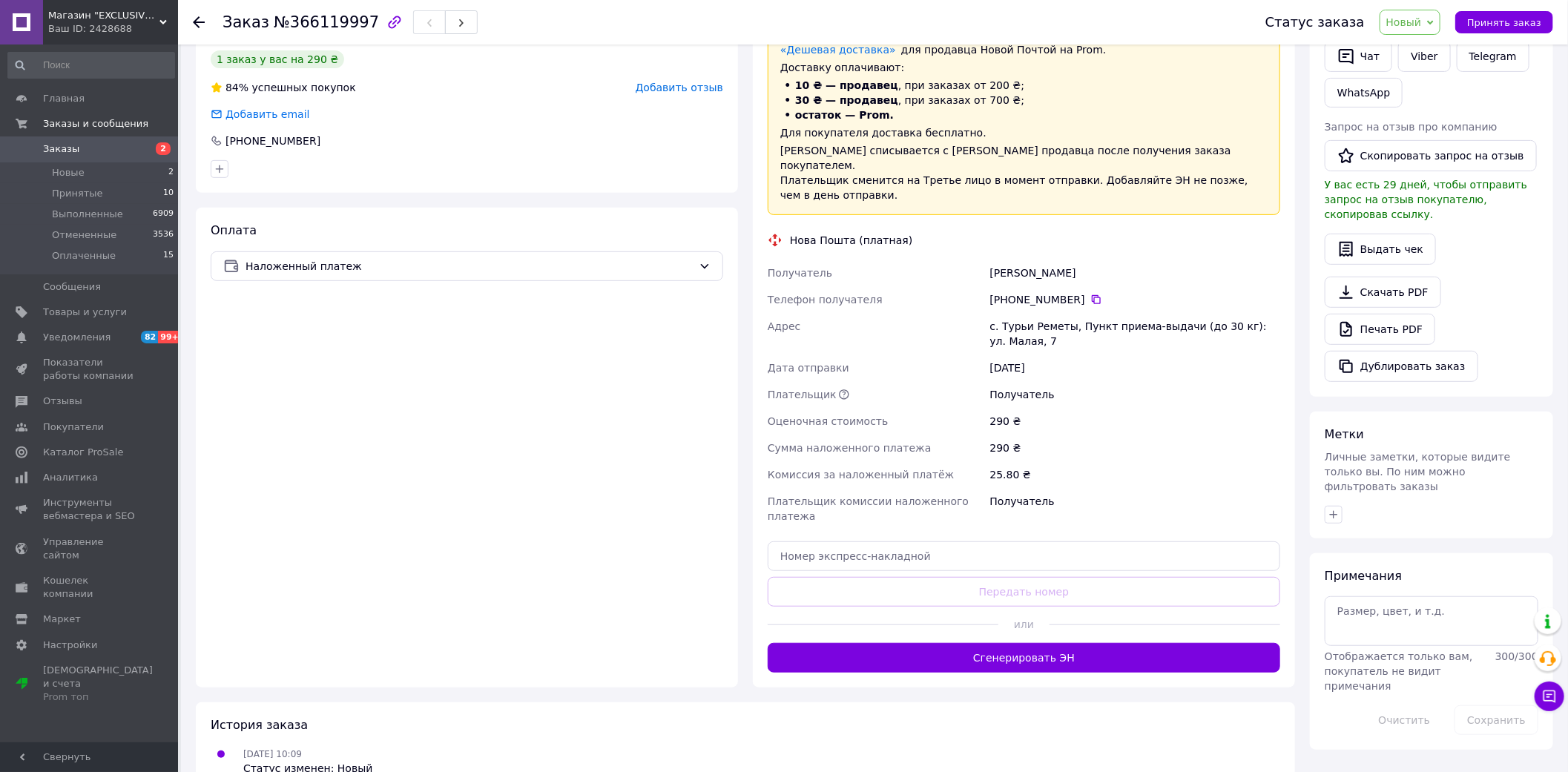
scroll to position [318, 0]
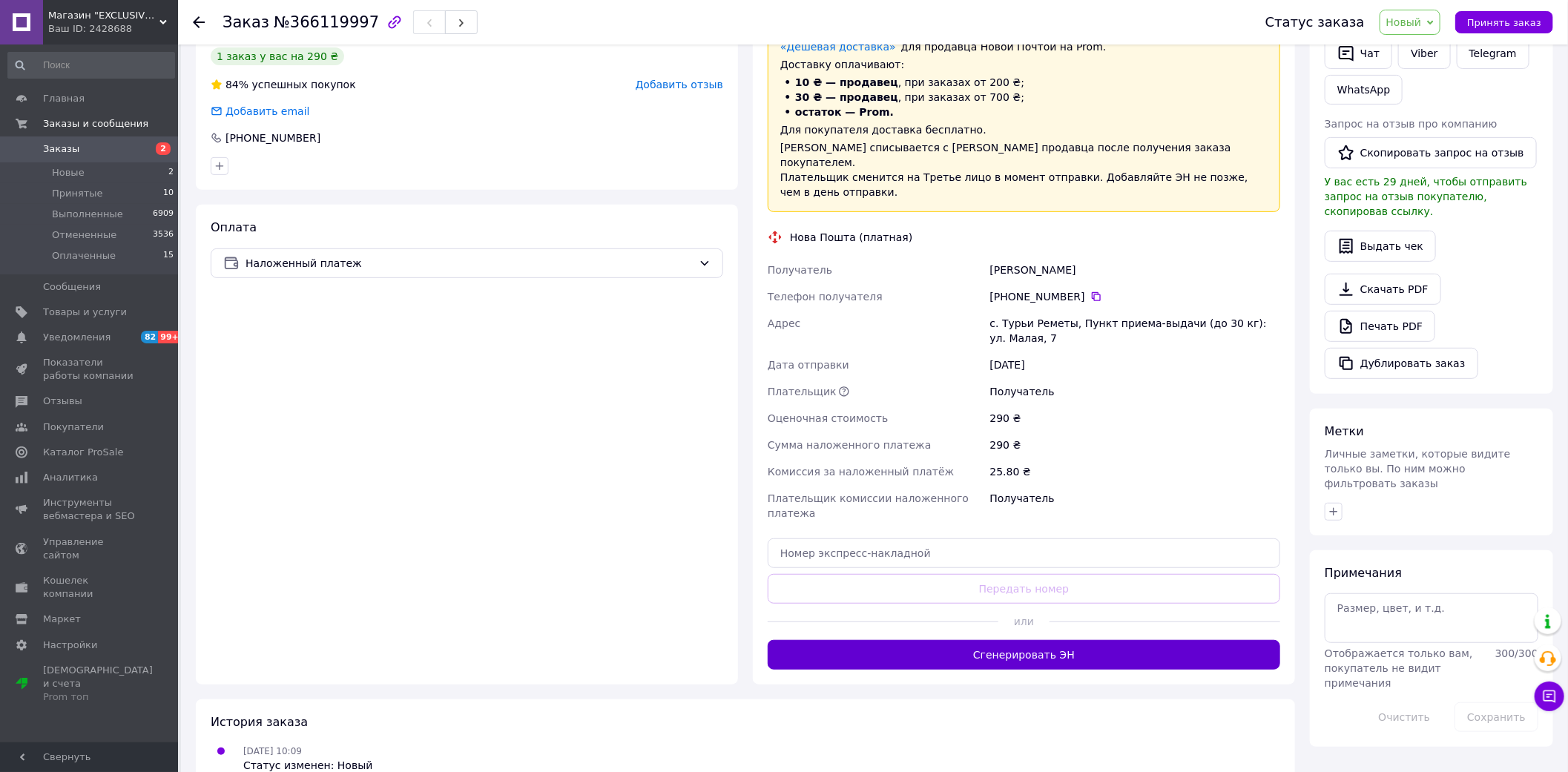
click at [1011, 640] on button "Сгенерировать ЭН" at bounding box center [1024, 654] width 513 height 30
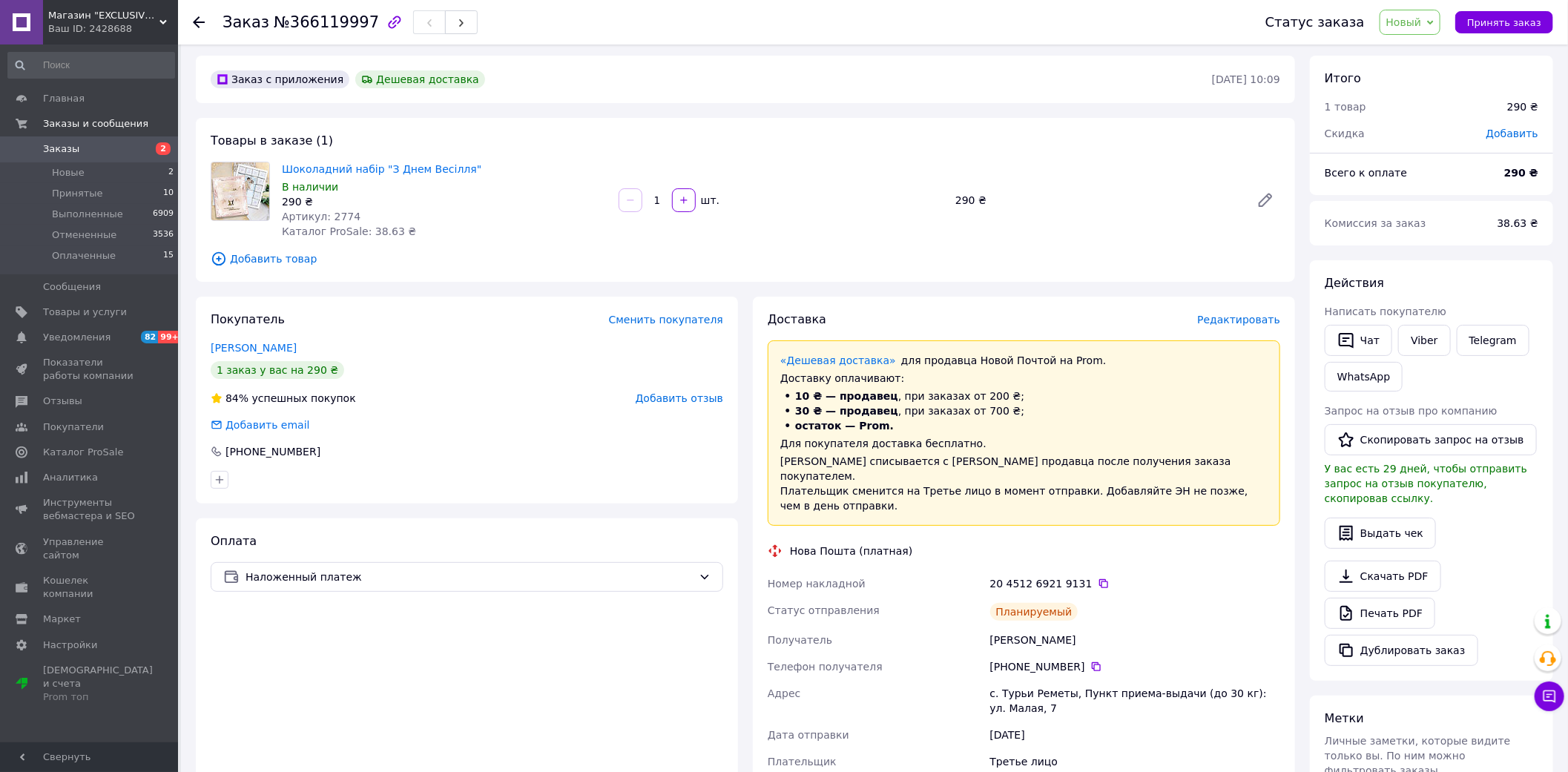
scroll to position [0, 0]
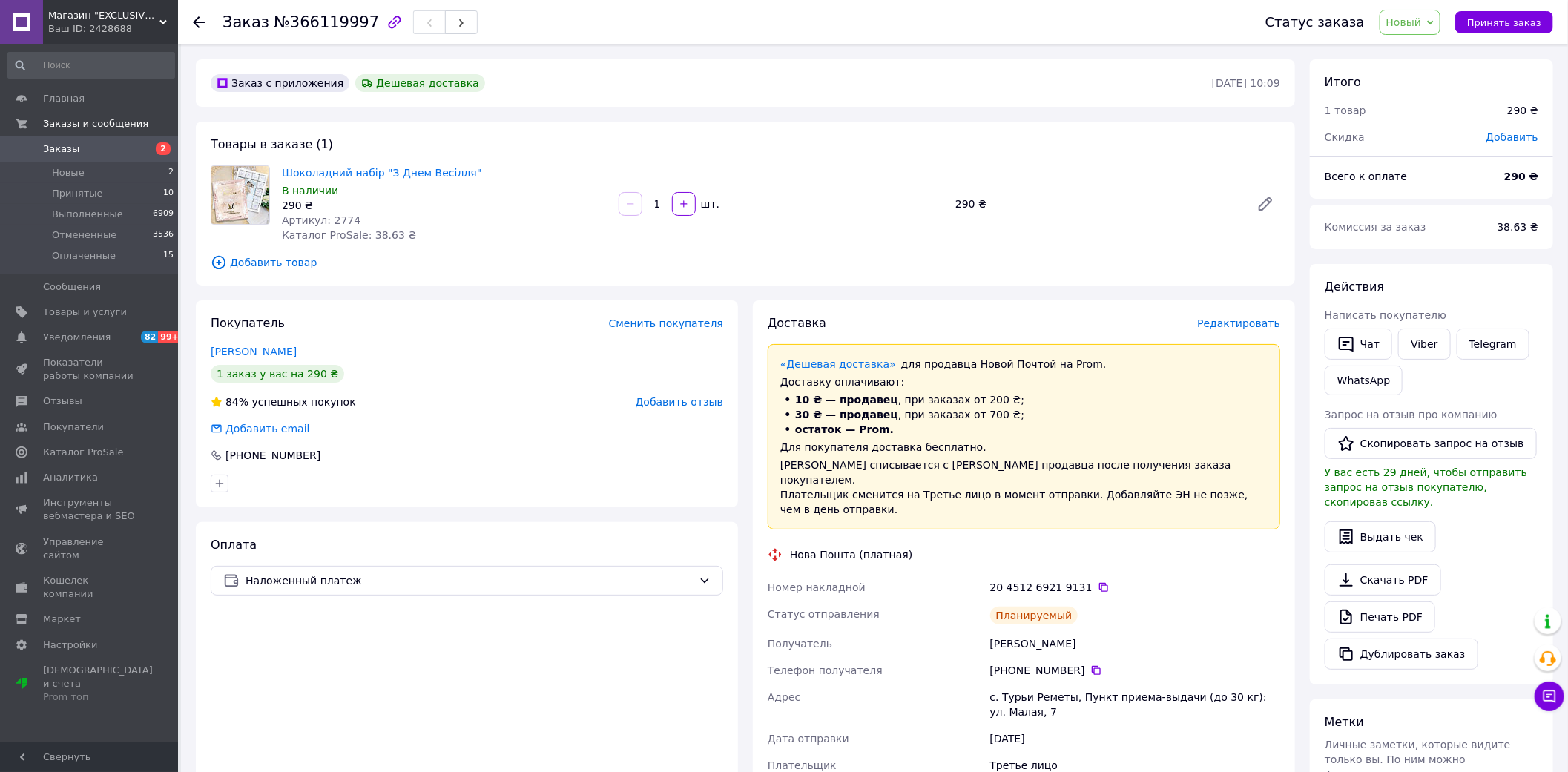
click at [1433, 19] on span "Новый" at bounding box center [1410, 22] width 61 height 25
click at [1432, 77] on li "Выполнен" at bounding box center [1420, 74] width 79 height 22
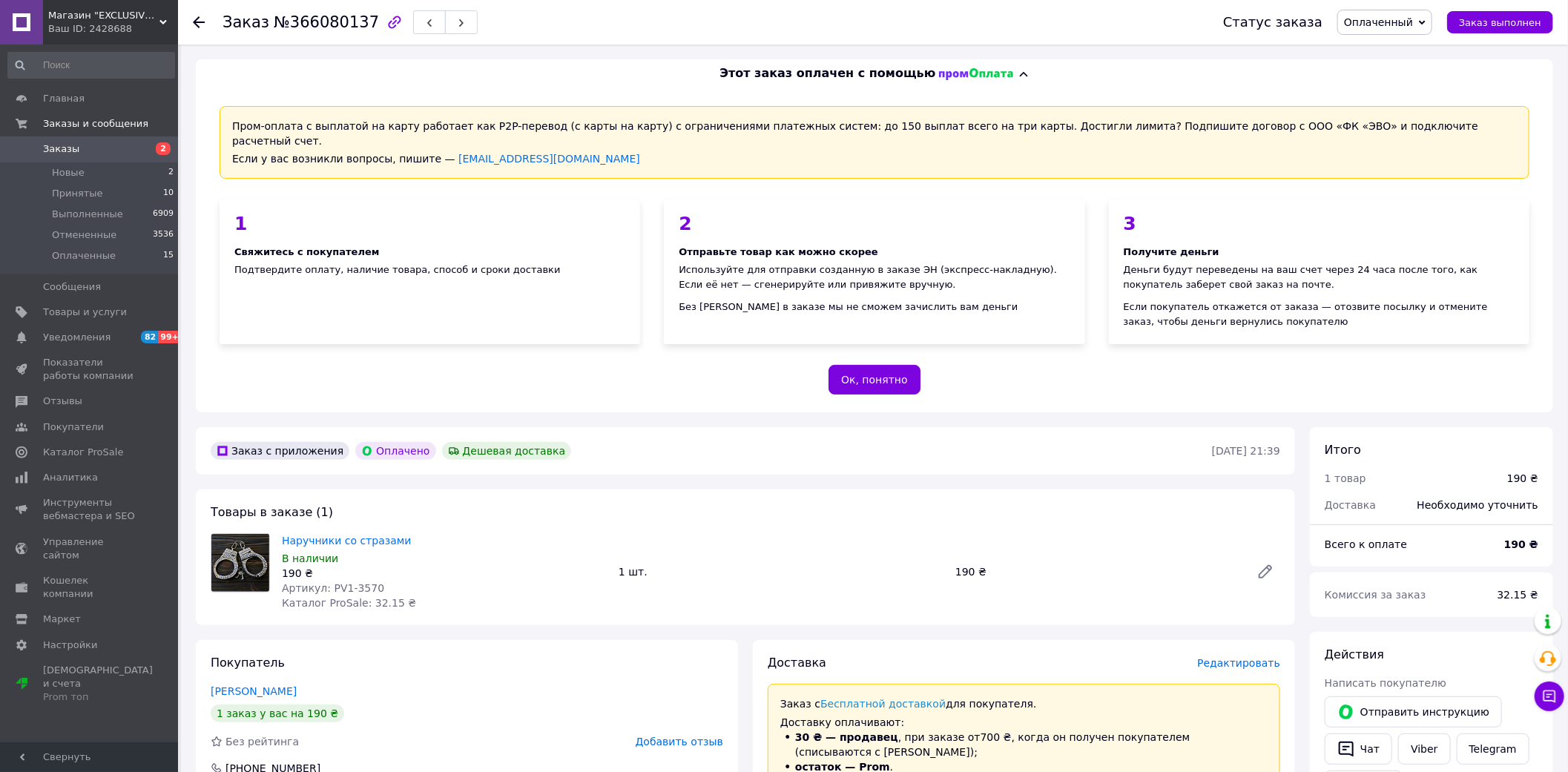
scroll to position [329, 0]
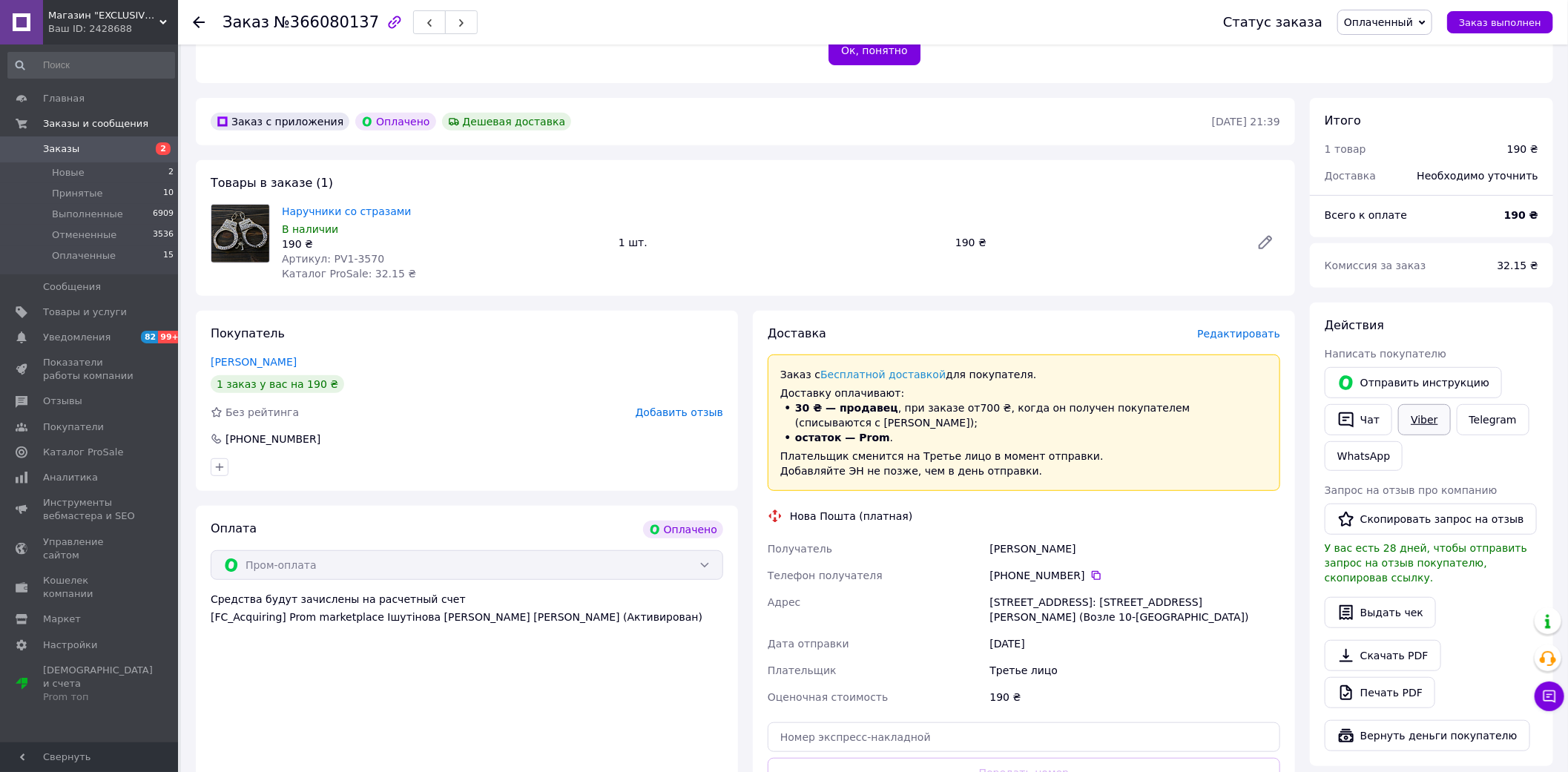
click at [1424, 408] on link "Viber" at bounding box center [1424, 419] width 52 height 31
click at [680, 746] on div "Оплата Оплачено Пром-оплата Средства будут зачислены на расчетный счет [FC_Acqu…" at bounding box center [467, 687] width 542 height 363
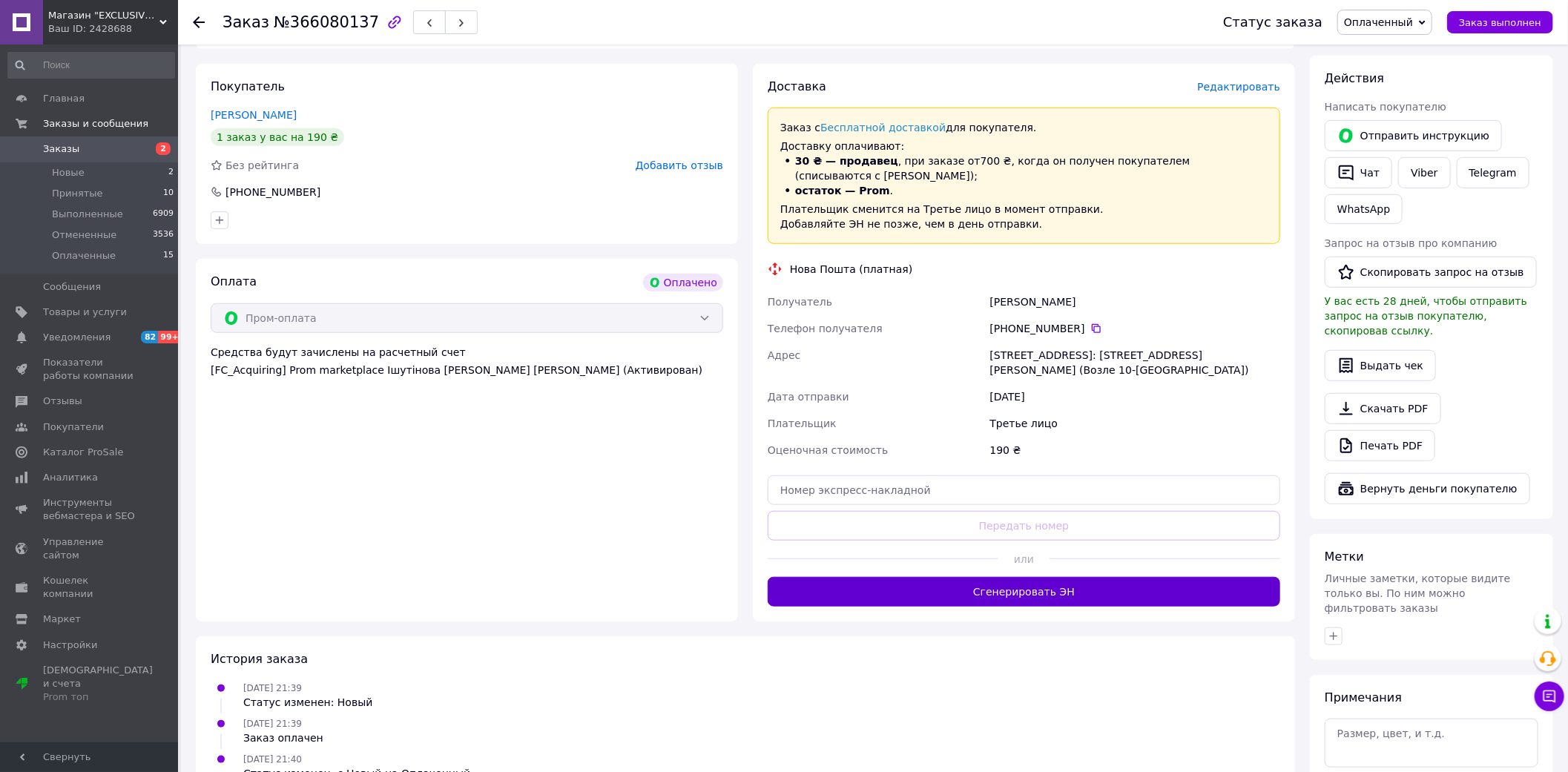
click at [1029, 577] on button "Сгенерировать ЭН" at bounding box center [1024, 592] width 513 height 30
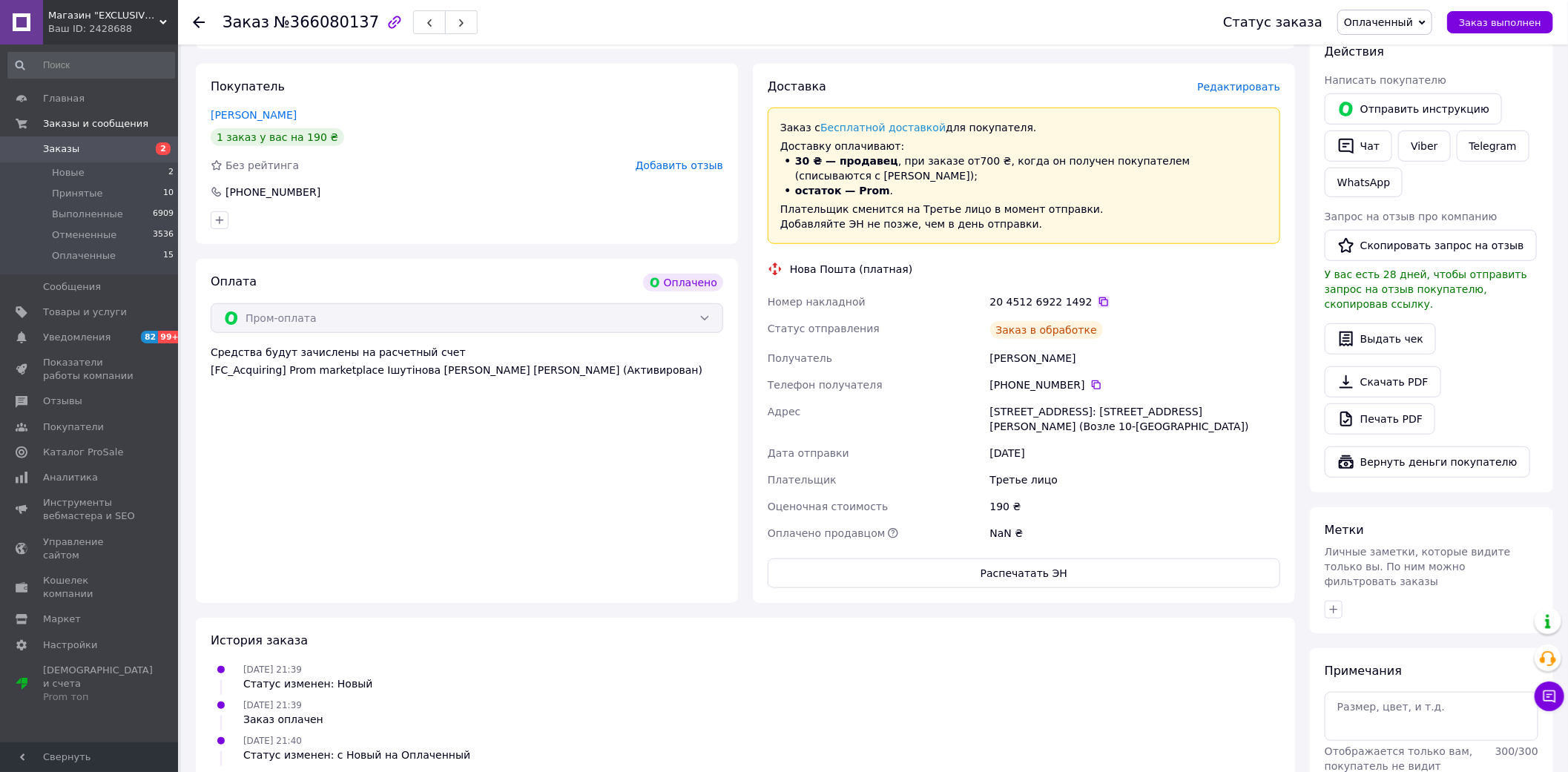
click at [1098, 296] on icon at bounding box center [1104, 302] width 12 height 12
click at [616, 733] on div "10.10.2025 21:40 Статус изменен: с Новый на Оплаченный" at bounding box center [746, 747] width 1082 height 30
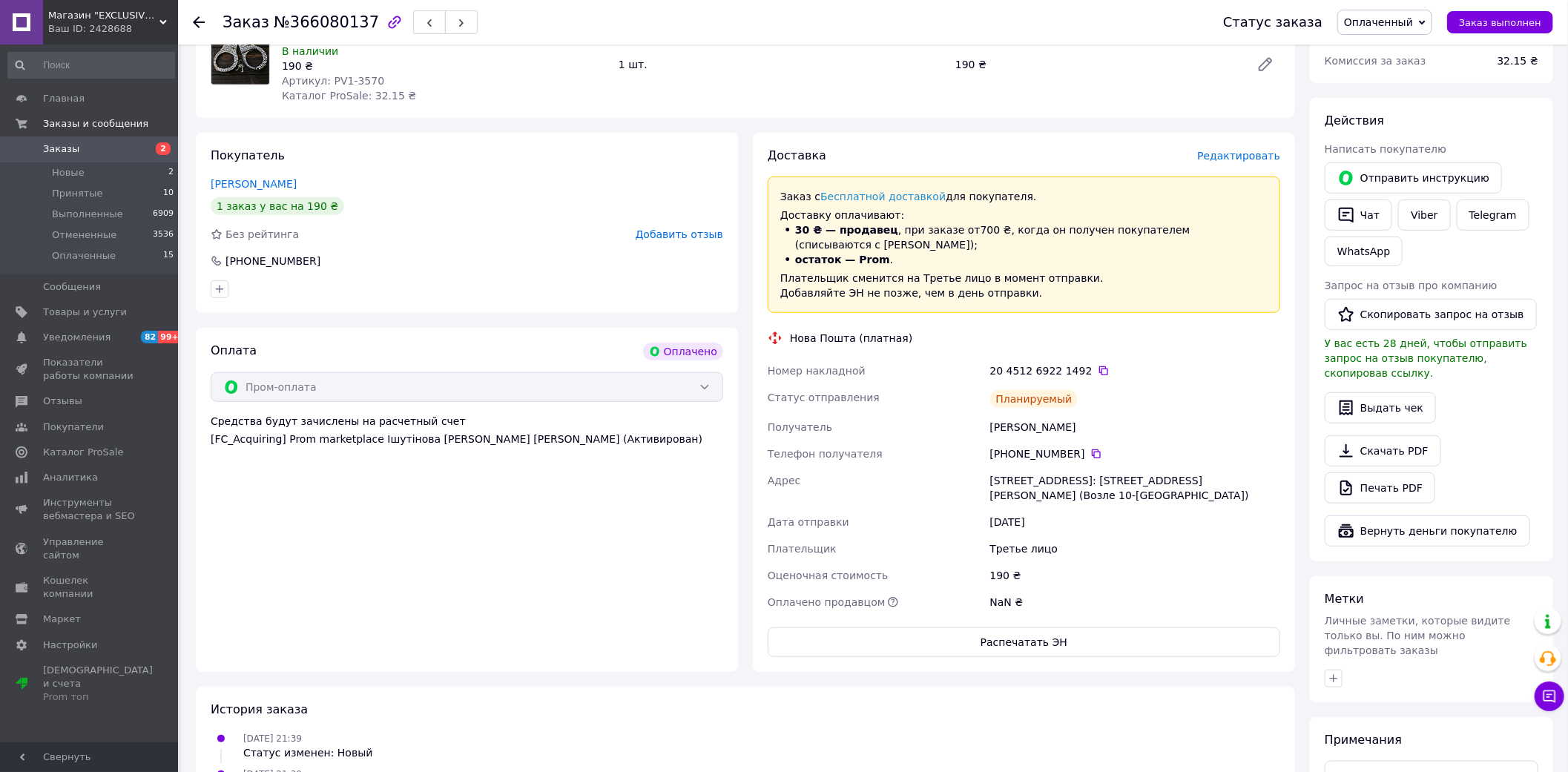
scroll to position [329, 0]
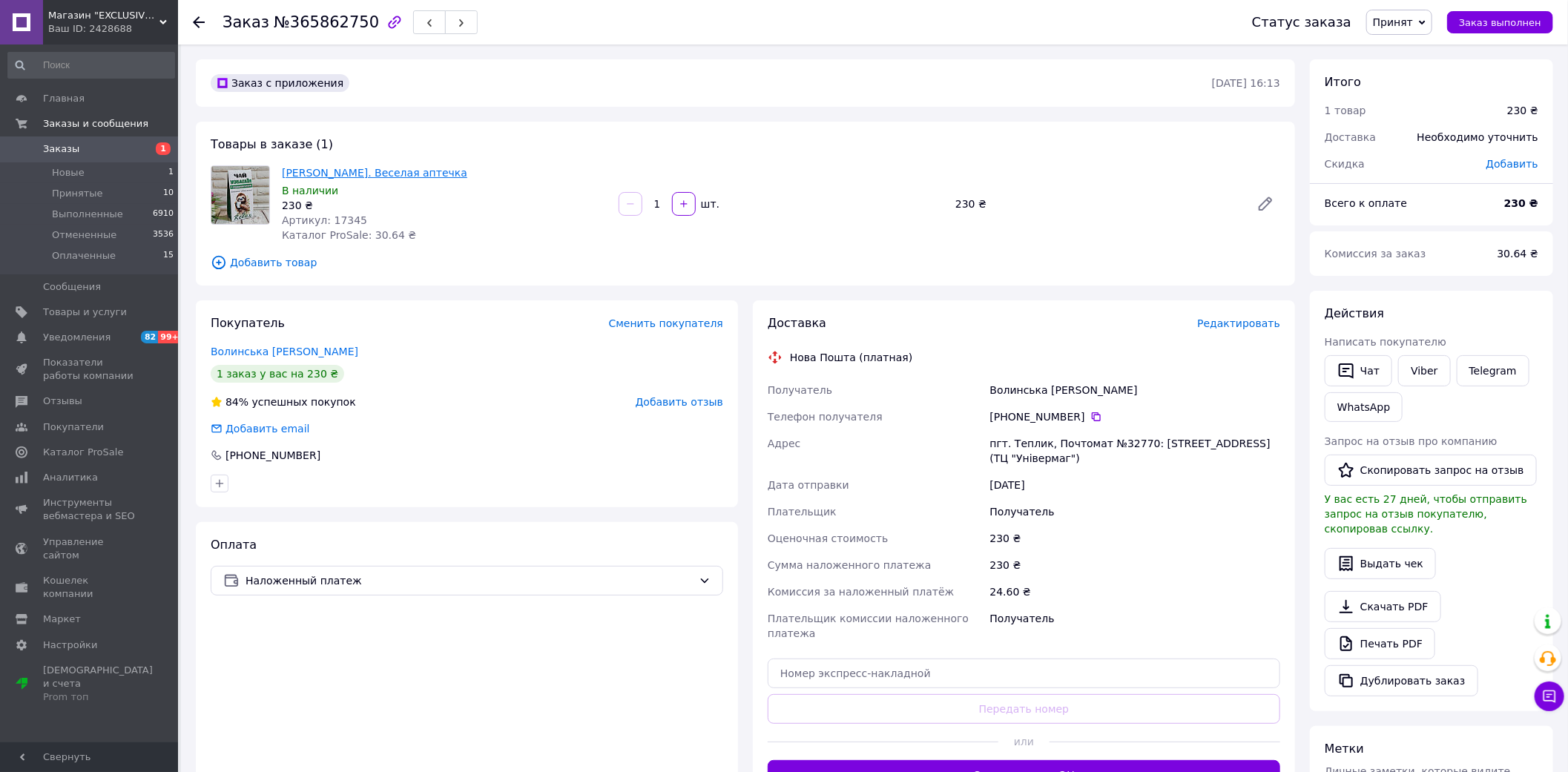
drag, startPoint x: 379, startPoint y: 164, endPoint x: 368, endPoint y: 173, distance: 14.2
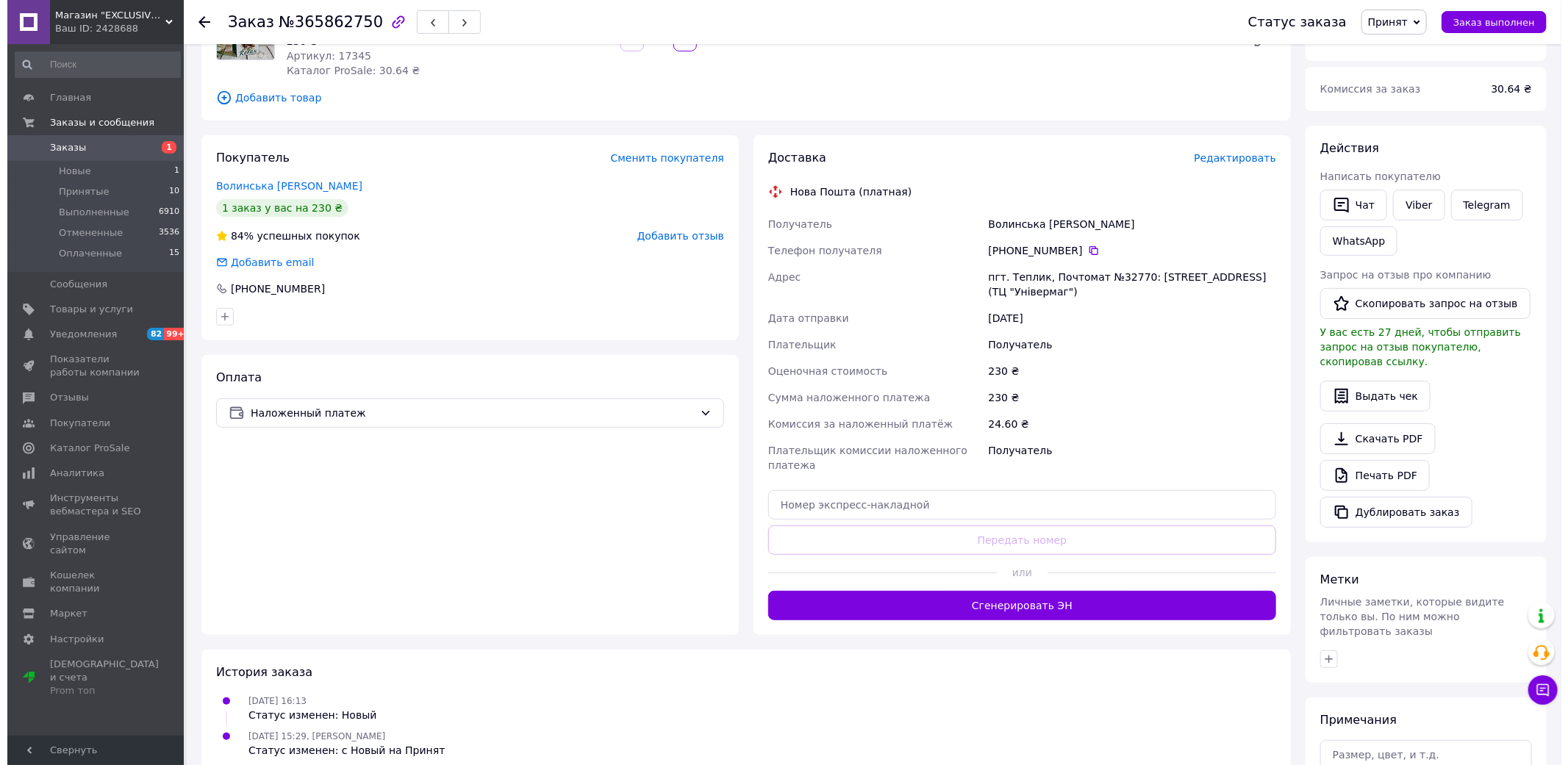
scroll to position [163, 0]
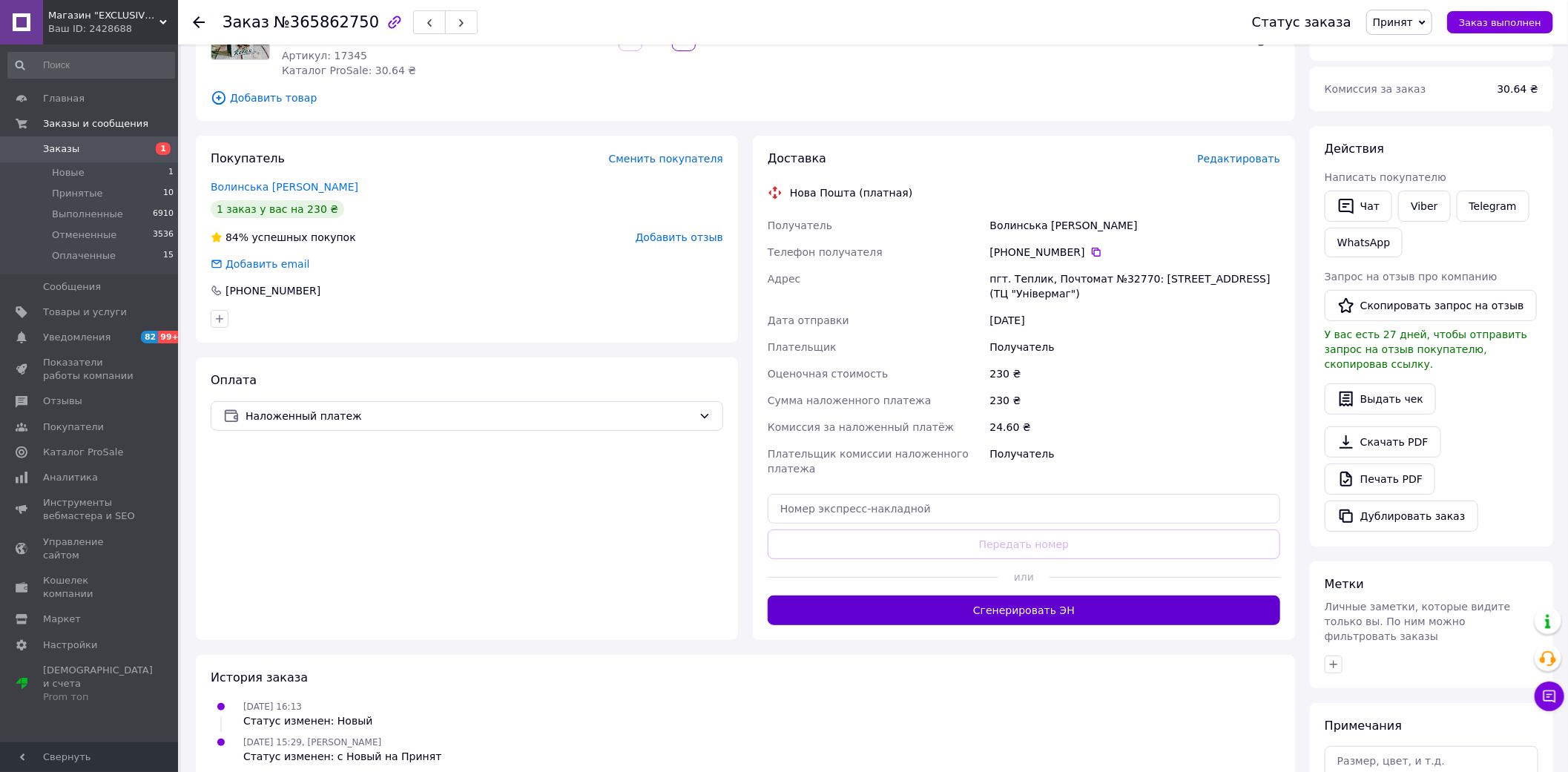
click at [1079, 595] on button "Сгенерировать ЭН" at bounding box center [1024, 610] width 513 height 30
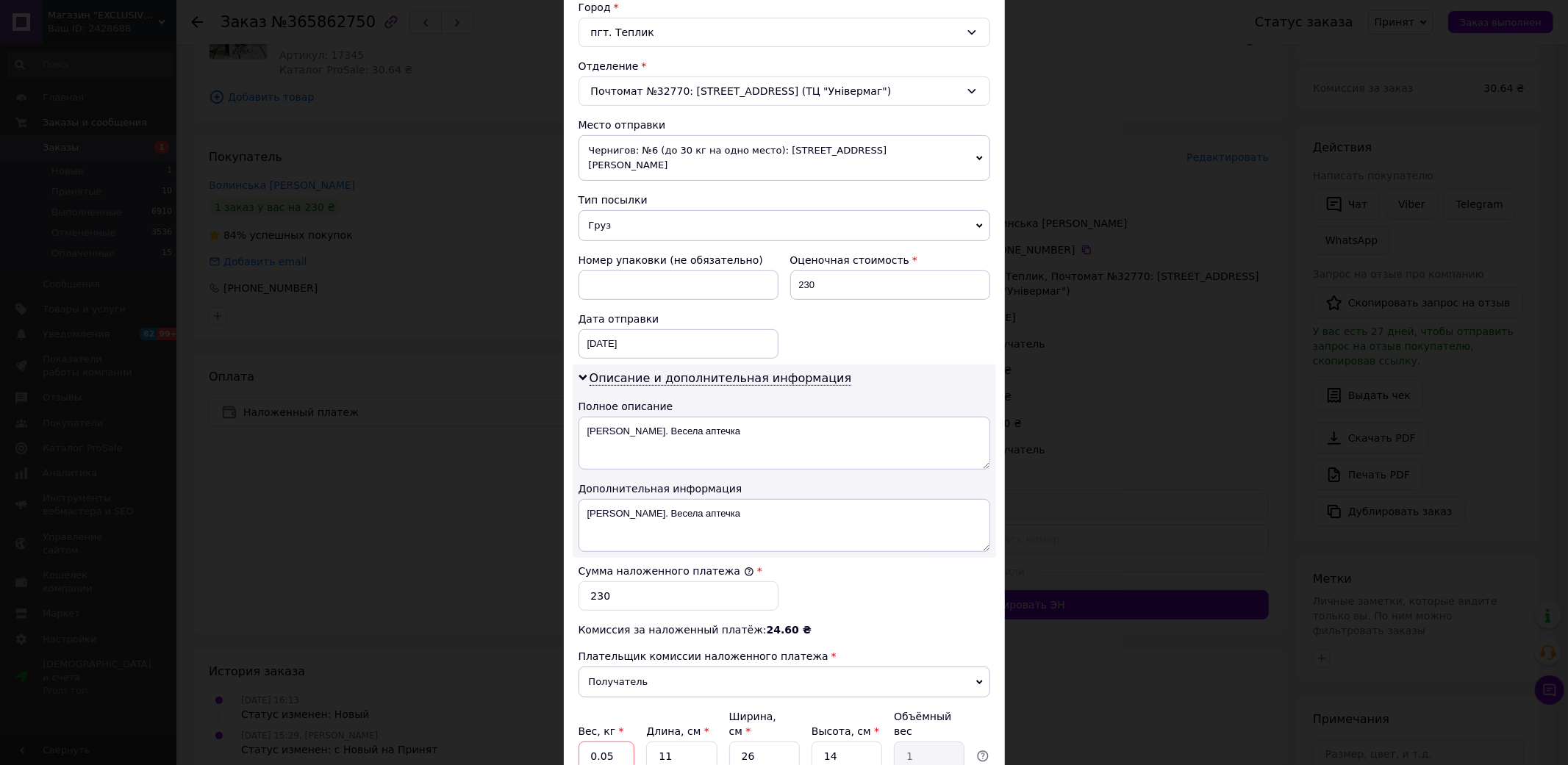
scroll to position [571, 0]
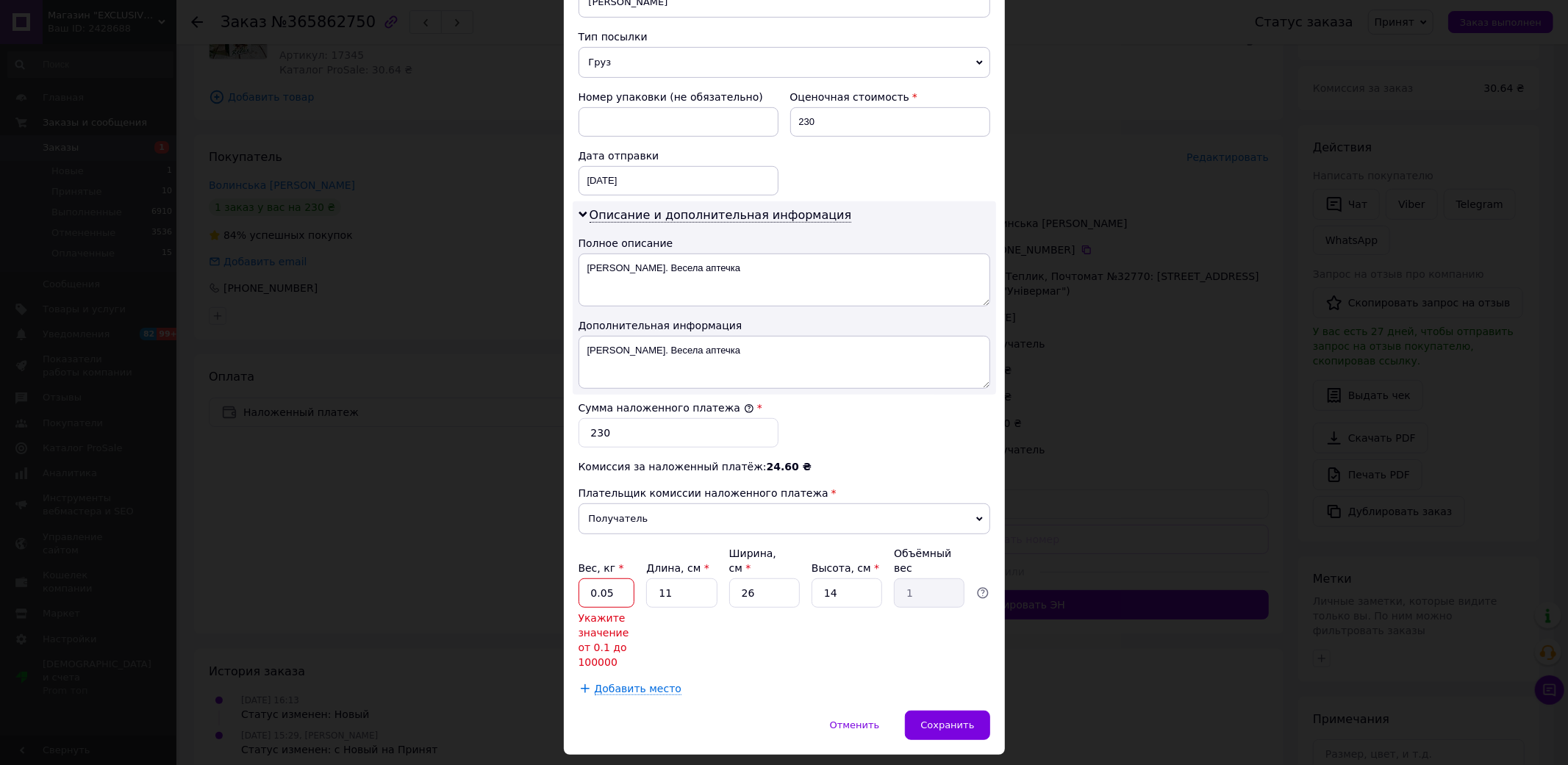
drag, startPoint x: 619, startPoint y: 562, endPoint x: 558, endPoint y: 575, distance: 62.4
click at [558, 575] on div "× Редактирование доставки Способ доставки Нова Пошта (платная) Плательщик Получ…" at bounding box center [784, 382] width 1568 height 765
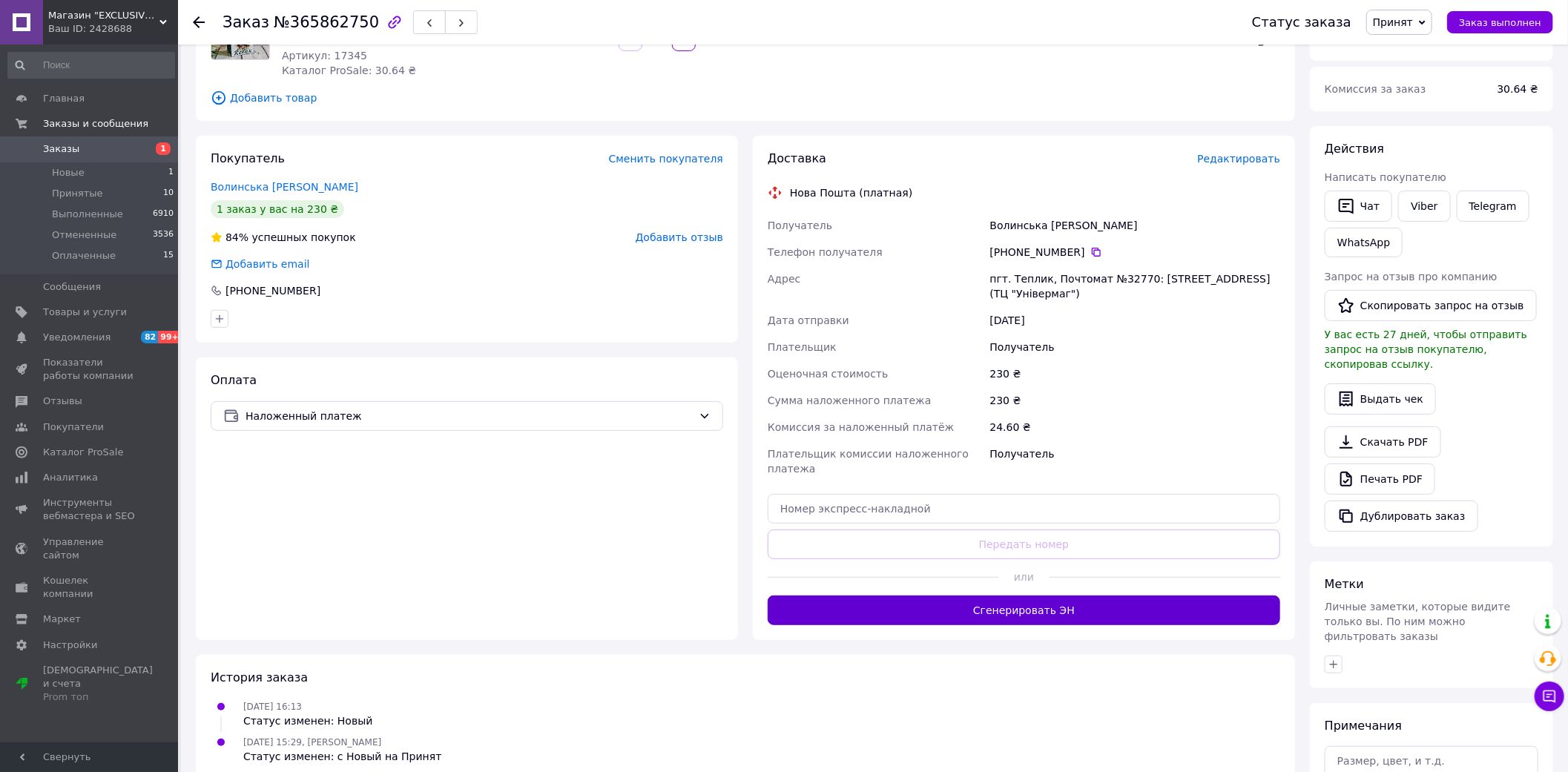
click at [894, 608] on button "Сгенерировать ЭН" at bounding box center [1024, 610] width 513 height 30
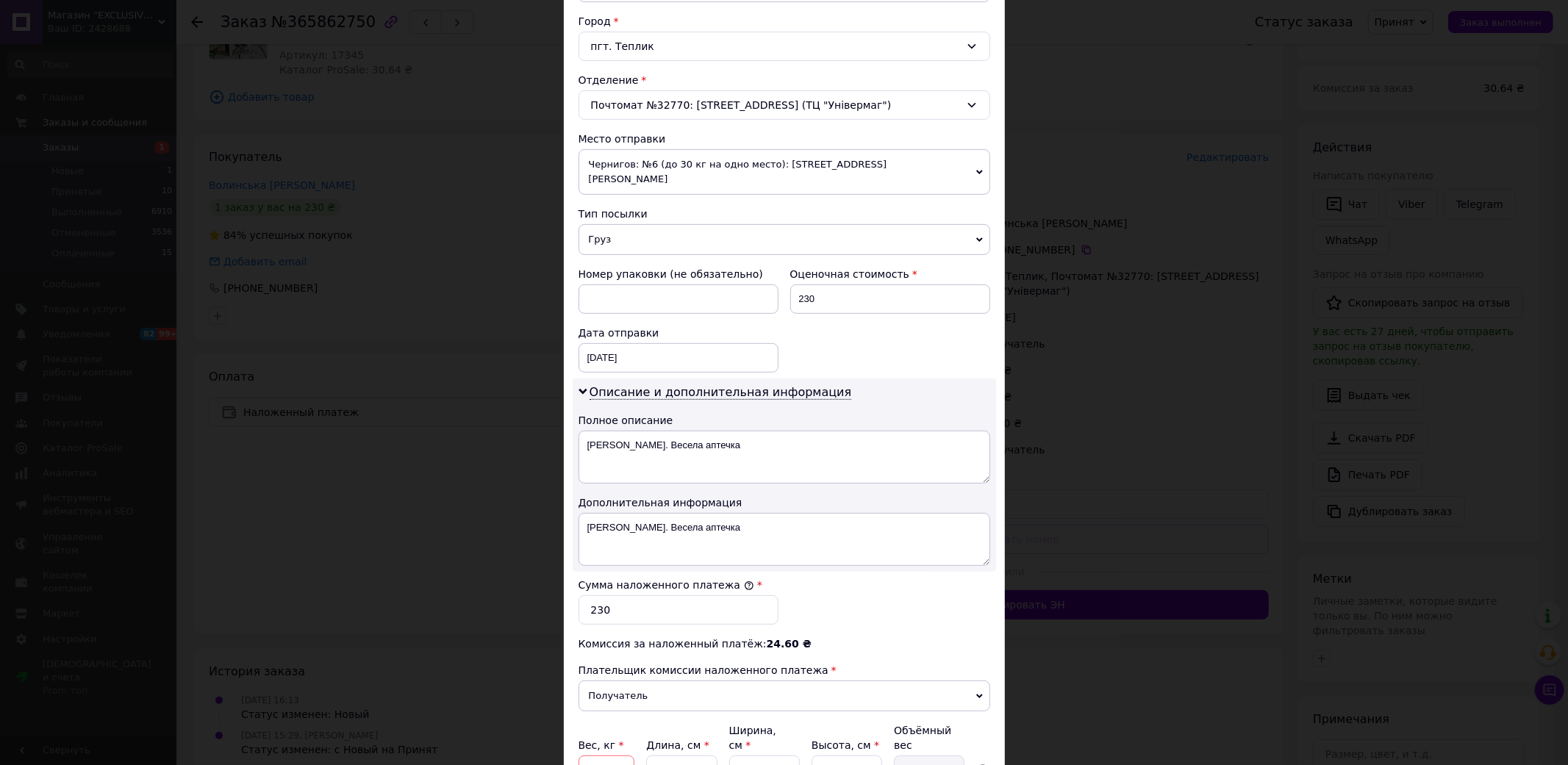
scroll to position [408, 0]
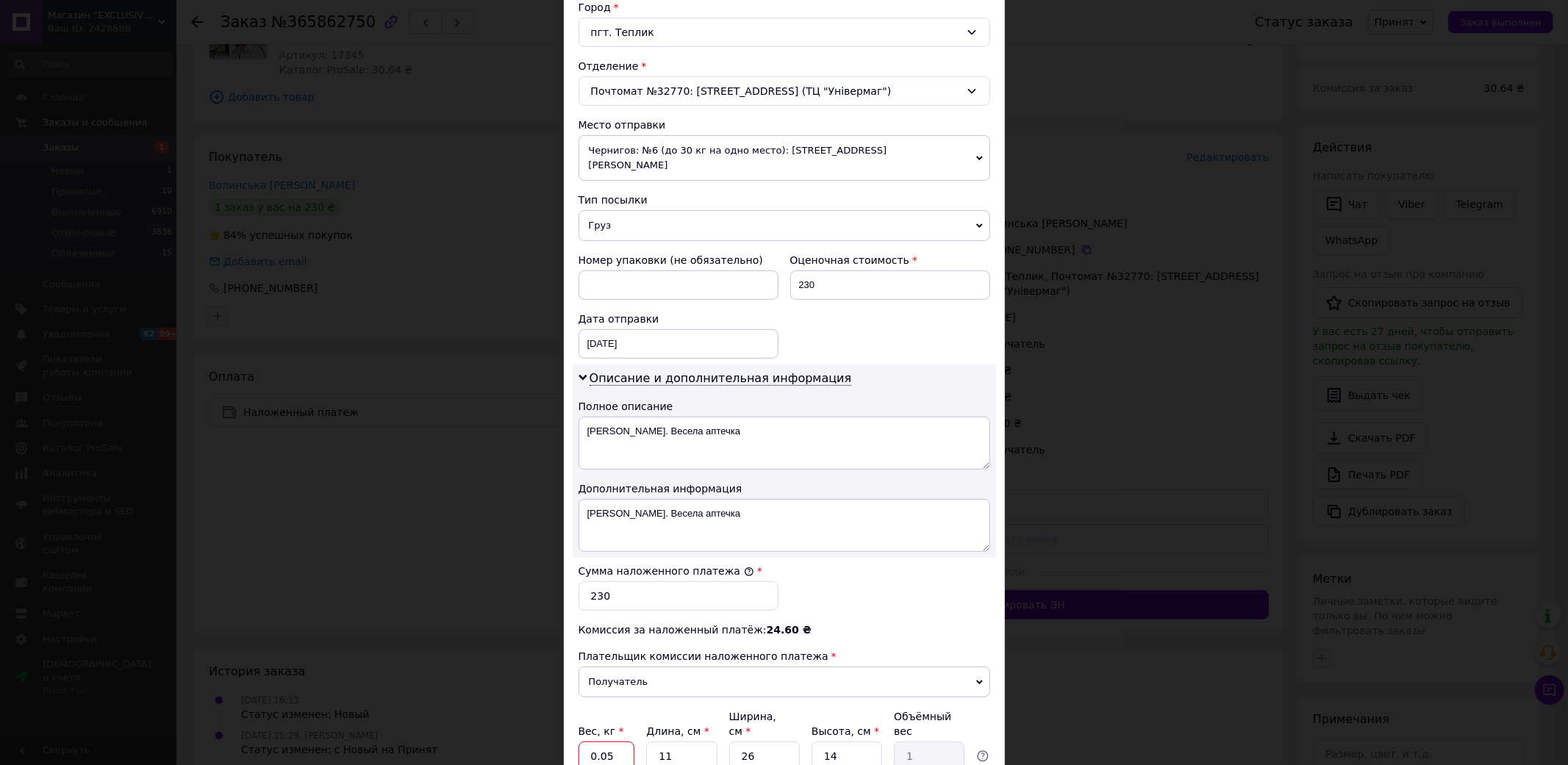
click at [596, 742] on input "0.05" at bounding box center [607, 756] width 56 height 29
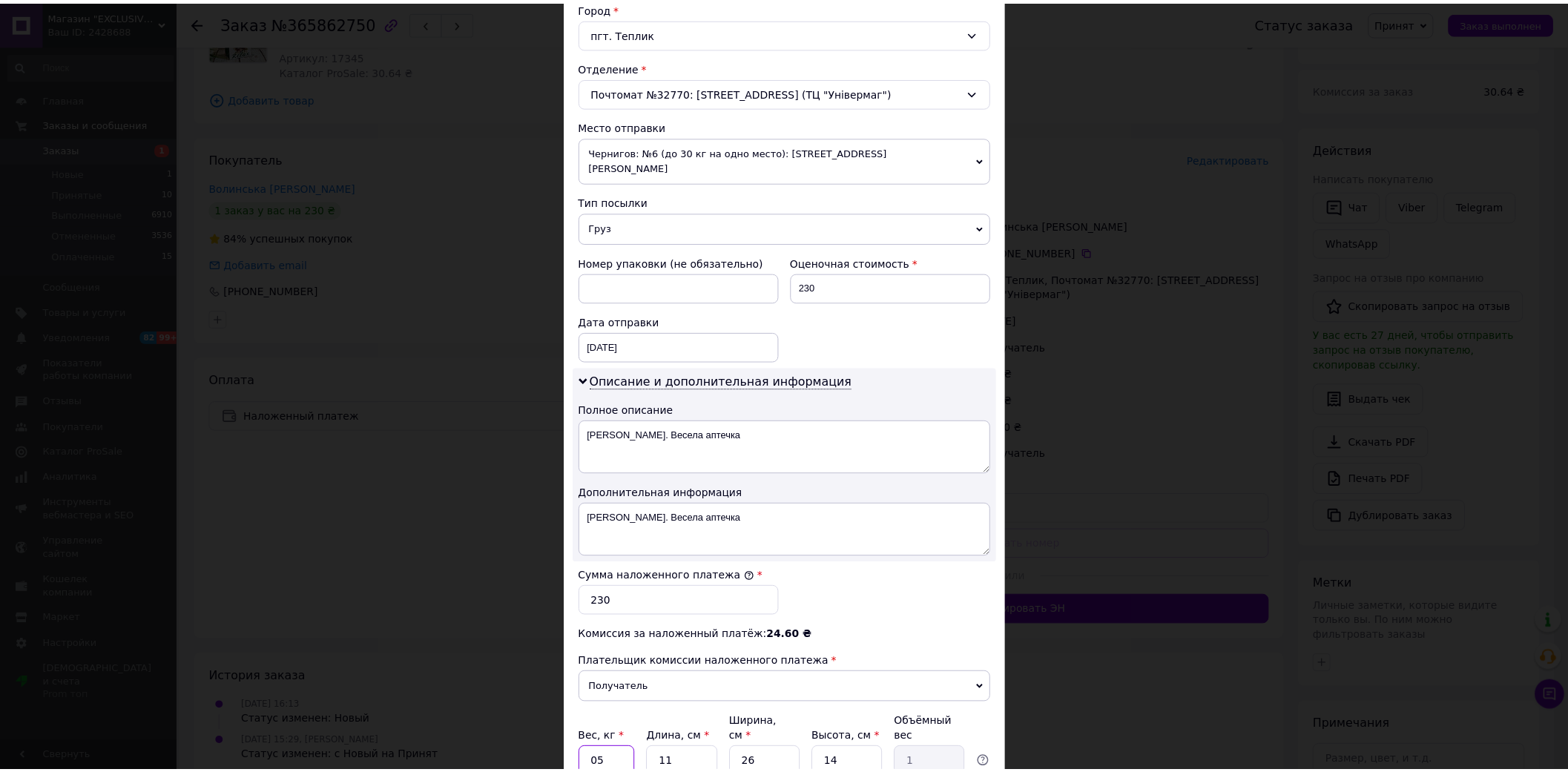
scroll to position [528, 0]
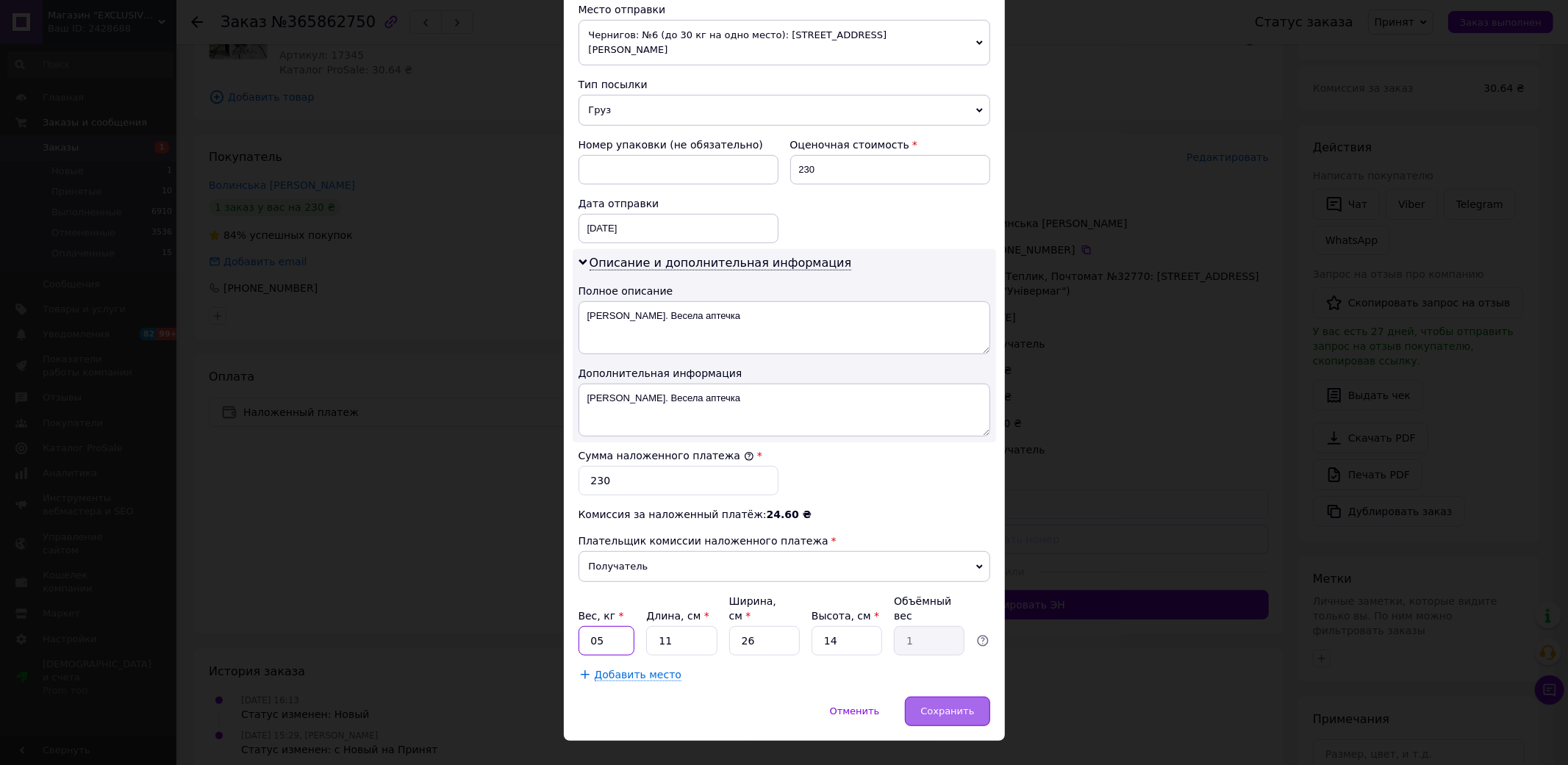
type input "05"
click at [971, 697] on div "Сохранить" at bounding box center [947, 711] width 84 height 29
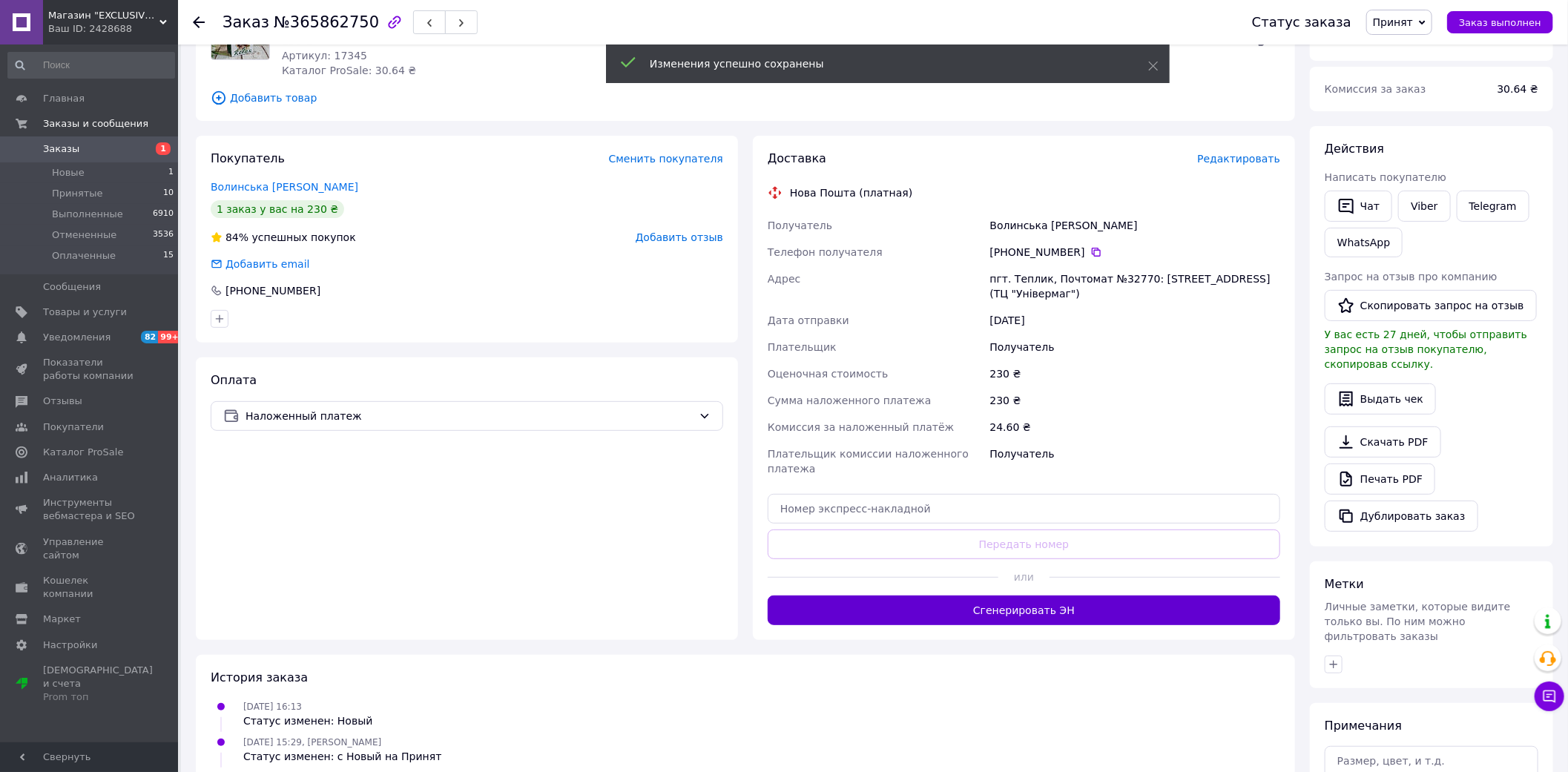
click at [1070, 604] on button "Сгенерировать ЭН" at bounding box center [1024, 610] width 513 height 30
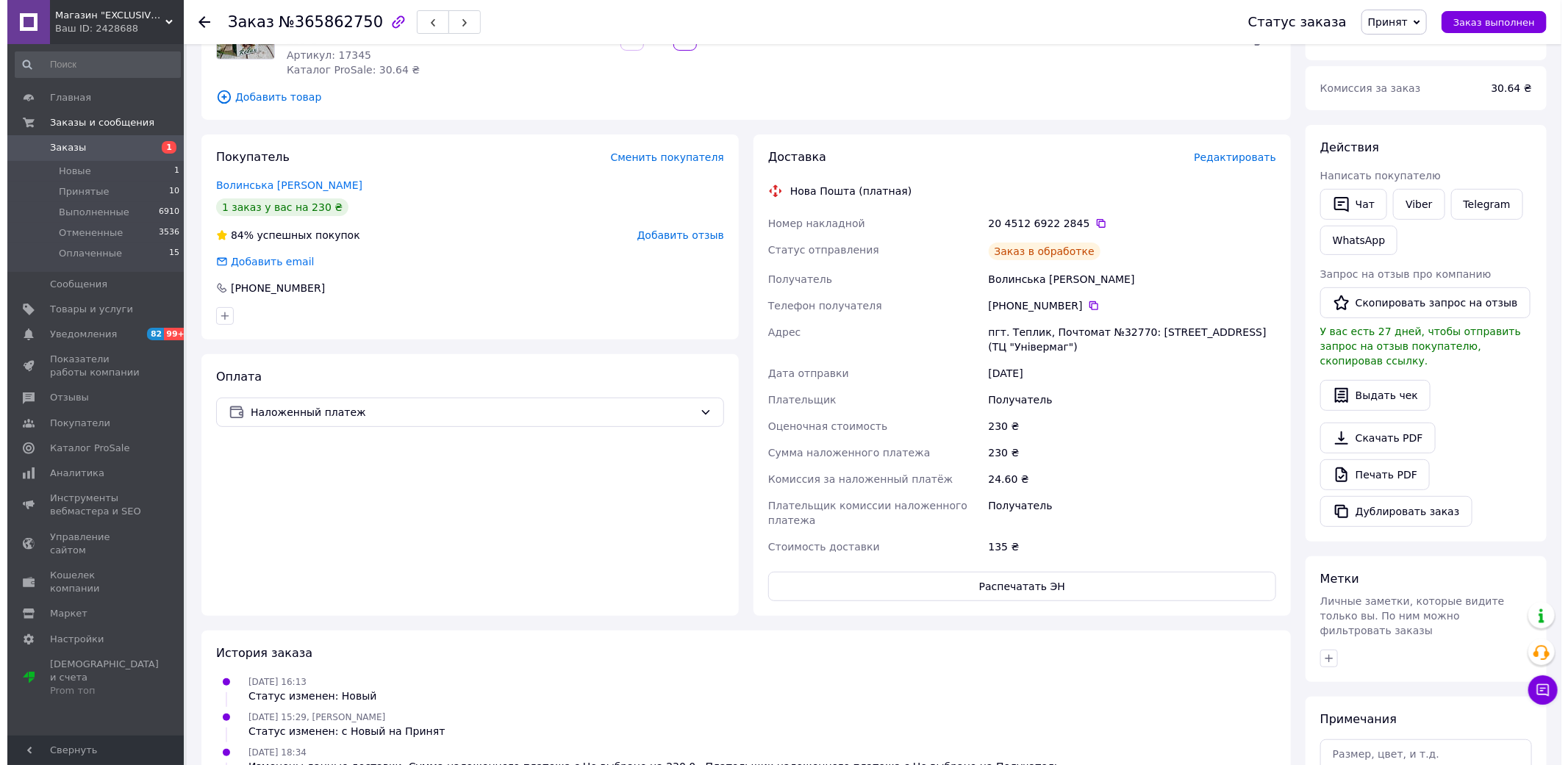
scroll to position [0, 0]
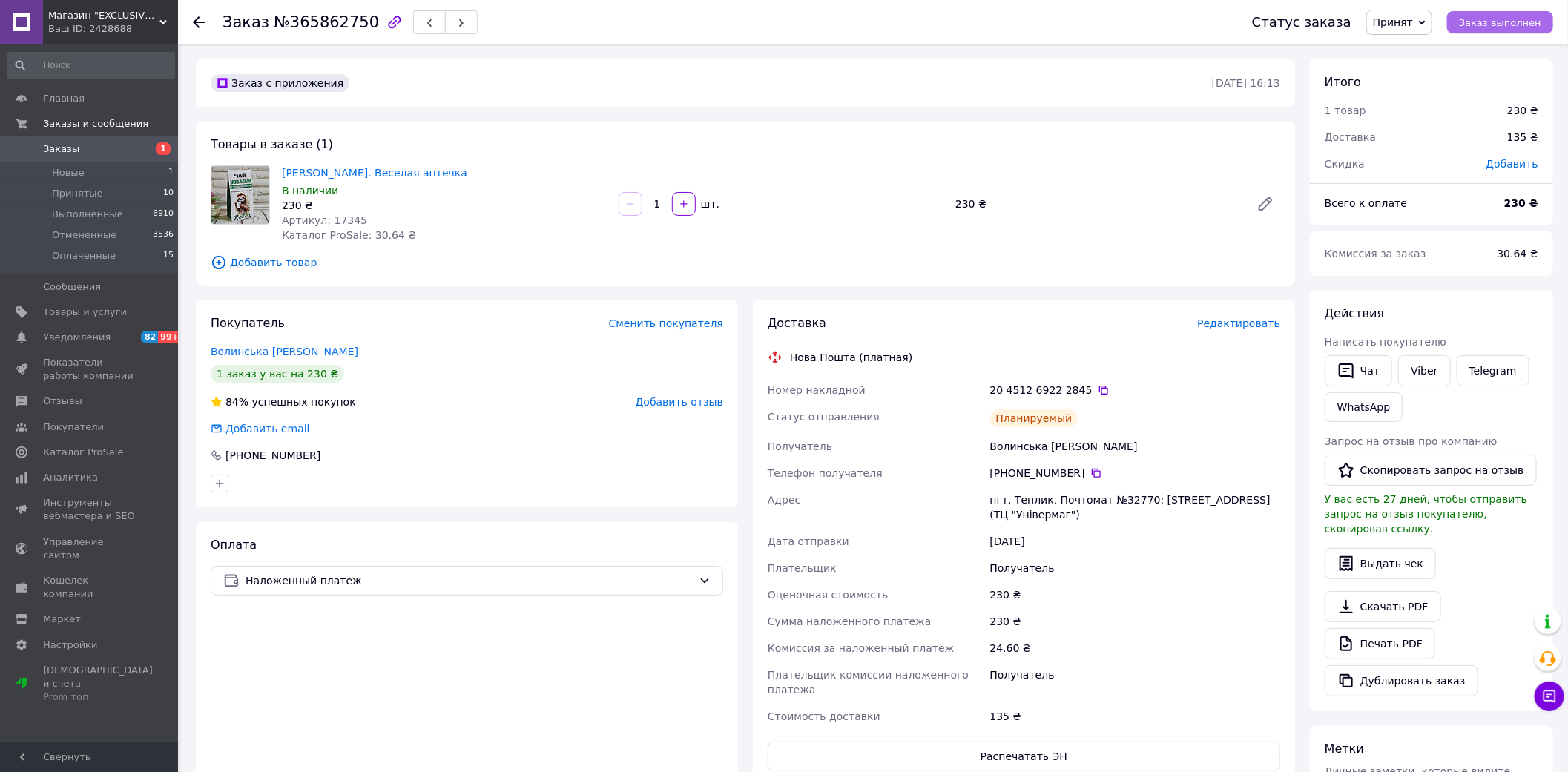
click at [1484, 24] on span "Заказ выполнен" at bounding box center [1500, 22] width 83 height 11
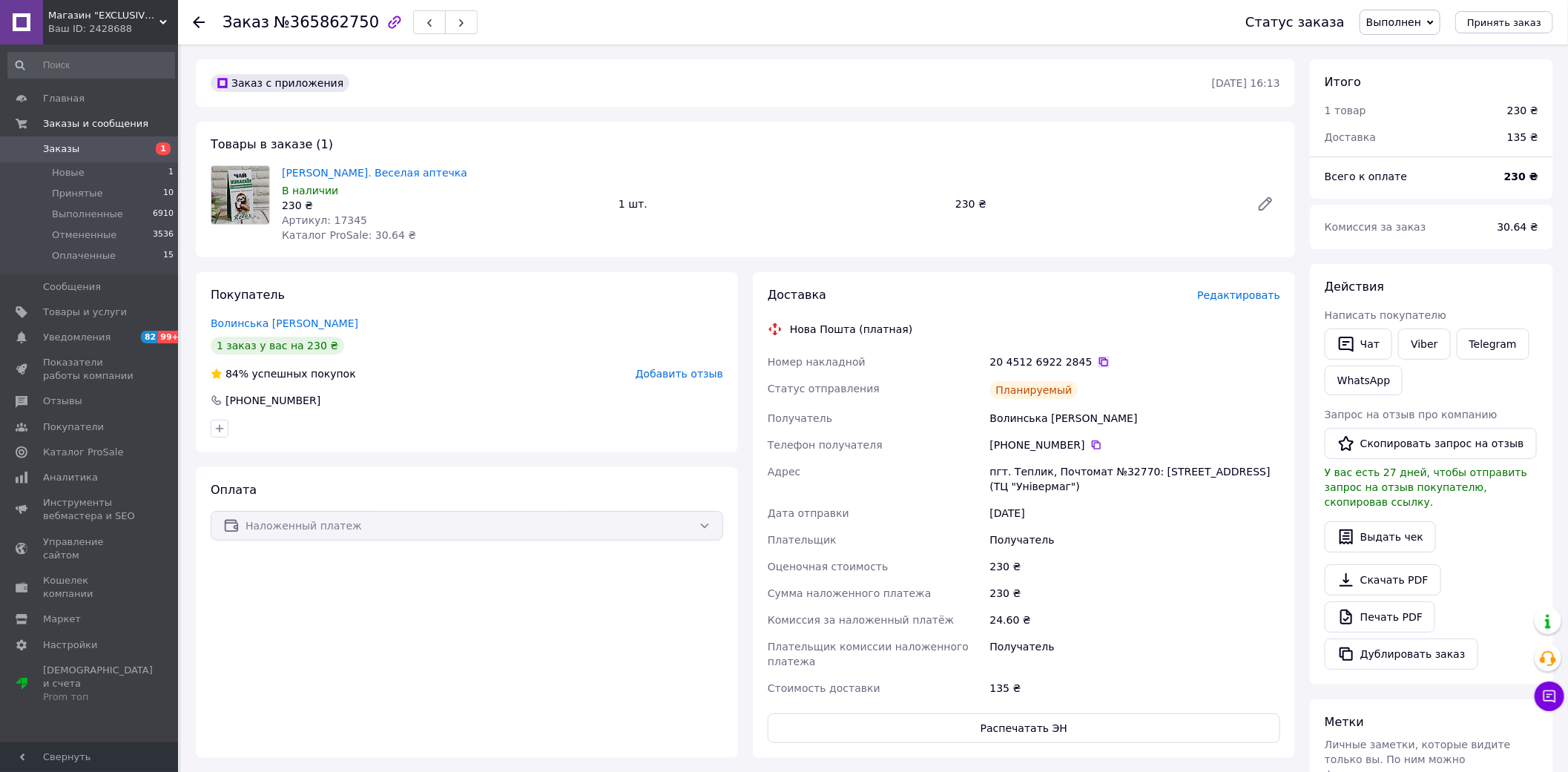
click at [1098, 359] on icon at bounding box center [1104, 362] width 12 height 12
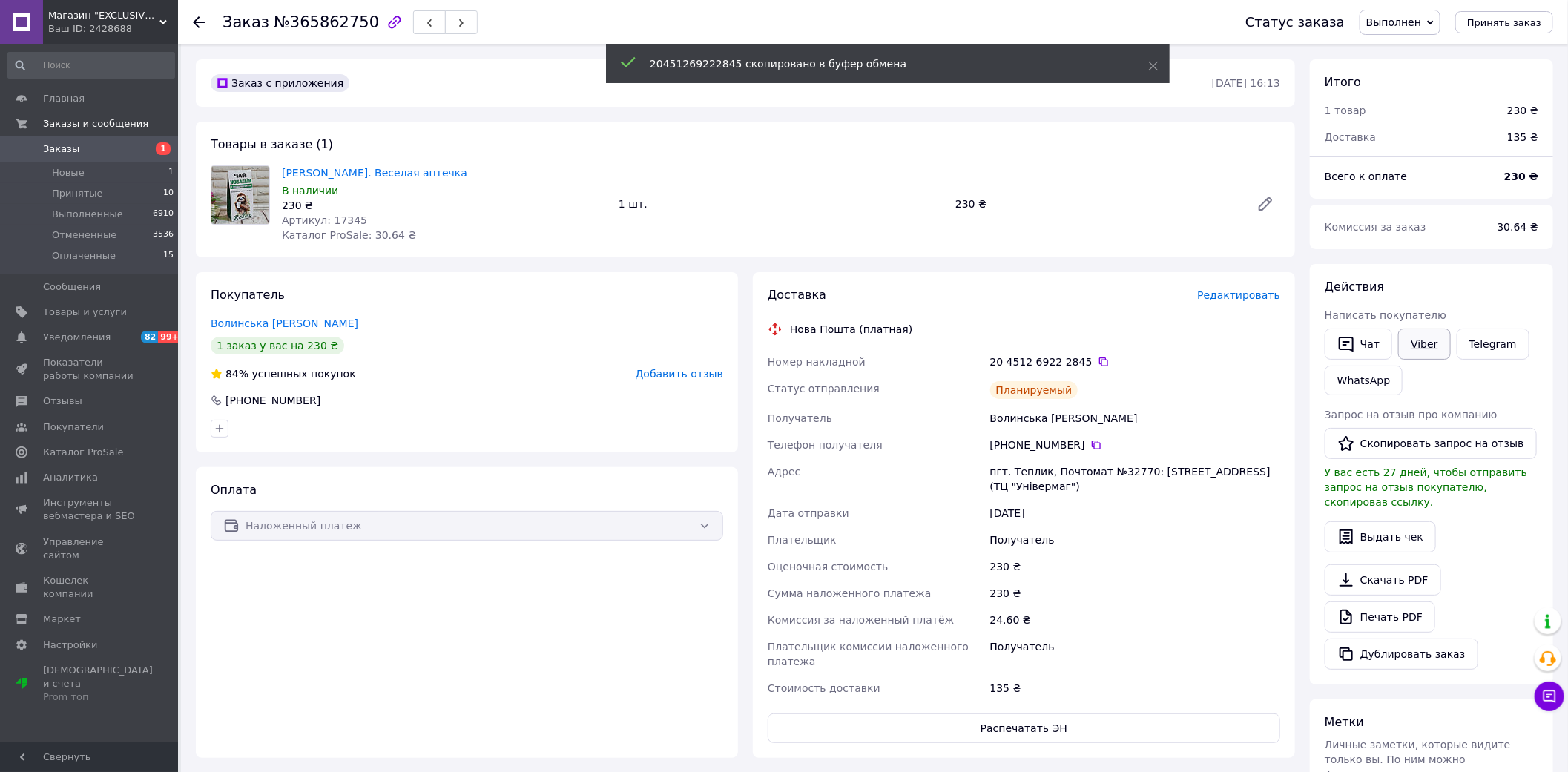
click at [1441, 341] on link "Viber" at bounding box center [1424, 344] width 52 height 31
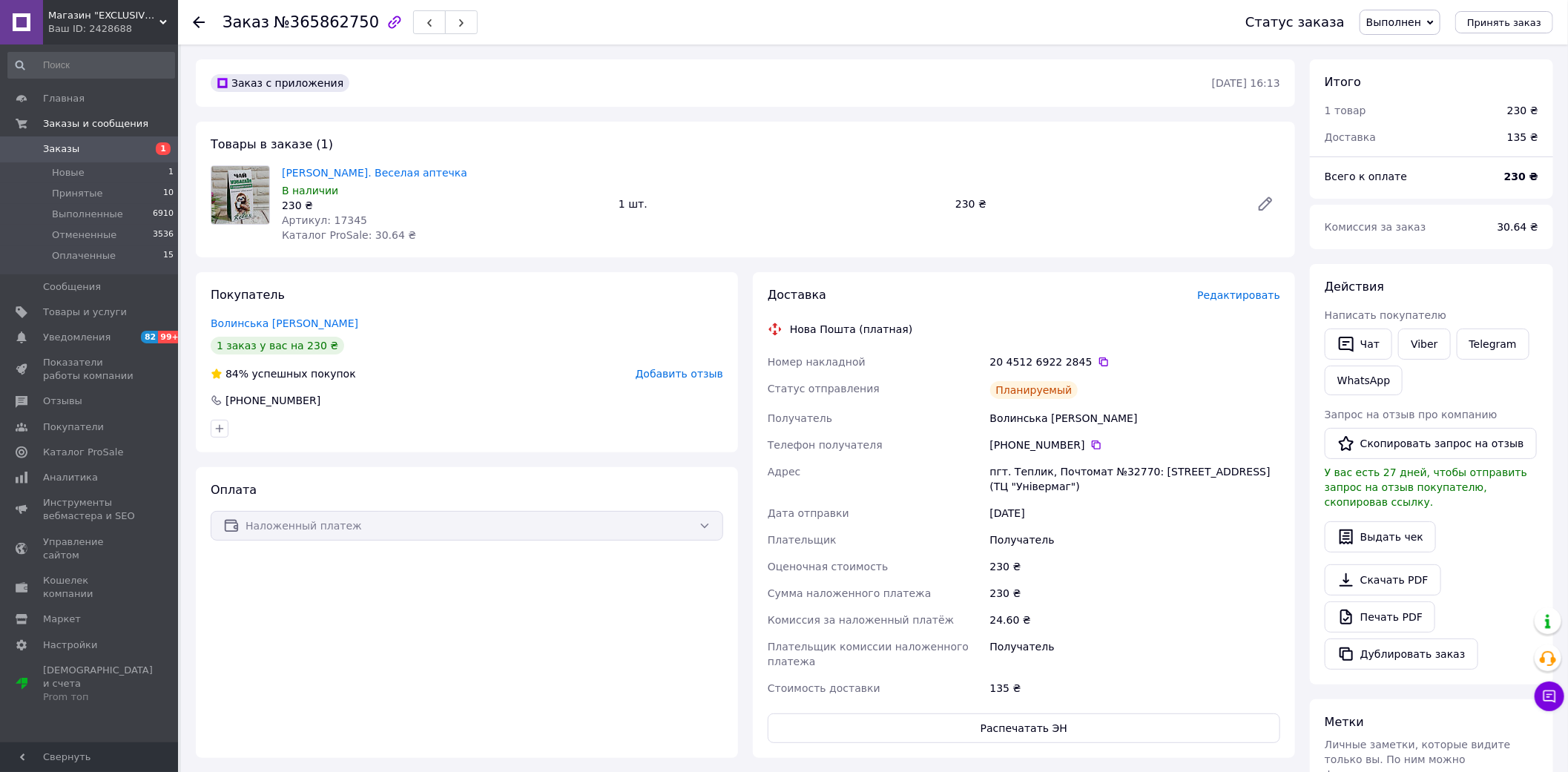
click at [75, 150] on span "Заказы" at bounding box center [90, 149] width 94 height 14
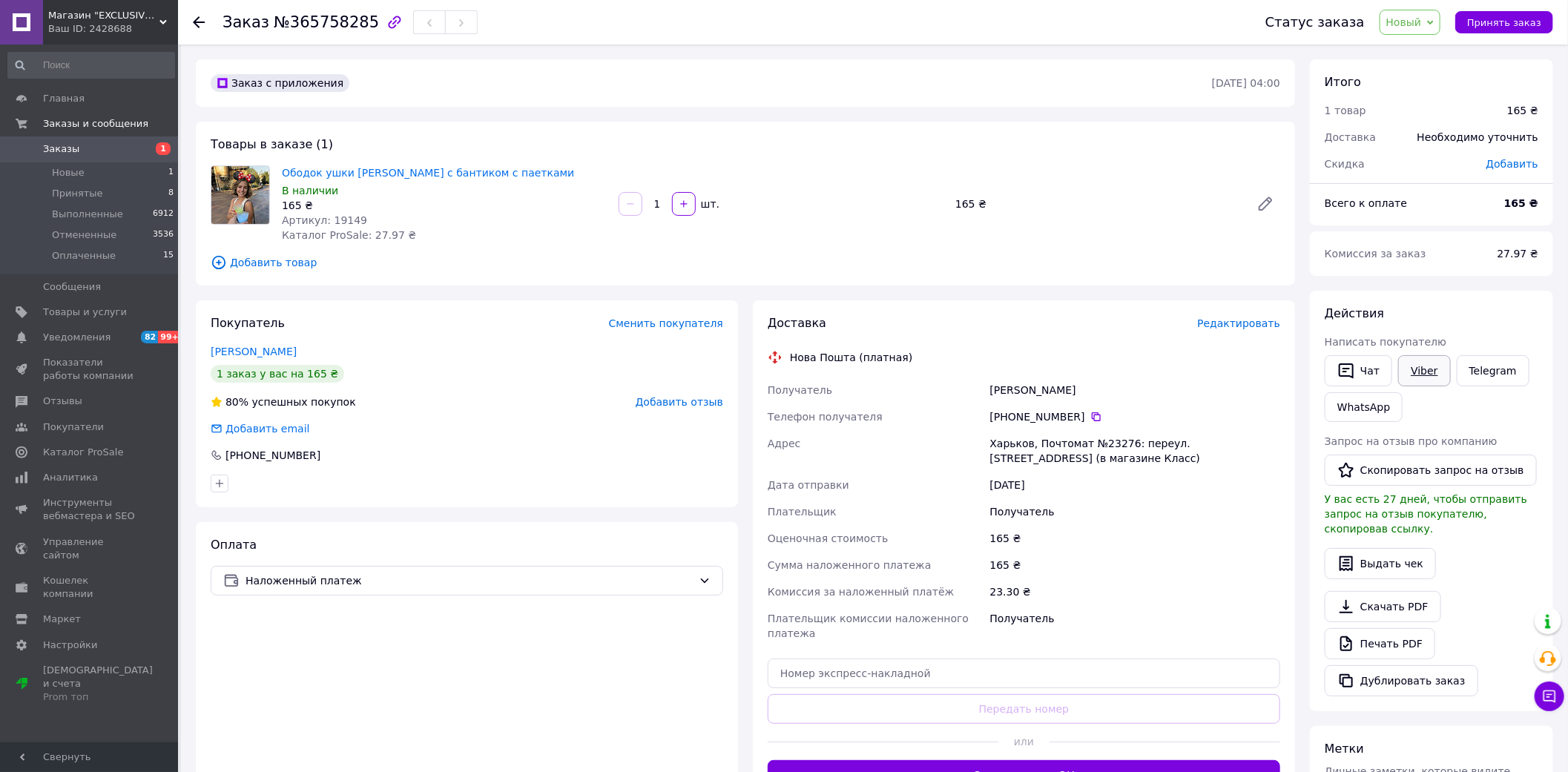
click at [1420, 375] on link "Viber" at bounding box center [1424, 370] width 52 height 31
click at [1516, 24] on span "Принять заказ" at bounding box center [1504, 22] width 74 height 11
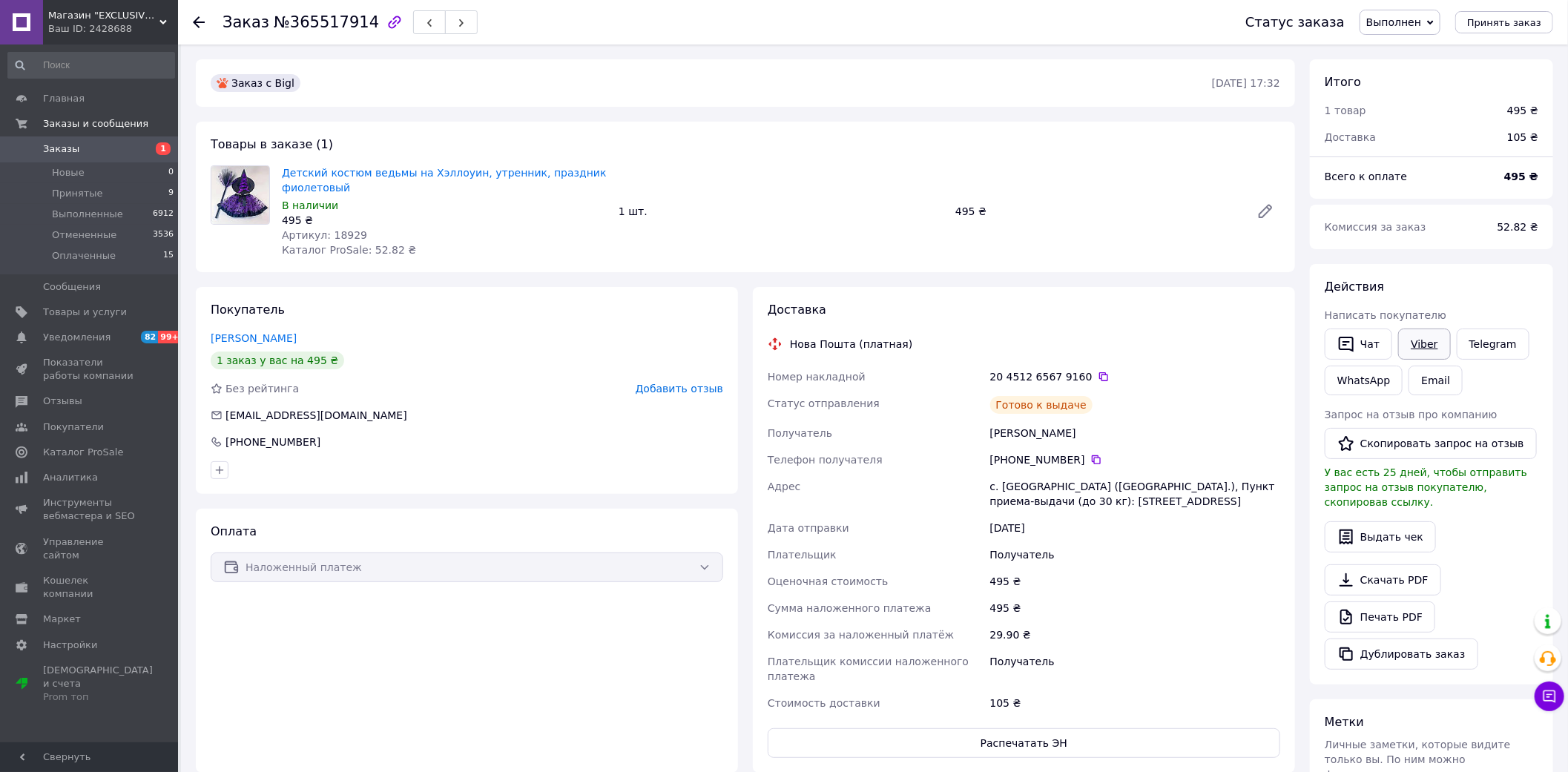
click at [1428, 352] on link "Viber" at bounding box center [1424, 344] width 52 height 31
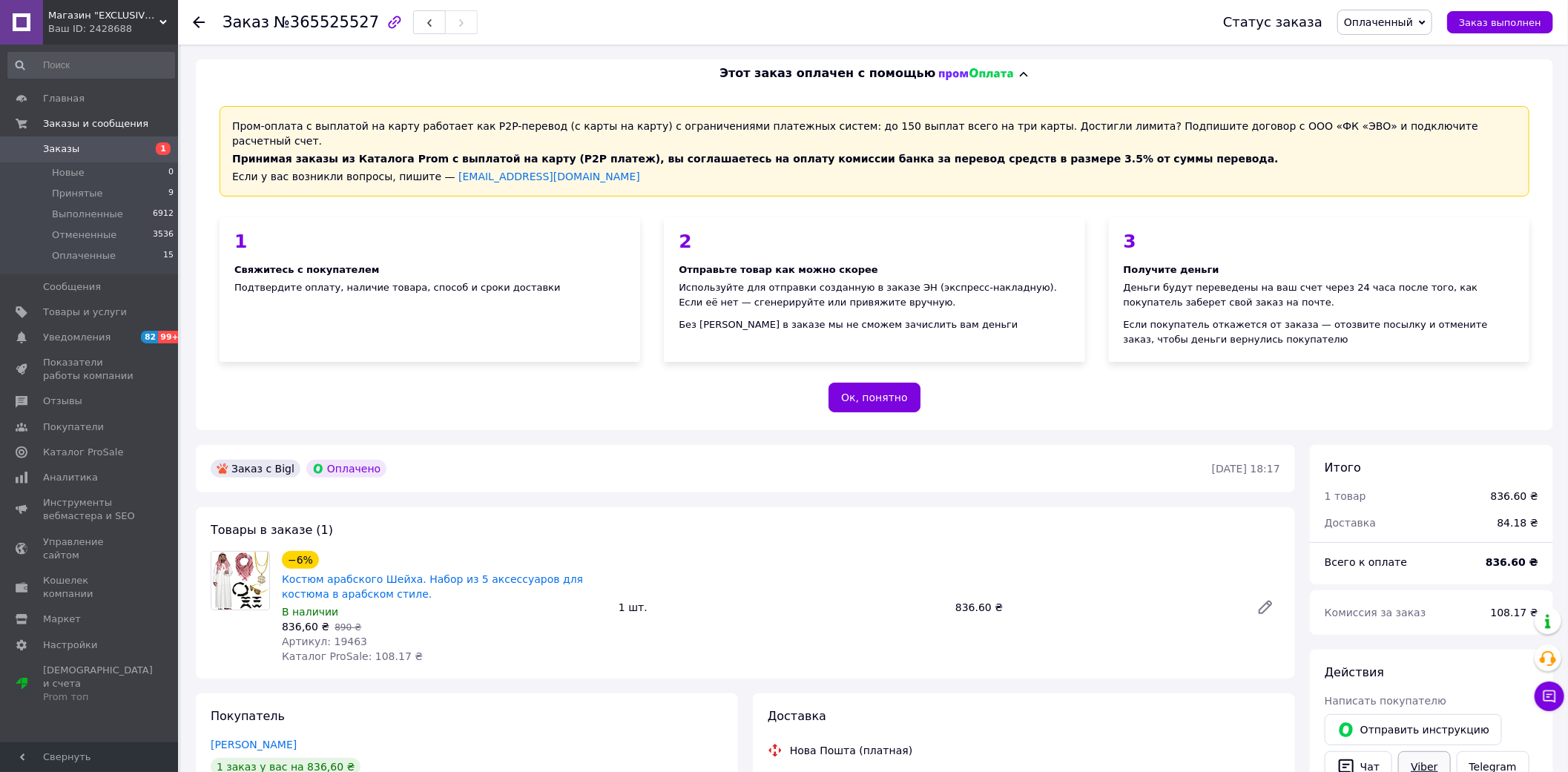
click at [1420, 752] on link "Viber" at bounding box center [1424, 767] width 52 height 31
click at [292, 693] on div "Покупатель [PERSON_NAME] 1 заказ у вас на 836,60 ₴ 100% успешных покупок Добави…" at bounding box center [467, 783] width 542 height 180
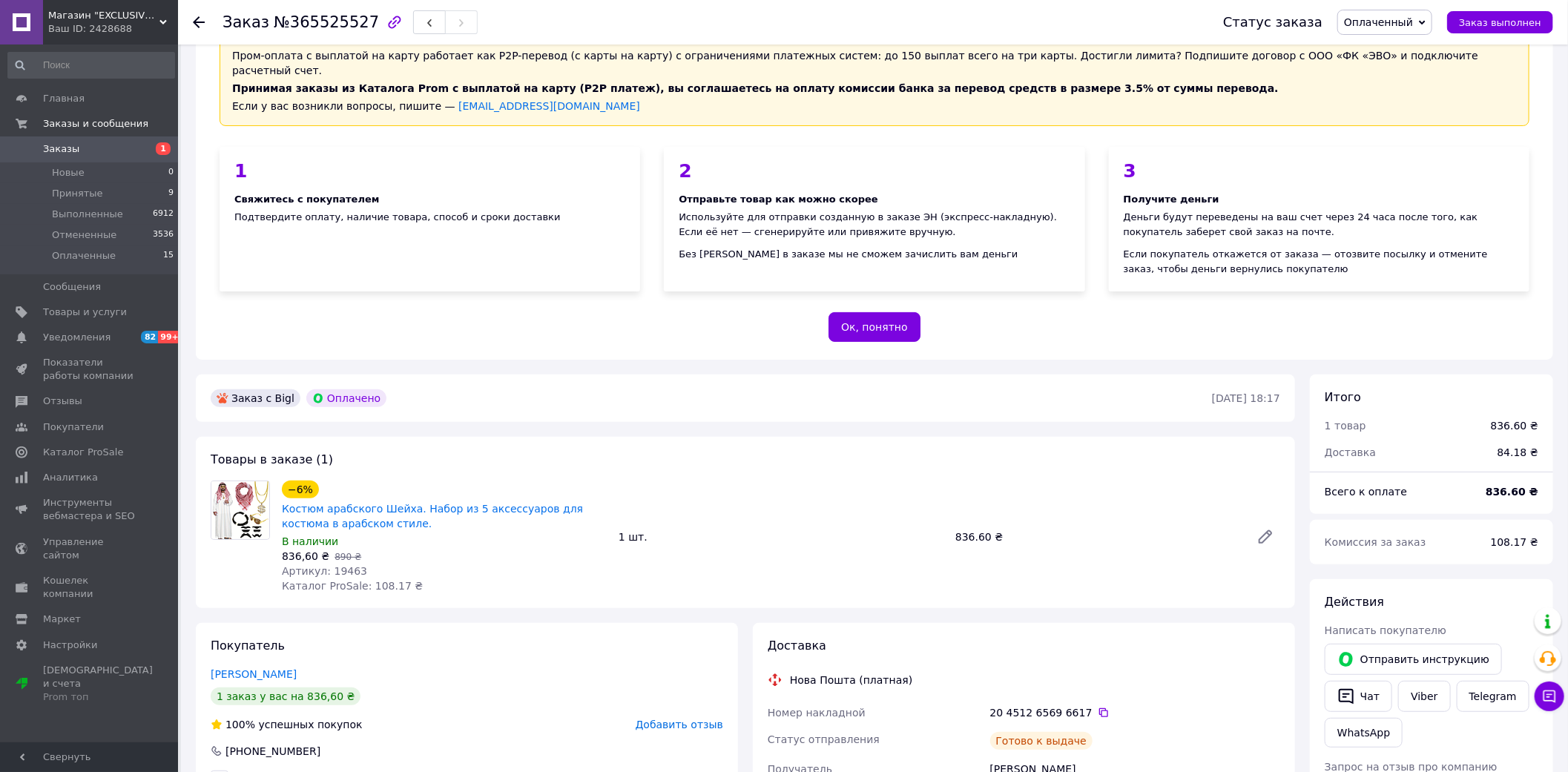
scroll to position [165, 0]
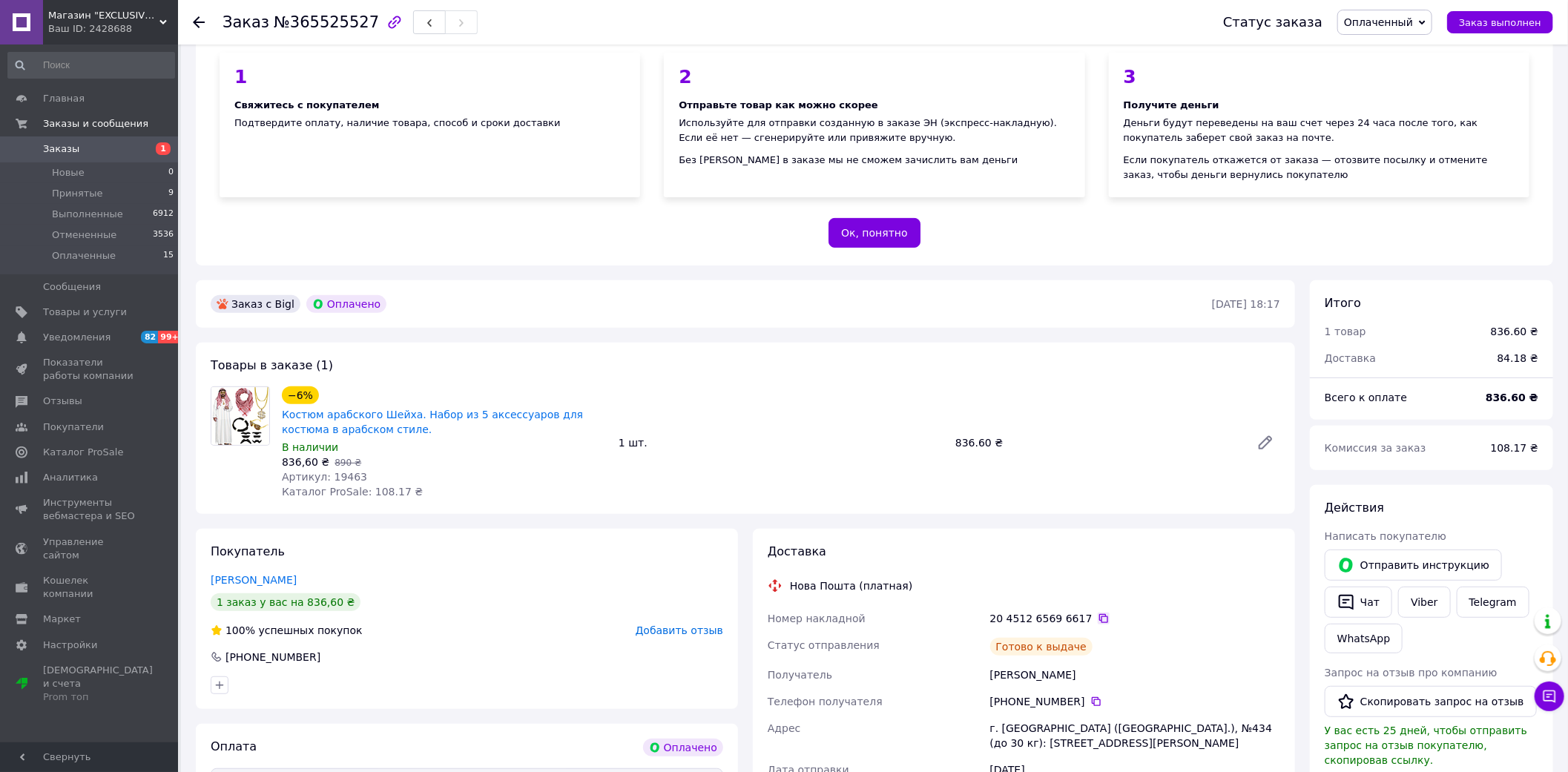
click at [1099, 614] on icon at bounding box center [1104, 619] width 9 height 9
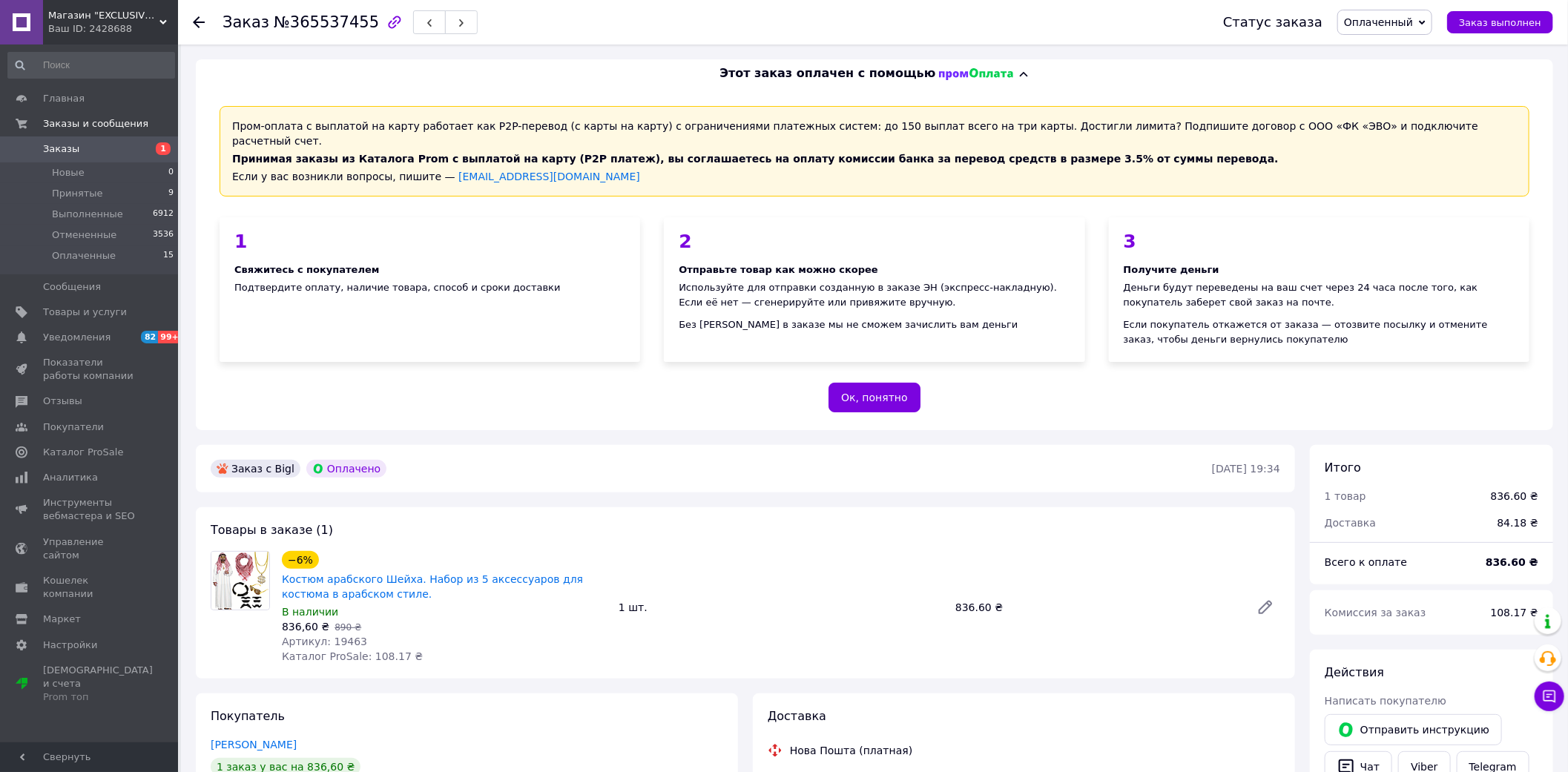
scroll to position [247, 0]
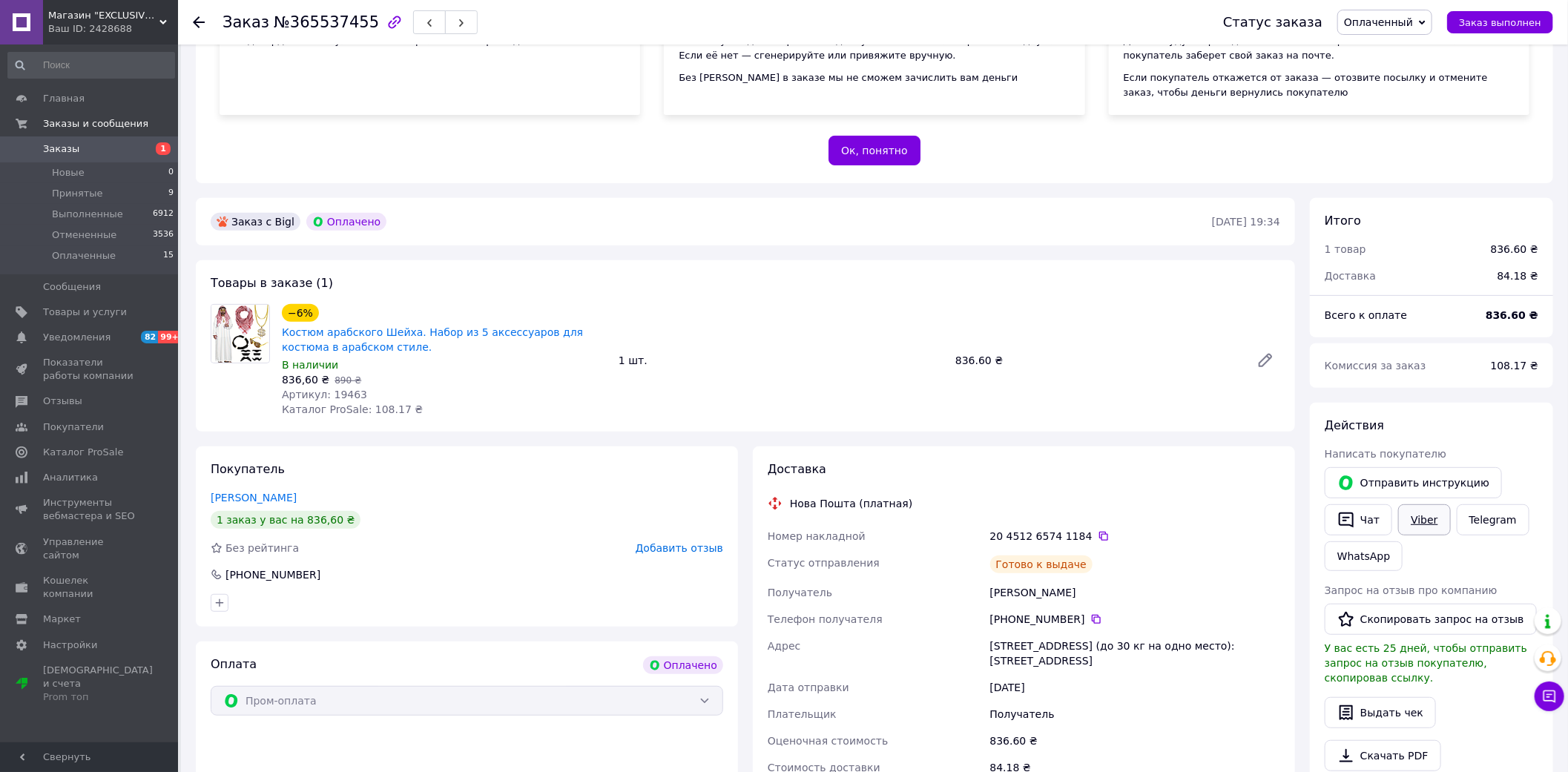
click at [1415, 508] on link "Viber" at bounding box center [1424, 519] width 52 height 31
click at [260, 739] on div "Оплата Оплачено Пром-оплата" at bounding box center [467, 739] width 542 height 196
drag, startPoint x: 279, startPoint y: 319, endPoint x: 357, endPoint y: 334, distance: 79.4
click at [357, 334] on div "−6% Костюм арабского Шейха. Набор из 5 аксессуаров для костюма в арабском стиле…" at bounding box center [445, 360] width 337 height 118
copy link "Костюм арабского Шейха. Набор из 5 аксессуаров для костюма в арабском стиле."
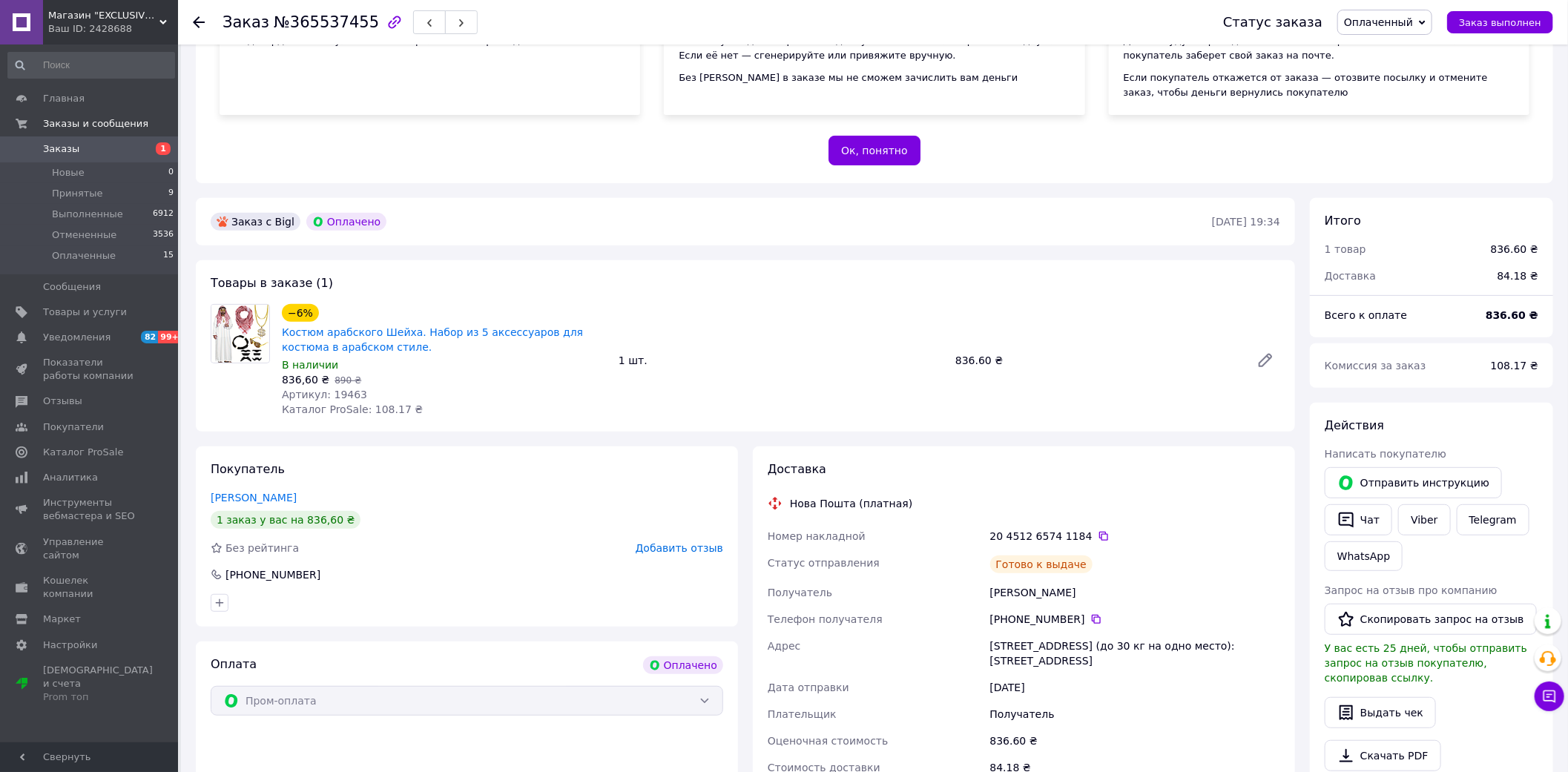
click at [1339, 149] on div "Пром-оплата с выплатой на карту работает как P2P-перевод (с карты на карту) с о…" at bounding box center [874, 12] width 1357 height 342
click at [1098, 530] on icon at bounding box center [1104, 536] width 12 height 12
